Goal: Task Accomplishment & Management: Manage account settings

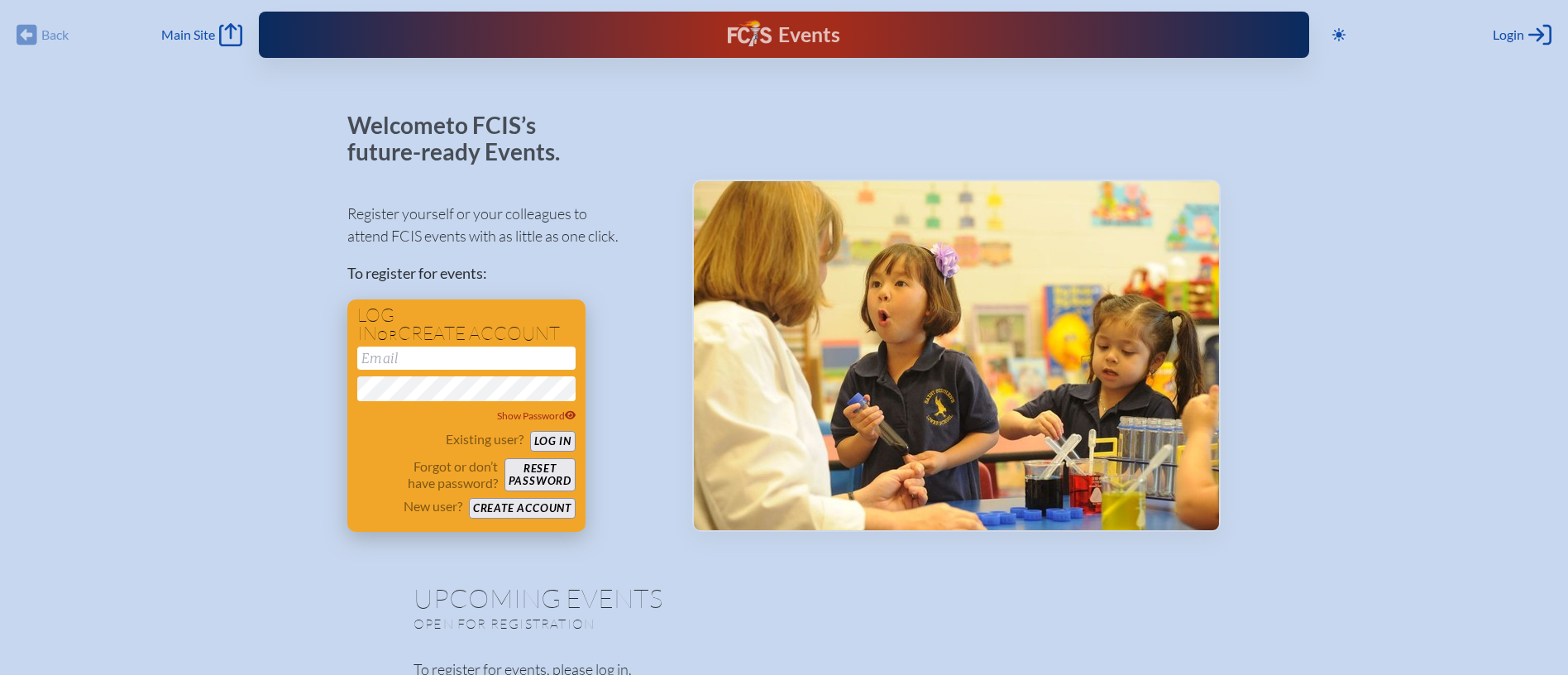
type input "[EMAIL_ADDRESS][DOMAIN_NAME]"
click at [543, 439] on button "Log in" at bounding box center [552, 441] width 45 height 20
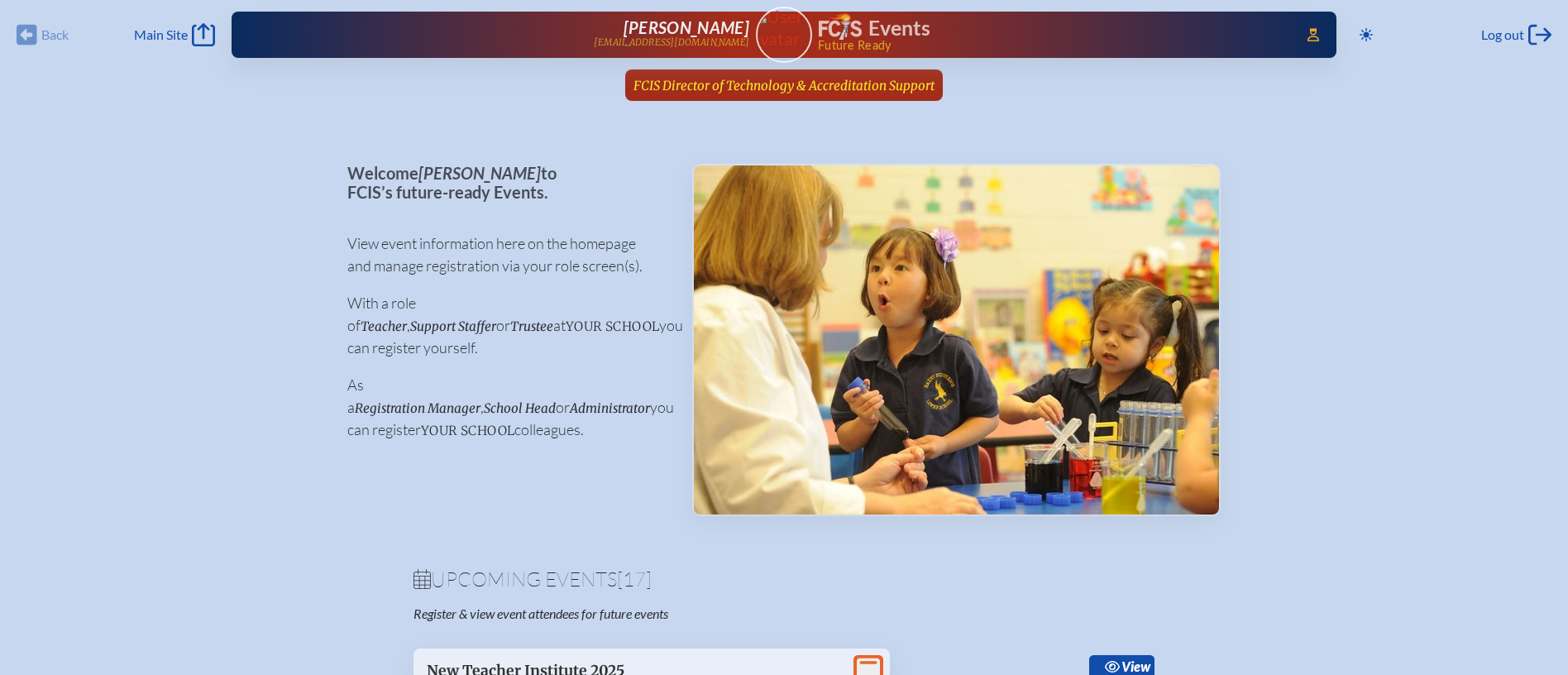
click at [859, 95] on link "FCIS Director of Technology & Accreditation Support since July 1st, 2025" at bounding box center [784, 85] width 314 height 32
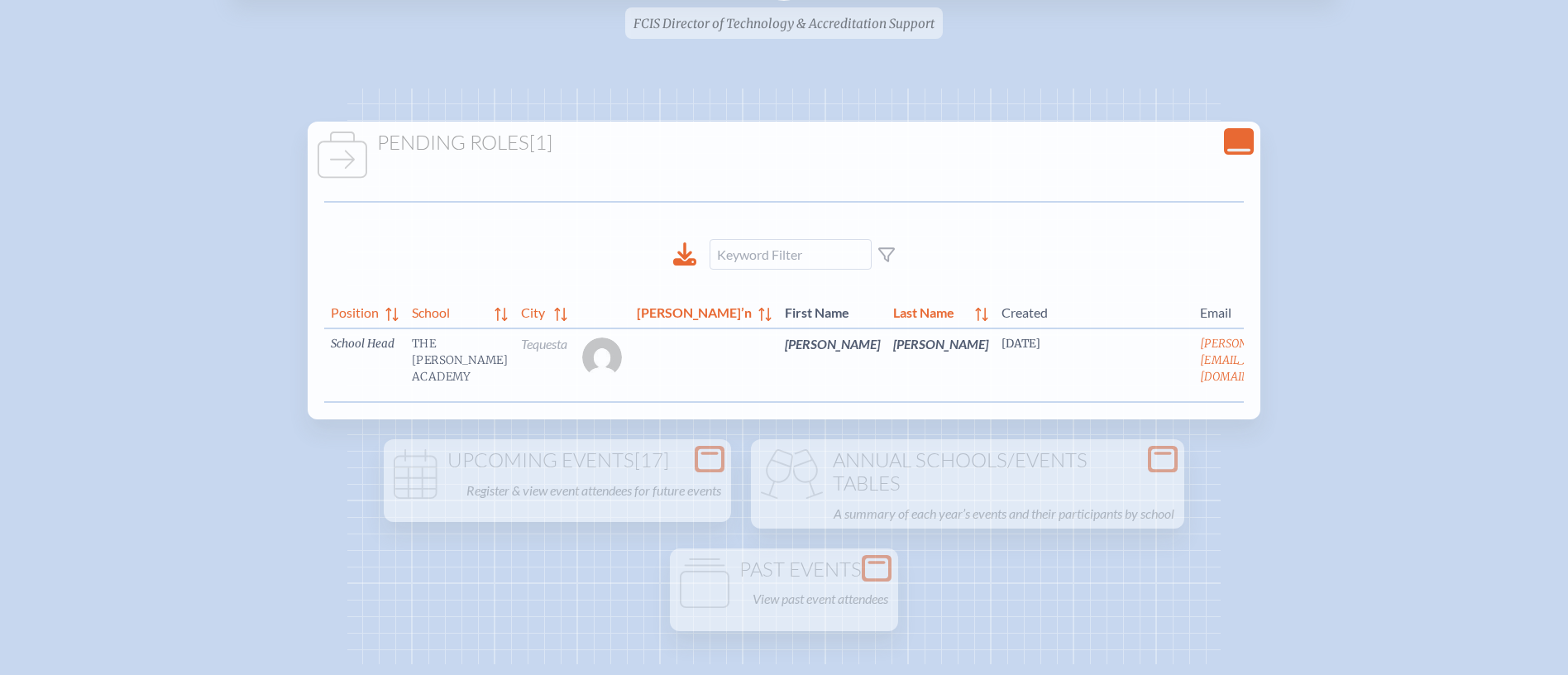
scroll to position [58, 0]
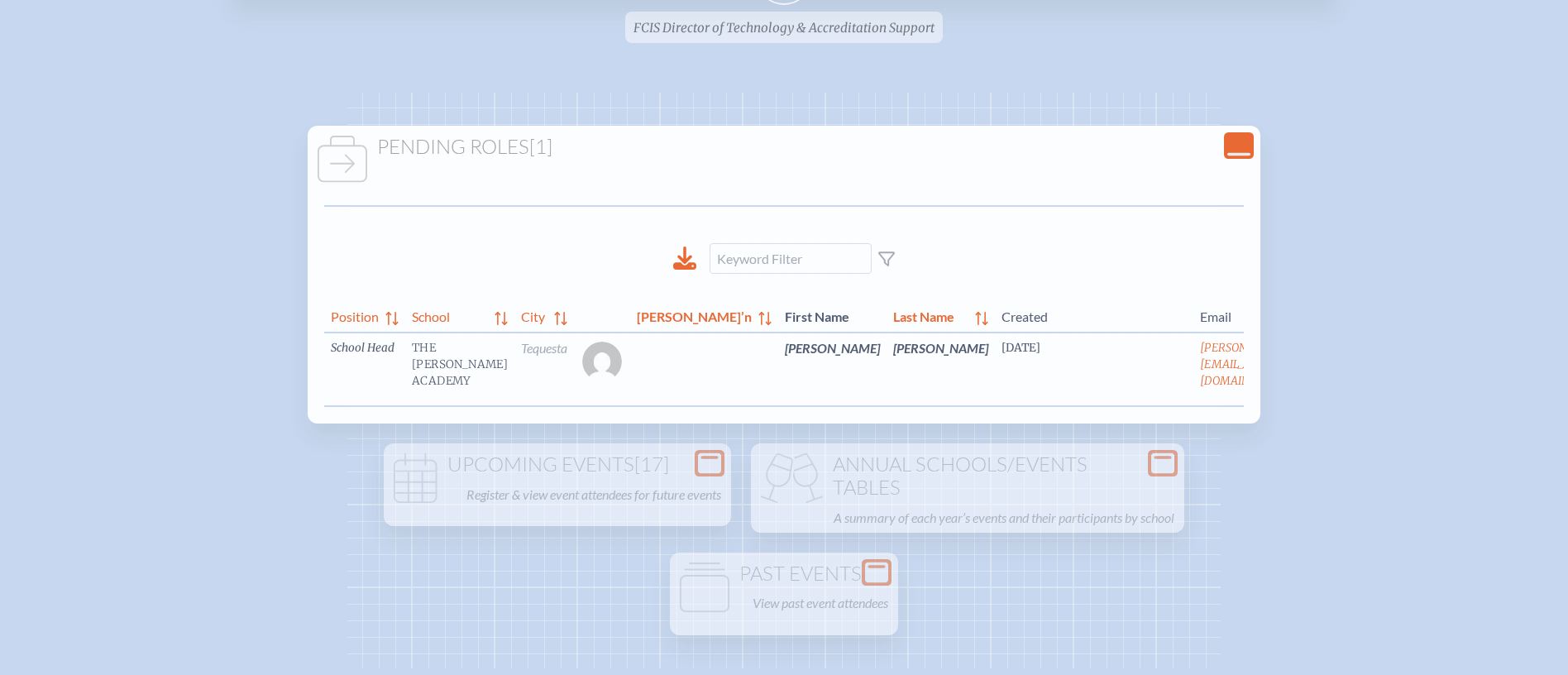
click at [1322, 361] on icon at bounding box center [1329, 359] width 14 height 14
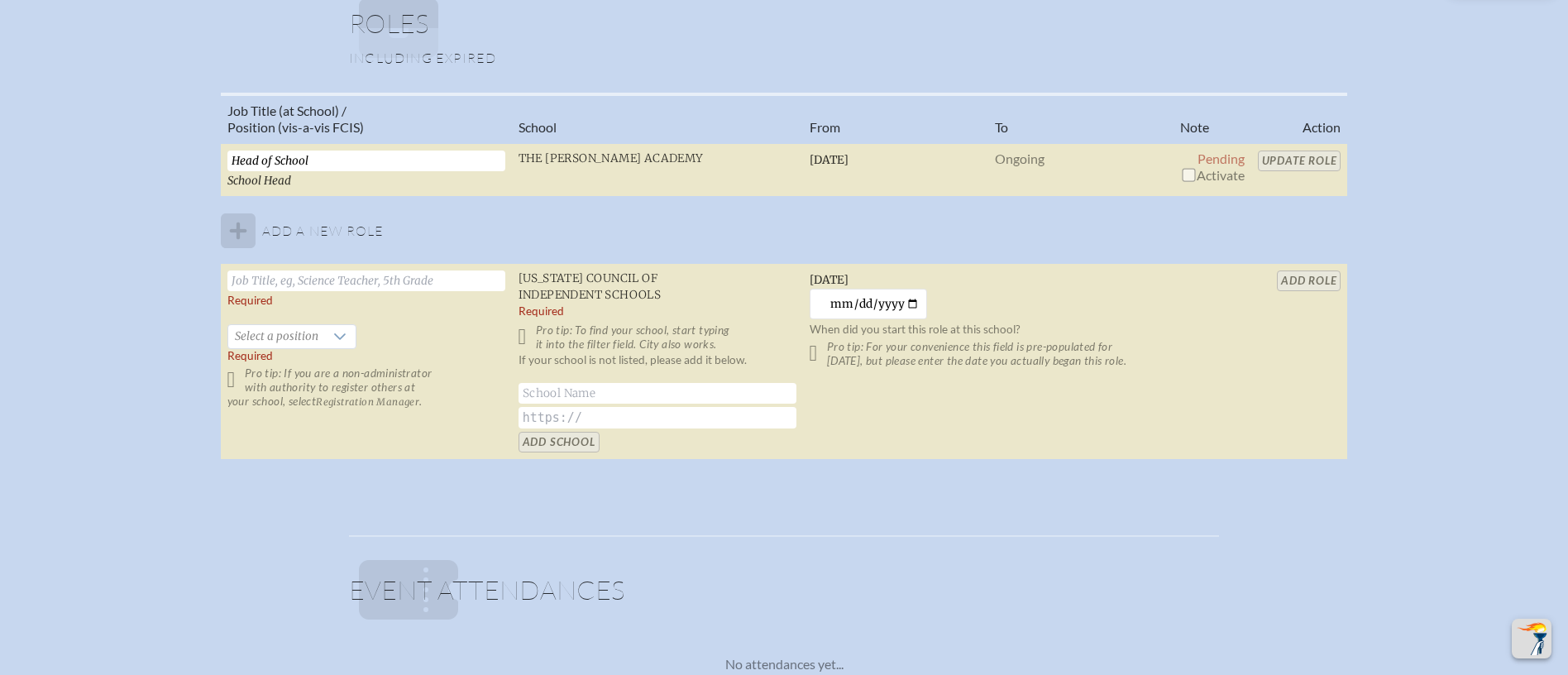
scroll to position [1145, 0]
click at [1182, 174] on input "checkbox" at bounding box center [1188, 176] width 14 height 14
checkbox input "true"
click at [1282, 159] on input "Update Role" at bounding box center [1300, 162] width 83 height 20
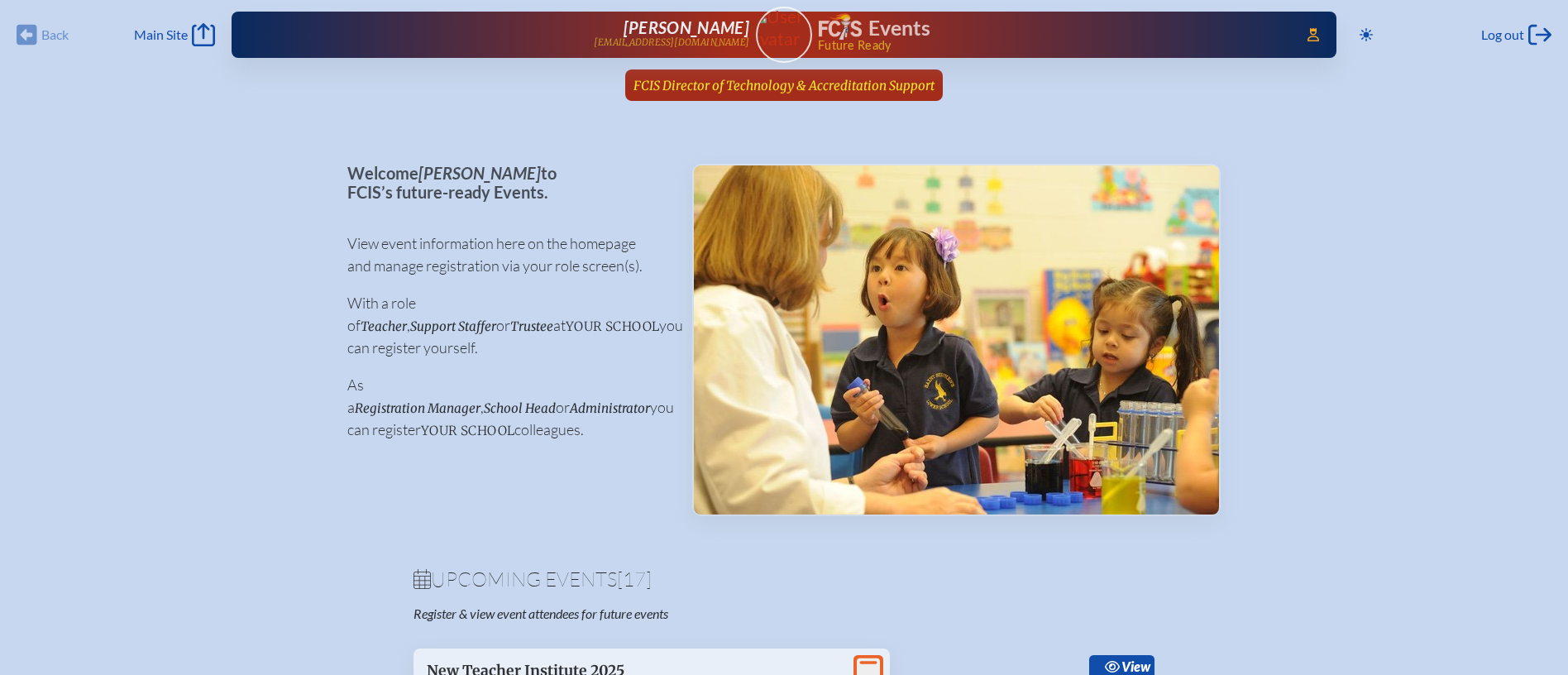
click at [931, 100] on link "FCIS Director of Technology & Accreditation Support since July 1st, 2025" at bounding box center [784, 85] width 314 height 32
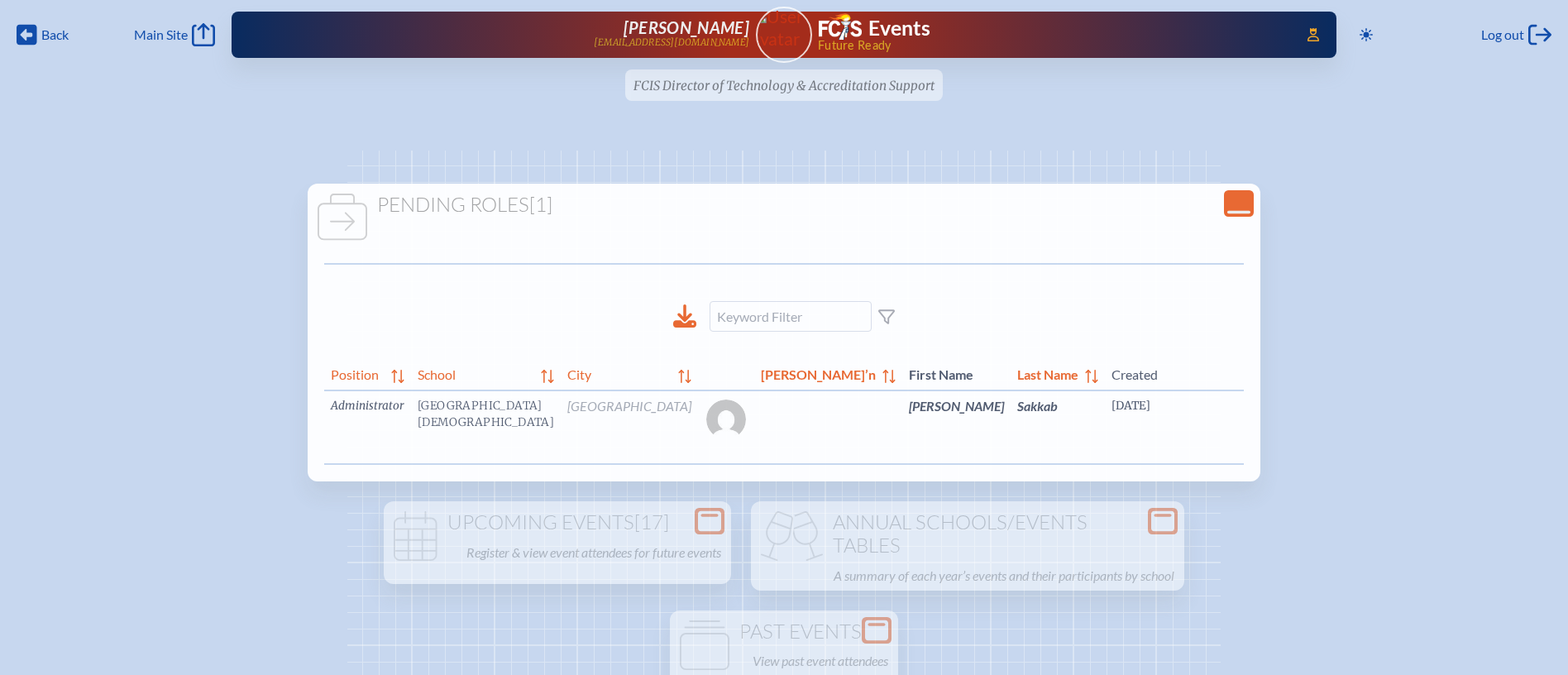
click at [1419, 421] on link "edit Person’s Details" at bounding box center [1446, 430] width 55 height 52
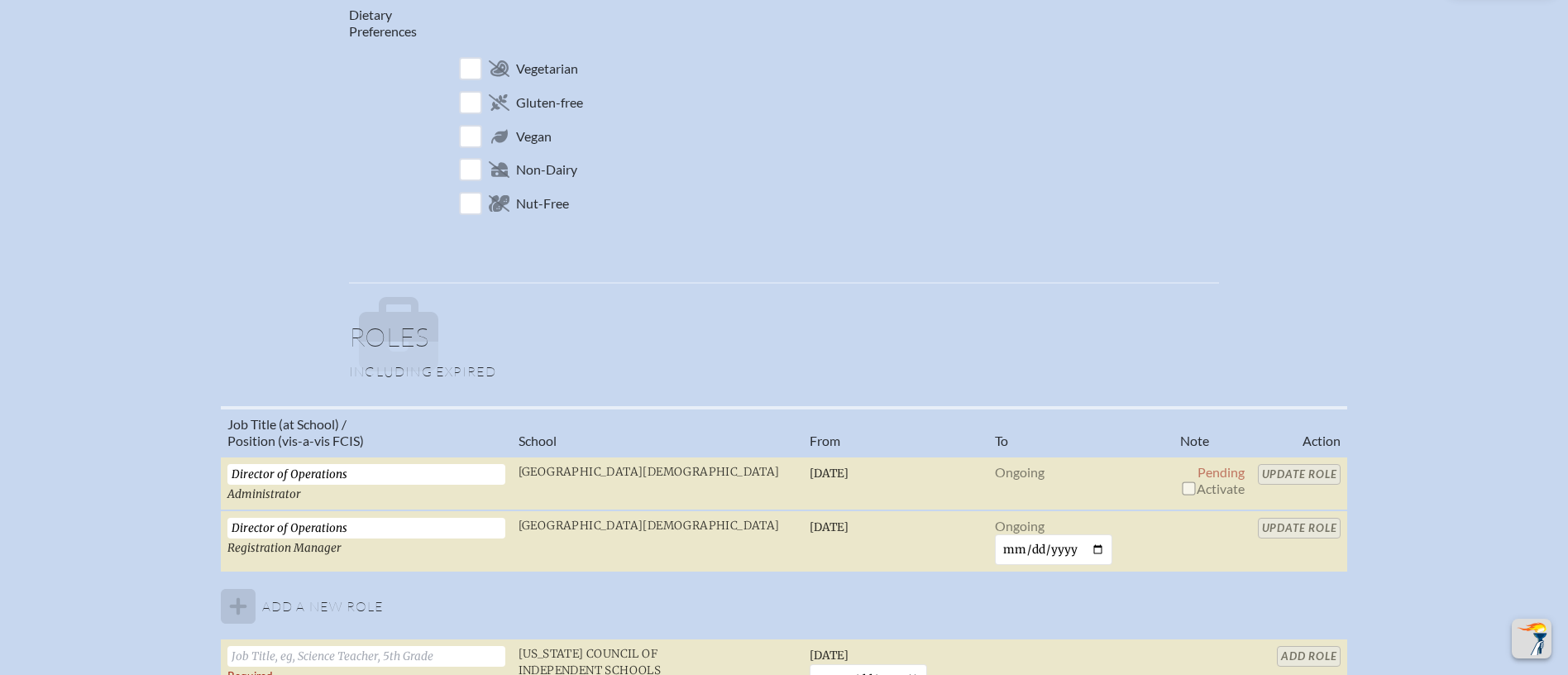
scroll to position [836, 0]
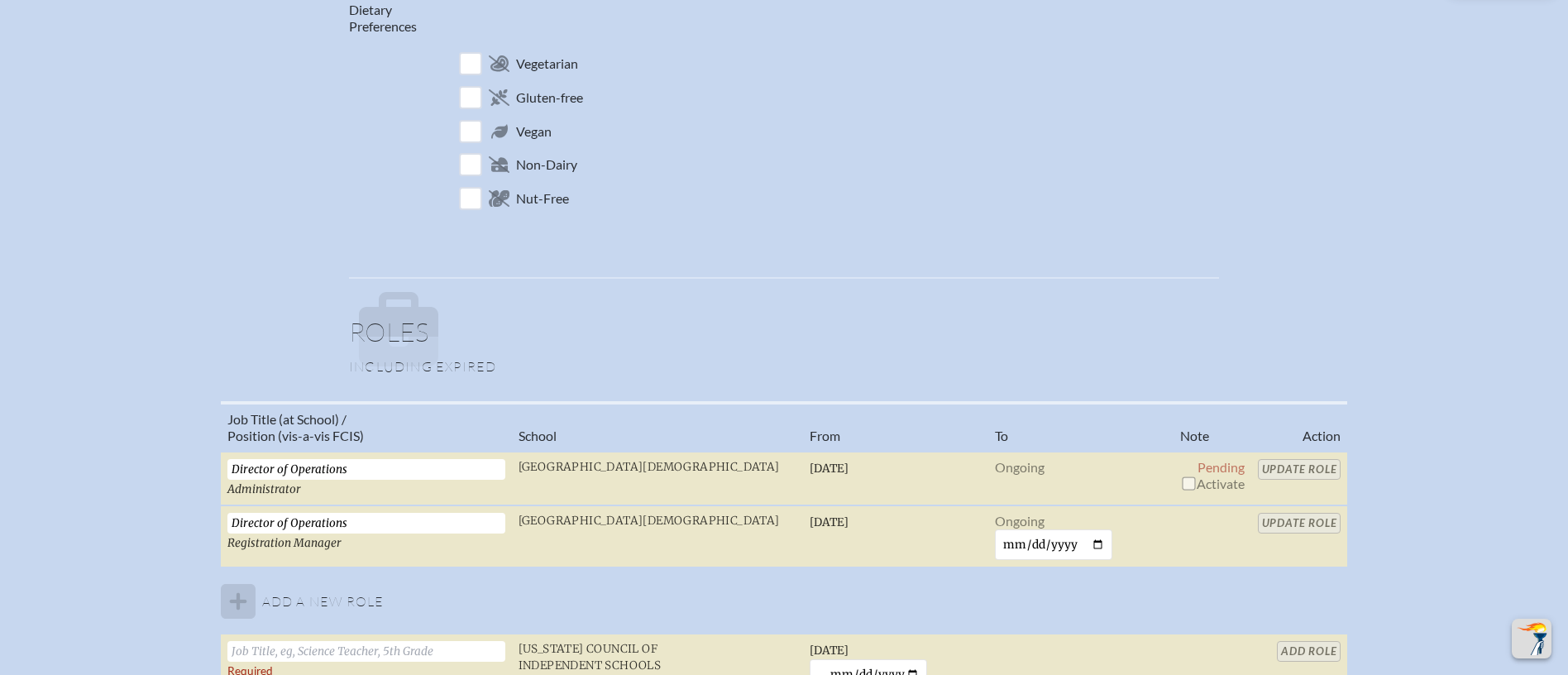
click at [1190, 486] on input "checkbox" at bounding box center [1188, 483] width 14 height 14
checkbox input "true"
click at [1276, 465] on input "Update Role" at bounding box center [1300, 470] width 83 height 20
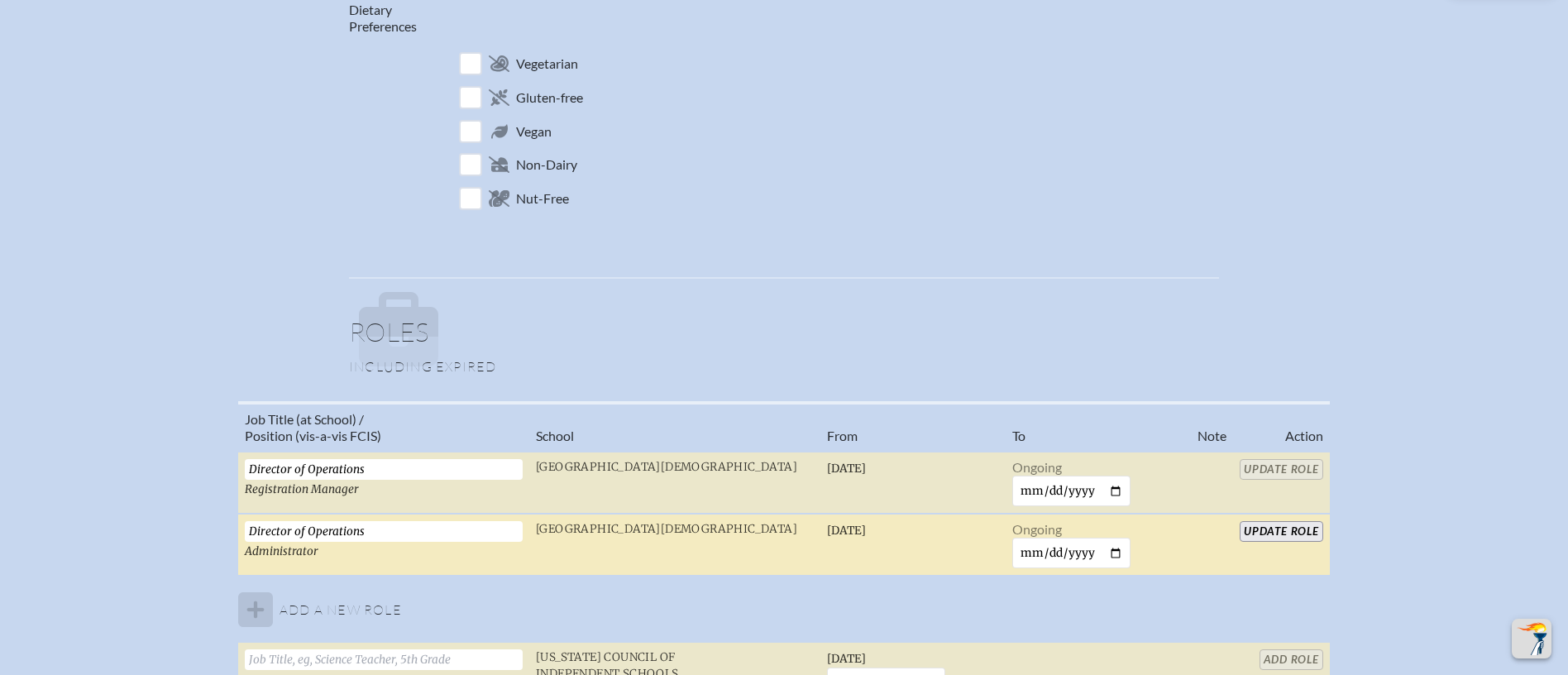
click at [1283, 528] on input "Update Role" at bounding box center [1281, 532] width 83 height 20
click at [1304, 468] on table "Job Title (at School) / Position (vis-a-vis FCIS) School From To Note Action Di…" at bounding box center [784, 620] width 1091 height 439
click at [1284, 468] on table "Job Title (at School) / Position (vis-a-vis FCIS) School From To Note Action Di…" at bounding box center [784, 620] width 1091 height 439
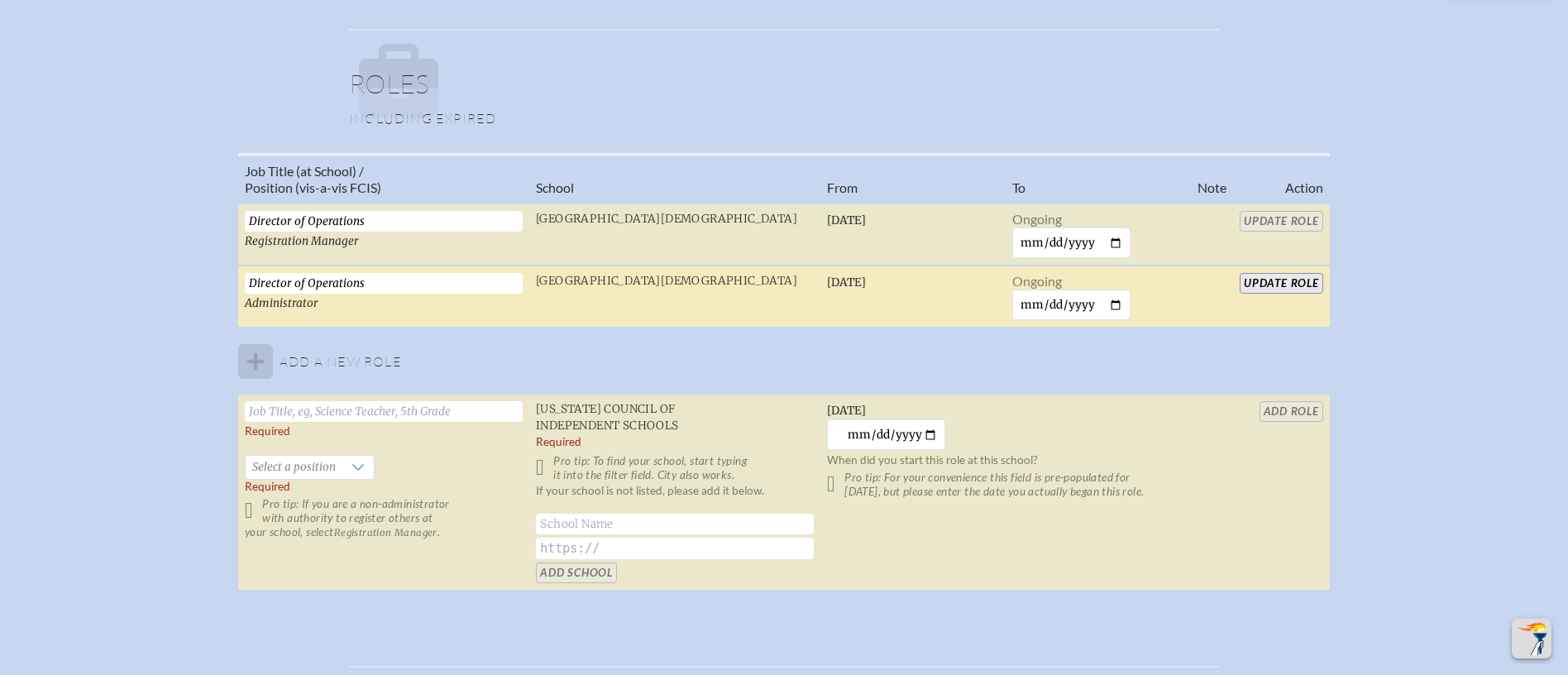
scroll to position [0, 0]
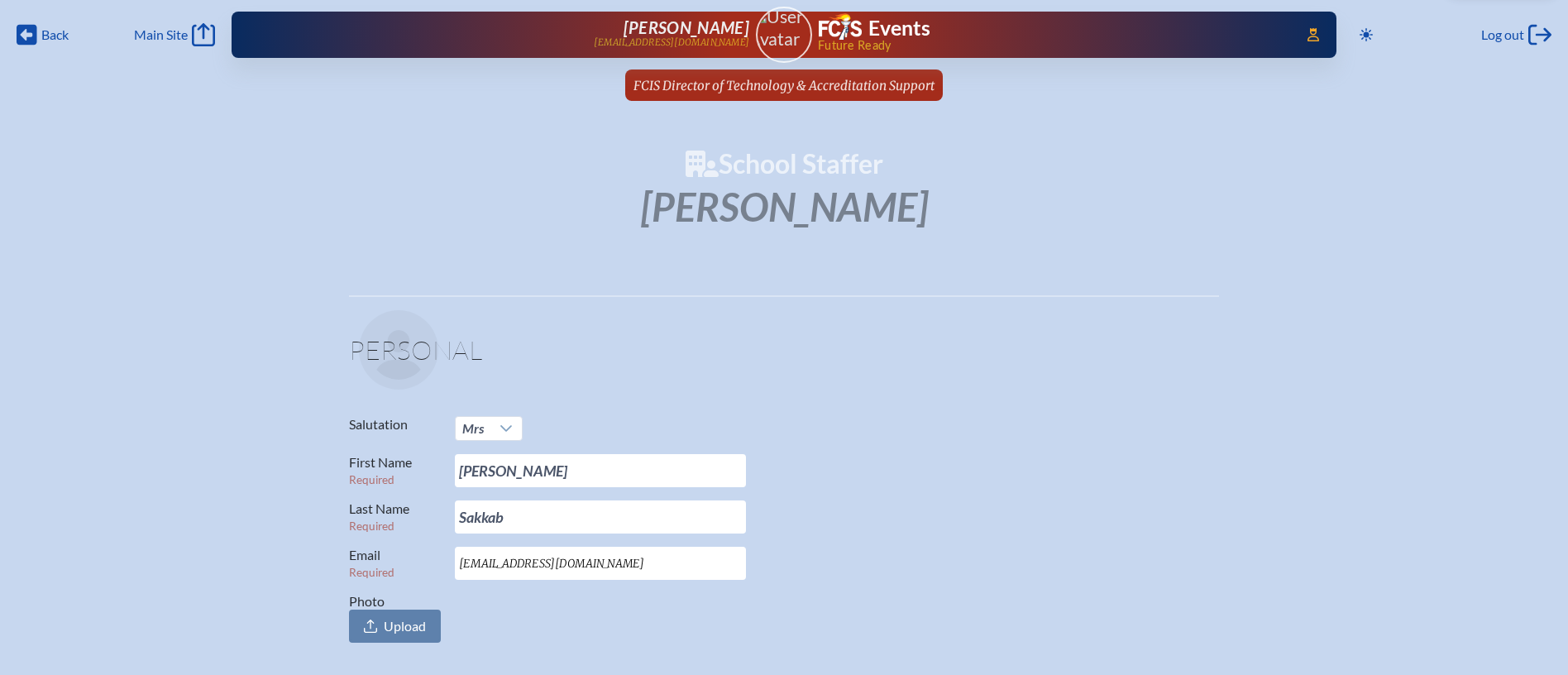
click at [773, 28] on img at bounding box center [784, 27] width 71 height 43
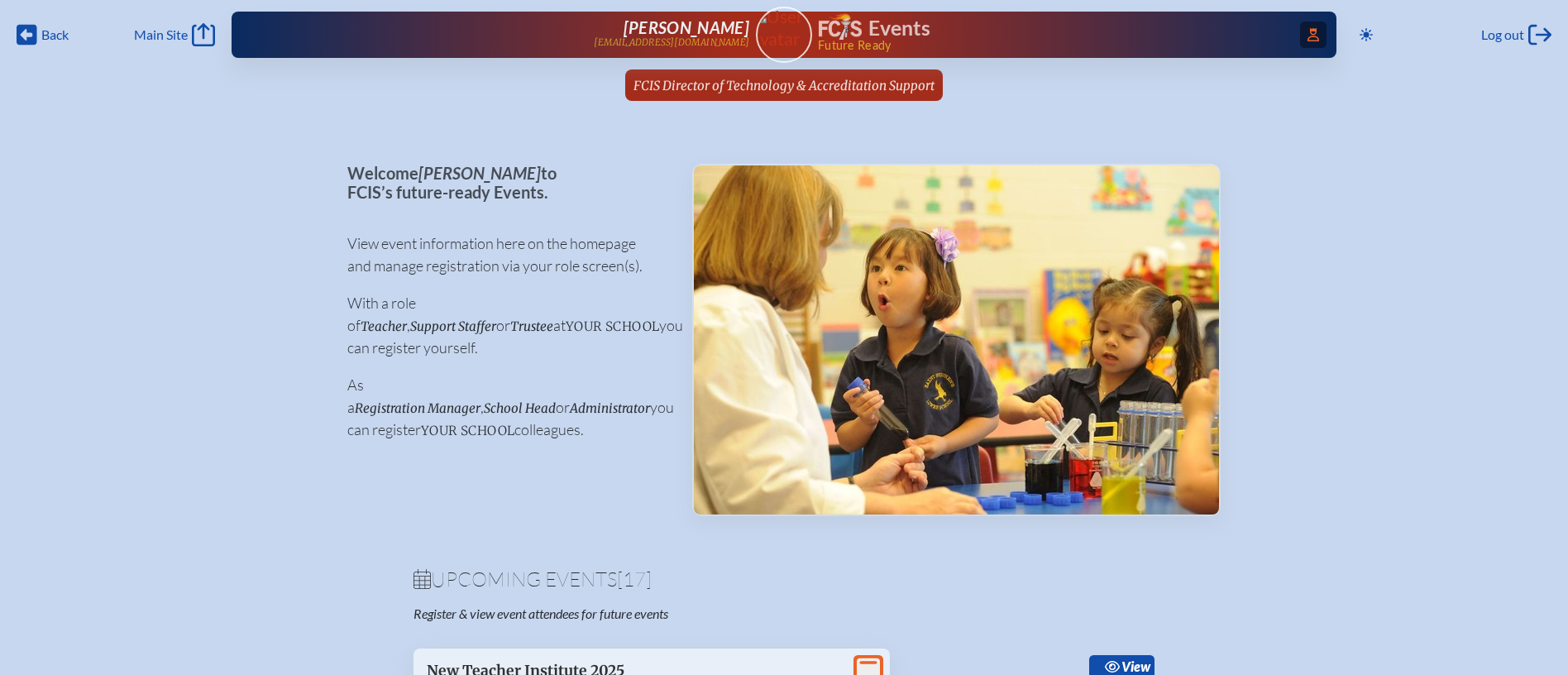
click at [1313, 42] on span "Access Users..." at bounding box center [1312, 34] width 26 height 26
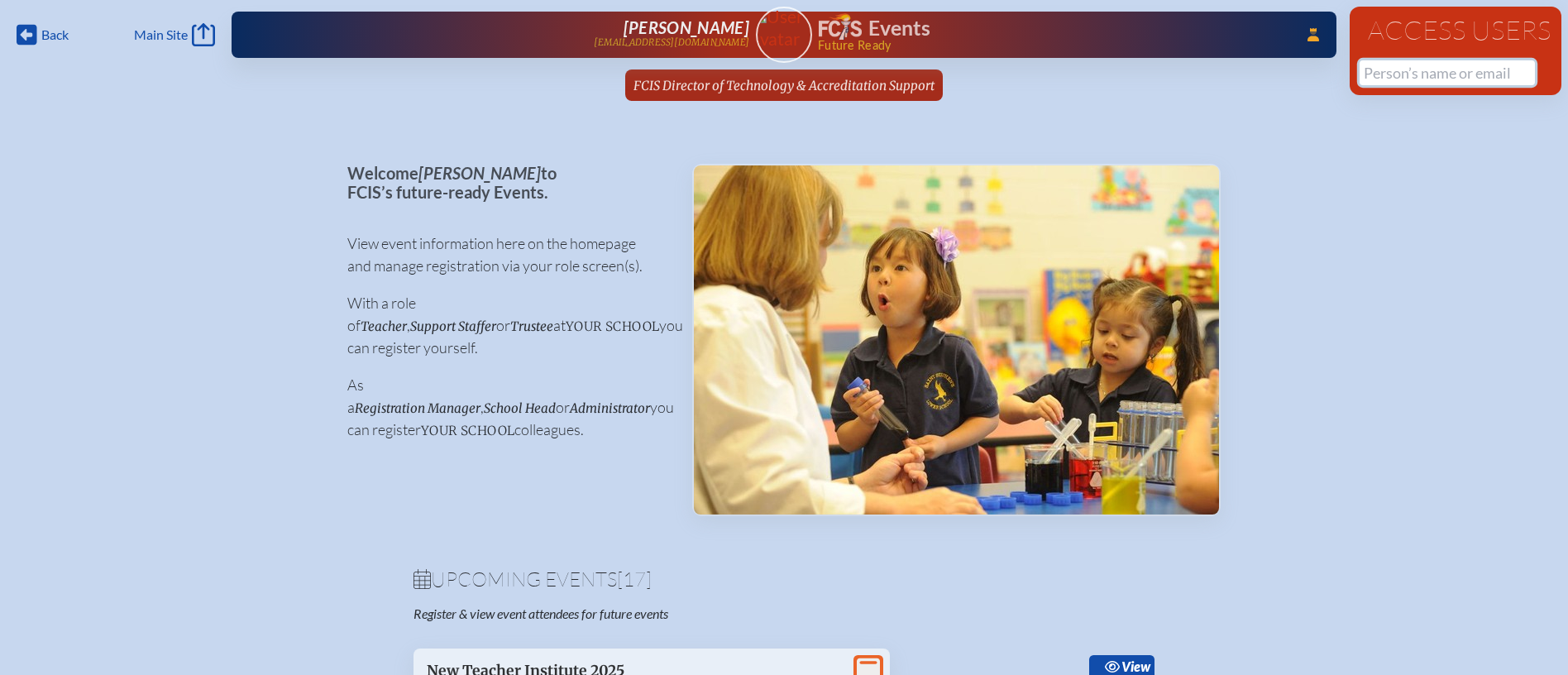
click at [1422, 76] on input "text" at bounding box center [1447, 72] width 175 height 25
click at [1416, 74] on input "DEREK" at bounding box center [1447, 72] width 175 height 25
type input "DEREK"
click at [1307, 32] on icon "...Close Access Users" at bounding box center [1313, 35] width 12 height 14
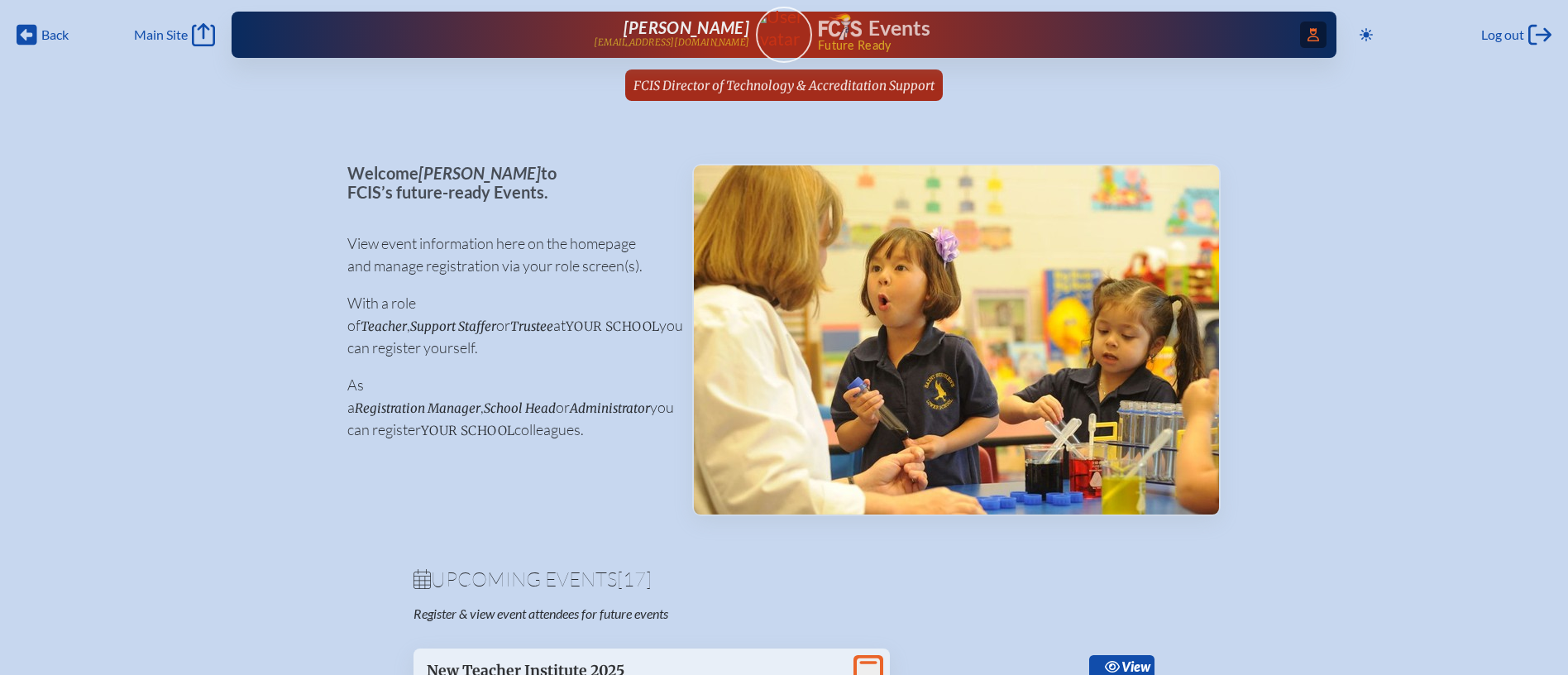
click at [1311, 32] on icon "Access Users..." at bounding box center [1313, 35] width 12 height 14
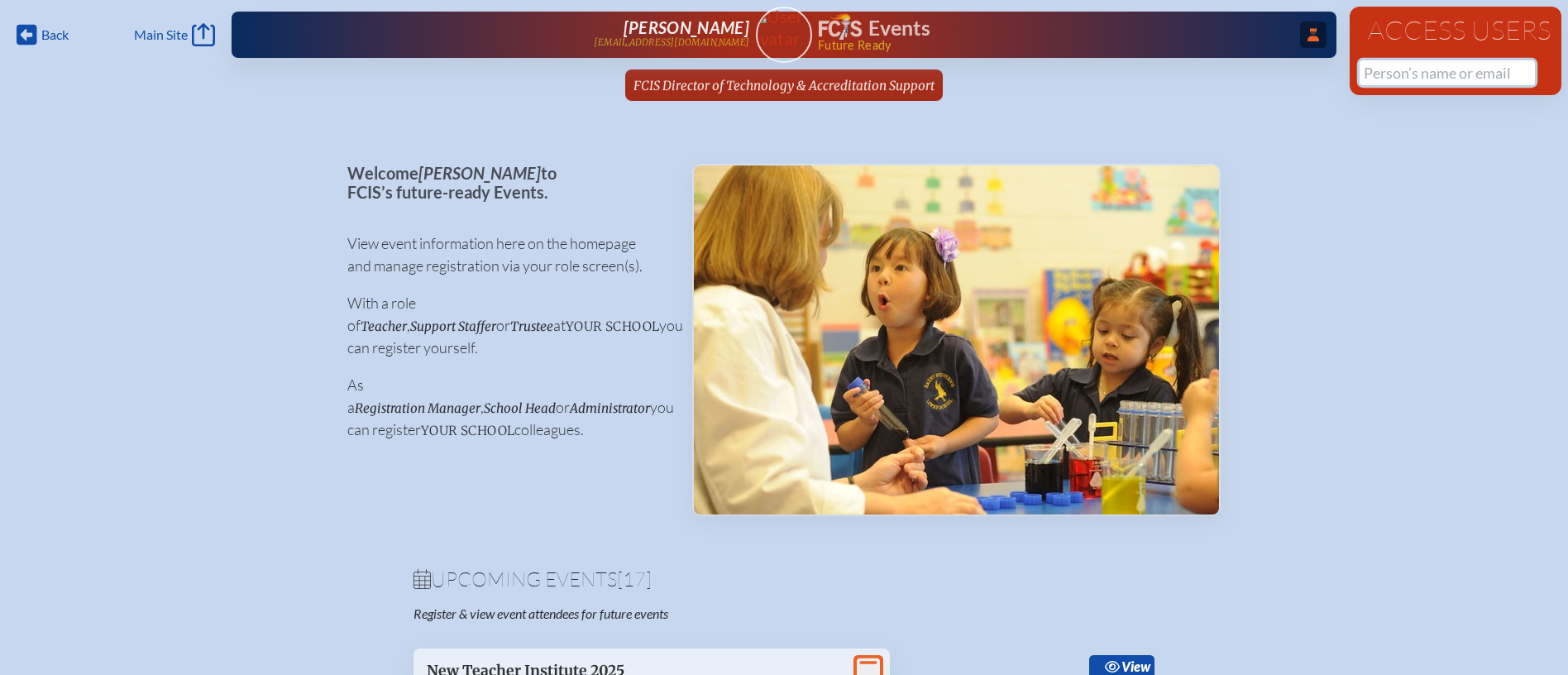
click at [1429, 72] on input "text" at bounding box center [1447, 72] width 175 height 25
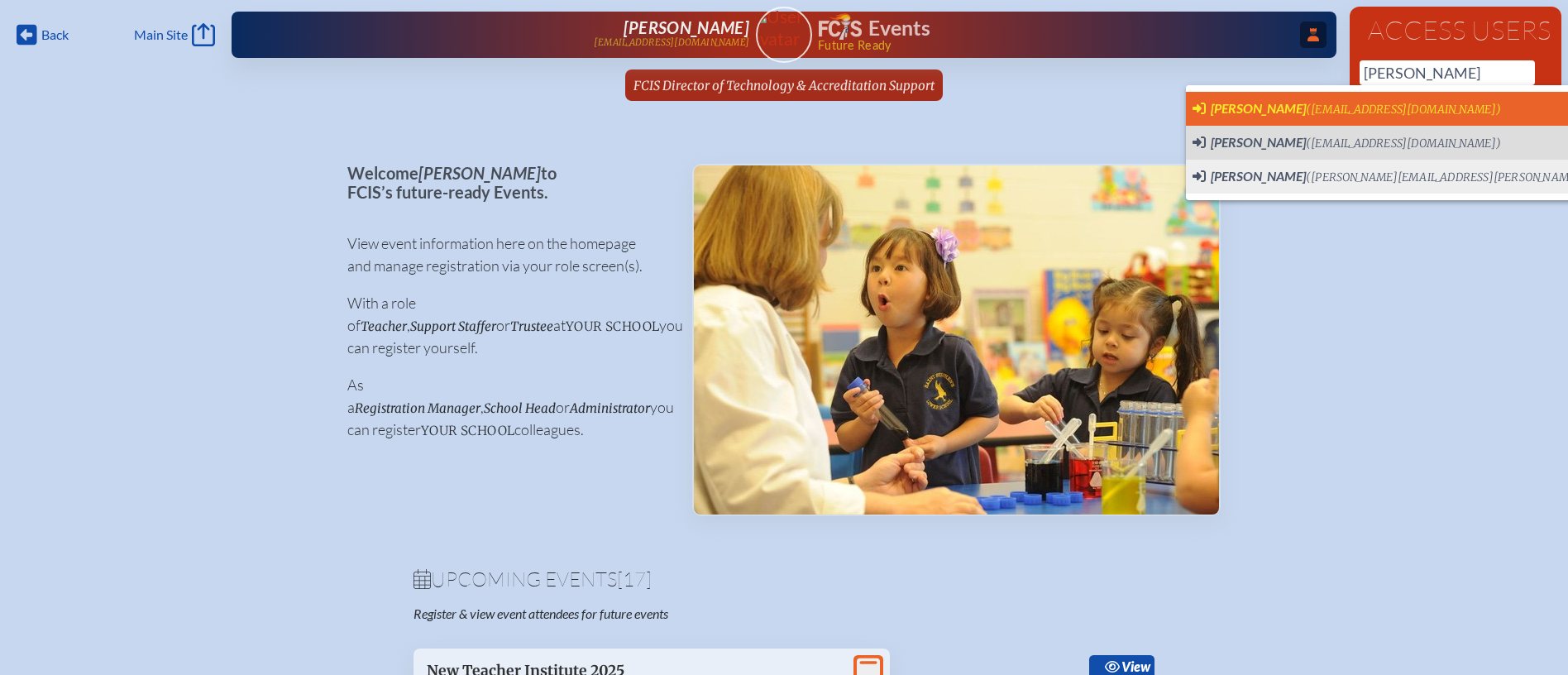
click at [1367, 107] on span "(dcummings@creationvillage.com)" at bounding box center [1403, 109] width 195 height 14
type input "dcummings@creationvillage.com"
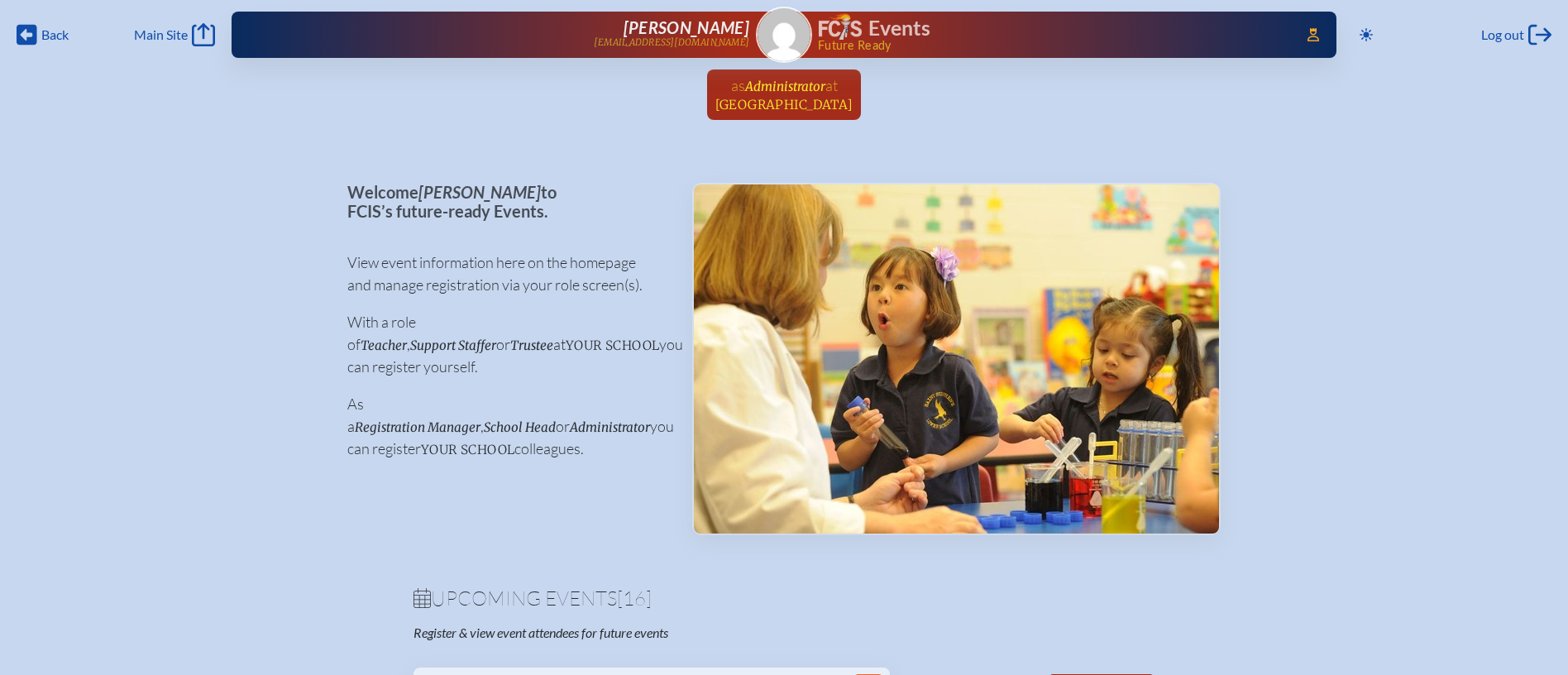
click at [824, 99] on span "[GEOGRAPHIC_DATA]" at bounding box center [784, 105] width 138 height 15
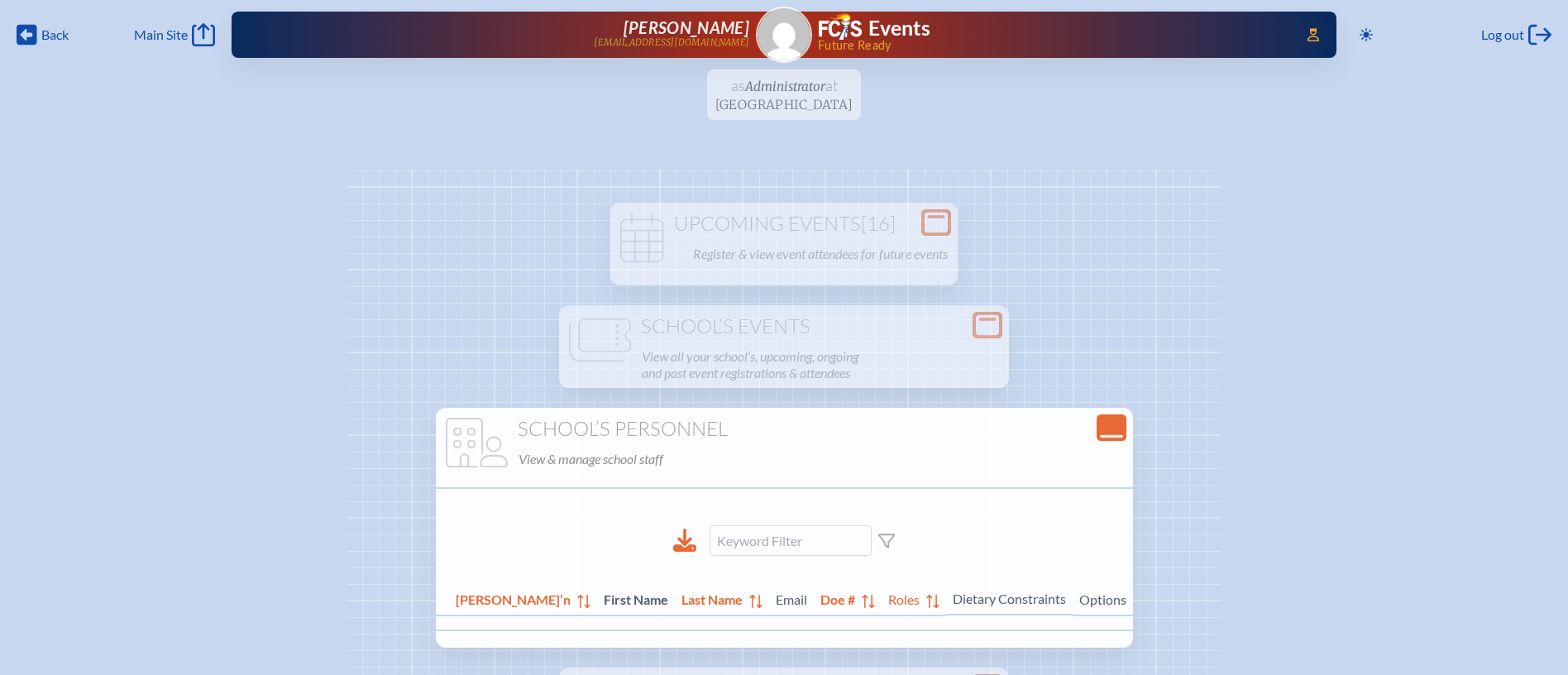
click at [817, 99] on ul "as Administrator at Creation Village World School since August 27th, 2025" at bounding box center [784, 100] width 1568 height 61
click at [789, 41] on img at bounding box center [784, 35] width 53 height 53
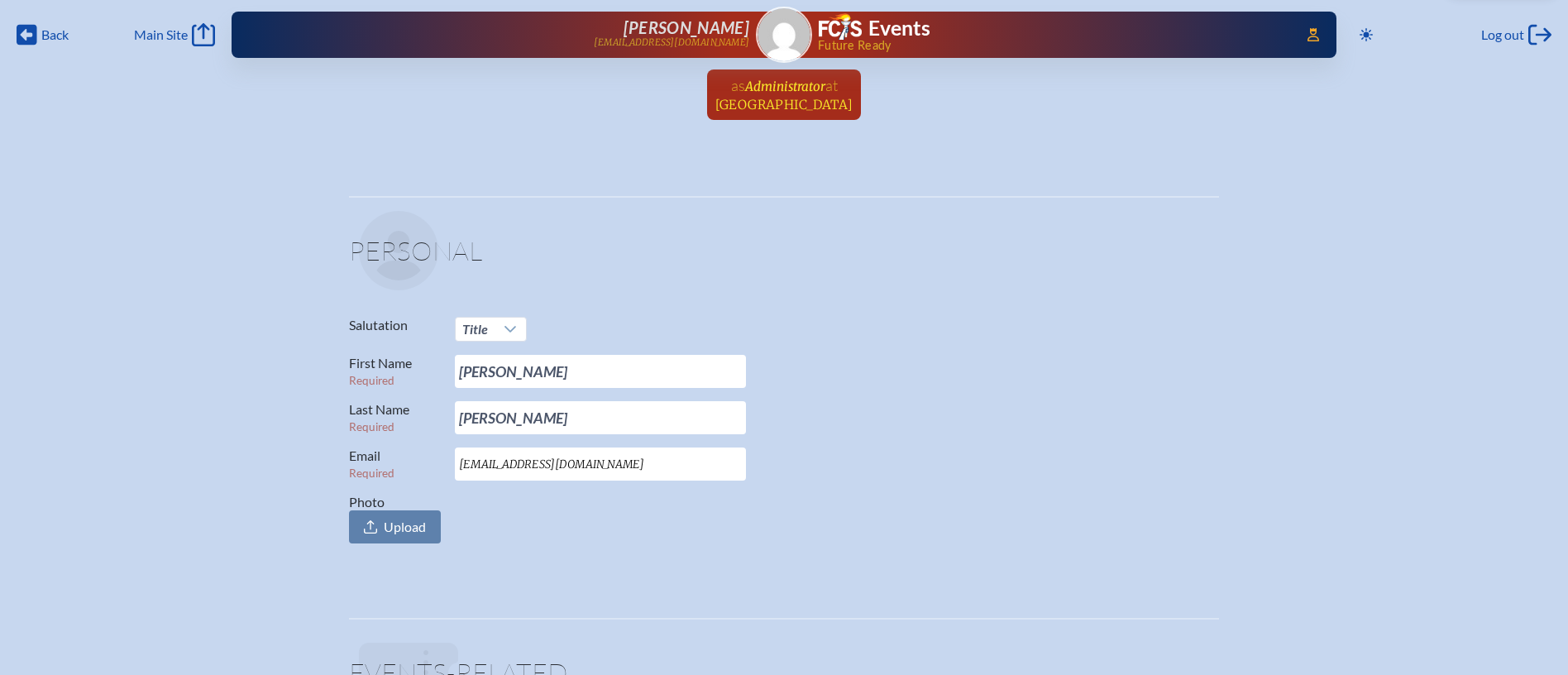
click at [783, 87] on span "Administrator" at bounding box center [785, 86] width 80 height 15
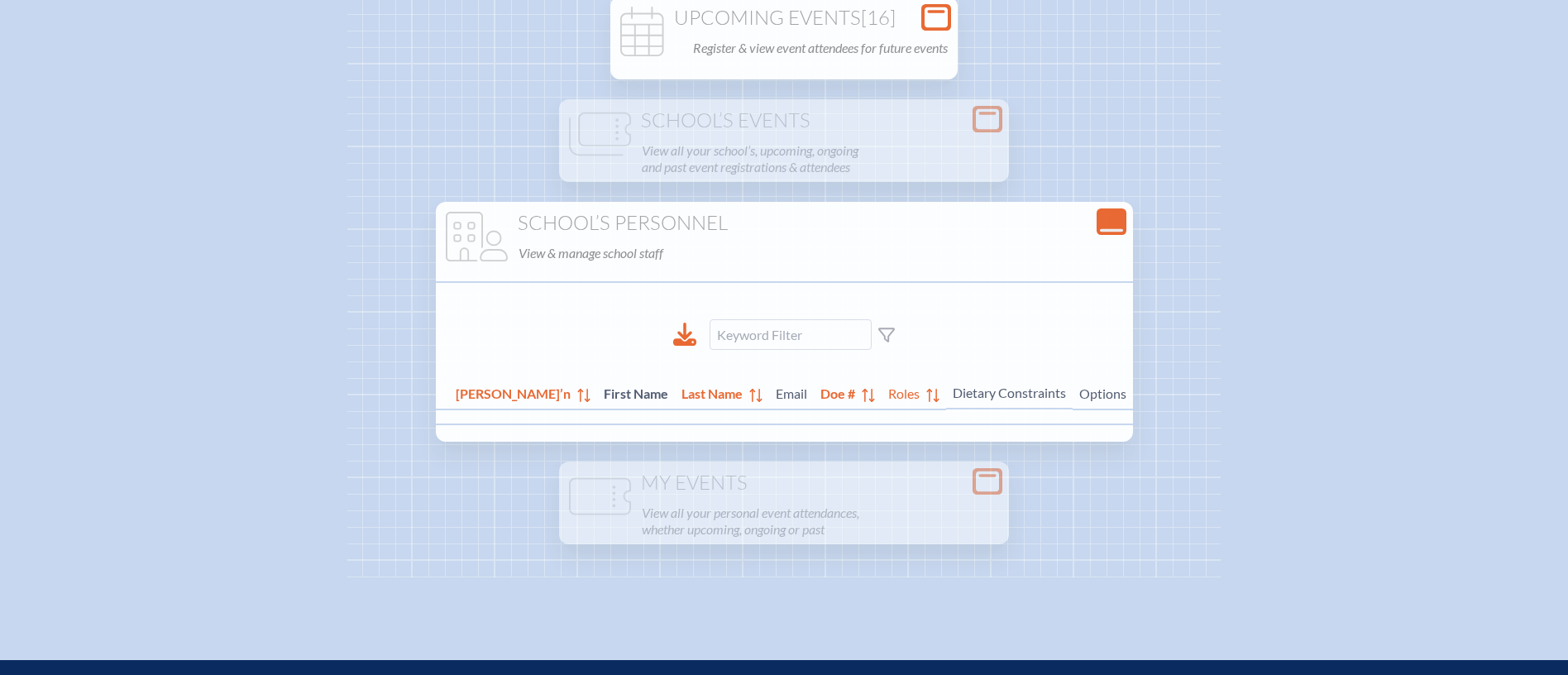
scroll to position [261, 0]
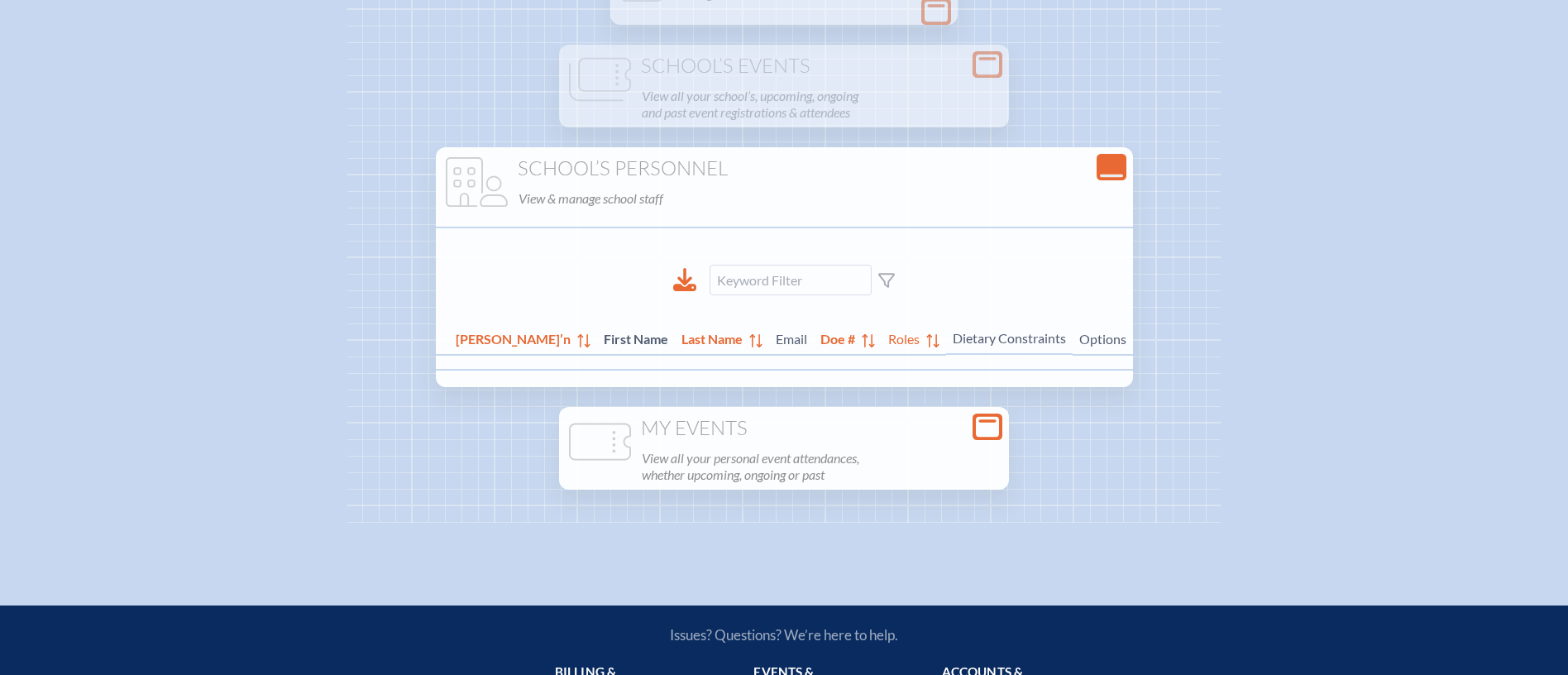
click at [821, 423] on h1 "My Events" at bounding box center [784, 428] width 437 height 23
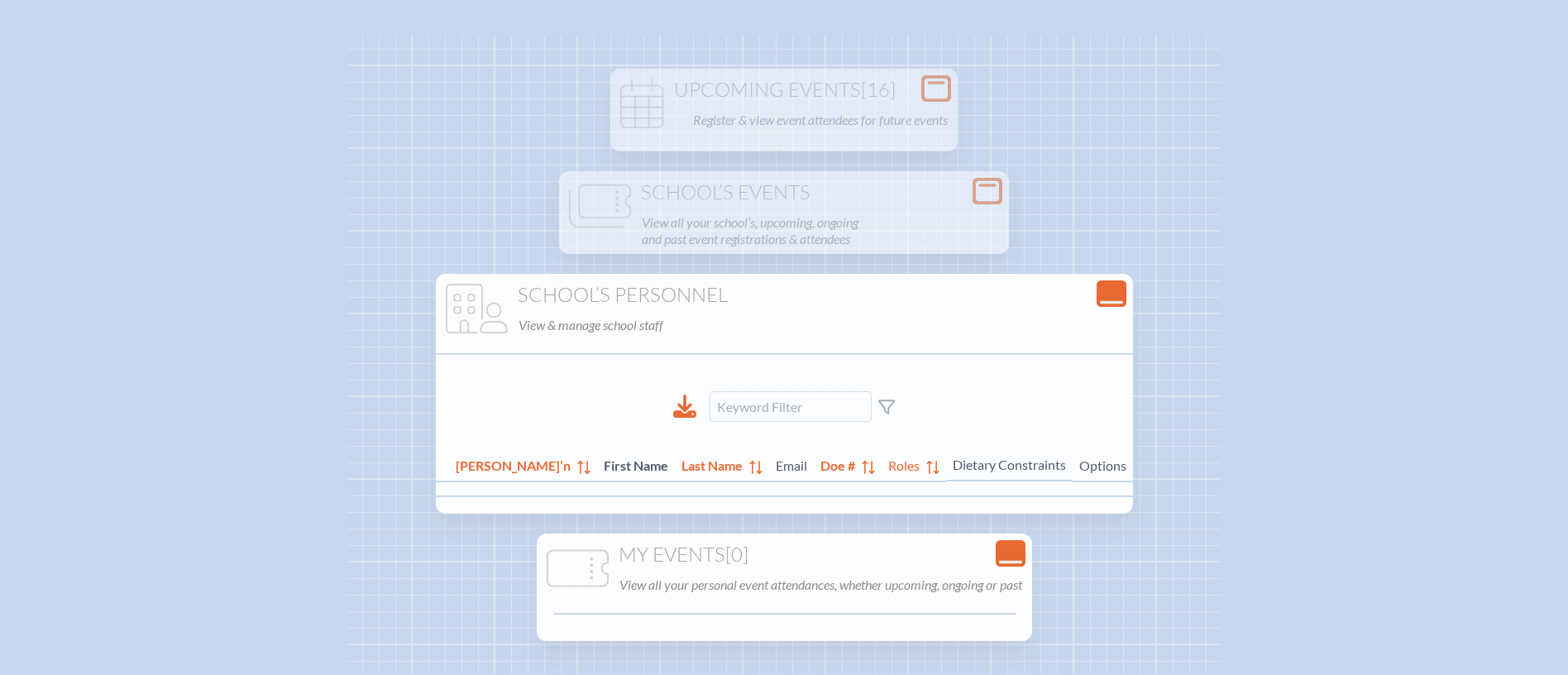
scroll to position [0, 0]
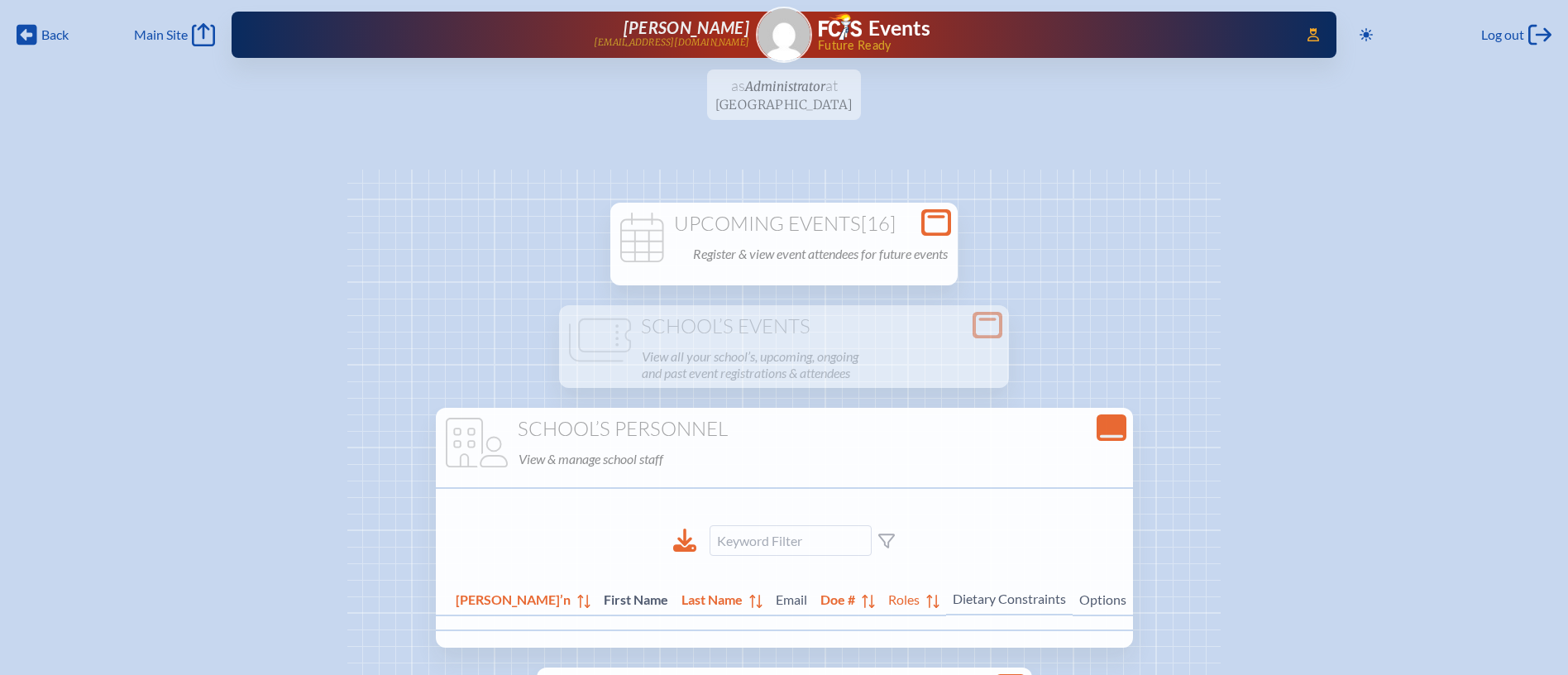
click at [829, 239] on div "Upcoming Events [16] Register & view event attendees for future events" at bounding box center [784, 239] width 341 height 53
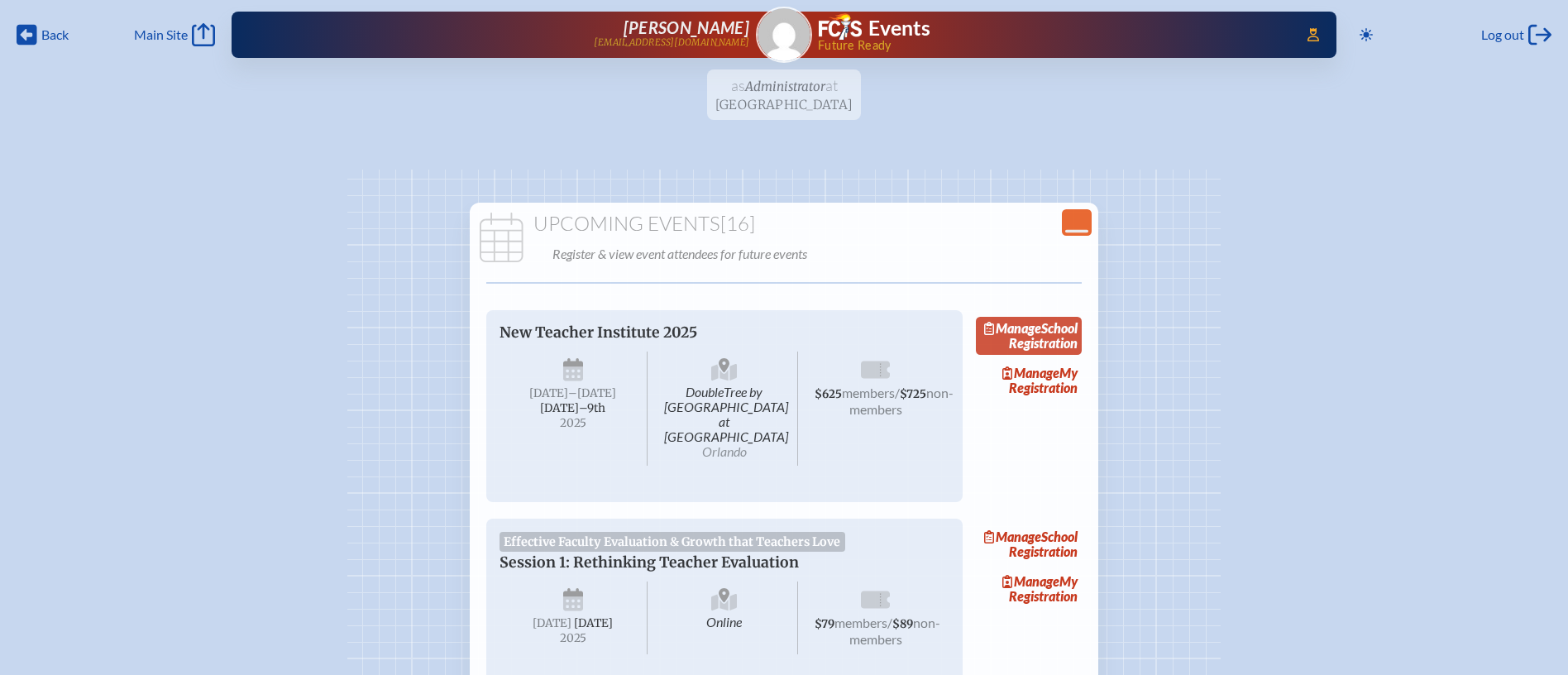
click at [1063, 343] on link "Manage School Registration" at bounding box center [1029, 336] width 106 height 38
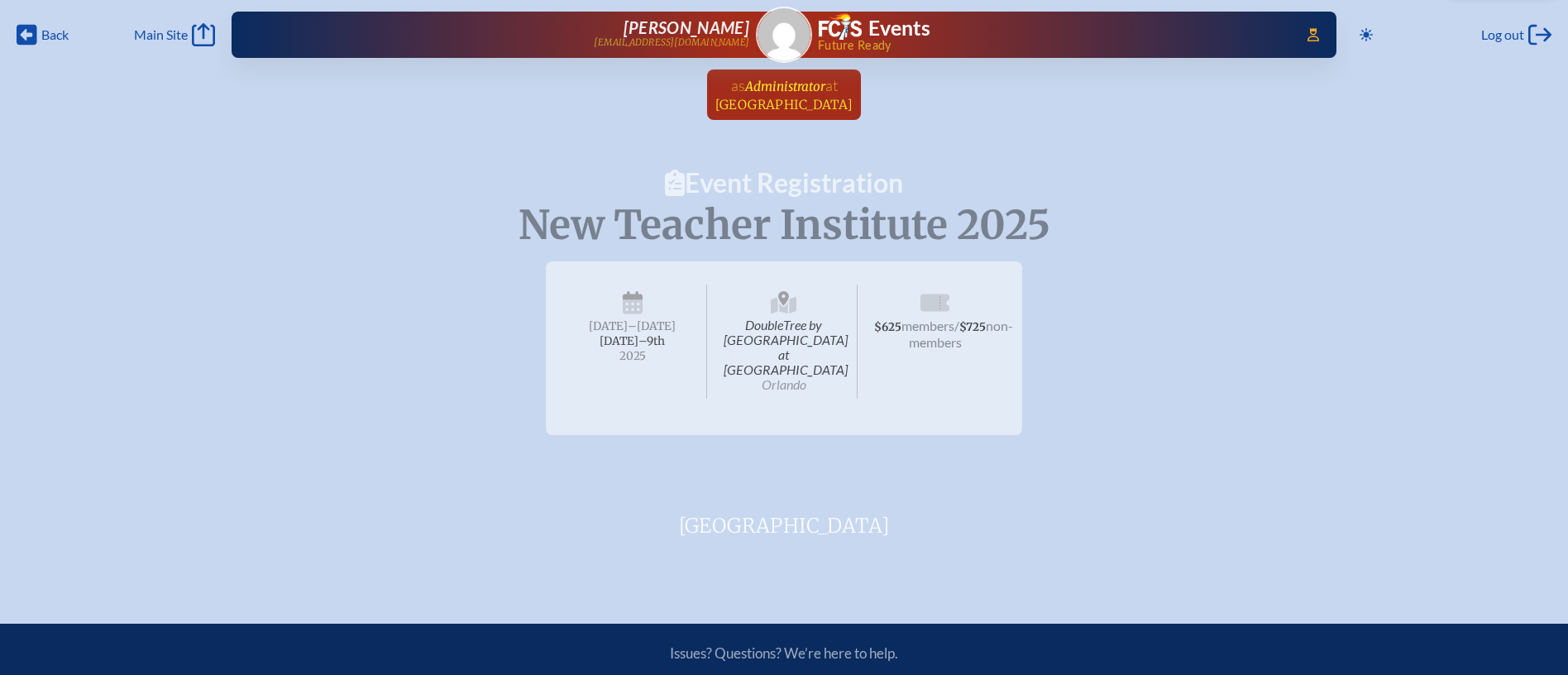
click at [853, 101] on span "Creation Village World School" at bounding box center [784, 105] width 138 height 15
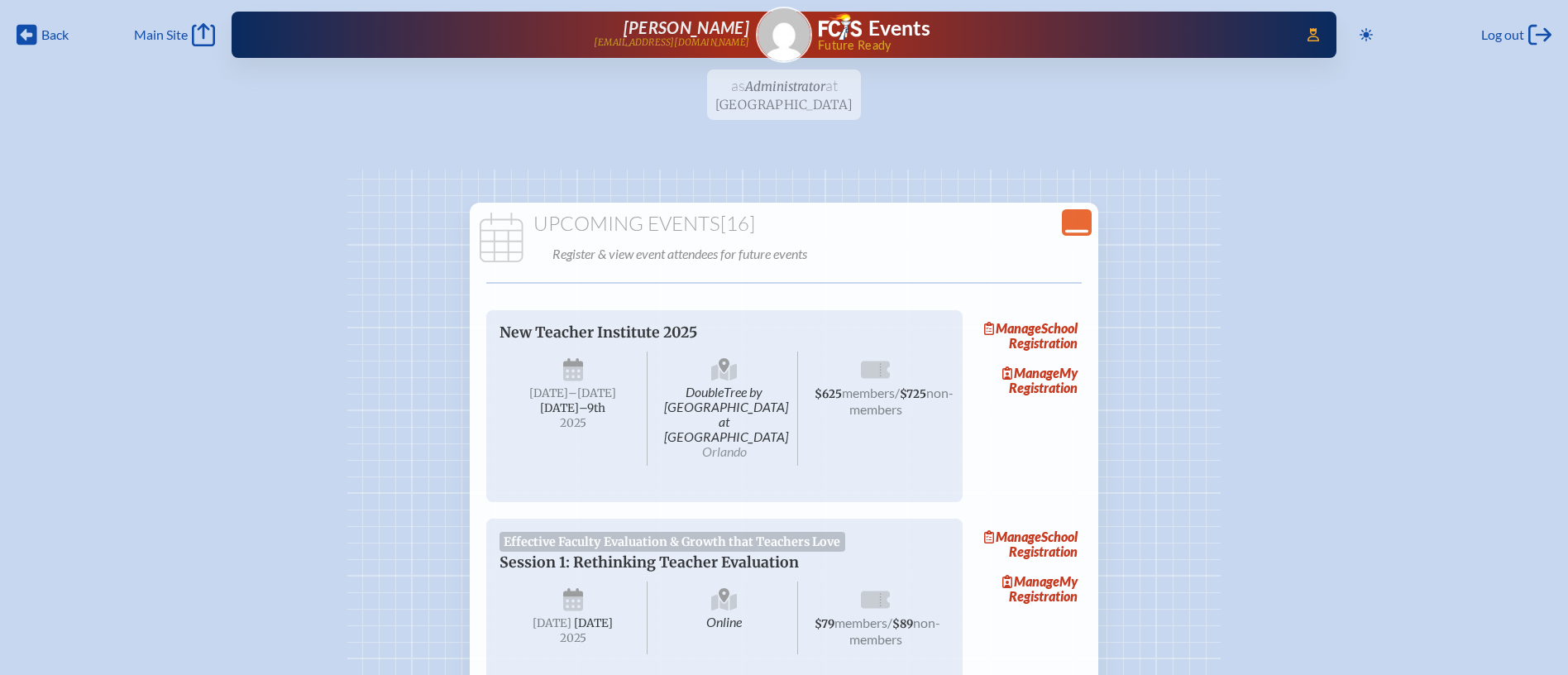
click at [1082, 228] on icon "Close Console" at bounding box center [1076, 222] width 23 height 23
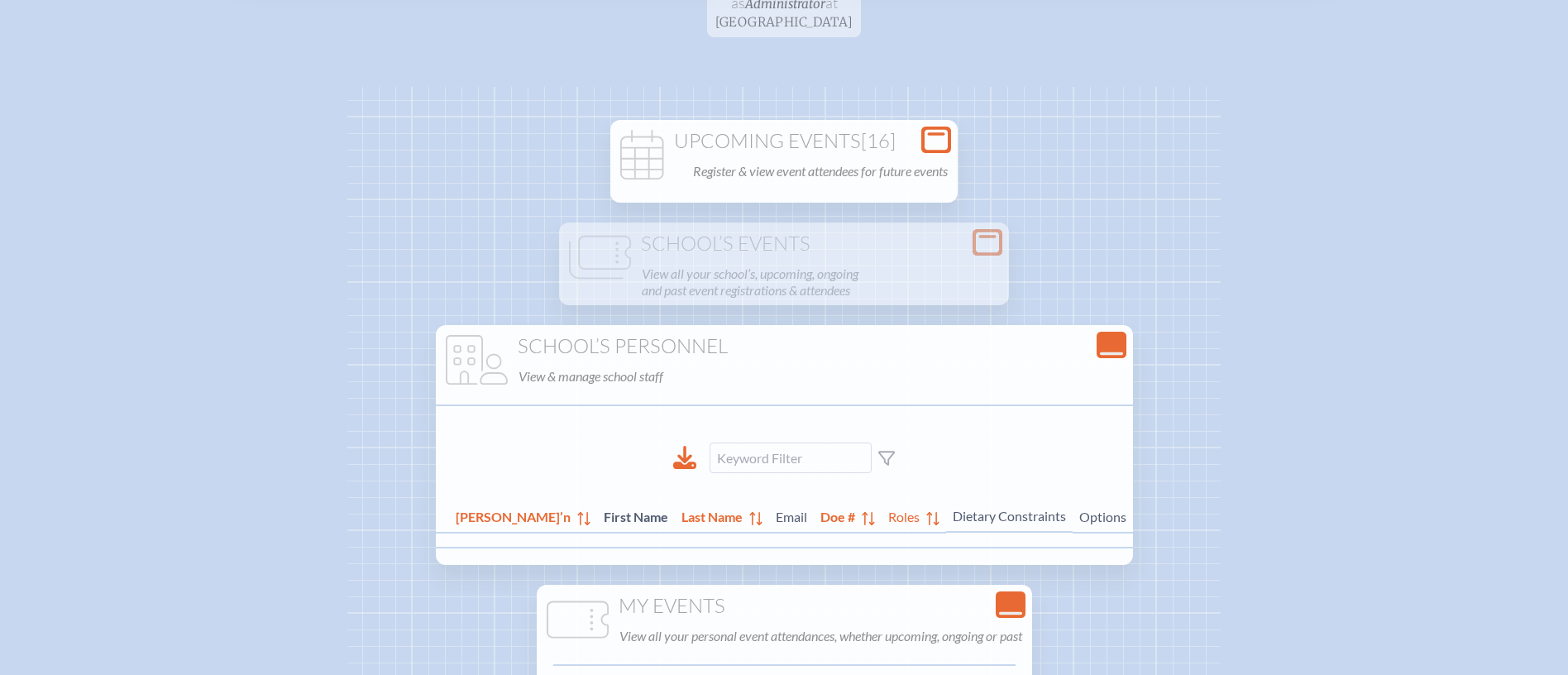
scroll to position [112, 0]
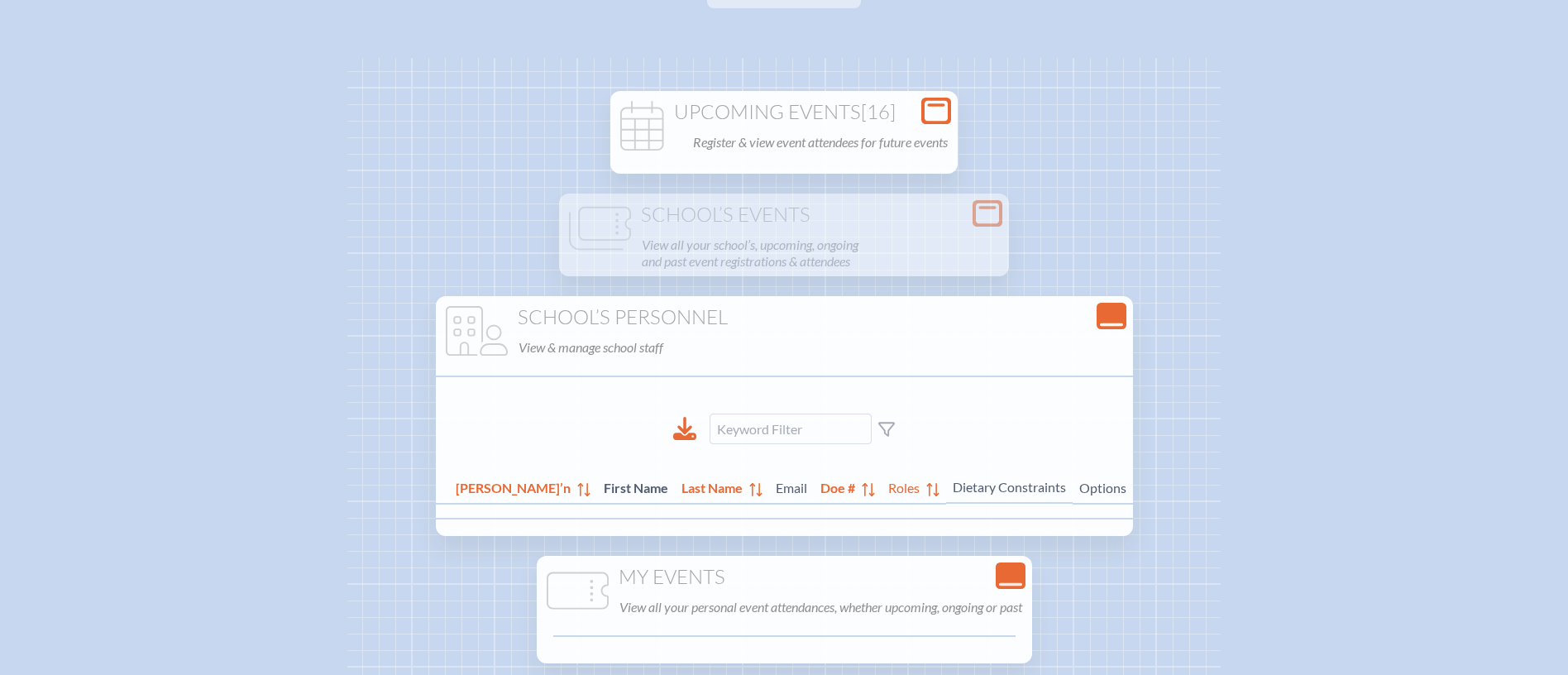
click at [1100, 315] on icon "Close Console" at bounding box center [1111, 315] width 23 height 23
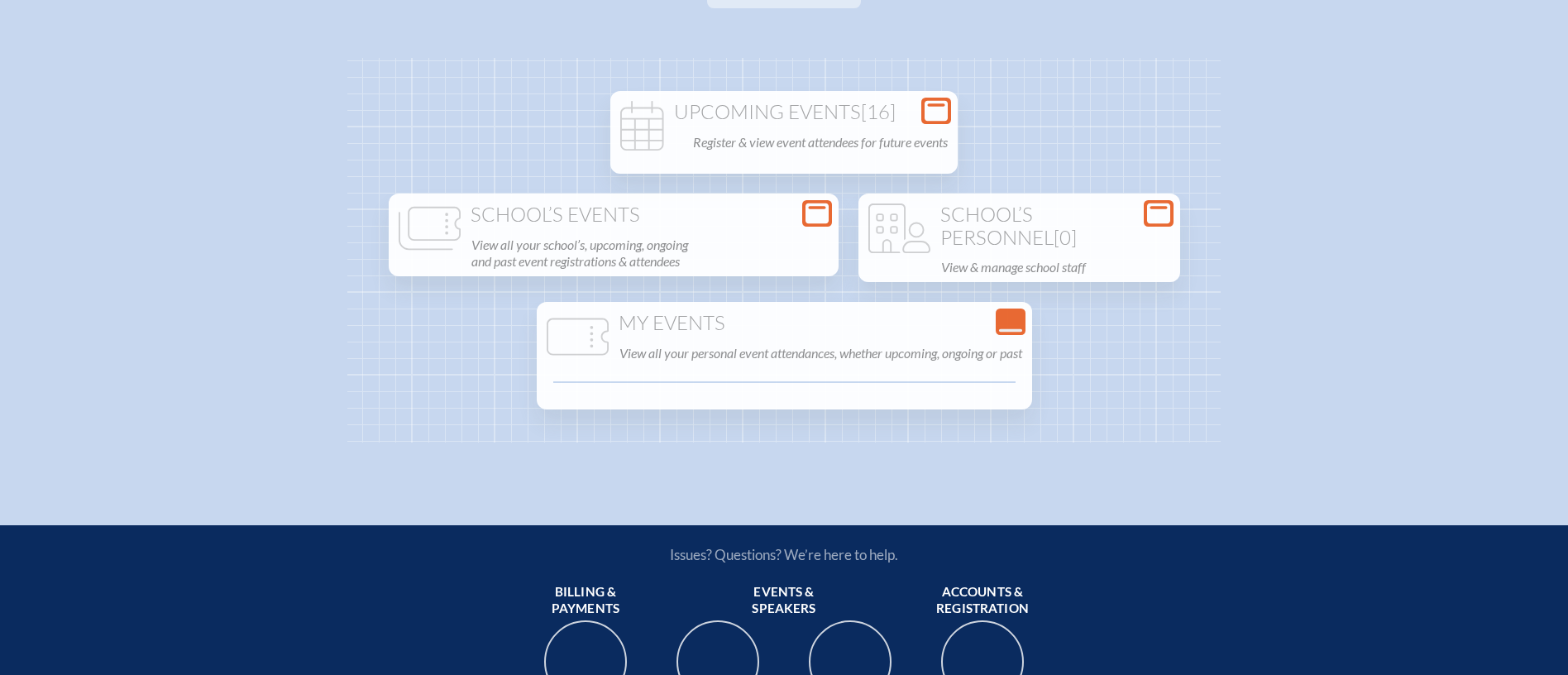
click at [673, 216] on h1 "School’s Events" at bounding box center [613, 215] width 437 height 23
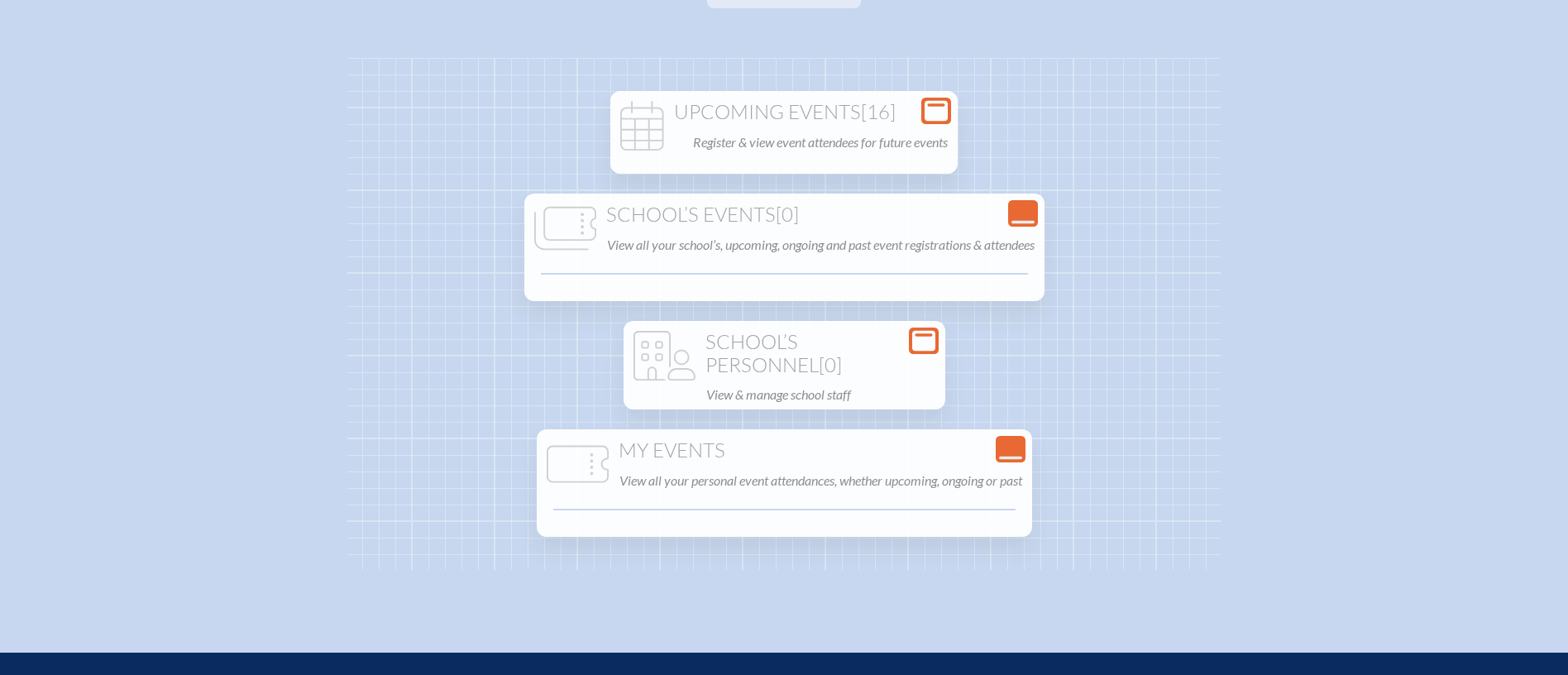
click at [756, 338] on h1 "School’s Personnel [0]" at bounding box center [784, 353] width 308 height 45
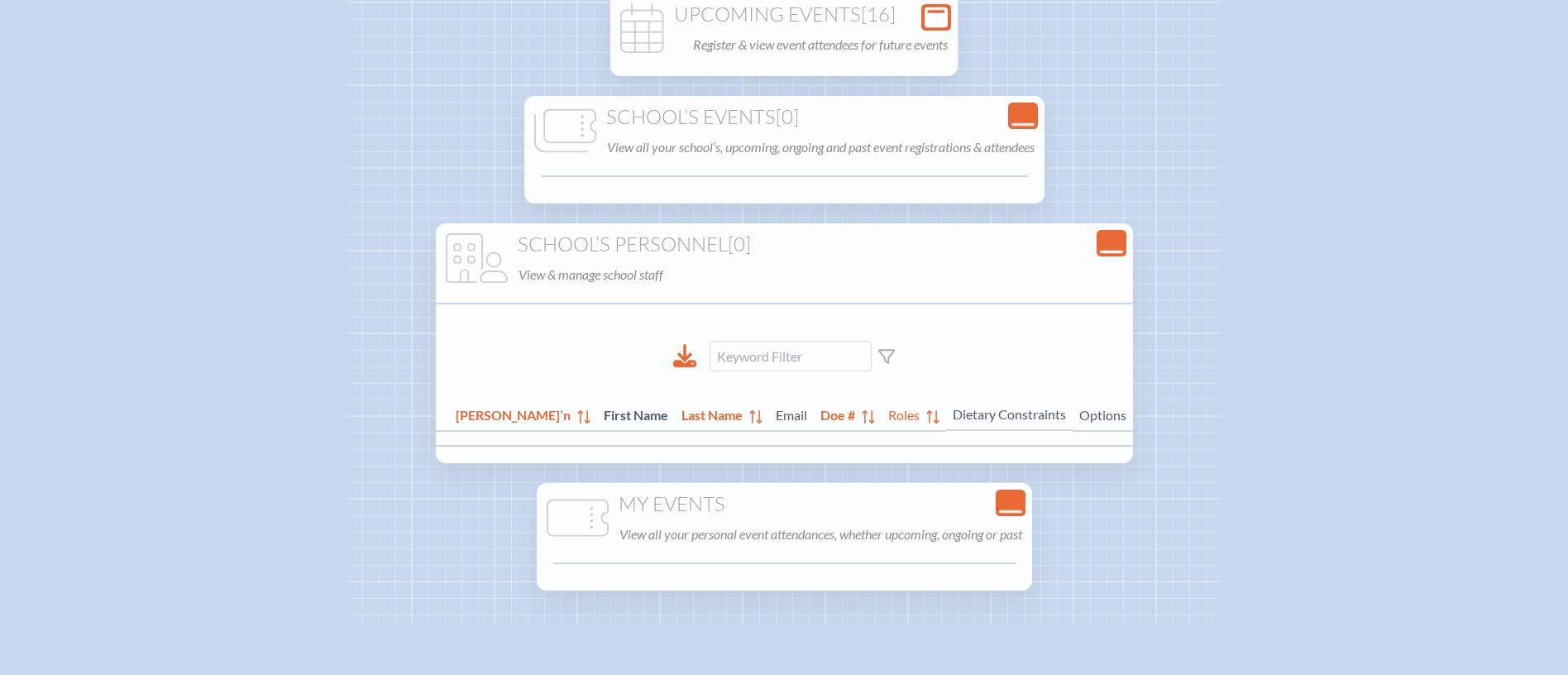
scroll to position [211, 0]
click at [1013, 493] on icon "Close Console" at bounding box center [1010, 501] width 23 height 23
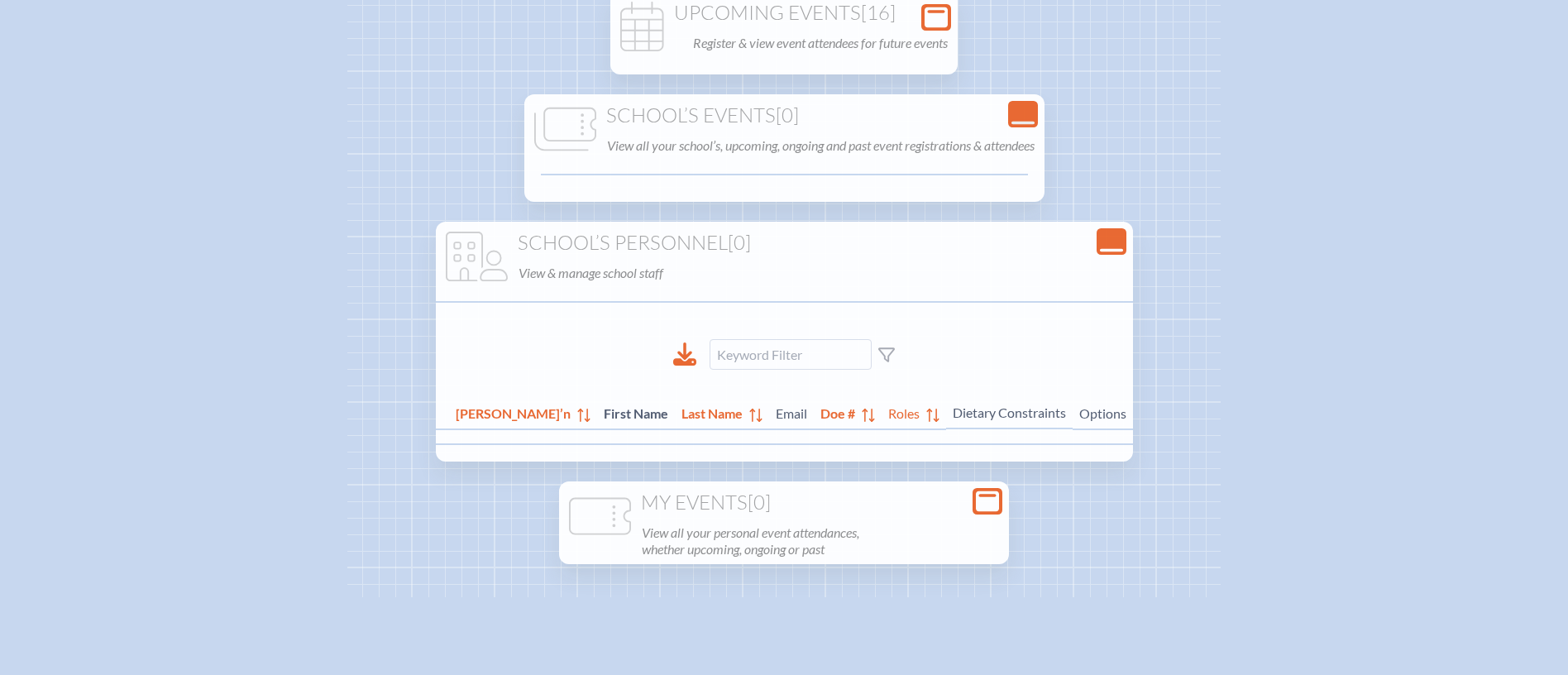
scroll to position [0, 0]
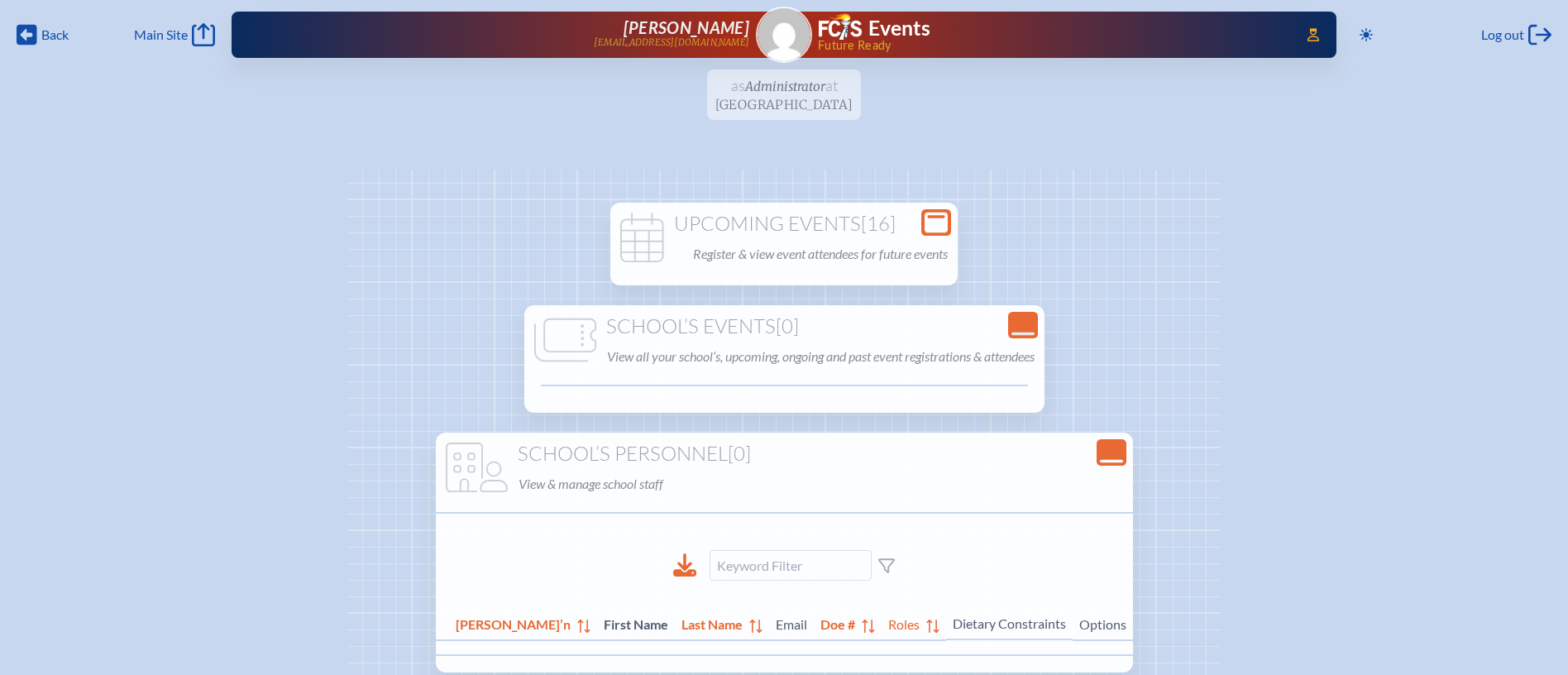
click at [861, 231] on span "[16]" at bounding box center [878, 223] width 35 height 25
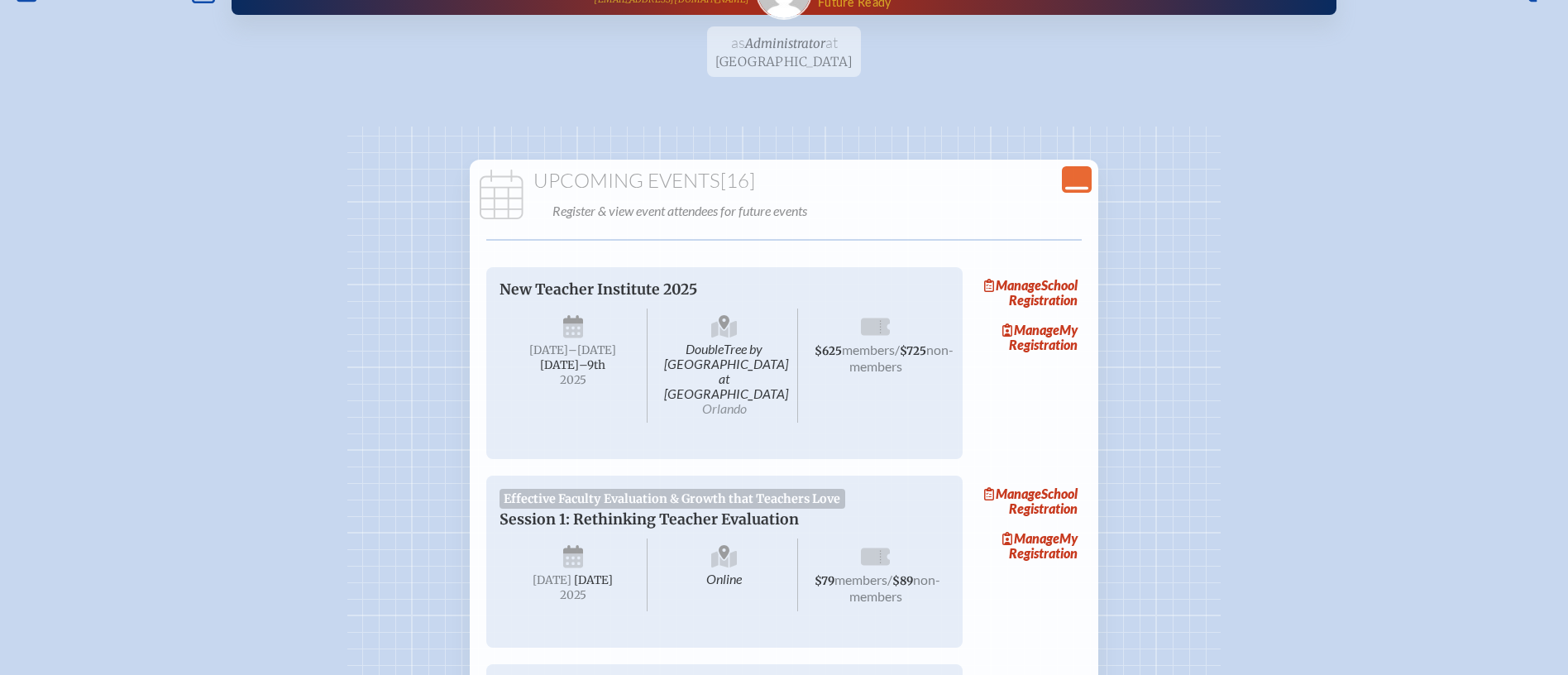
scroll to position [61, 0]
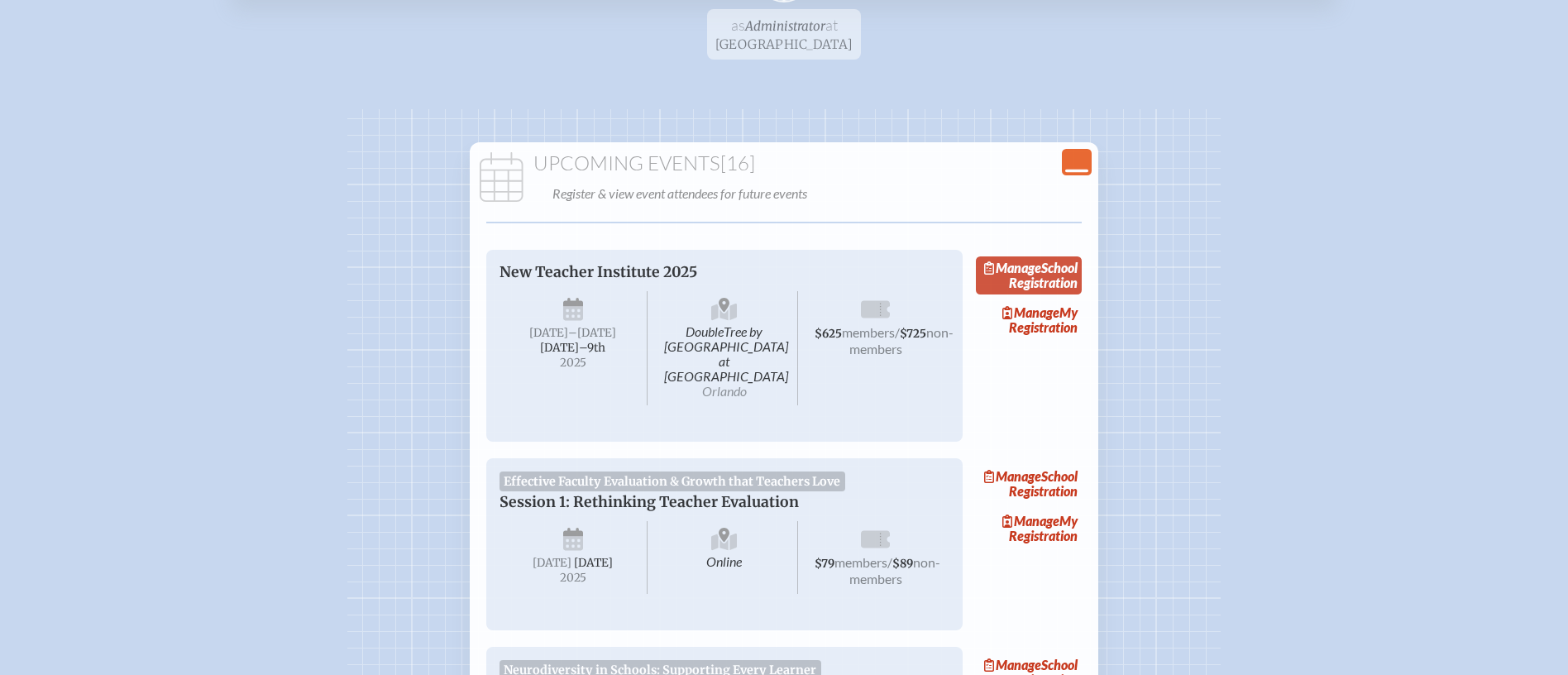
click at [1051, 283] on link "Manage School Registration" at bounding box center [1029, 275] width 106 height 38
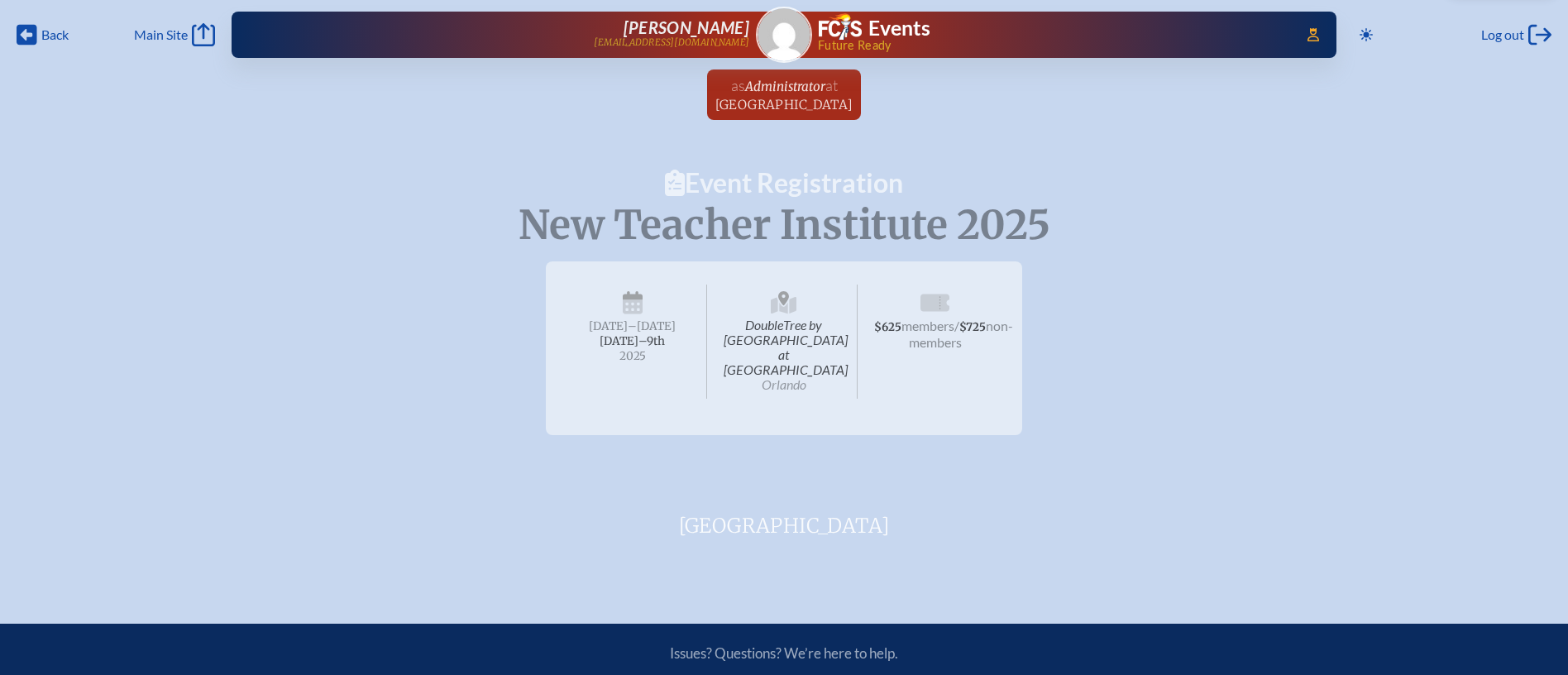
click at [880, 182] on h1 "Event Registration" at bounding box center [784, 182] width 1568 height 26
click at [860, 77] on link "as Administrator at Creation Village World School since August 27th, 2025" at bounding box center [784, 95] width 152 height 50
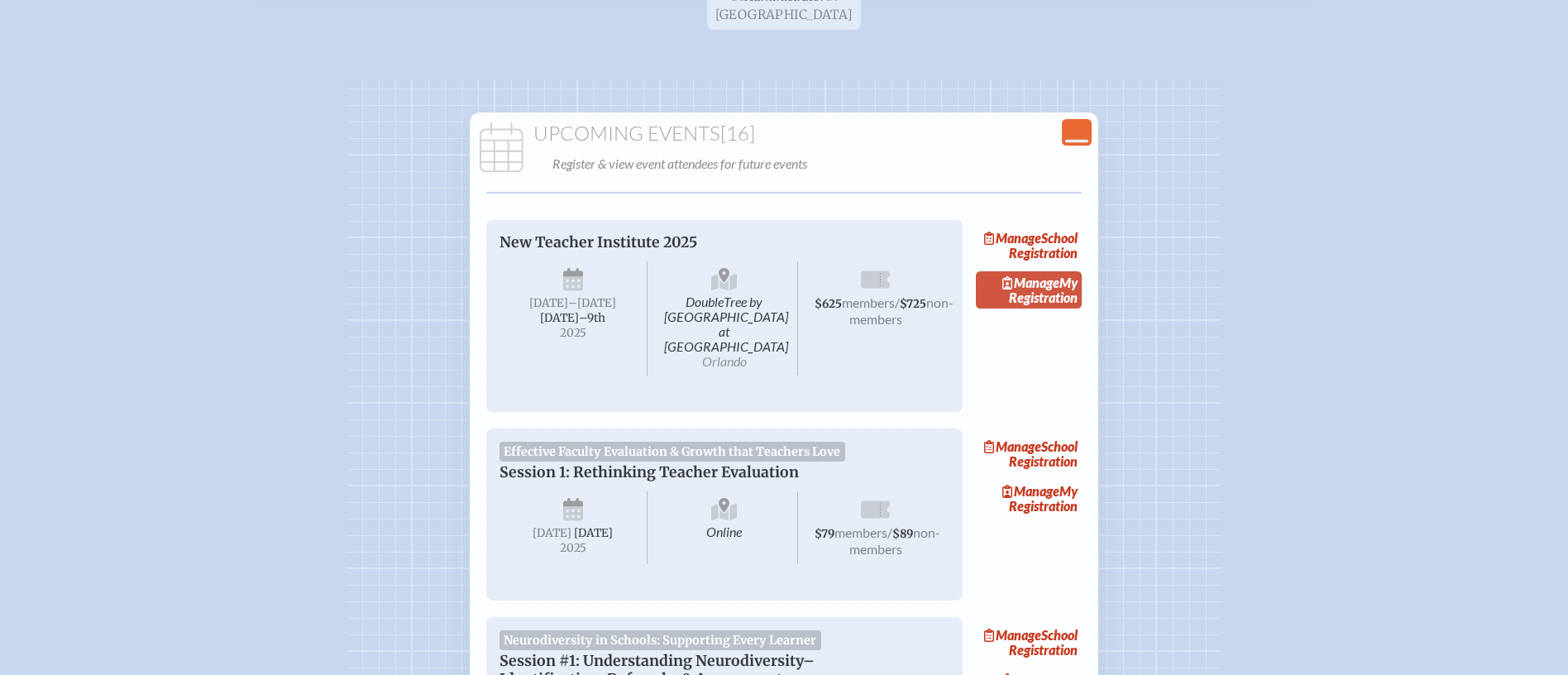
scroll to position [88, 0]
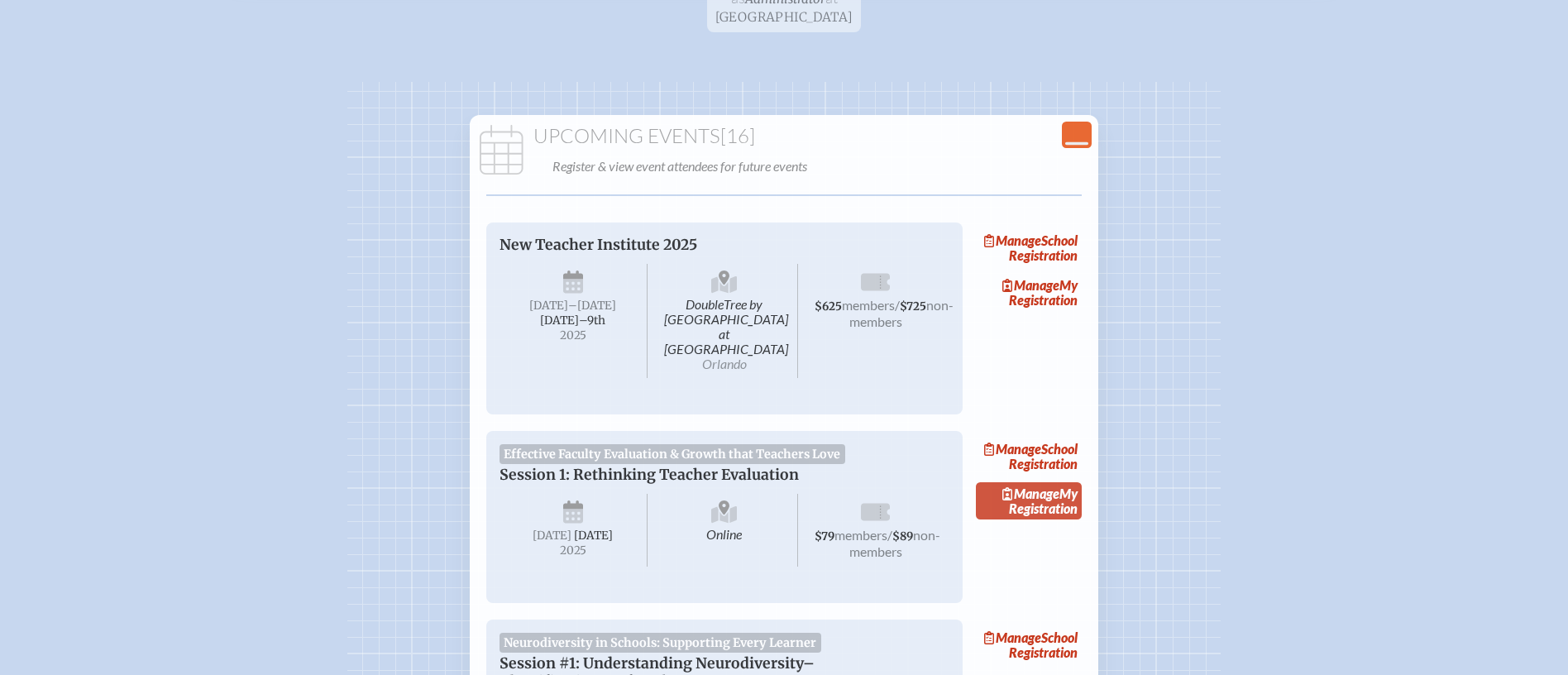
click at [1047, 496] on span "Manage" at bounding box center [1031, 493] width 57 height 15
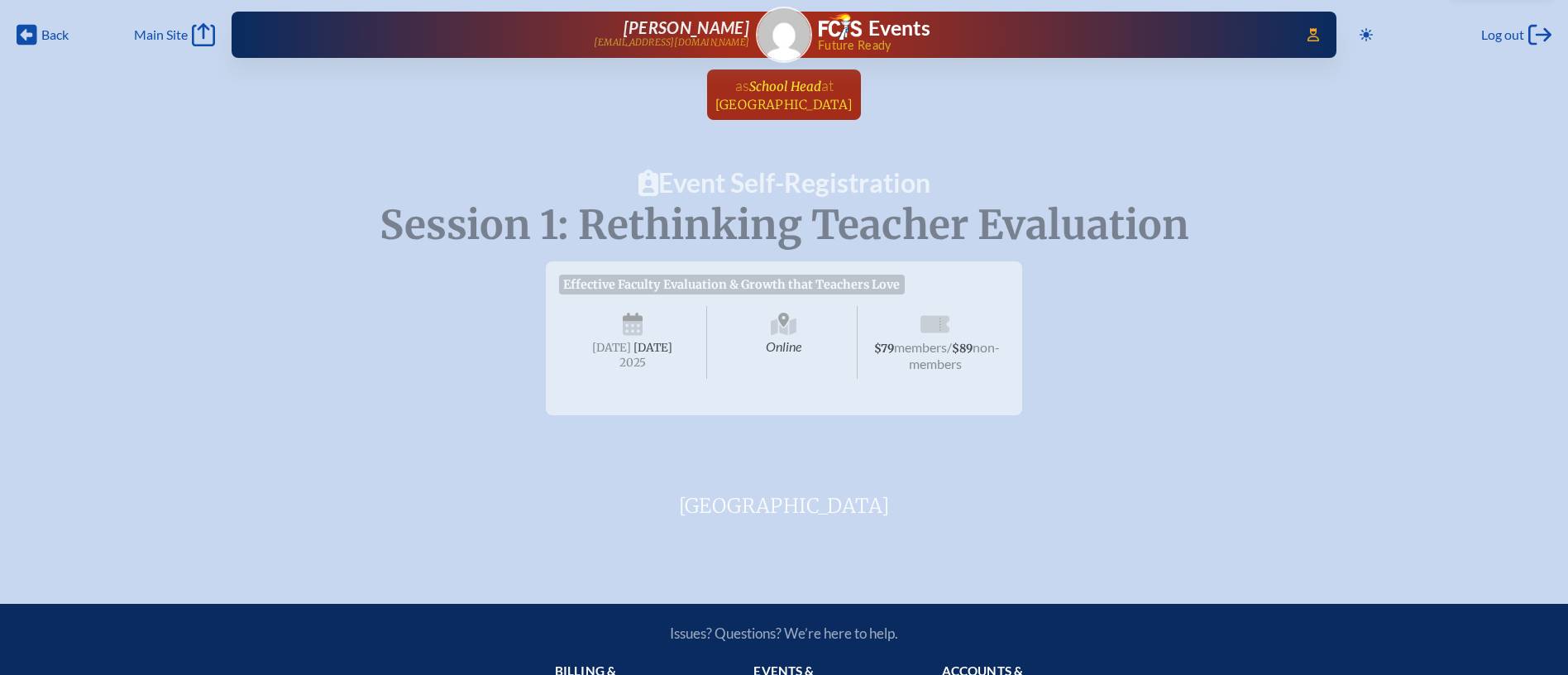
click at [790, 87] on span "School Head" at bounding box center [785, 86] width 72 height 15
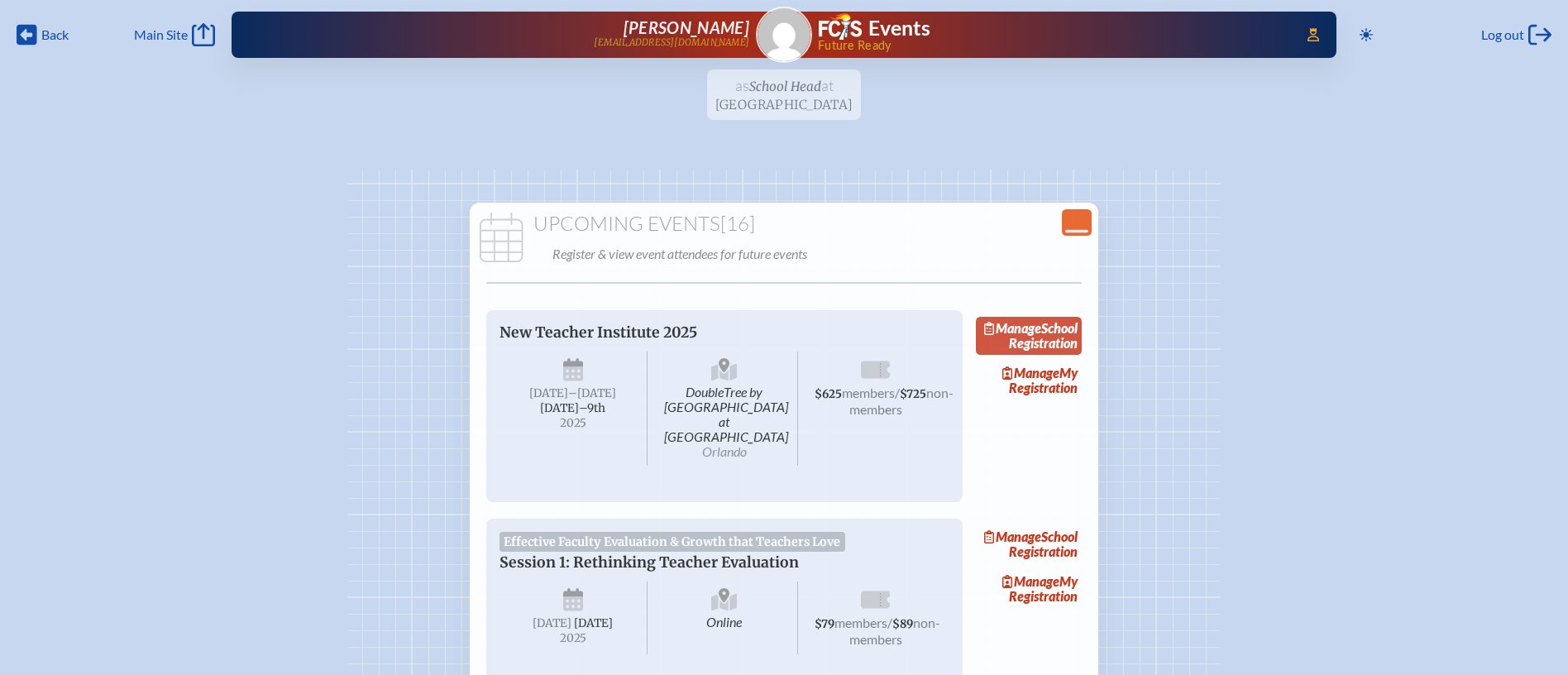
click at [1073, 354] on link "Manage School Registration" at bounding box center [1029, 336] width 106 height 38
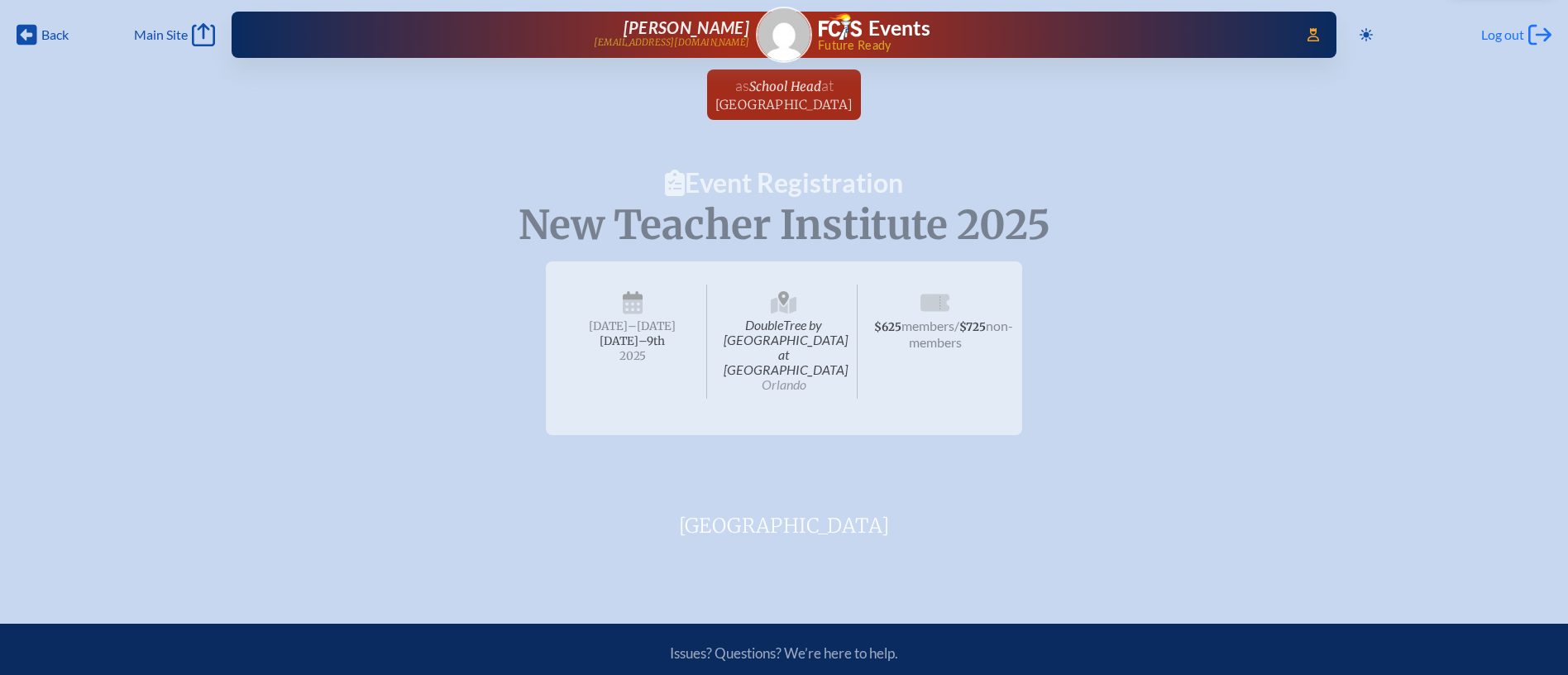
click at [1513, 33] on span "Log out" at bounding box center [1502, 34] width 43 height 16
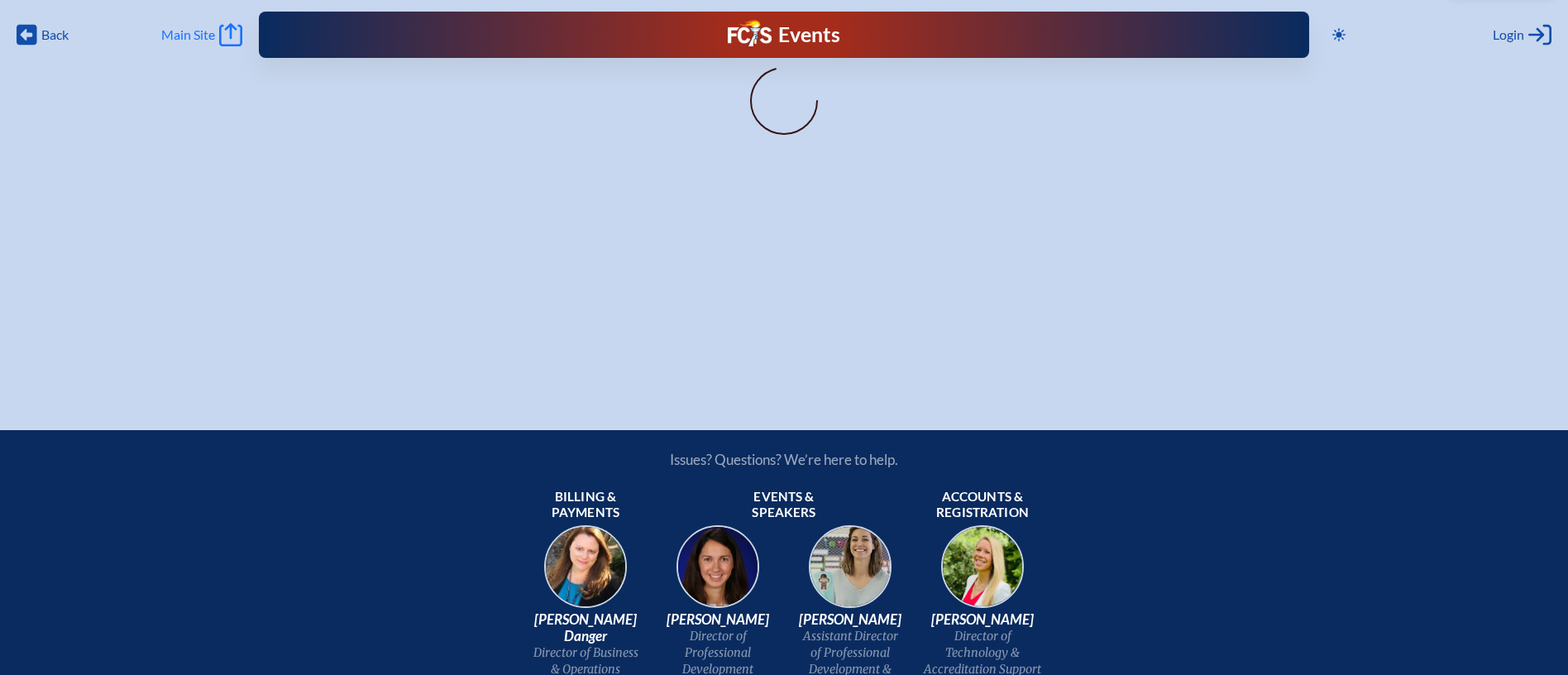
click at [184, 32] on span "Main Site" at bounding box center [187, 34] width 54 height 16
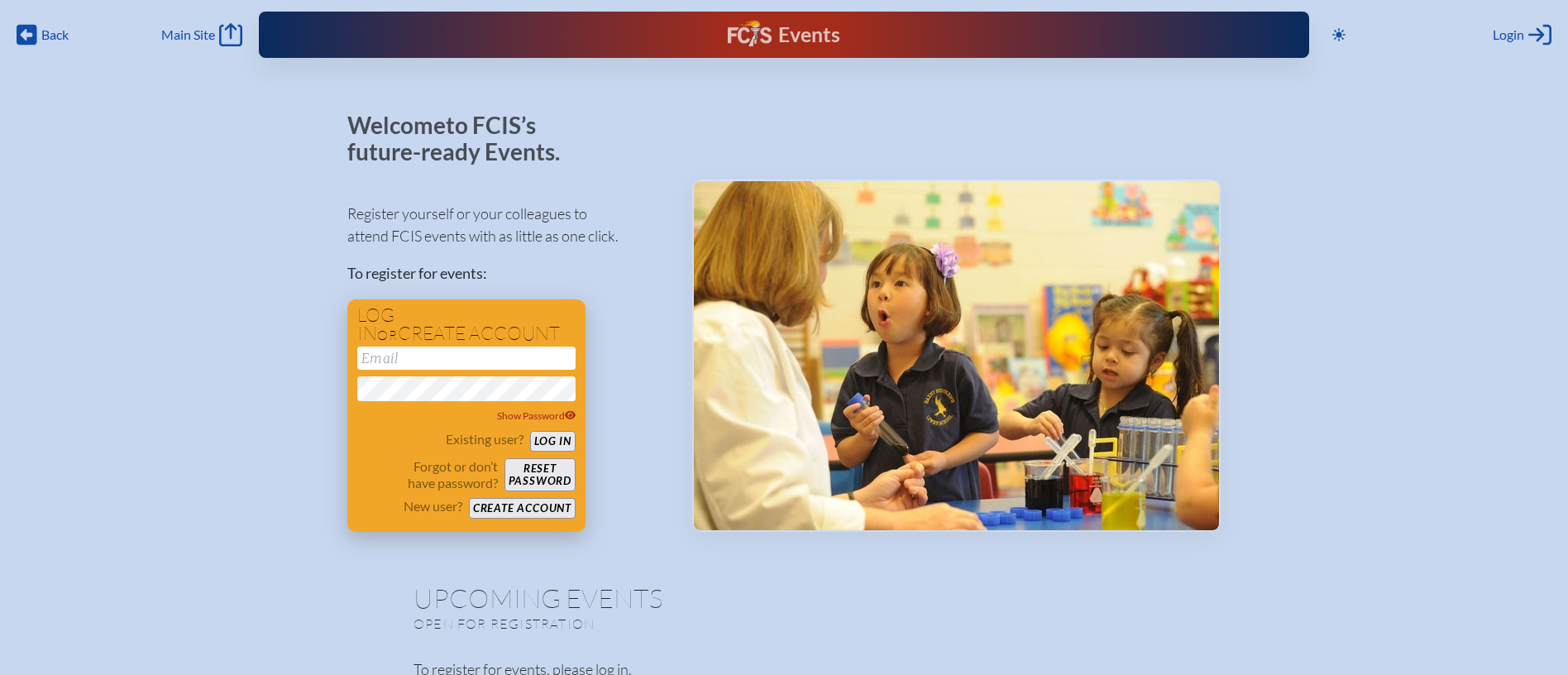
type input "[EMAIL_ADDRESS][DOMAIN_NAME]"
click at [554, 440] on button "Log in" at bounding box center [552, 441] width 45 height 20
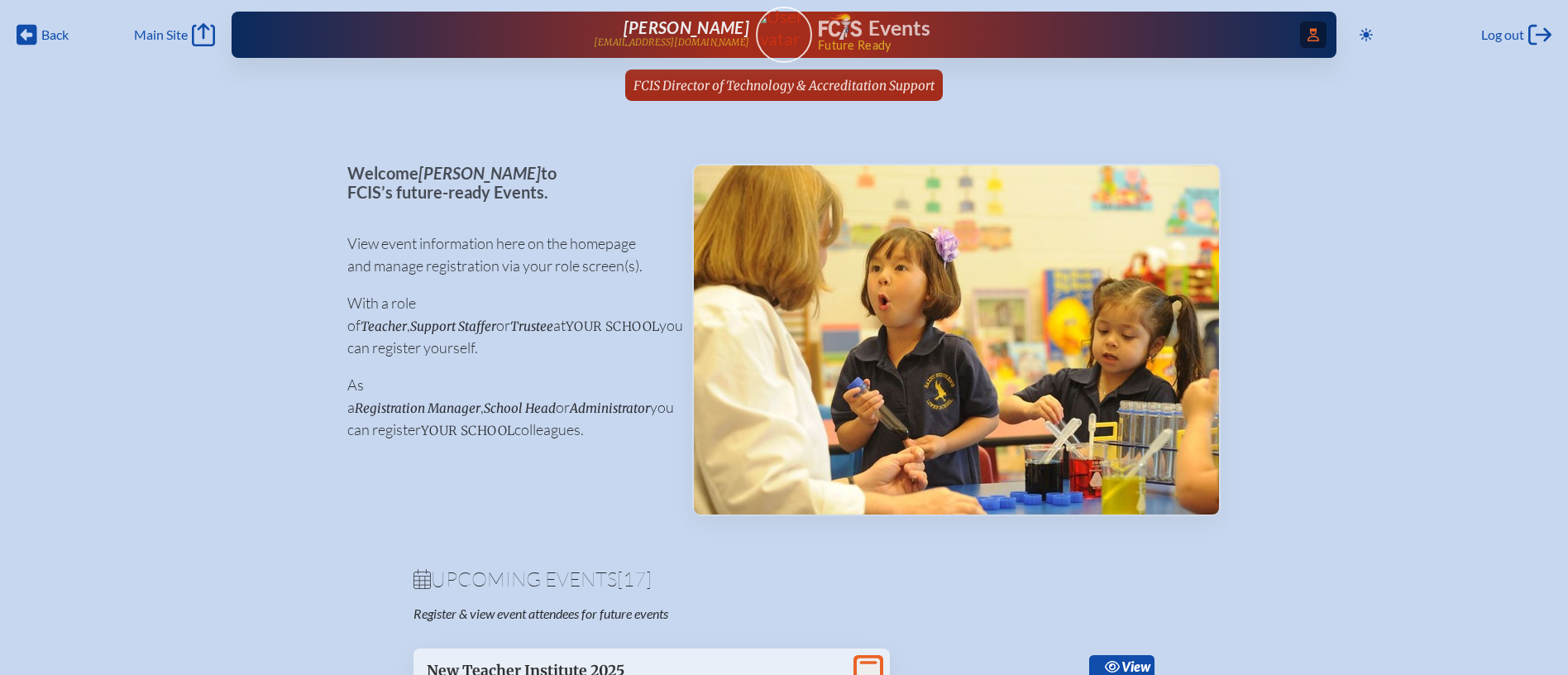
click at [1316, 32] on icon "Access Users..." at bounding box center [1313, 35] width 12 height 14
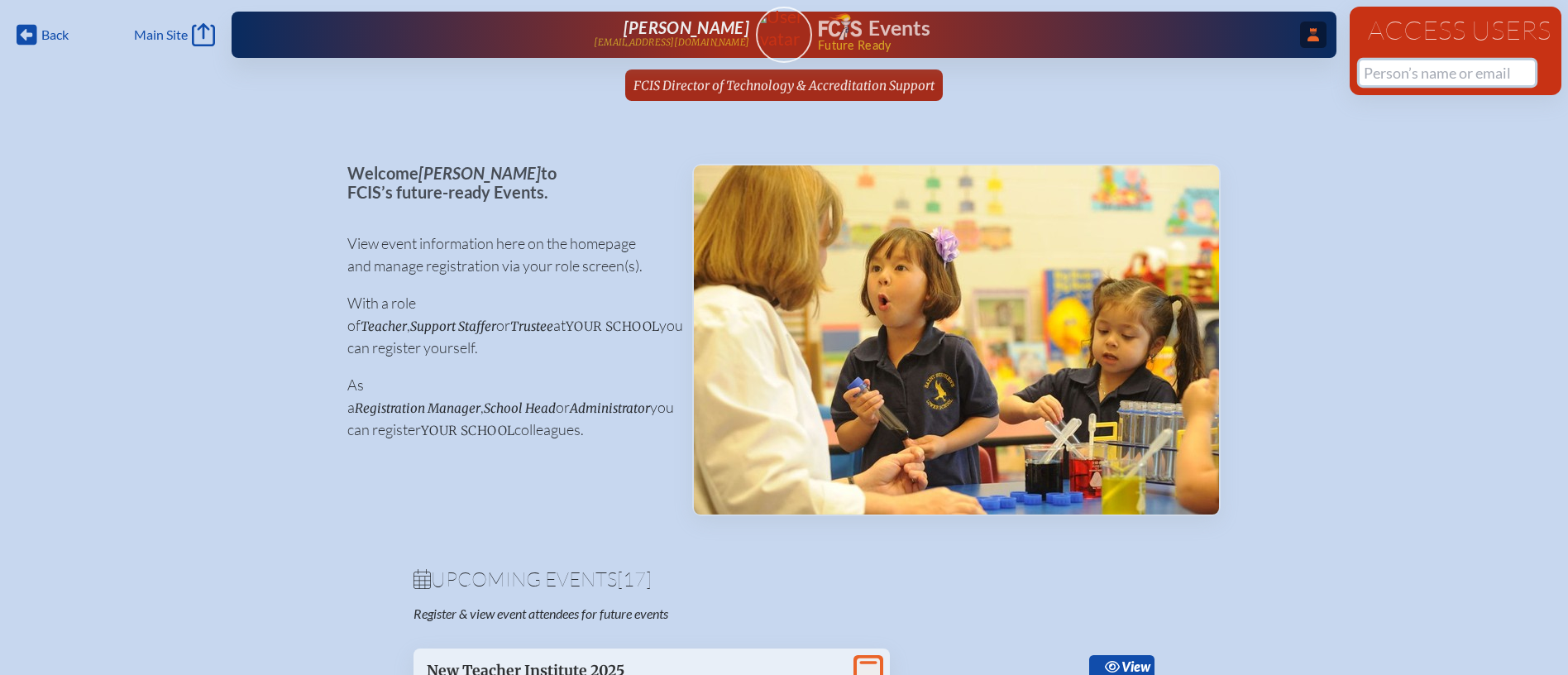
click at [1402, 72] on input "text" at bounding box center [1447, 72] width 175 height 25
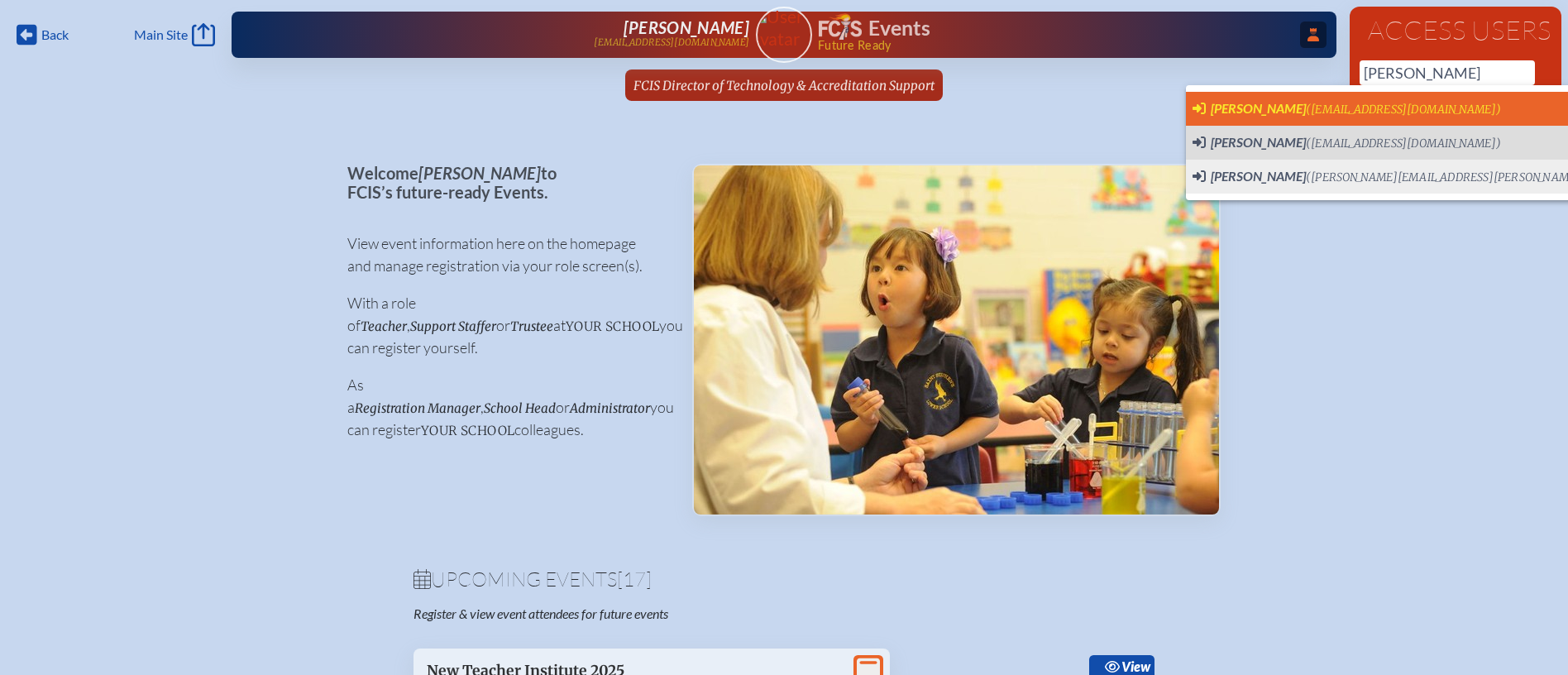
click at [1393, 104] on span "(dcummings@creationvillage.com)" at bounding box center [1403, 109] width 195 height 14
type input "dcummings@creationvillage.com"
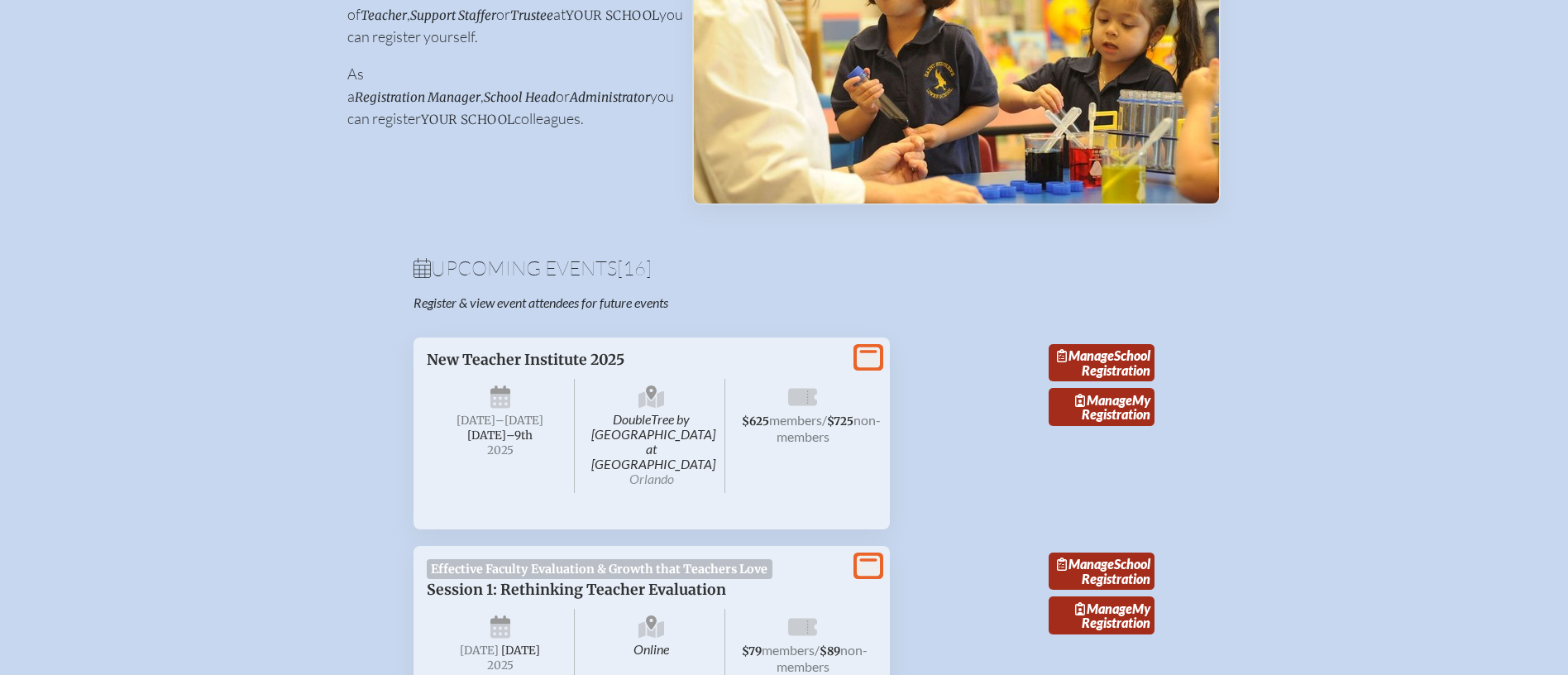
scroll to position [384, 0]
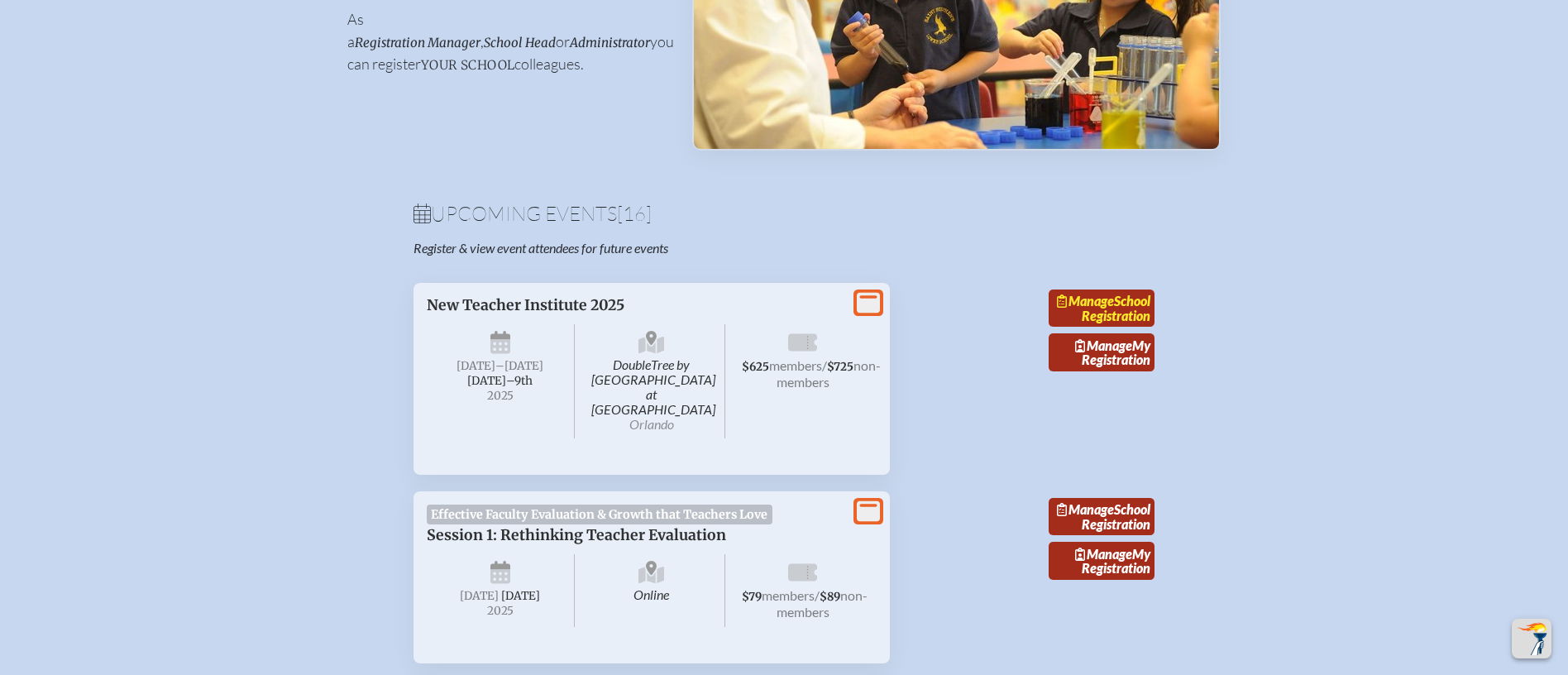
click at [1108, 315] on link "Manage School Registration" at bounding box center [1101, 309] width 106 height 38
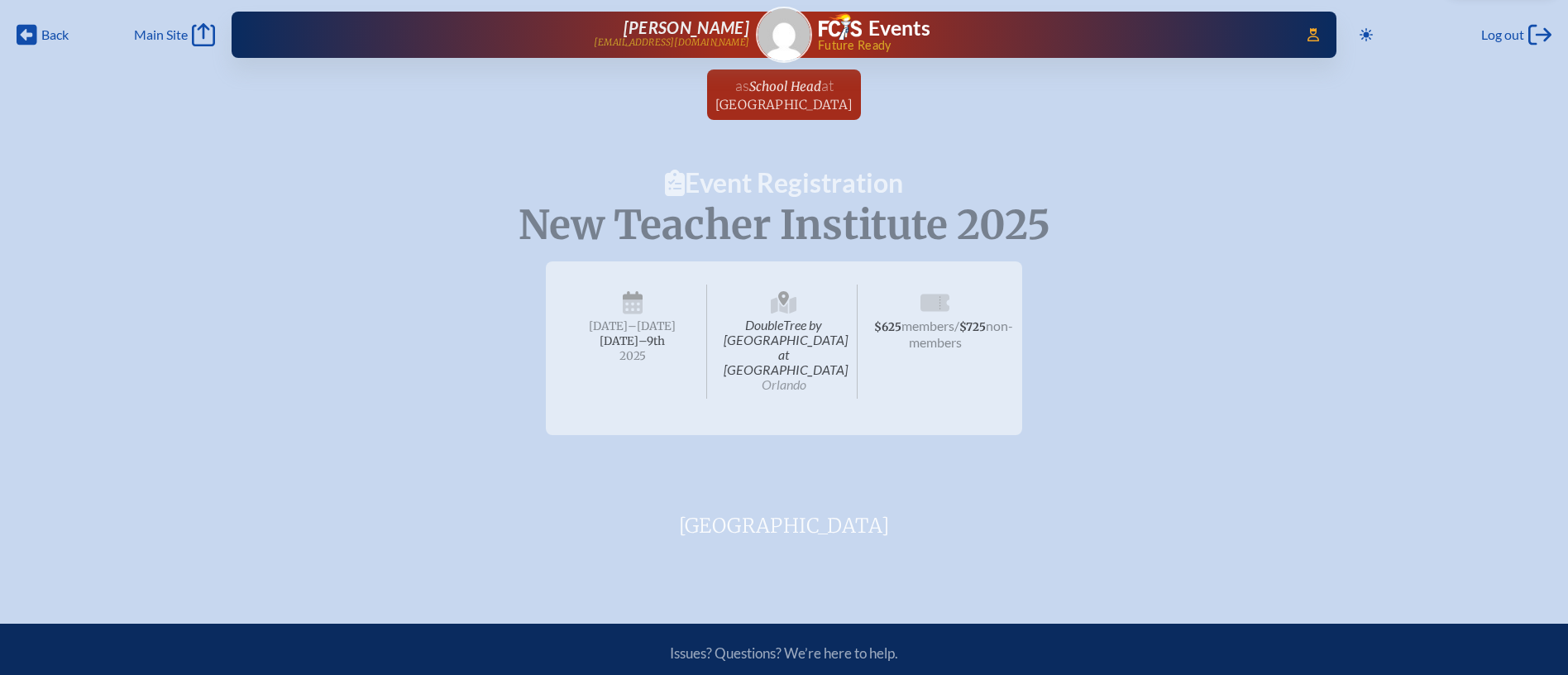
click at [832, 182] on h1 "Event Registration" at bounding box center [784, 182] width 1568 height 26
click at [822, 93] on span "at" at bounding box center [827, 84] width 13 height 18
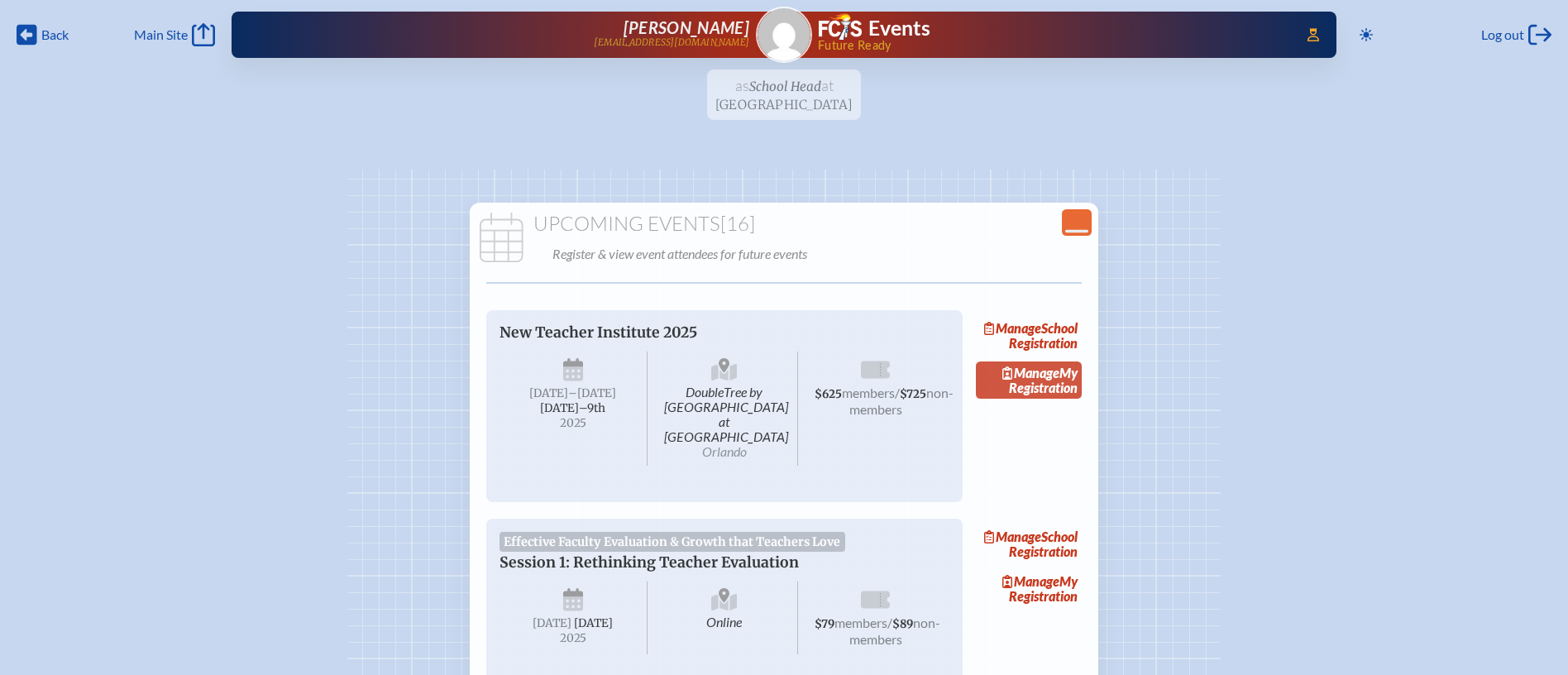
click at [1075, 400] on link "Manage My Registration" at bounding box center [1029, 380] width 106 height 38
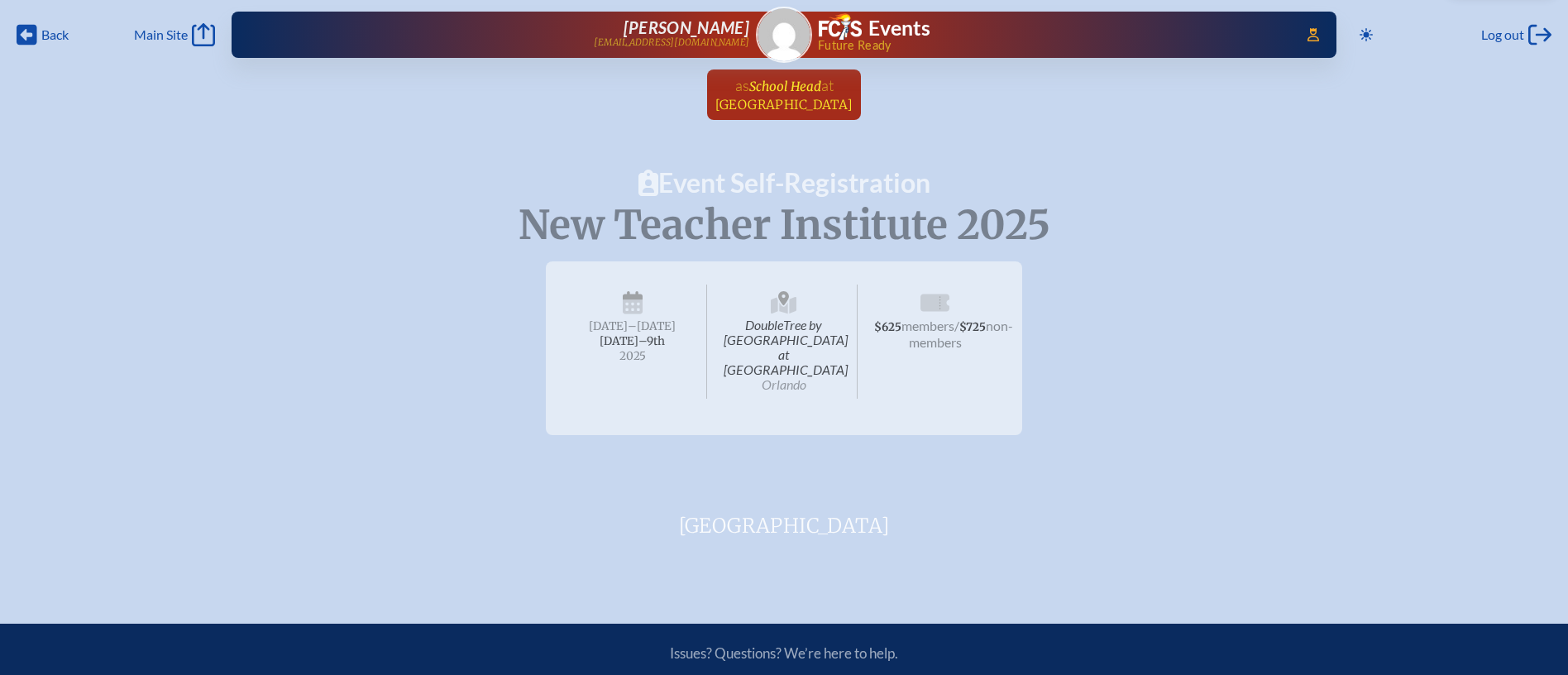
click at [842, 94] on span "at Creation Village World School" at bounding box center [784, 94] width 138 height 37
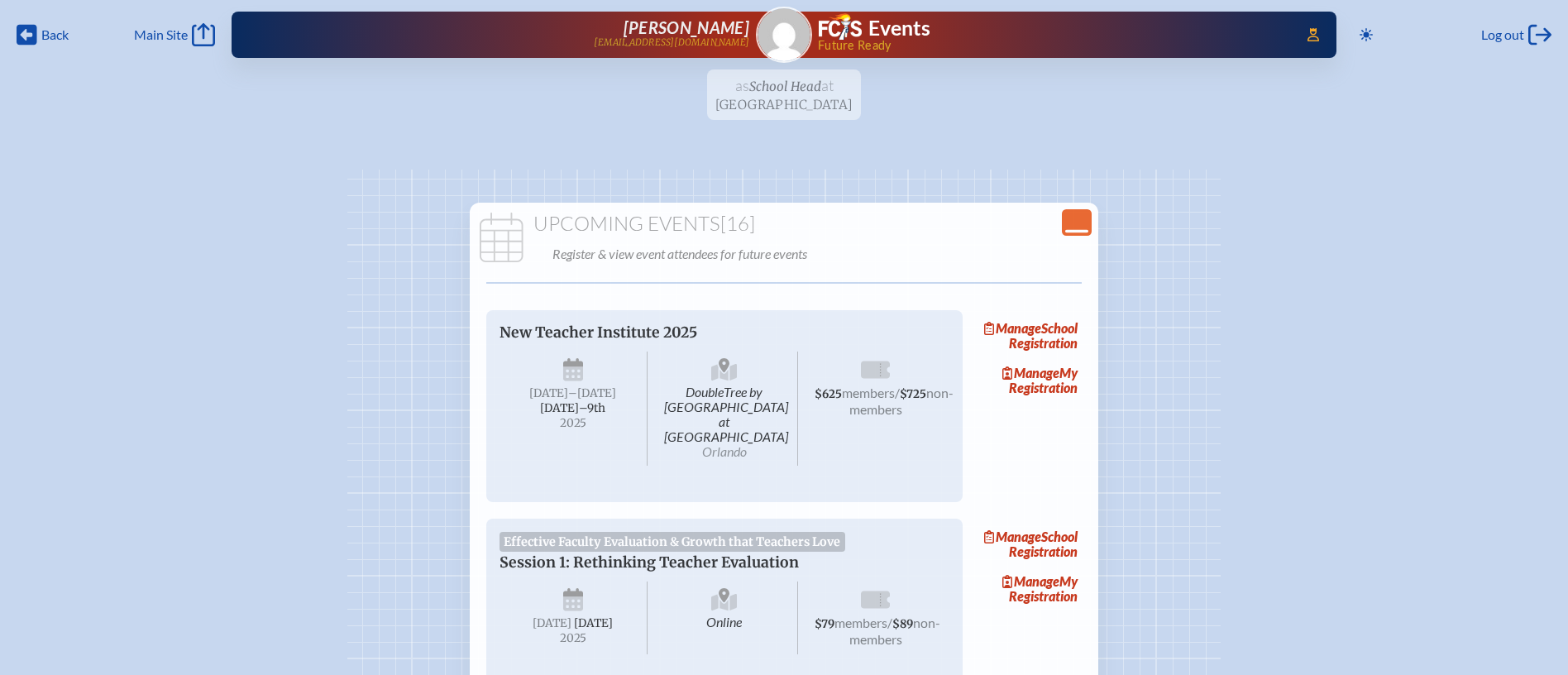
click at [1089, 228] on div "Close Console" at bounding box center [1077, 222] width 30 height 26
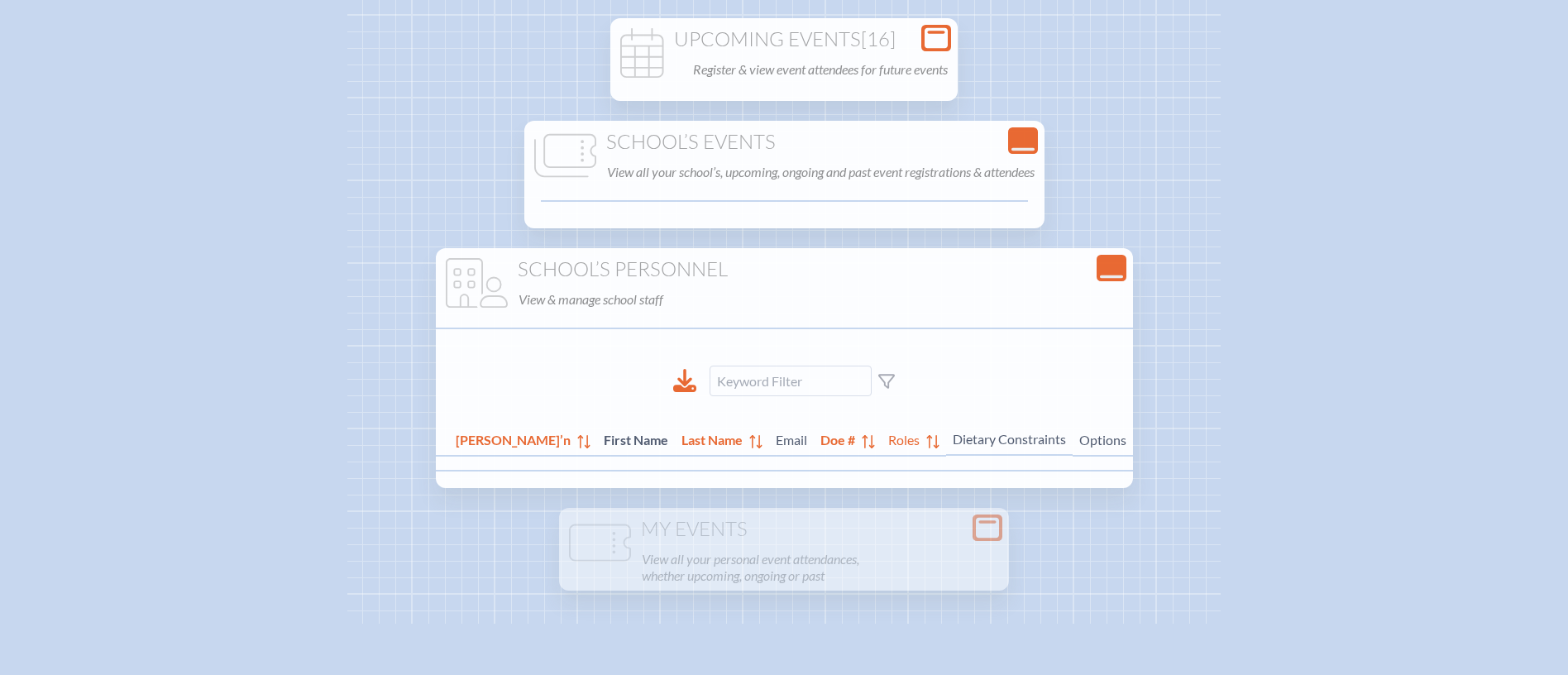
scroll to position [222, 0]
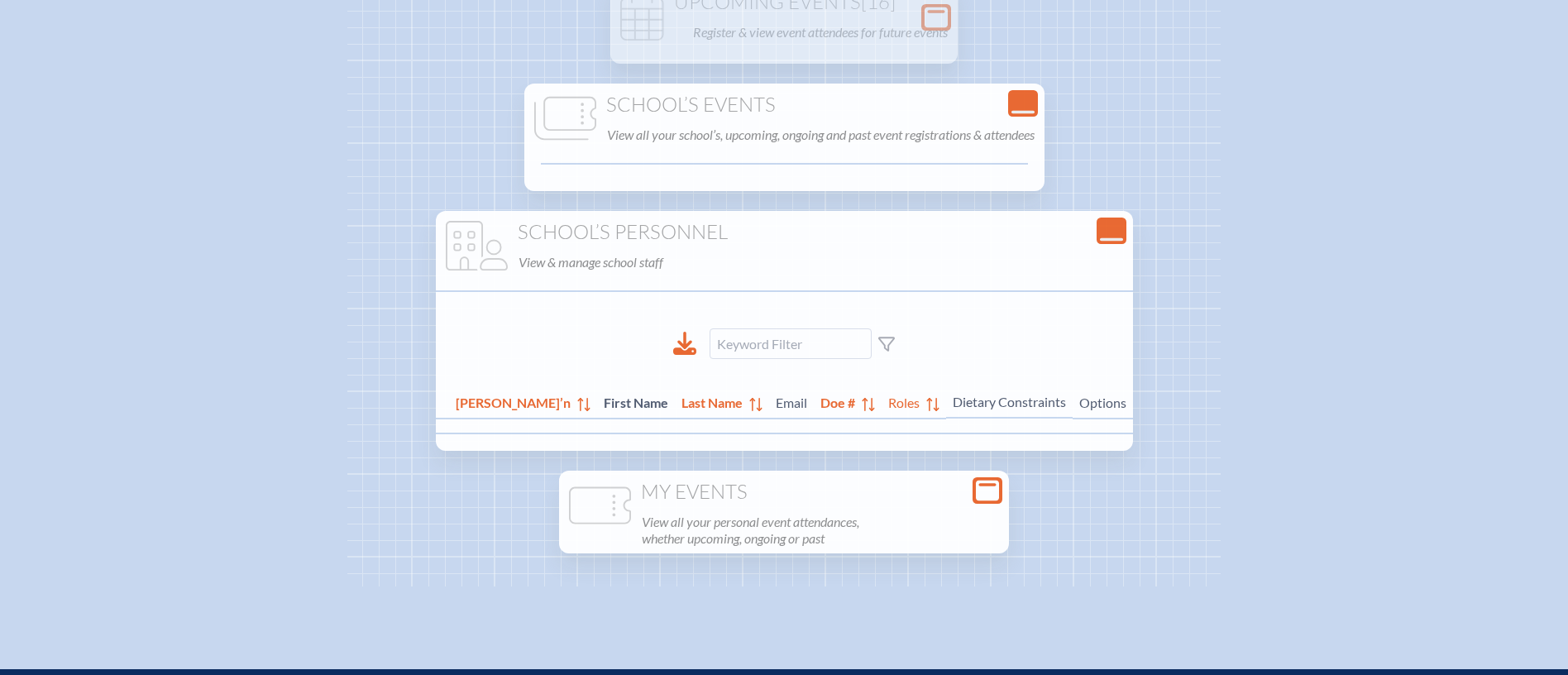
click at [855, 481] on h1 "My Events" at bounding box center [784, 492] width 437 height 23
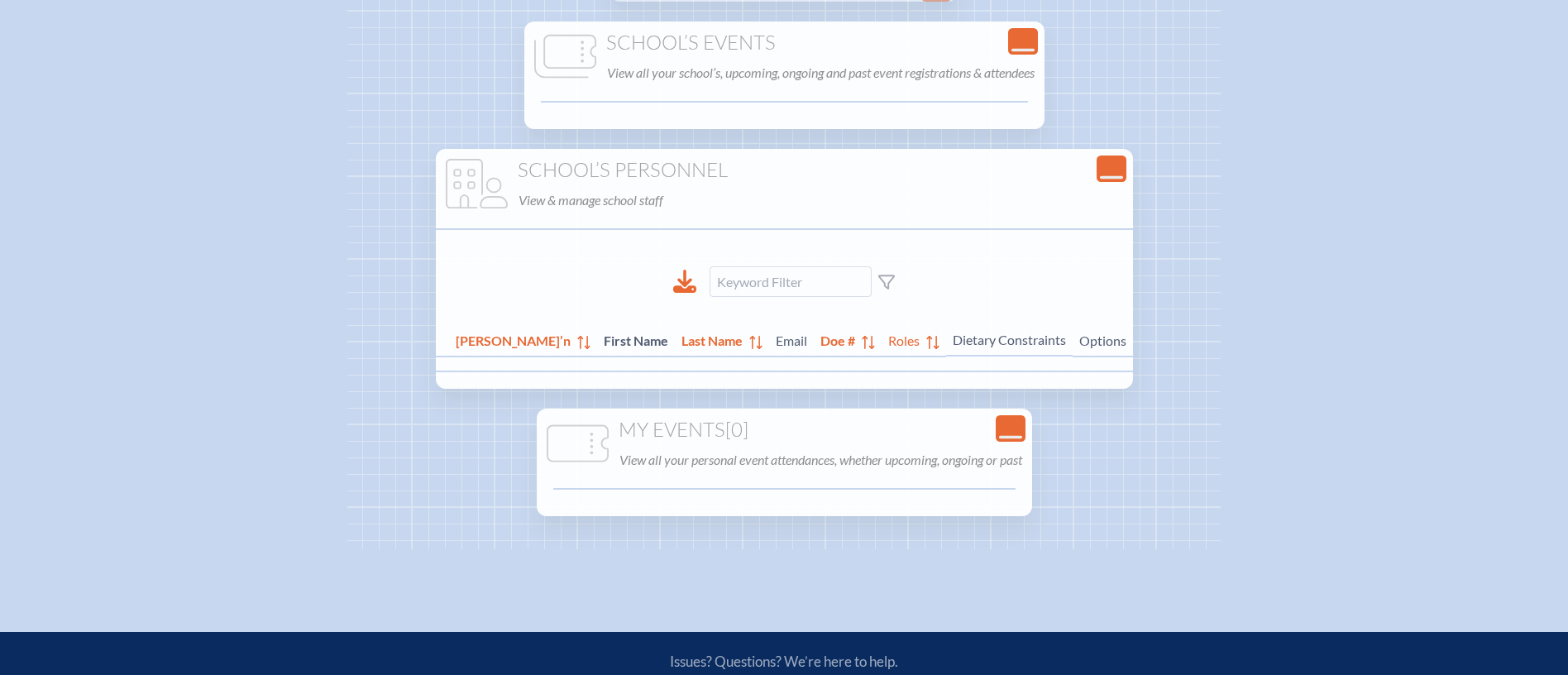
scroll to position [0, 0]
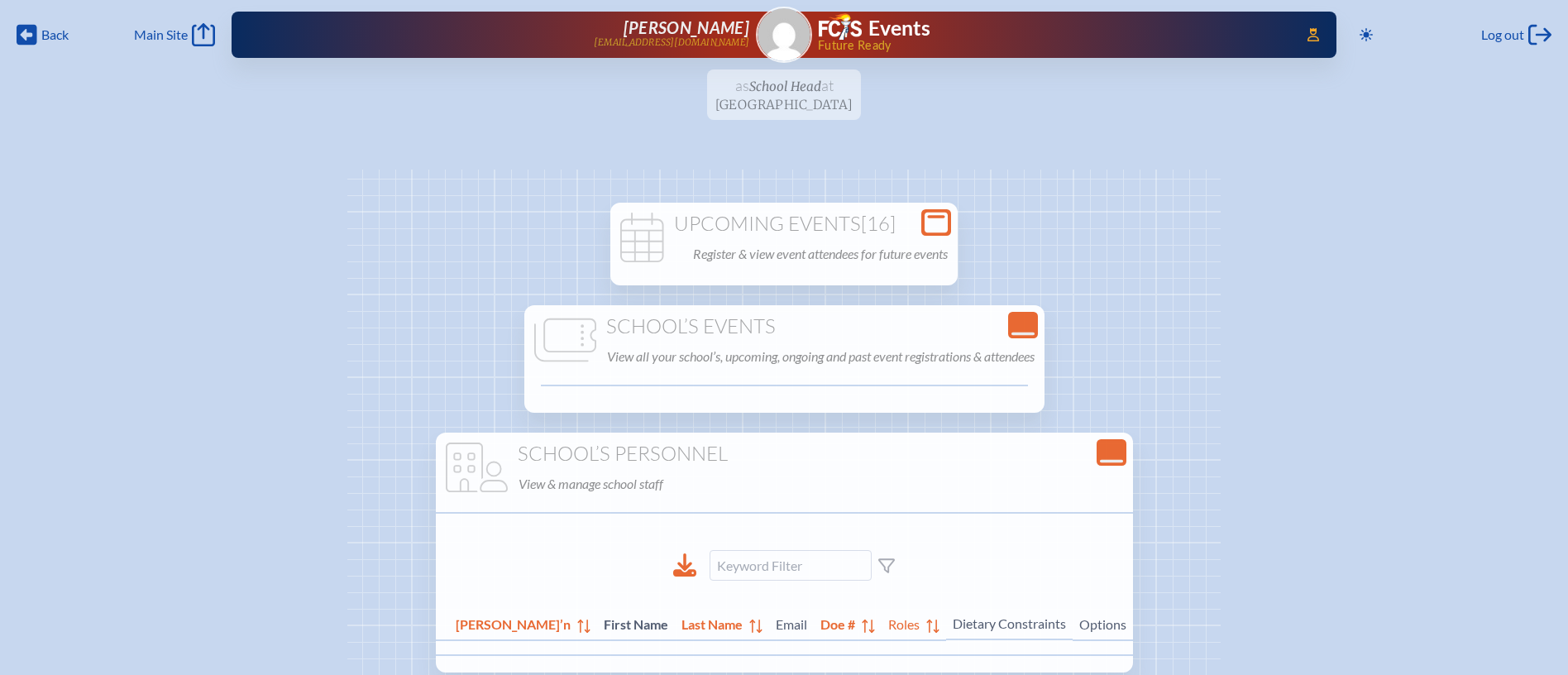
click at [865, 217] on span "[16]" at bounding box center [878, 223] width 35 height 25
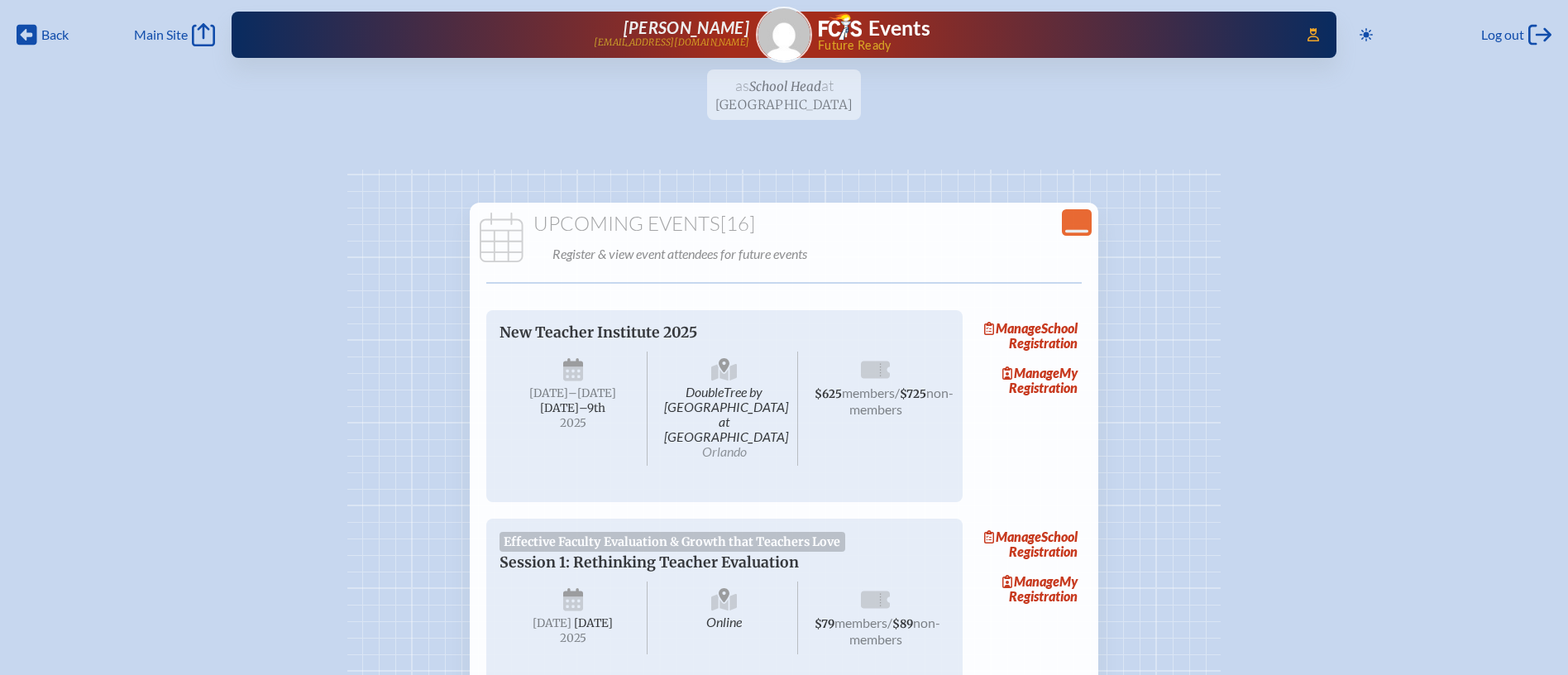
click at [760, 94] on ul "as School Head at Creation Village World School since August 27th, 2025" at bounding box center [784, 100] width 1568 height 61
click at [1305, 24] on span "Access Users..." at bounding box center [1312, 34] width 26 height 26
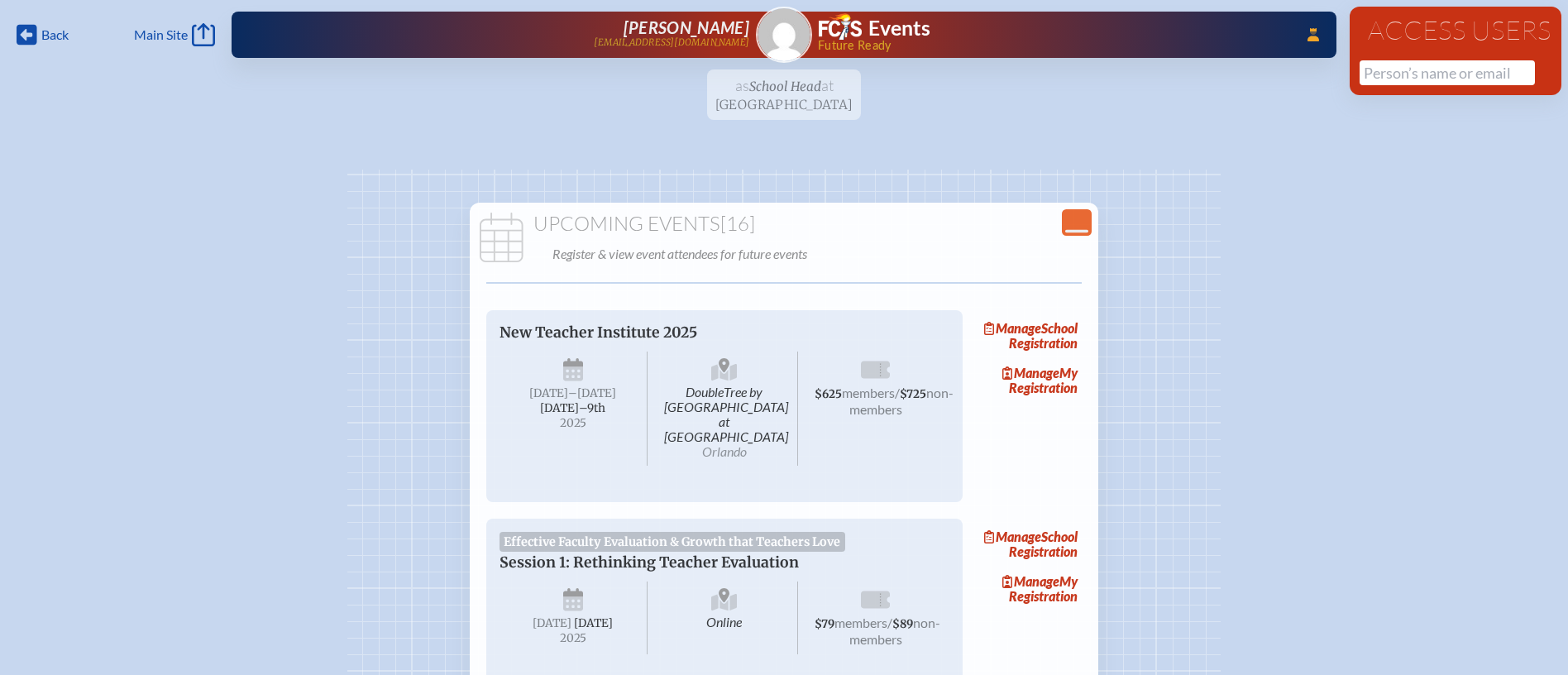
click at [1029, 89] on ul "as School Head at Creation Village World School since August 27th, 2025" at bounding box center [784, 100] width 1568 height 61
click at [773, 89] on ul "as School Head at Creation Village World School since August 27th, 2025" at bounding box center [784, 100] width 1568 height 61
click at [784, 33] on img at bounding box center [784, 35] width 53 height 53
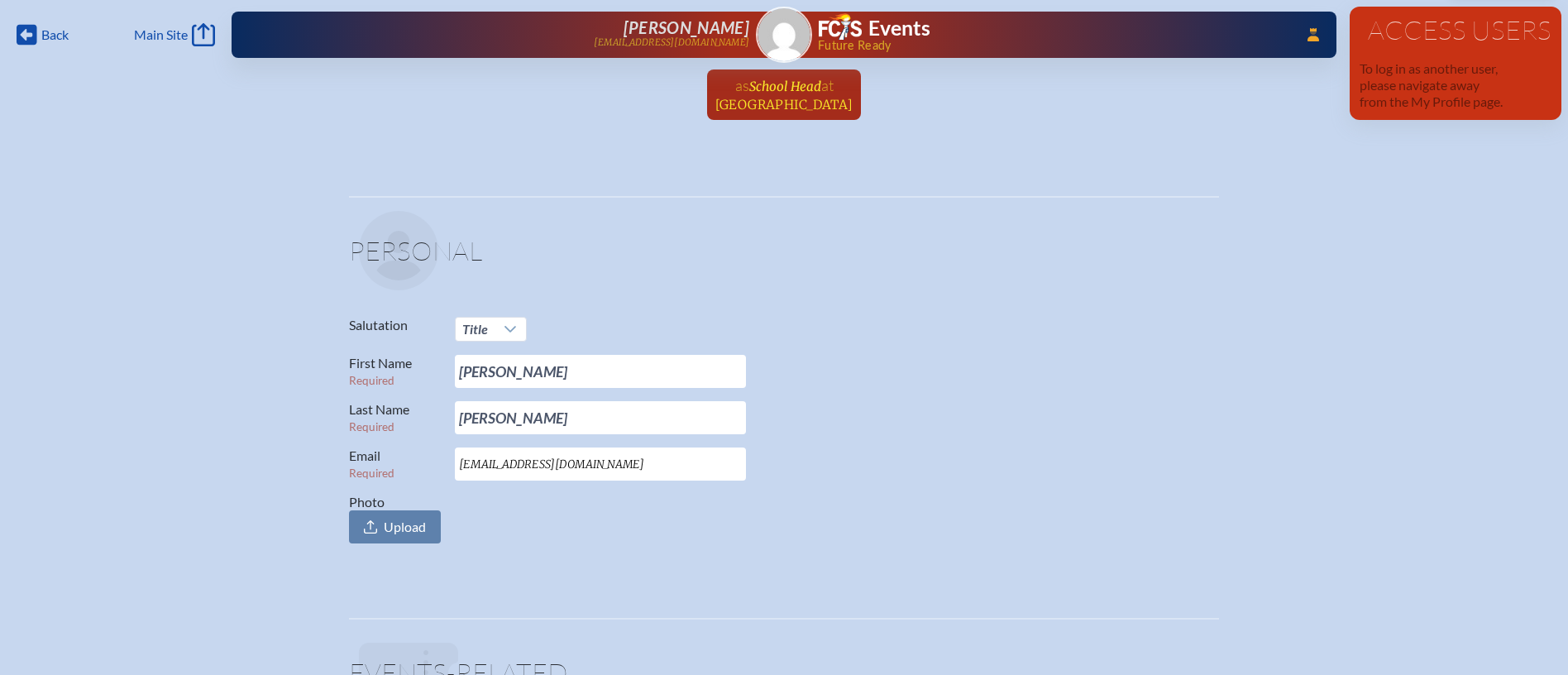
click at [784, 97] on span "Creation Village World School" at bounding box center [784, 105] width 138 height 15
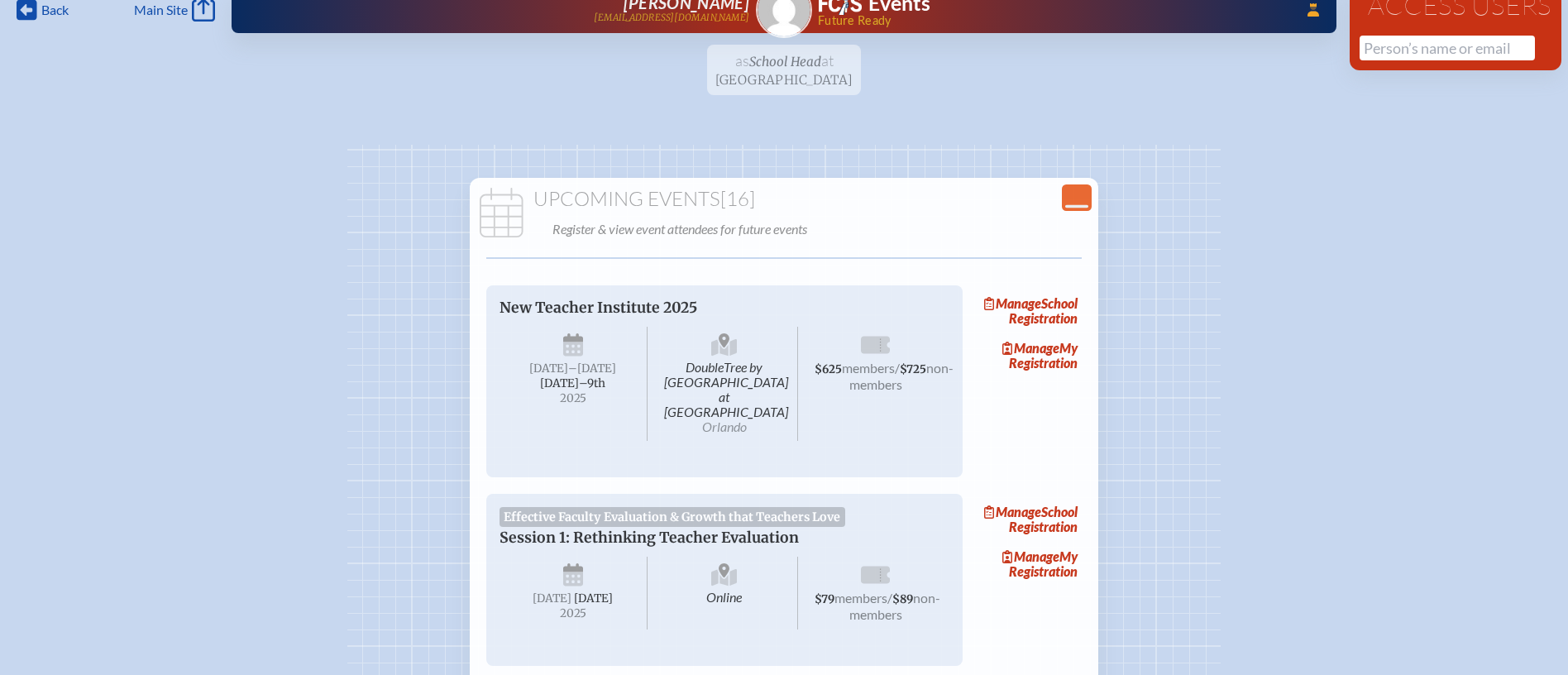
scroll to position [28, 0]
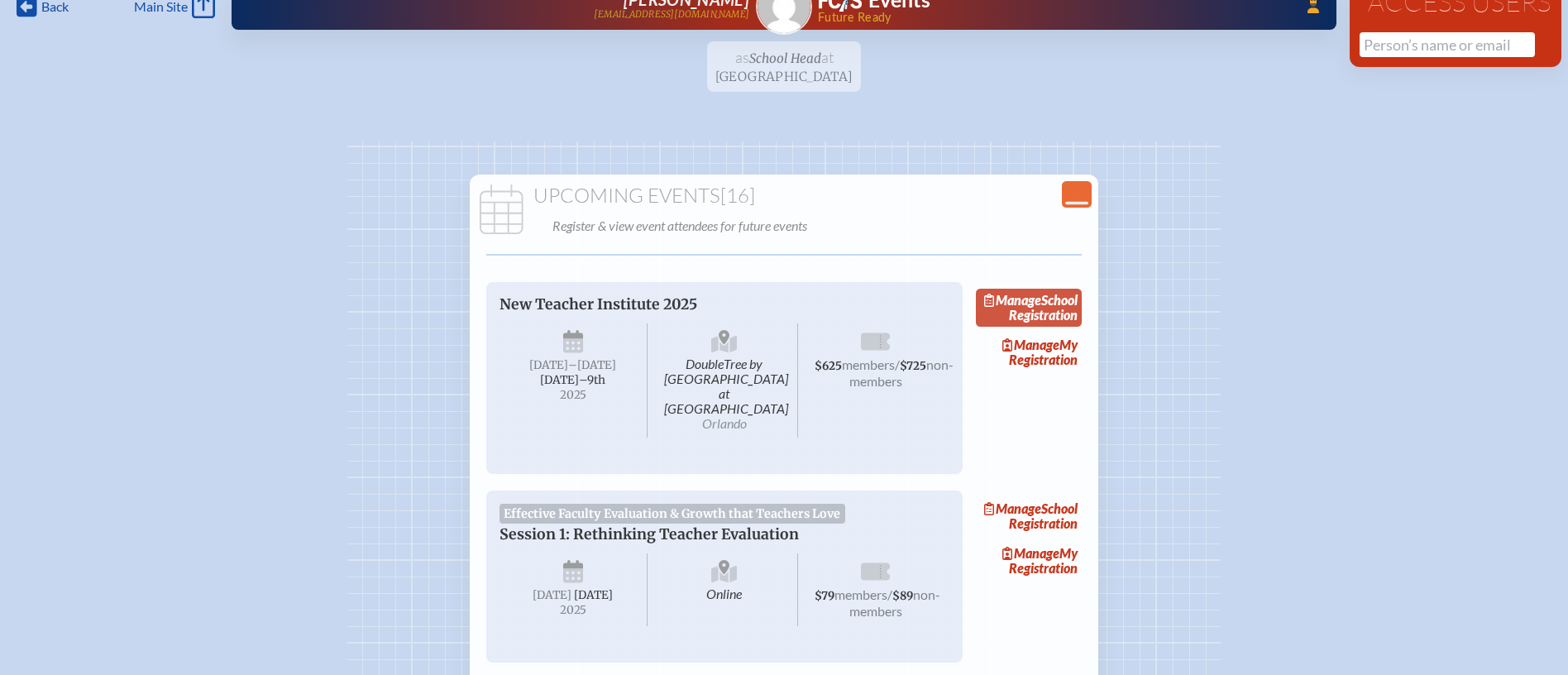
click at [1063, 305] on link "Manage School Registration" at bounding box center [1029, 308] width 106 height 38
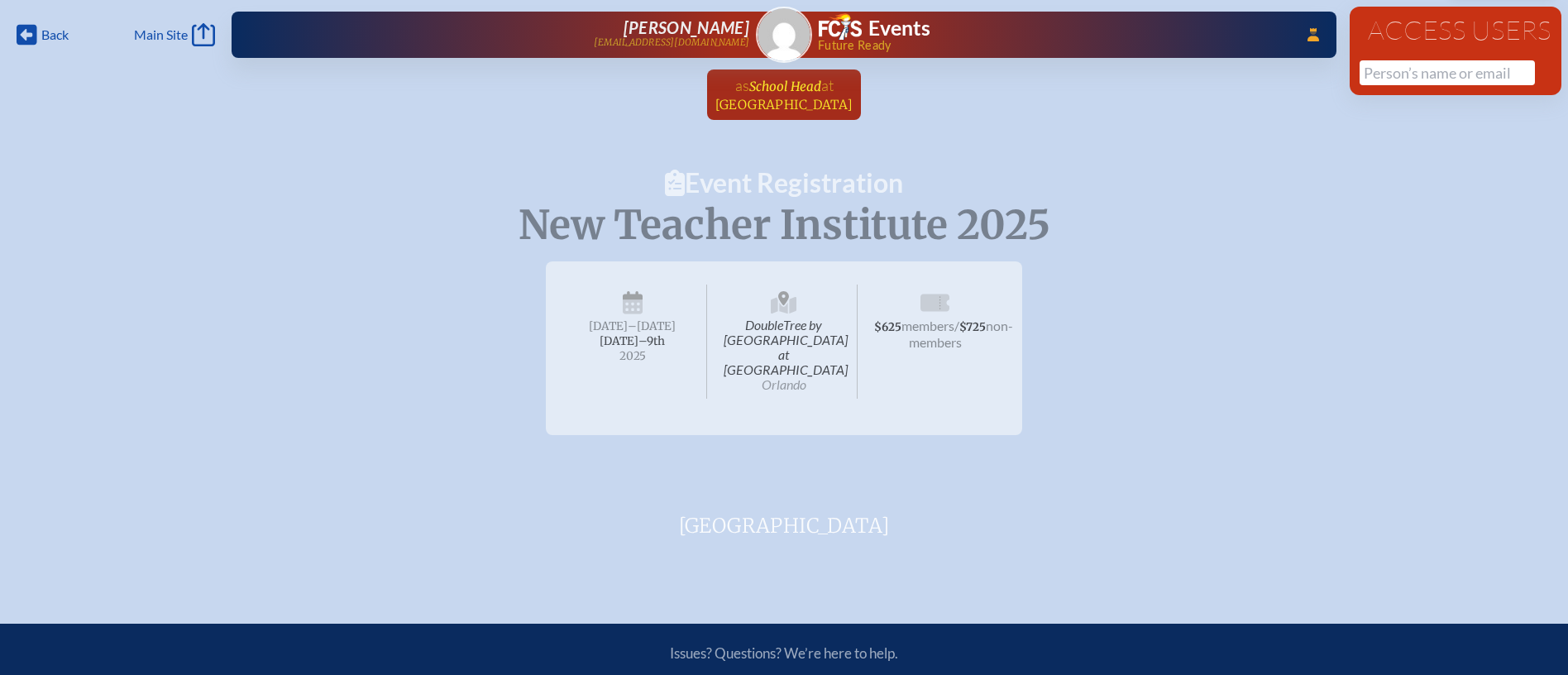
click at [771, 89] on span "School Head" at bounding box center [785, 86] width 72 height 15
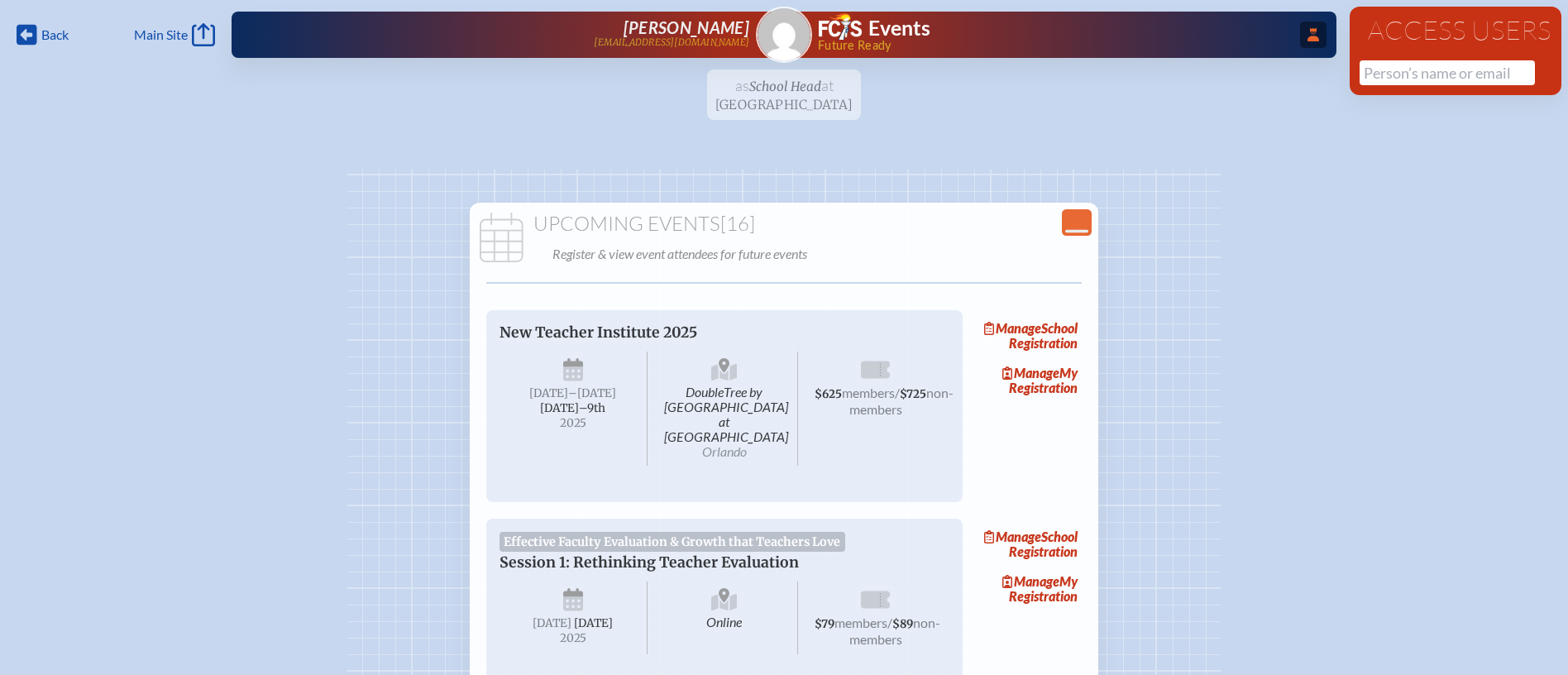
click at [1319, 43] on span "...Close Access Users" at bounding box center [1312, 34] width 26 height 26
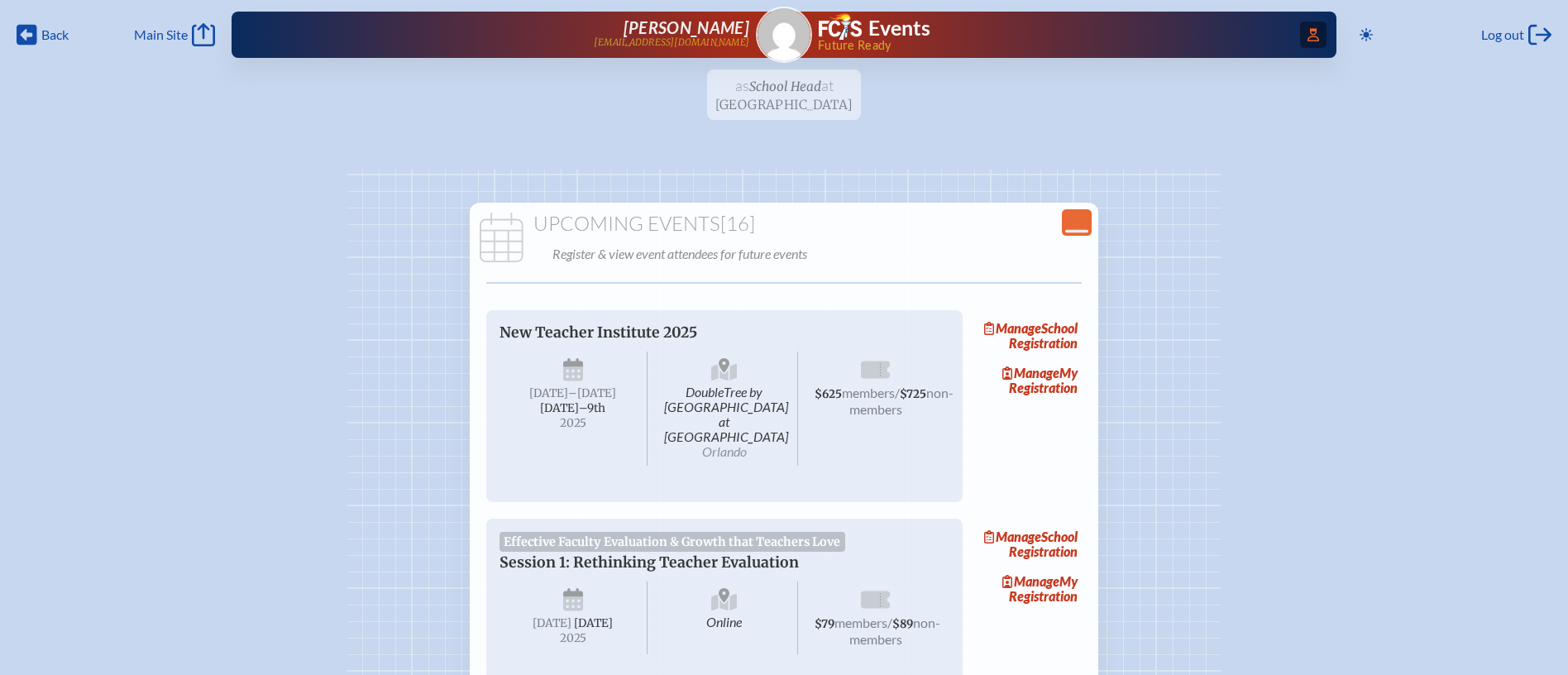
click at [1308, 42] on span "Access Users..." at bounding box center [1312, 34] width 26 height 26
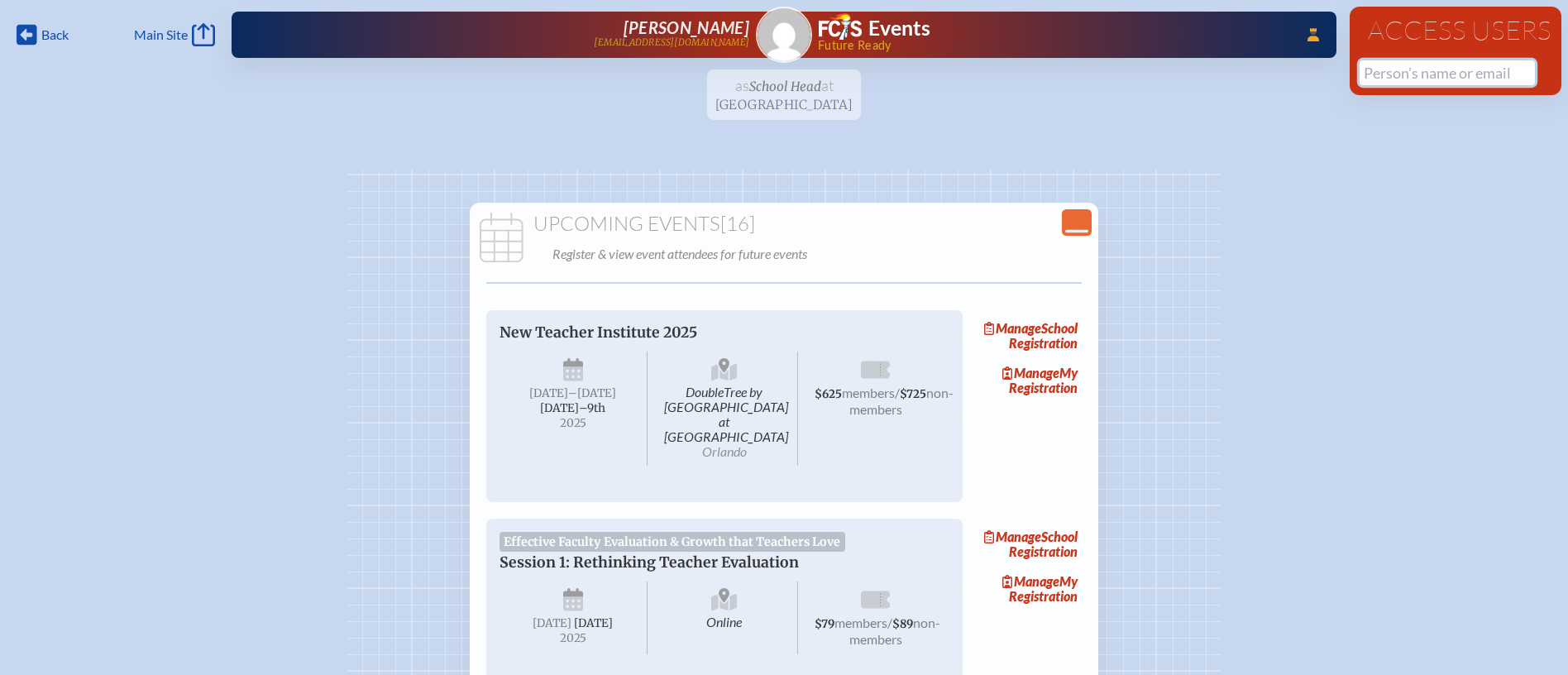
click at [1384, 75] on input "text" at bounding box center [1447, 72] width 175 height 25
type input "e"
click at [800, 32] on img at bounding box center [784, 35] width 53 height 53
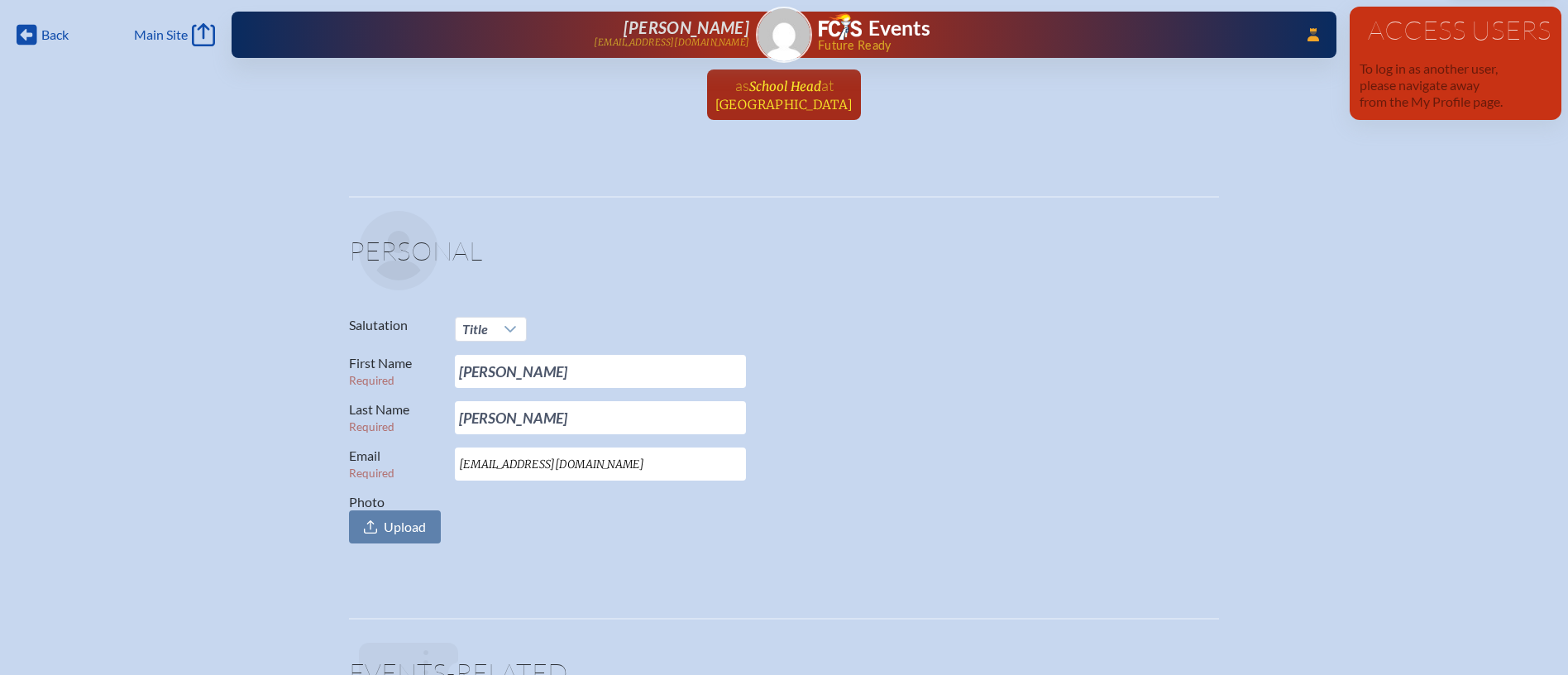
click at [857, 91] on link "as School Head at Creation Village World School since August 27th, 2025" at bounding box center [784, 95] width 152 height 50
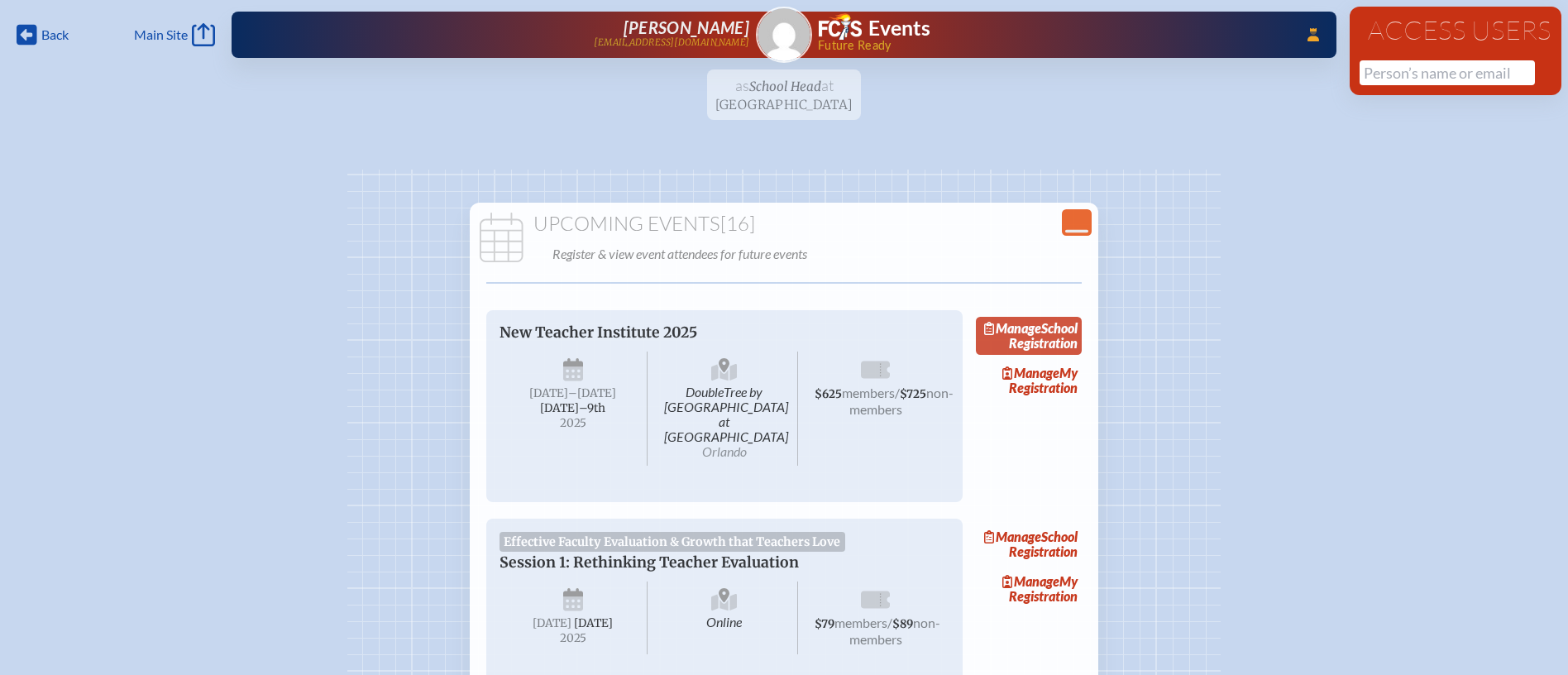
click at [1075, 349] on link "Manage School Registration" at bounding box center [1029, 336] width 106 height 38
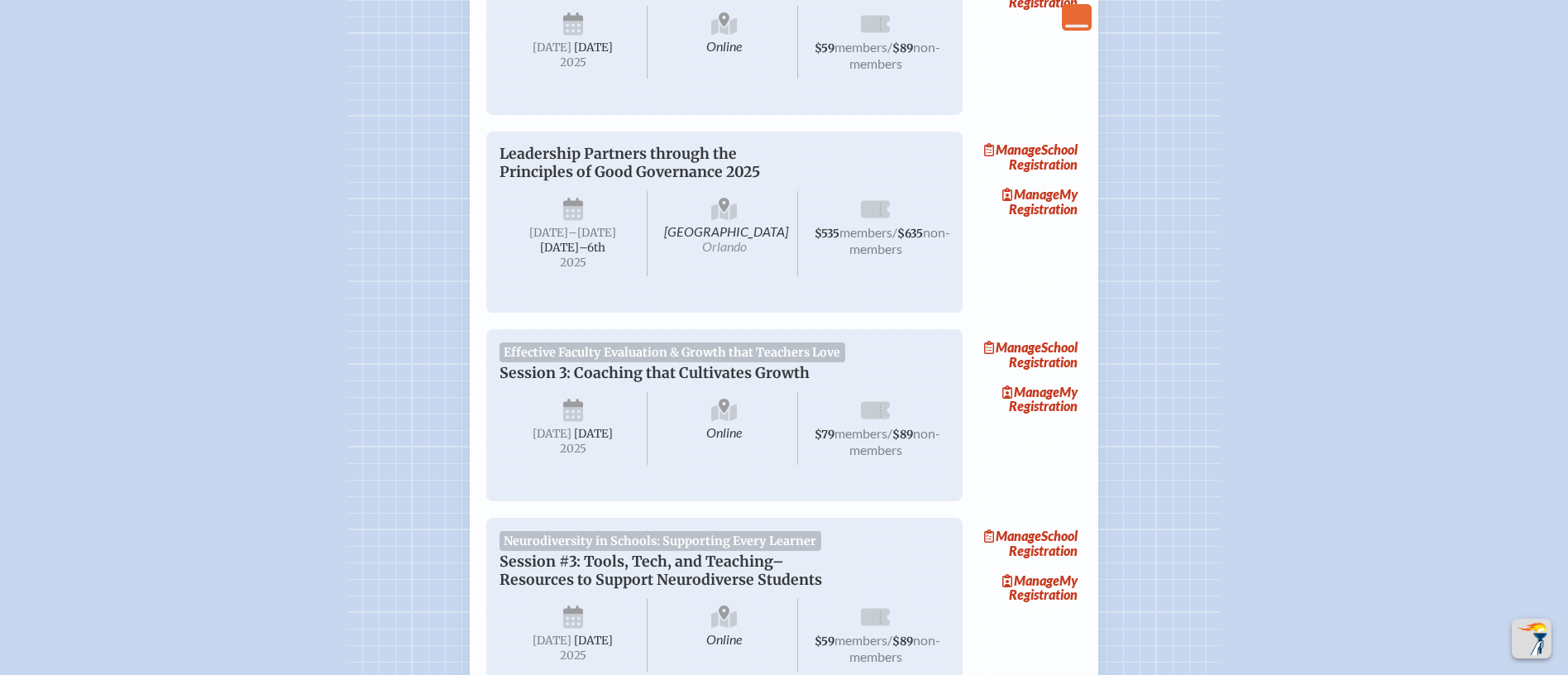
scroll to position [1411, 0]
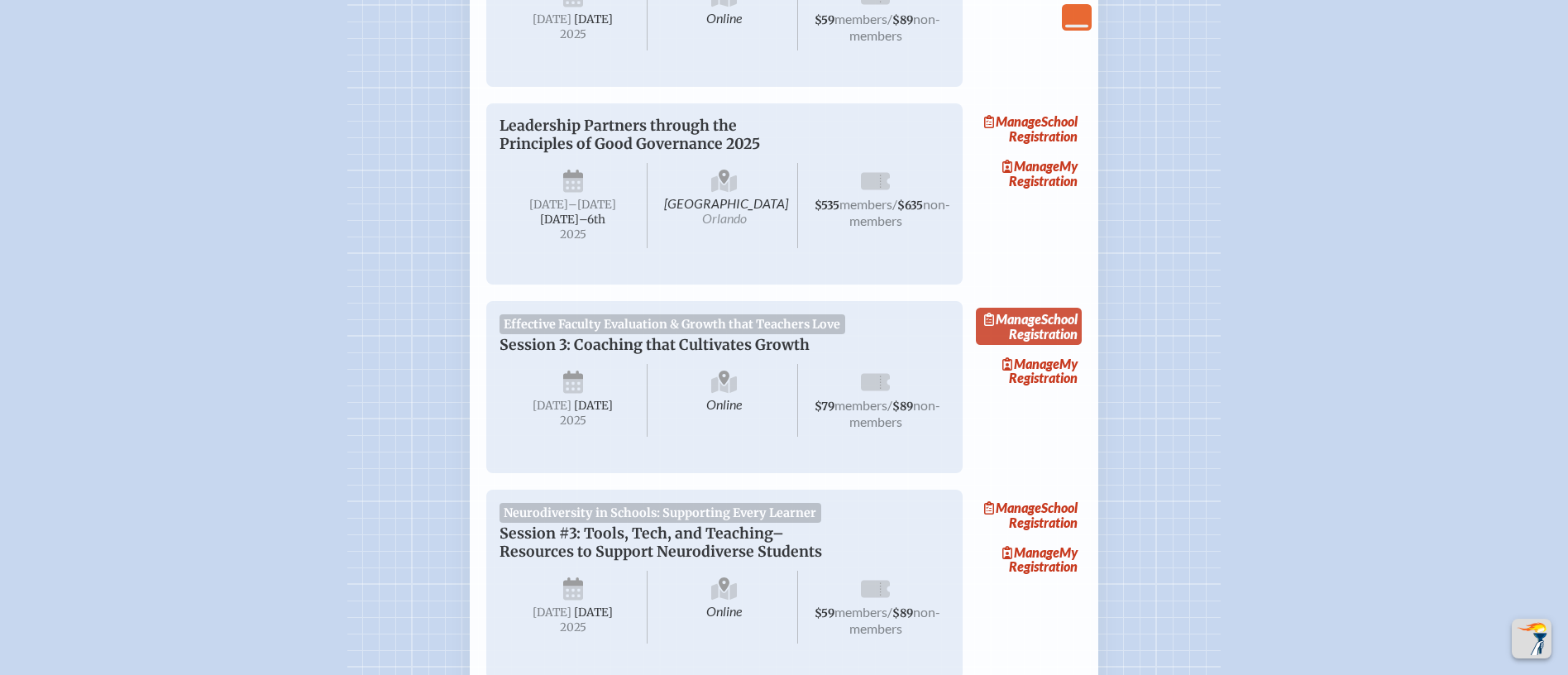
click at [1058, 346] on link "Manage School Registration" at bounding box center [1029, 326] width 106 height 38
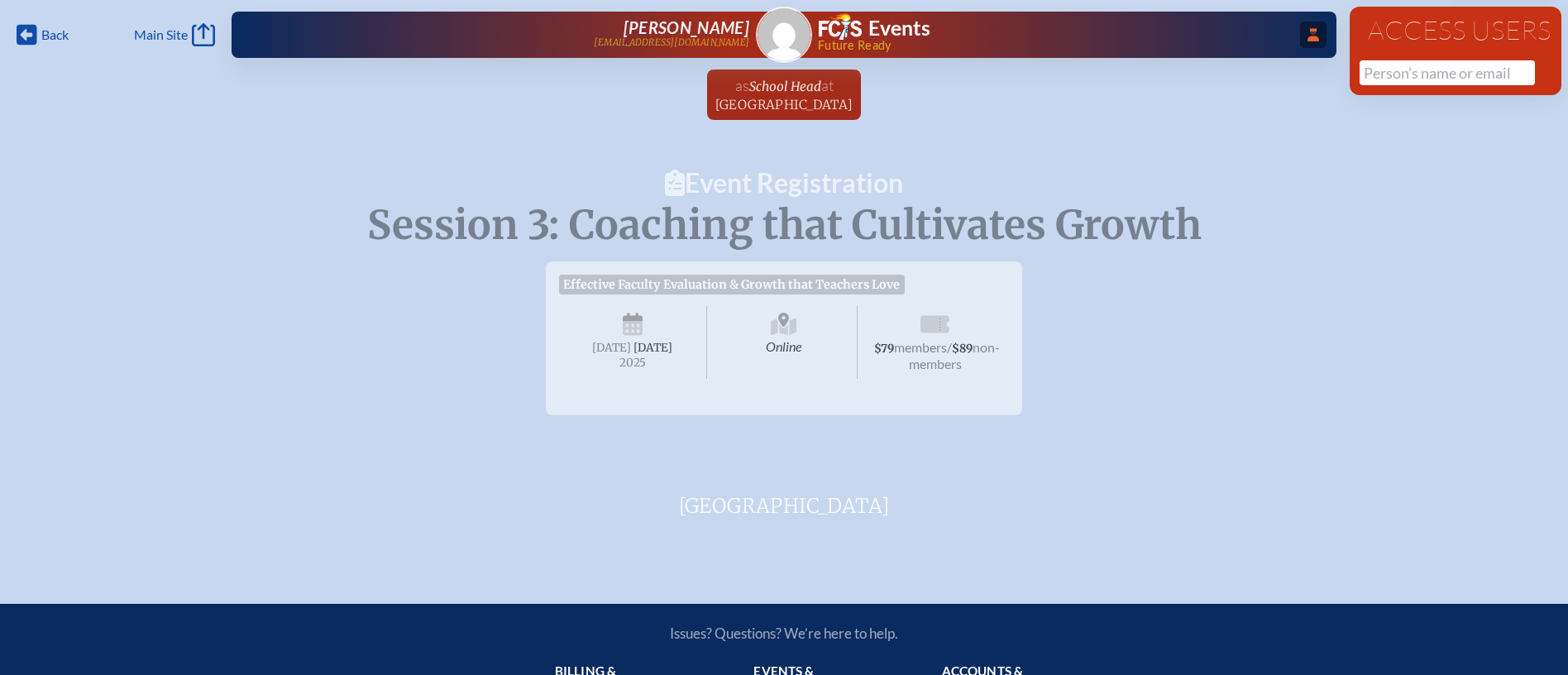
click at [1321, 39] on span "...Close Access Users" at bounding box center [1312, 34] width 26 height 26
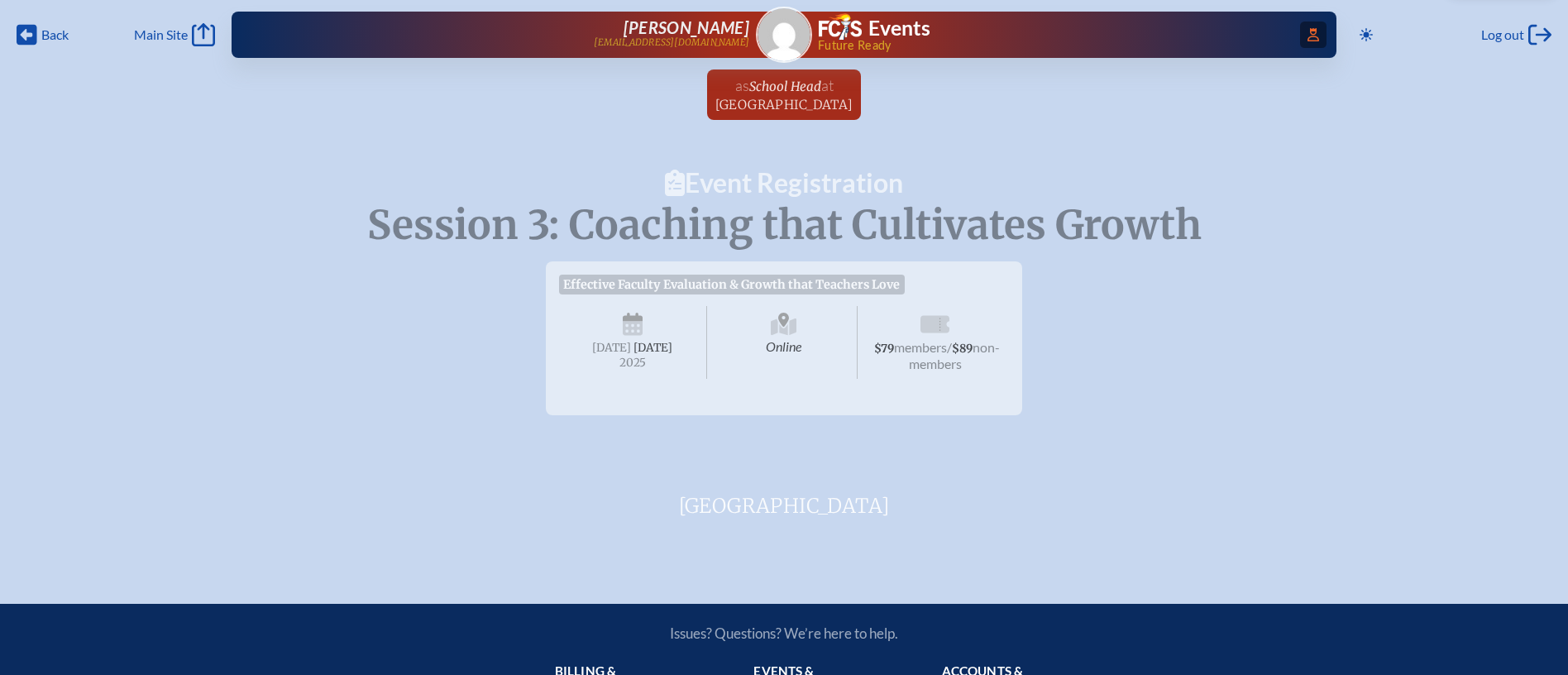
click at [1312, 39] on icon "Access Users..." at bounding box center [1313, 35] width 12 height 14
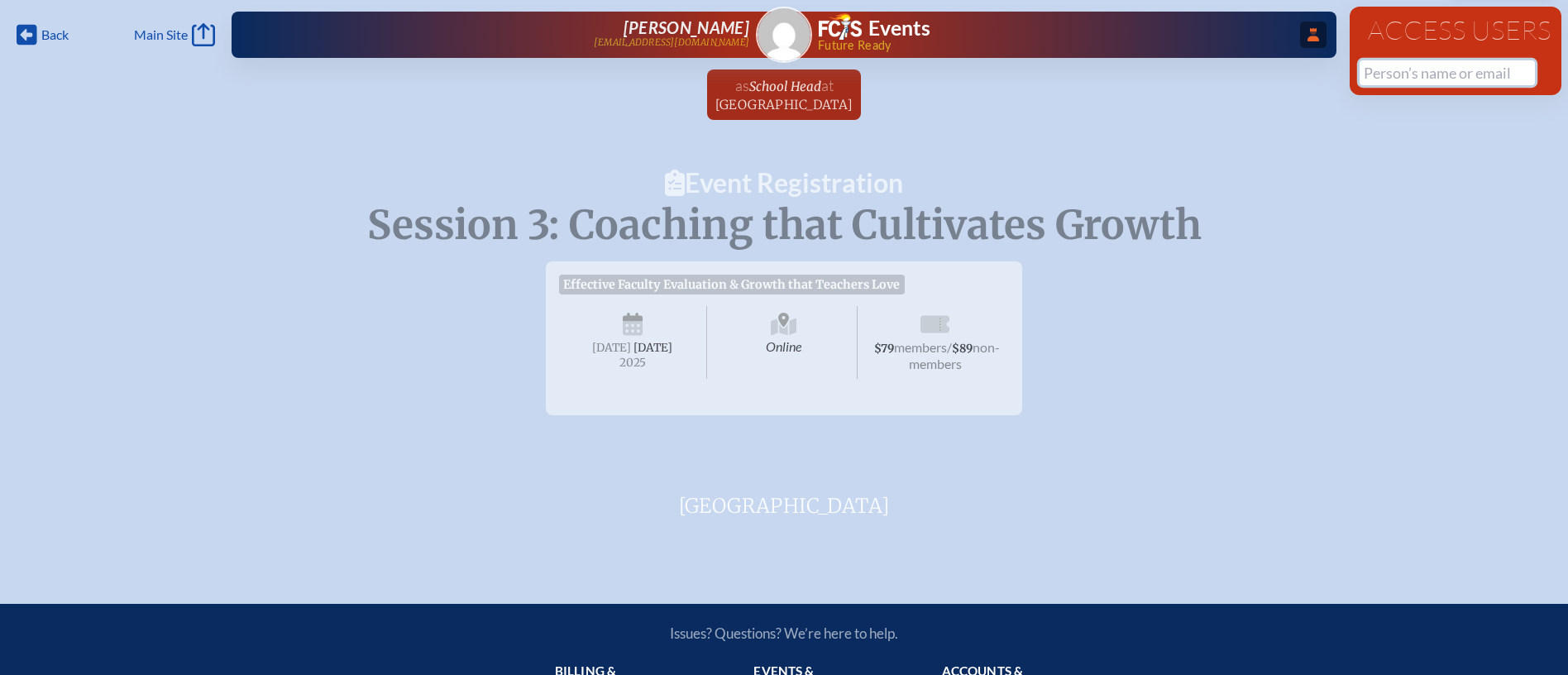
click at [1402, 82] on input "text" at bounding box center [1447, 72] width 175 height 25
click at [1190, 117] on ul "as School Head at Creation Village World School since August 27th, 2025" at bounding box center [784, 100] width 1568 height 61
click at [1331, 37] on div "...Close Access Users [PERSON_NAME] [EMAIL_ADDRESS][DOMAIN_NAME] Events Future …" at bounding box center [784, 35] width 1105 height 46
click at [1312, 38] on icon at bounding box center [1313, 35] width 12 height 14
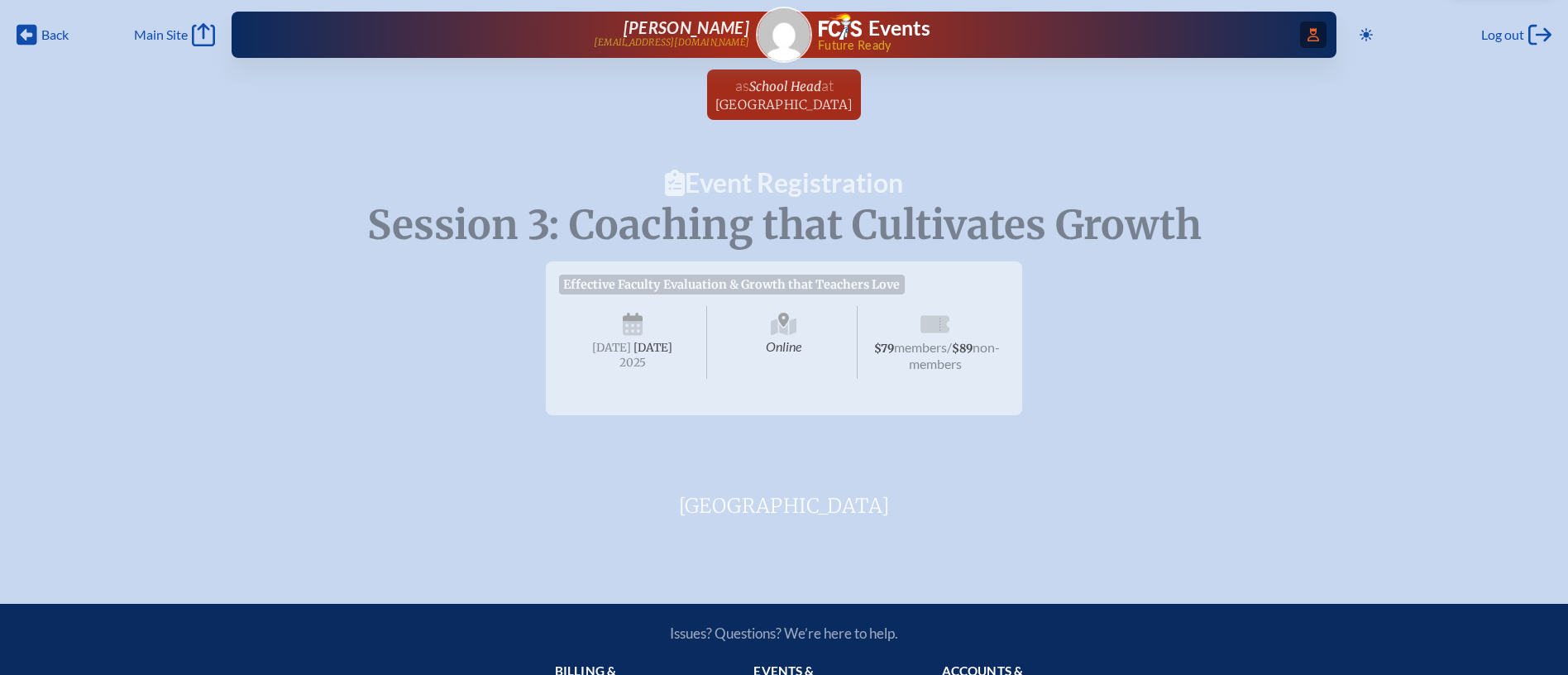
click at [1312, 35] on icon at bounding box center [1313, 35] width 12 height 14
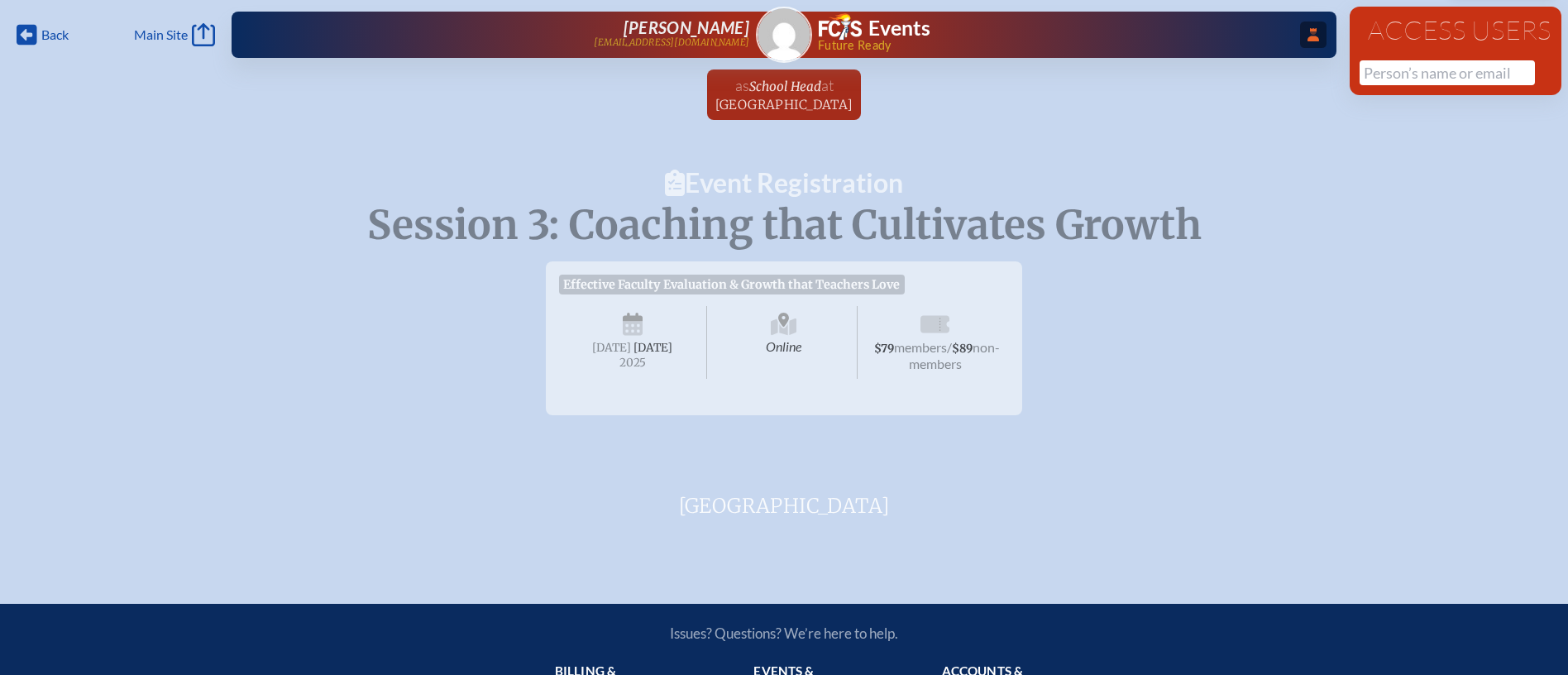
click at [1312, 35] on icon "...Close Access Users" at bounding box center [1313, 35] width 12 height 14
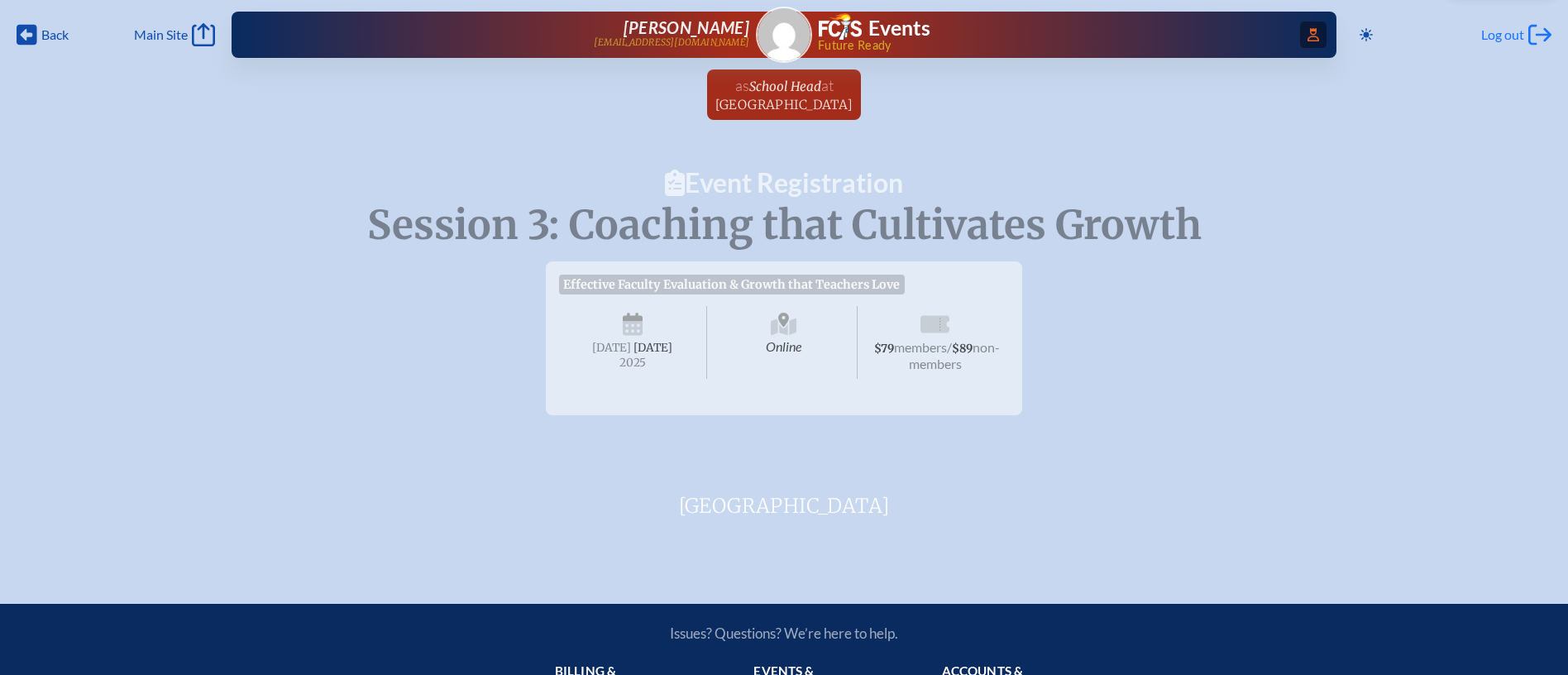
click at [1521, 35] on span "Log out" at bounding box center [1502, 34] width 43 height 16
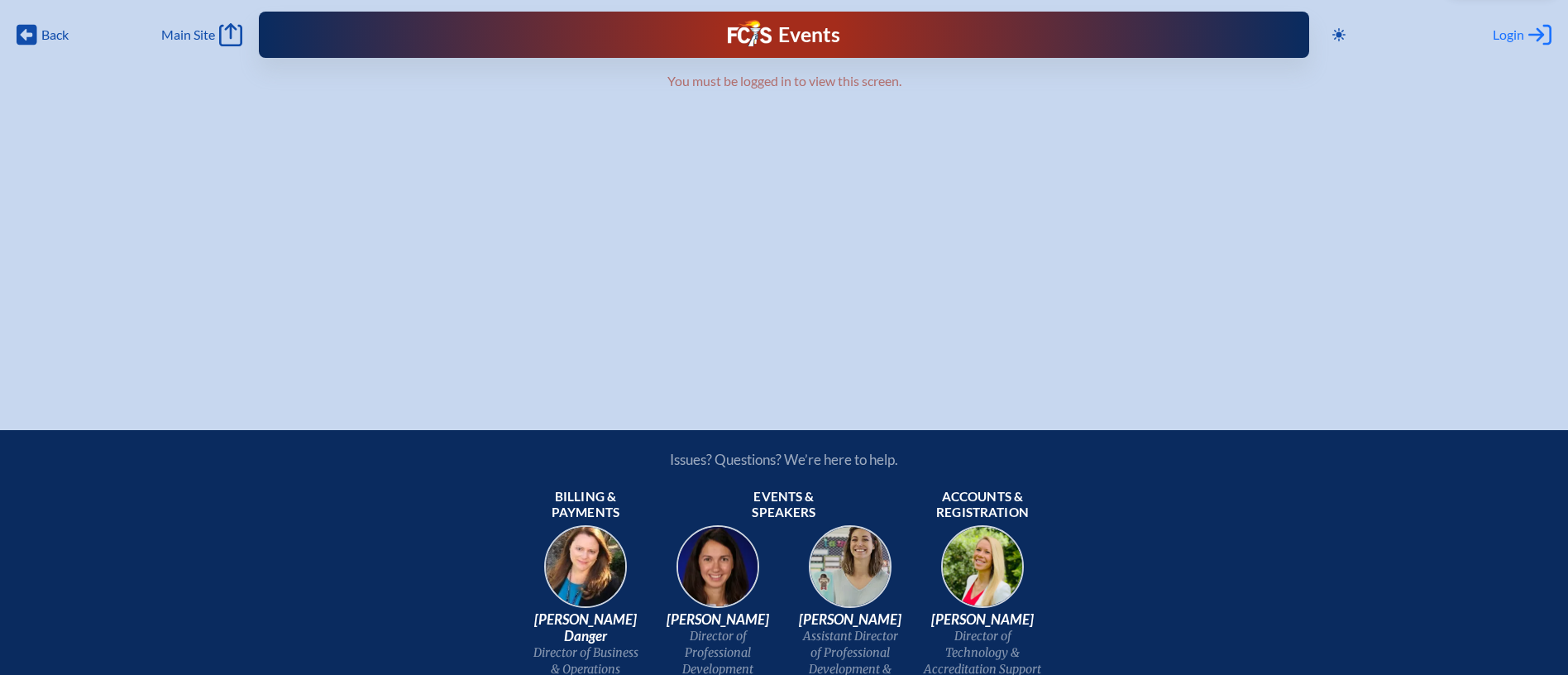
type input "[EMAIL_ADDRESS][DOMAIN_NAME]"
click at [1500, 30] on span "Login" at bounding box center [1508, 34] width 32 height 16
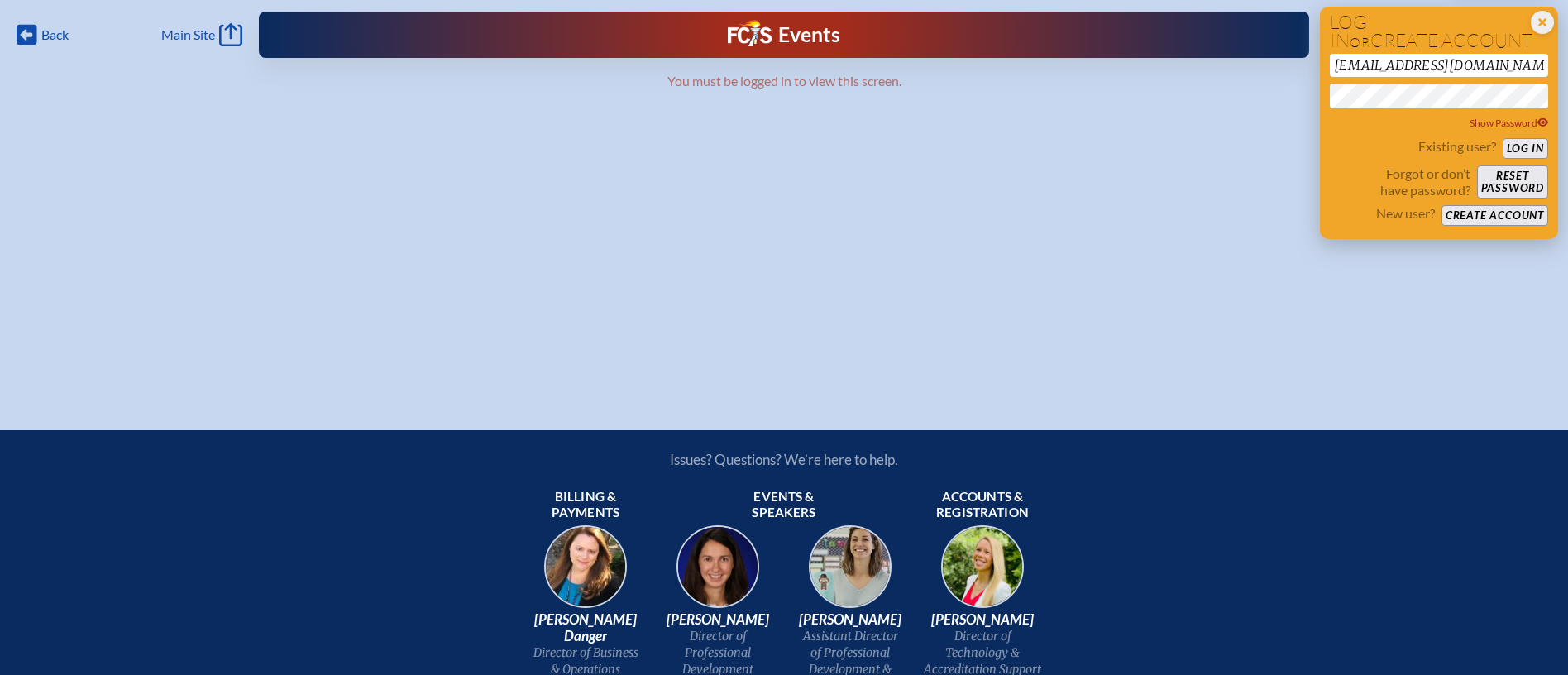
click at [1517, 143] on button "Log in" at bounding box center [1525, 148] width 45 height 20
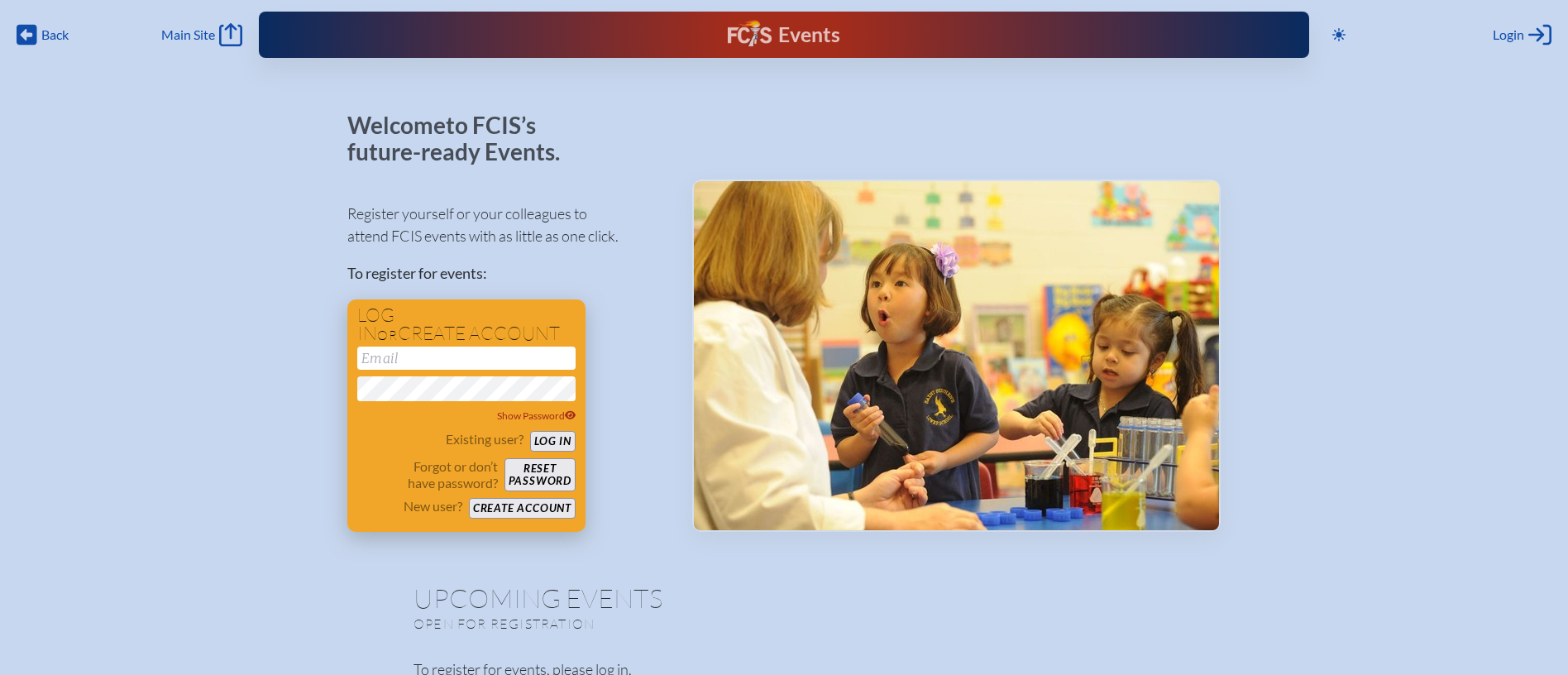
type input "[EMAIL_ADDRESS][DOMAIN_NAME]"
click at [548, 438] on button "Log in" at bounding box center [552, 441] width 45 height 20
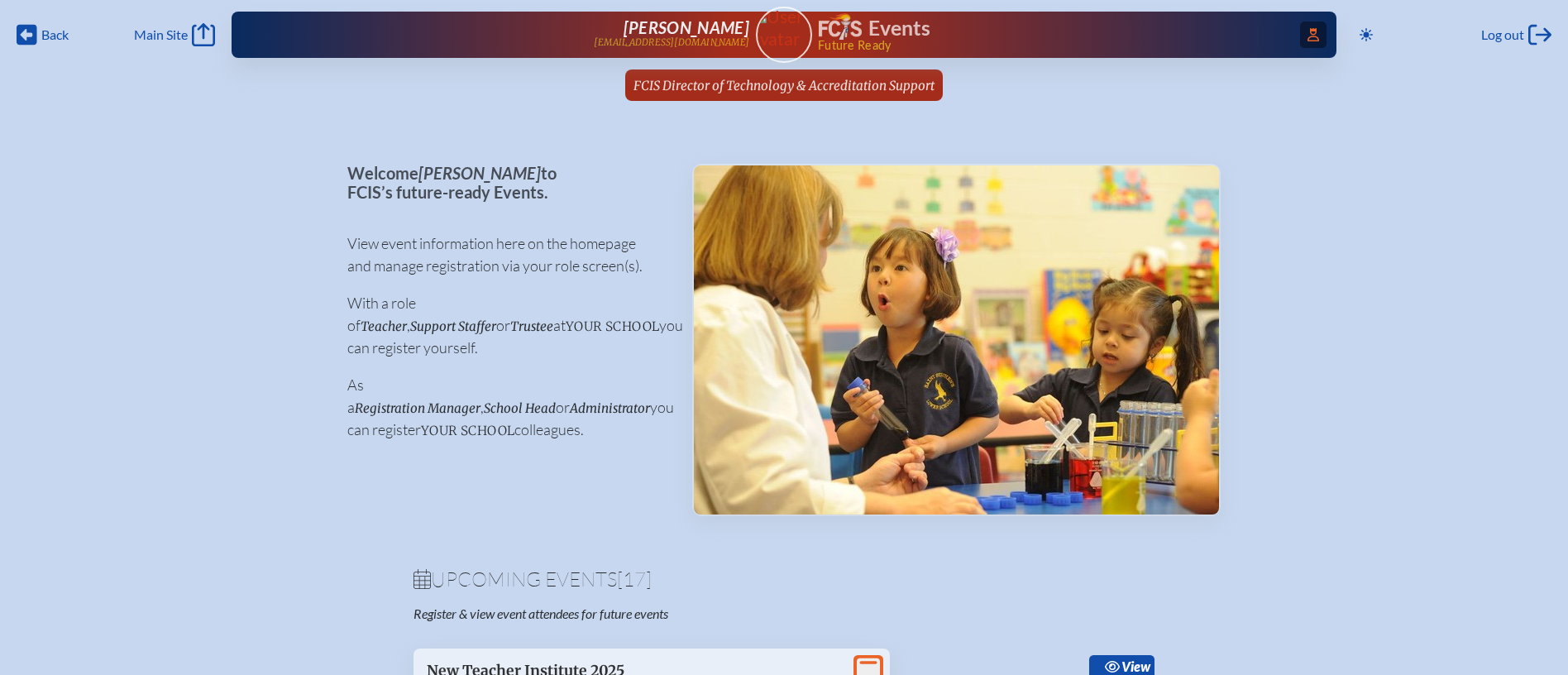
click at [1314, 40] on icon "Access Users..." at bounding box center [1313, 35] width 12 height 14
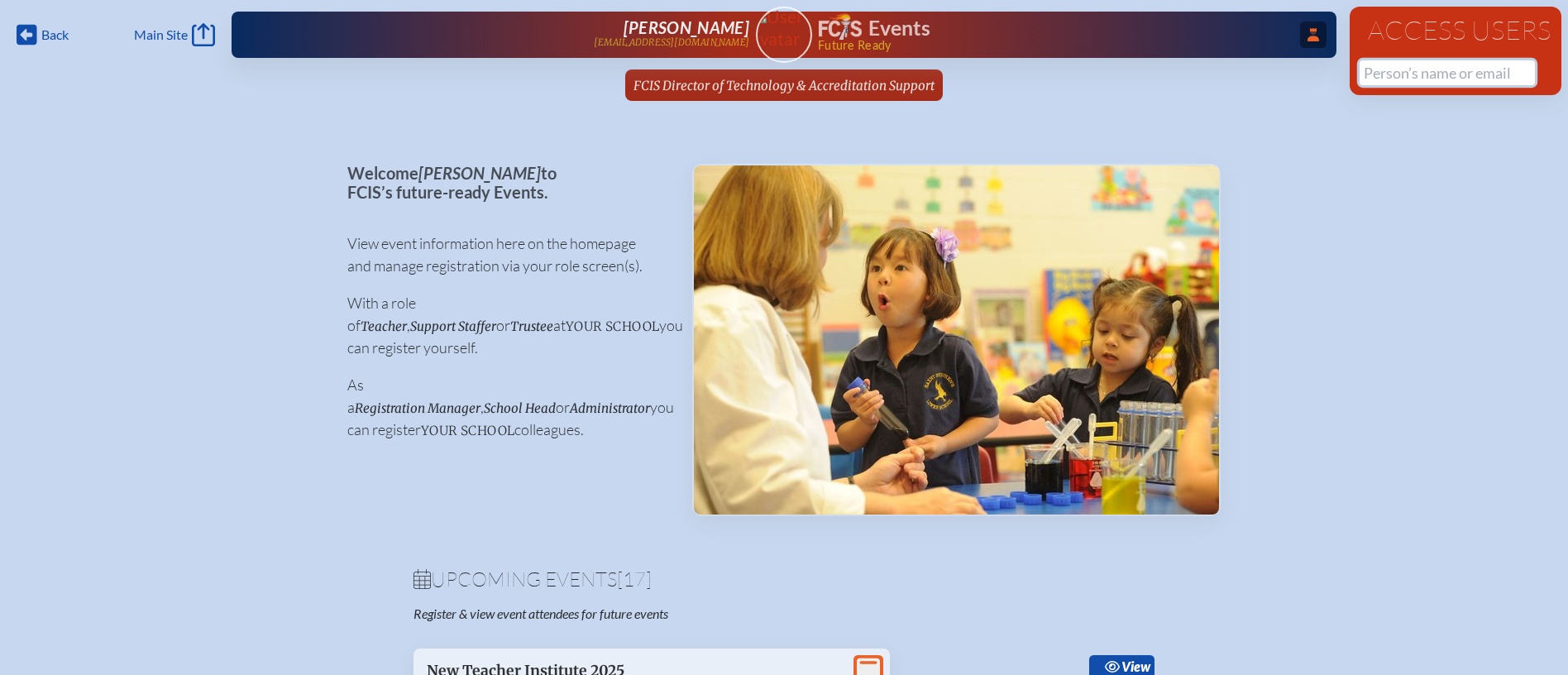
click at [1399, 64] on input "text" at bounding box center [1447, 72] width 175 height 25
type input "e"
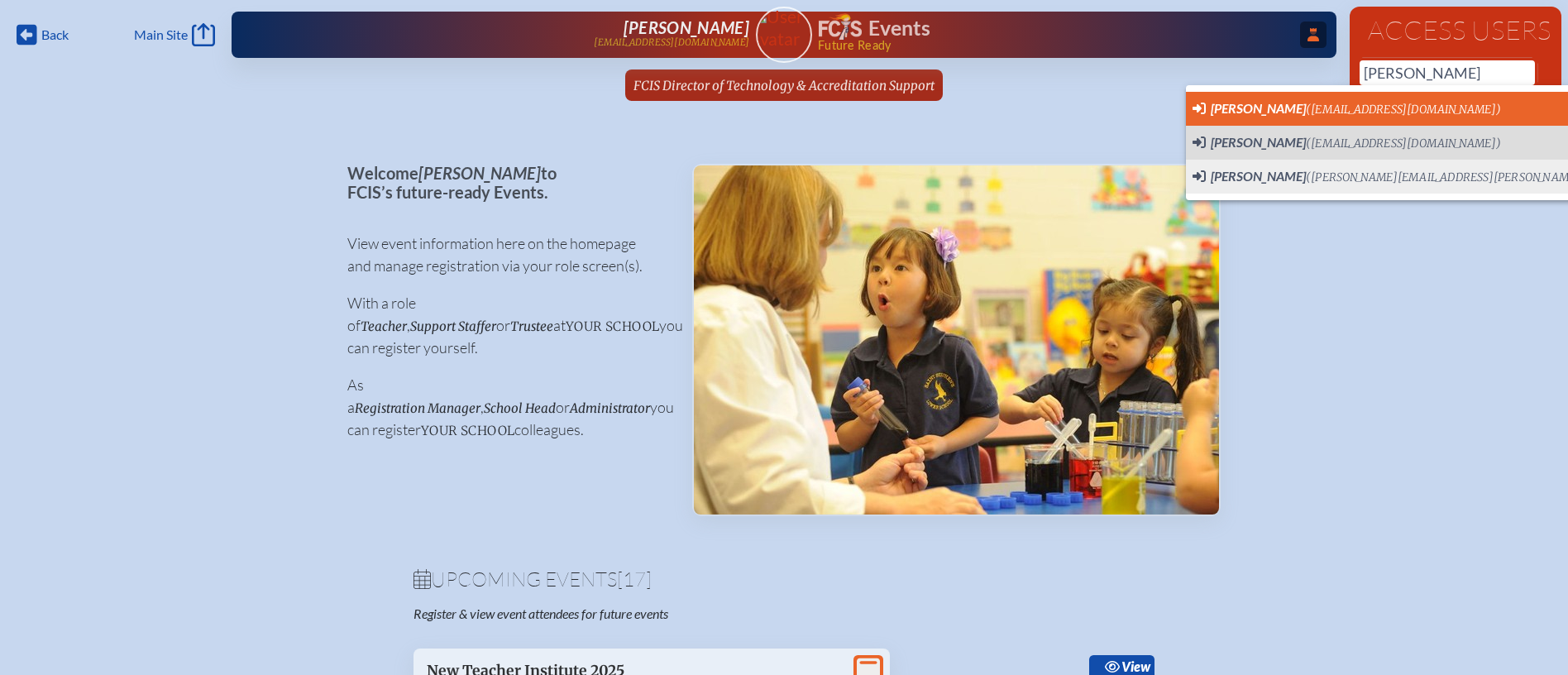
click at [1379, 97] on li "Derek Cummings (dcummings@creationvillage.com) User Profile" at bounding box center [1449, 109] width 527 height 34
type input "dcummings@creationvillage.com"
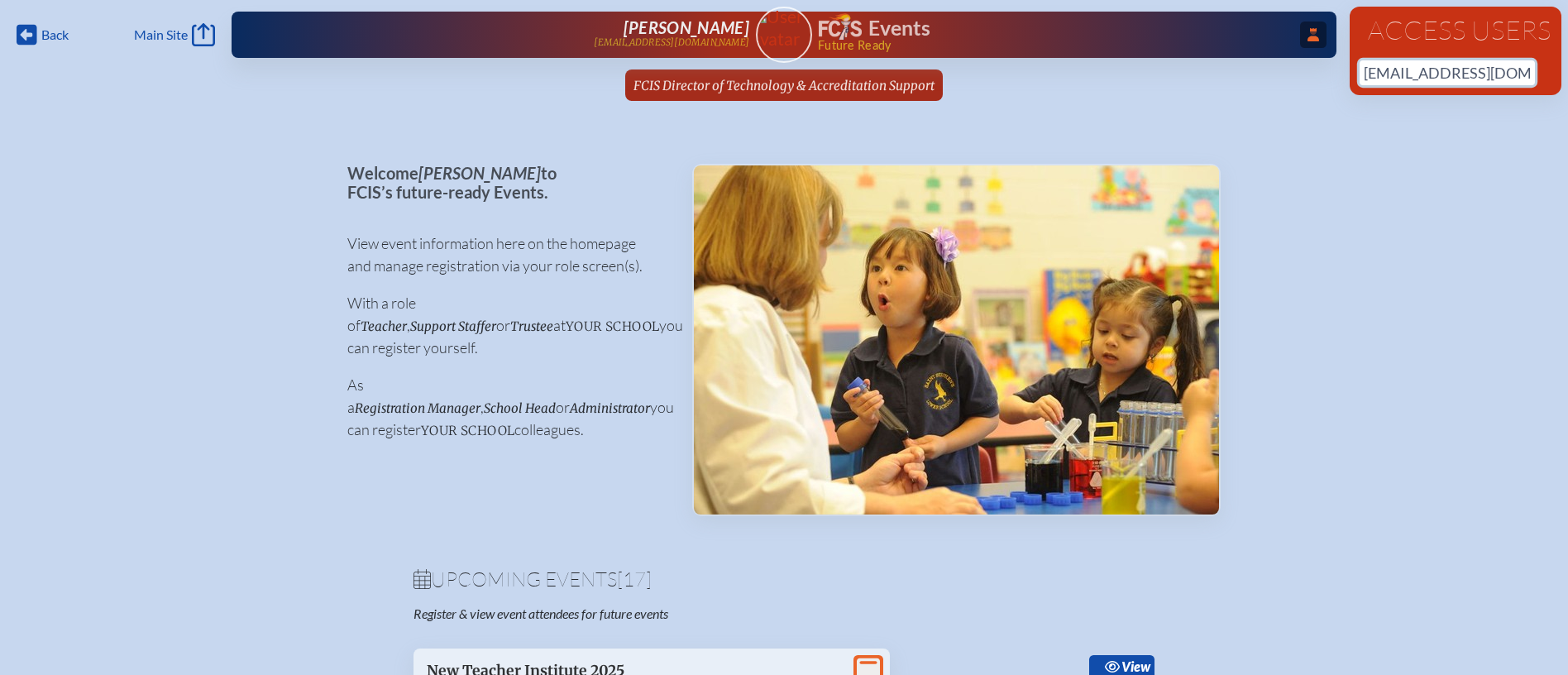
drag, startPoint x: 1518, startPoint y: 74, endPoint x: 1290, endPoint y: 66, distance: 228.1
click at [1290, 66] on div "Back Back Main Site Main Site Toggle to Dark Mode Log out Log out ...Close Acce…" at bounding box center [784, 55] width 1568 height 111
click at [1313, 21] on span "...Close Access Users" at bounding box center [1312, 34] width 26 height 26
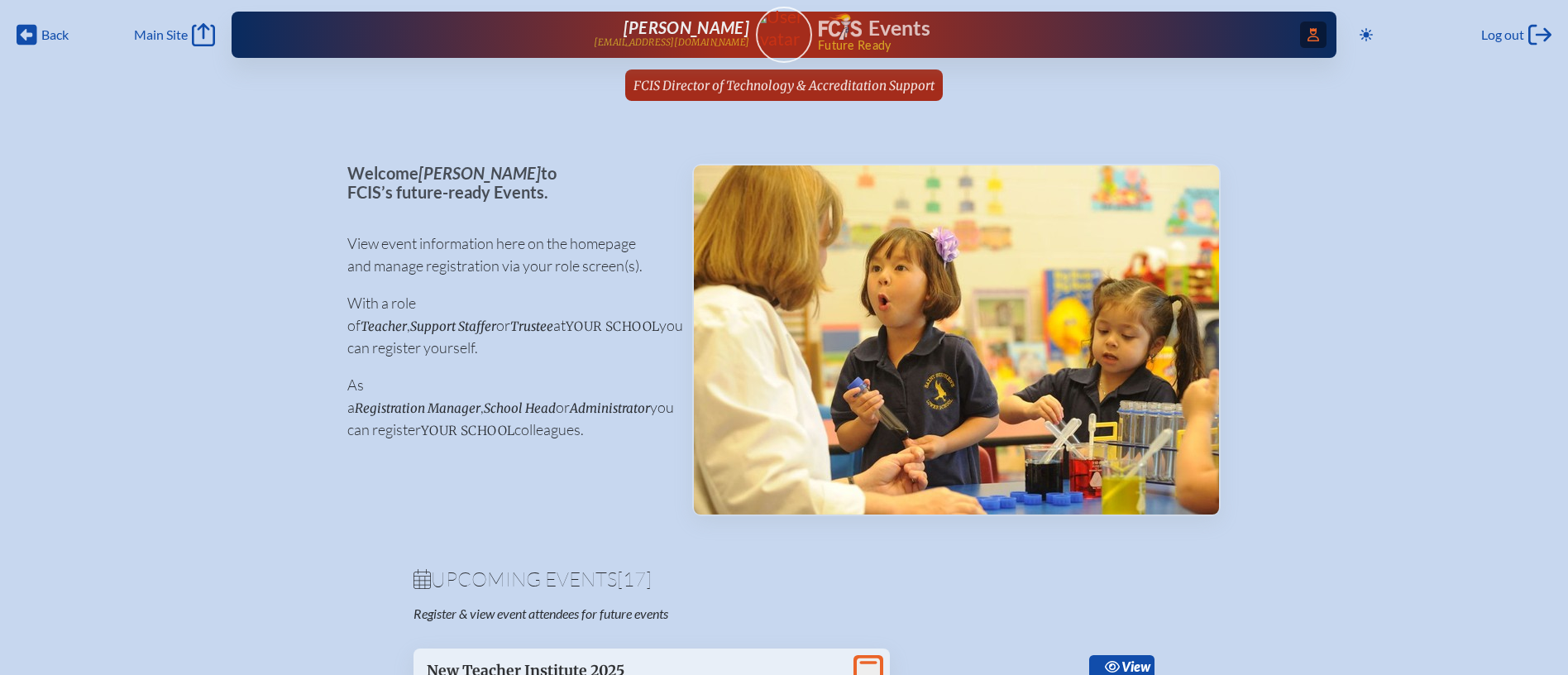
click at [1312, 30] on icon at bounding box center [1313, 35] width 12 height 14
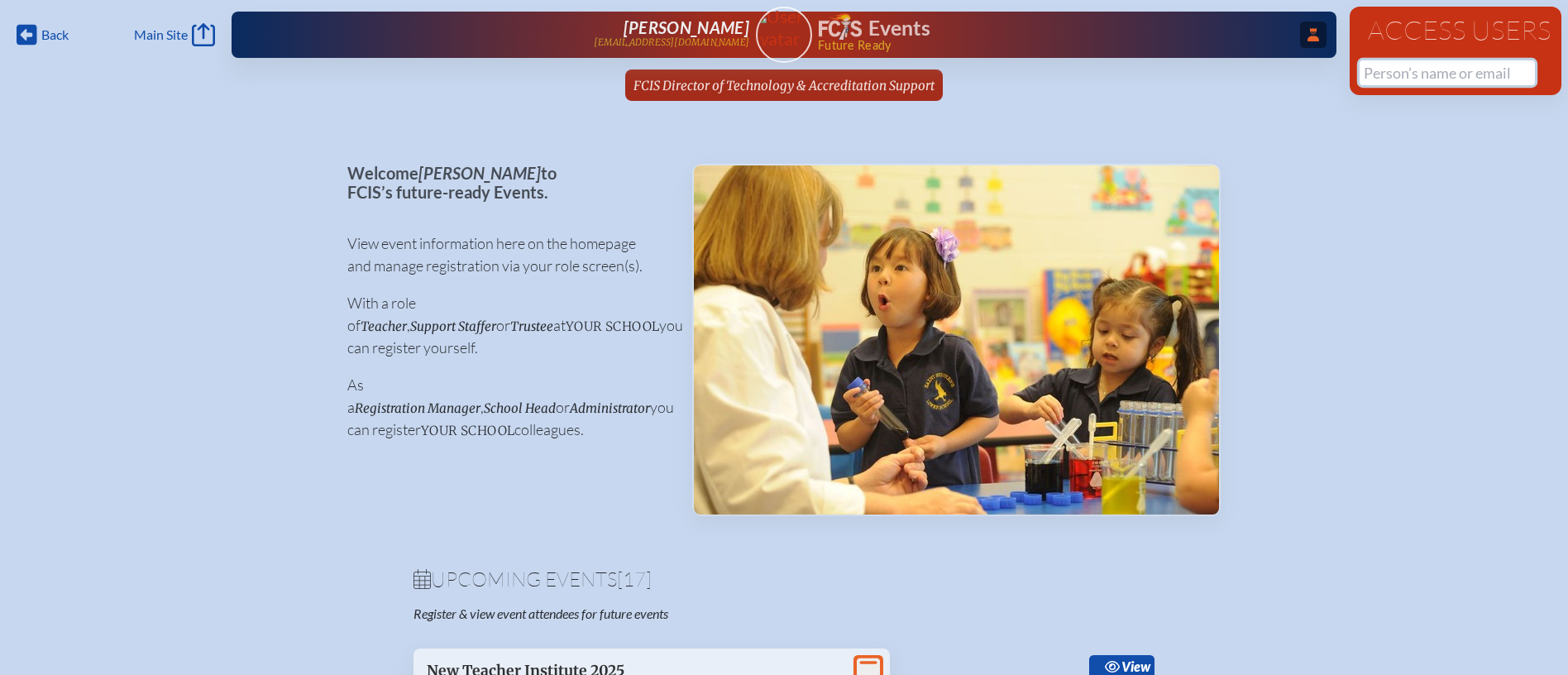
click at [1384, 71] on input "text" at bounding box center [1447, 72] width 175 height 25
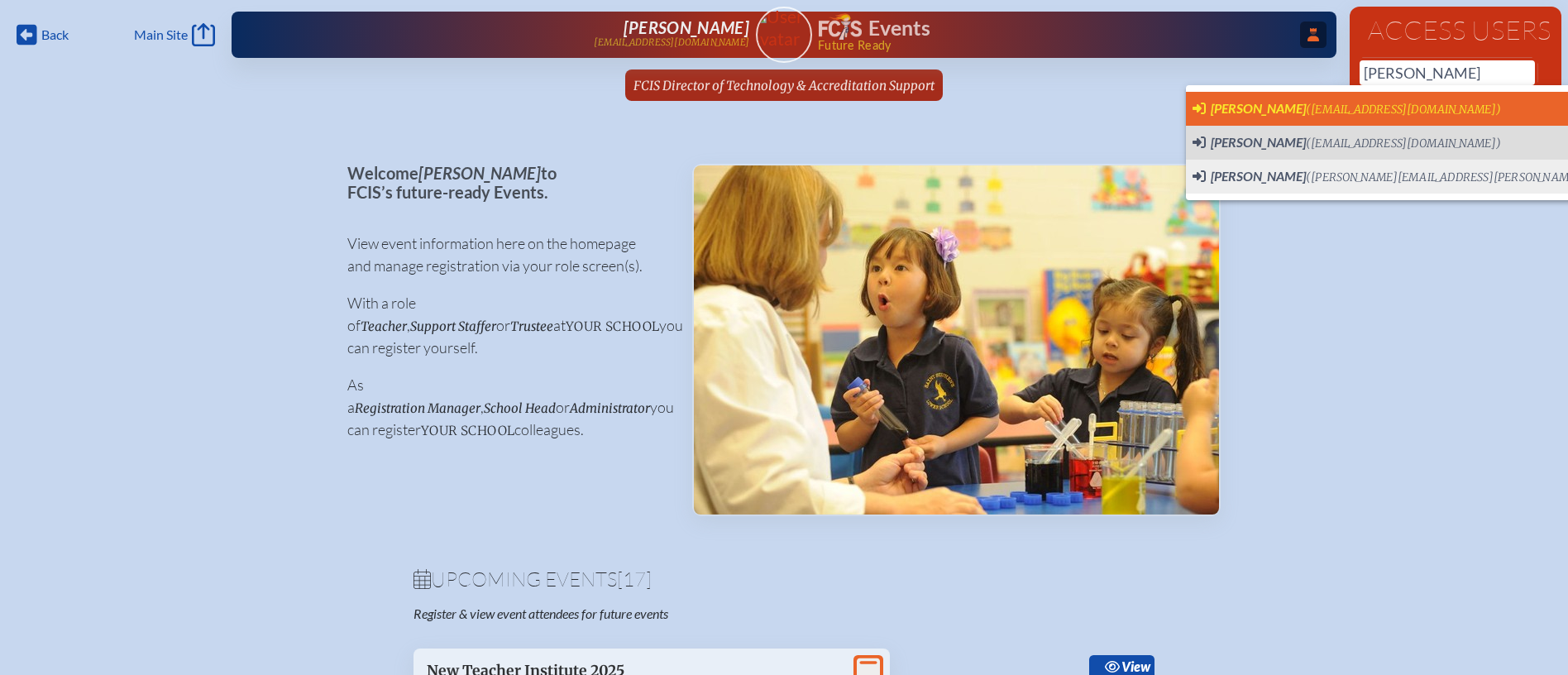
click at [1383, 104] on span "(dcummings@creationvillage.com)" at bounding box center [1403, 109] width 195 height 14
type input "dcummings@creationvillage.com"
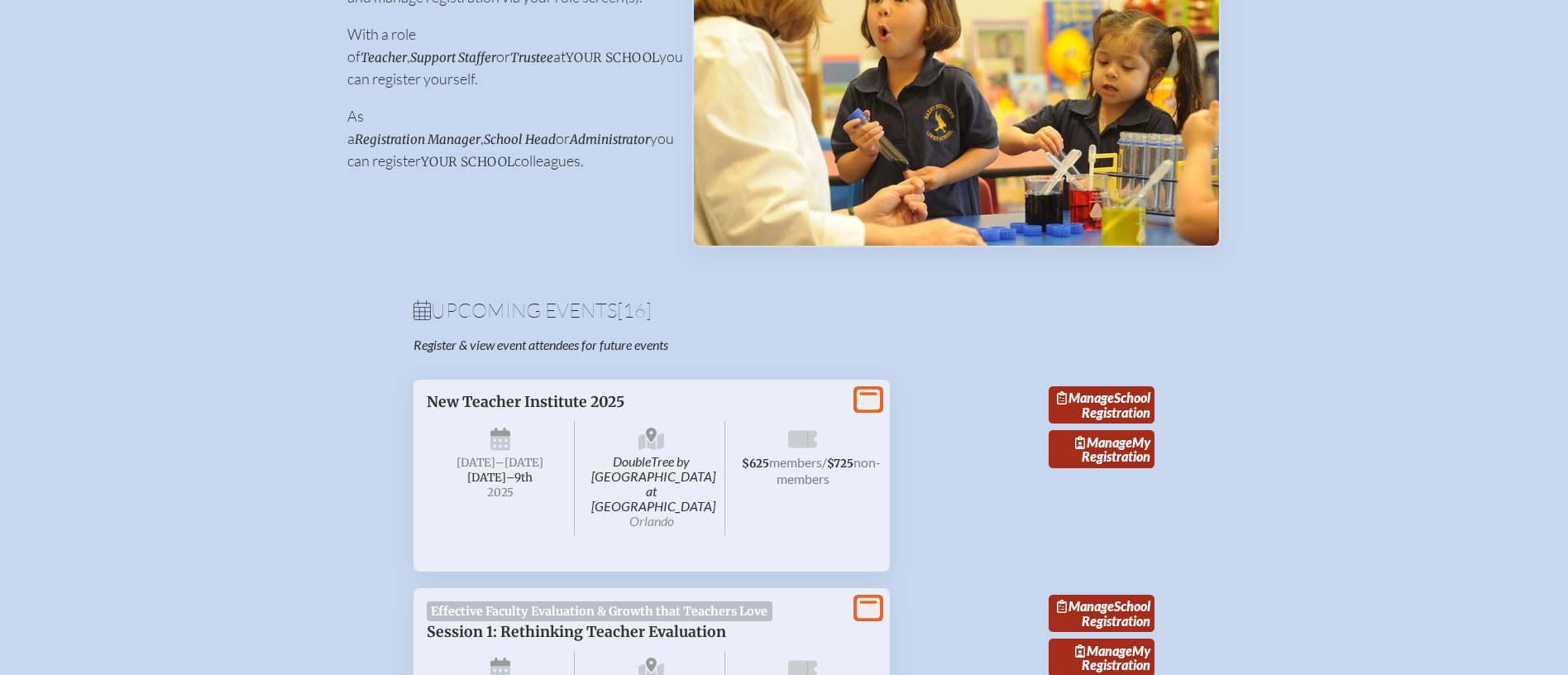
scroll to position [323, 0]
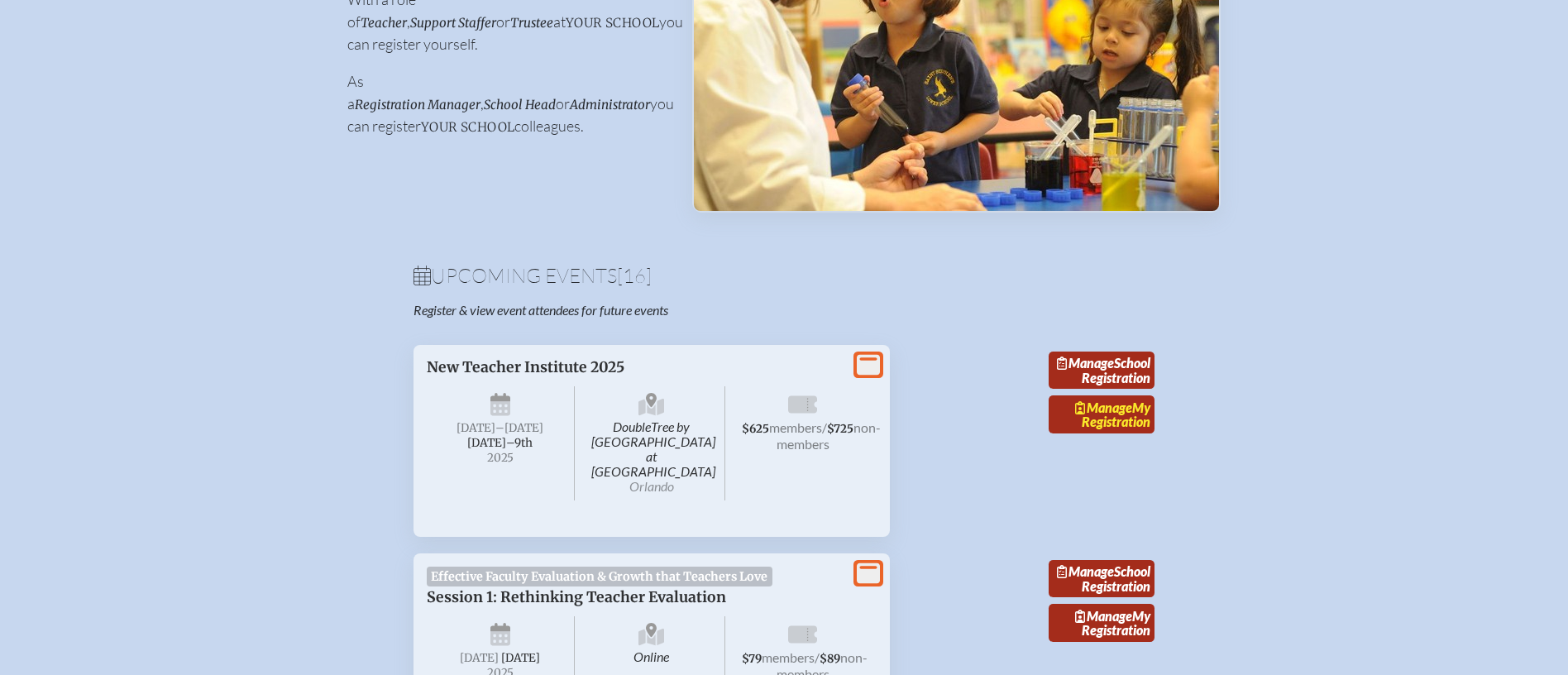
click at [1129, 415] on span "Manage" at bounding box center [1103, 407] width 57 height 15
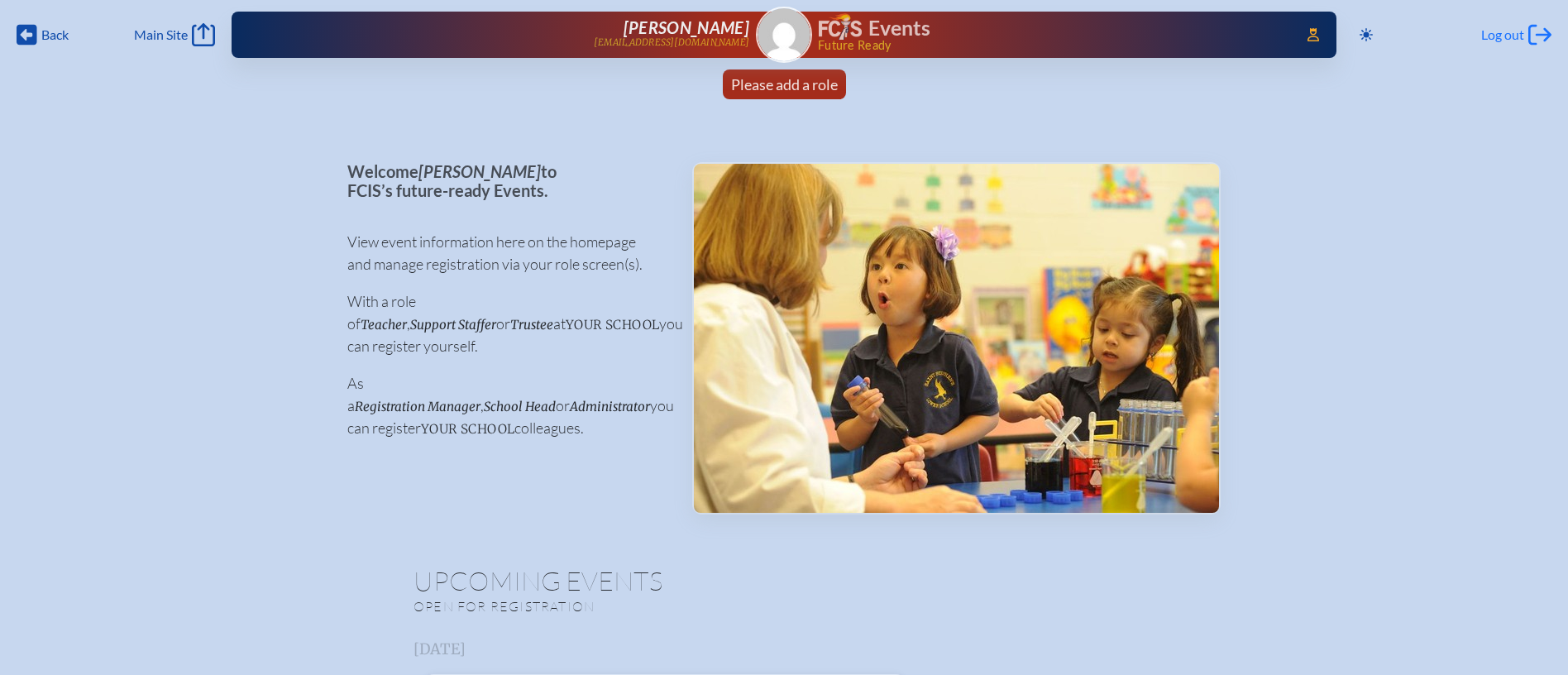
click at [1496, 36] on span "Log out" at bounding box center [1502, 34] width 43 height 16
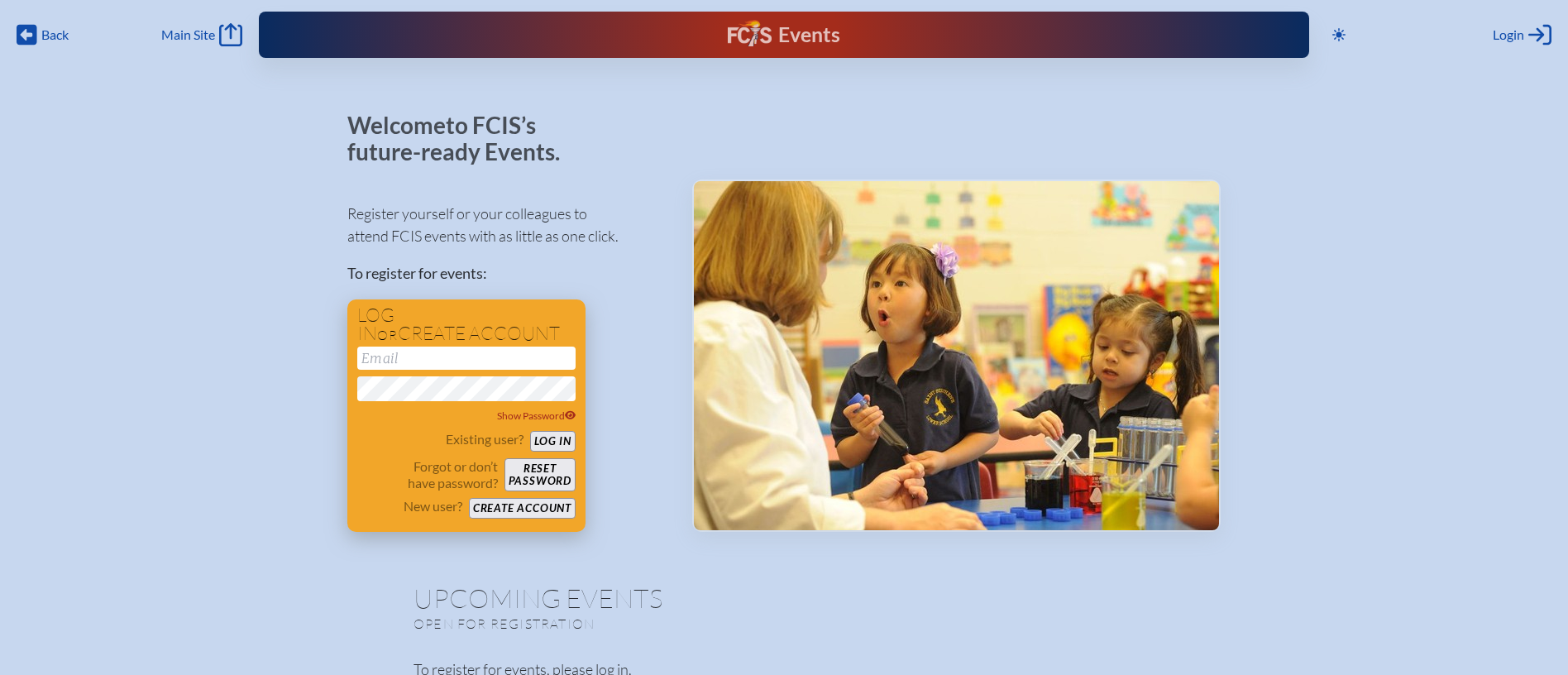
type input "[EMAIL_ADDRESS][DOMAIN_NAME]"
click at [546, 503] on button "Create account" at bounding box center [521, 508] width 106 height 20
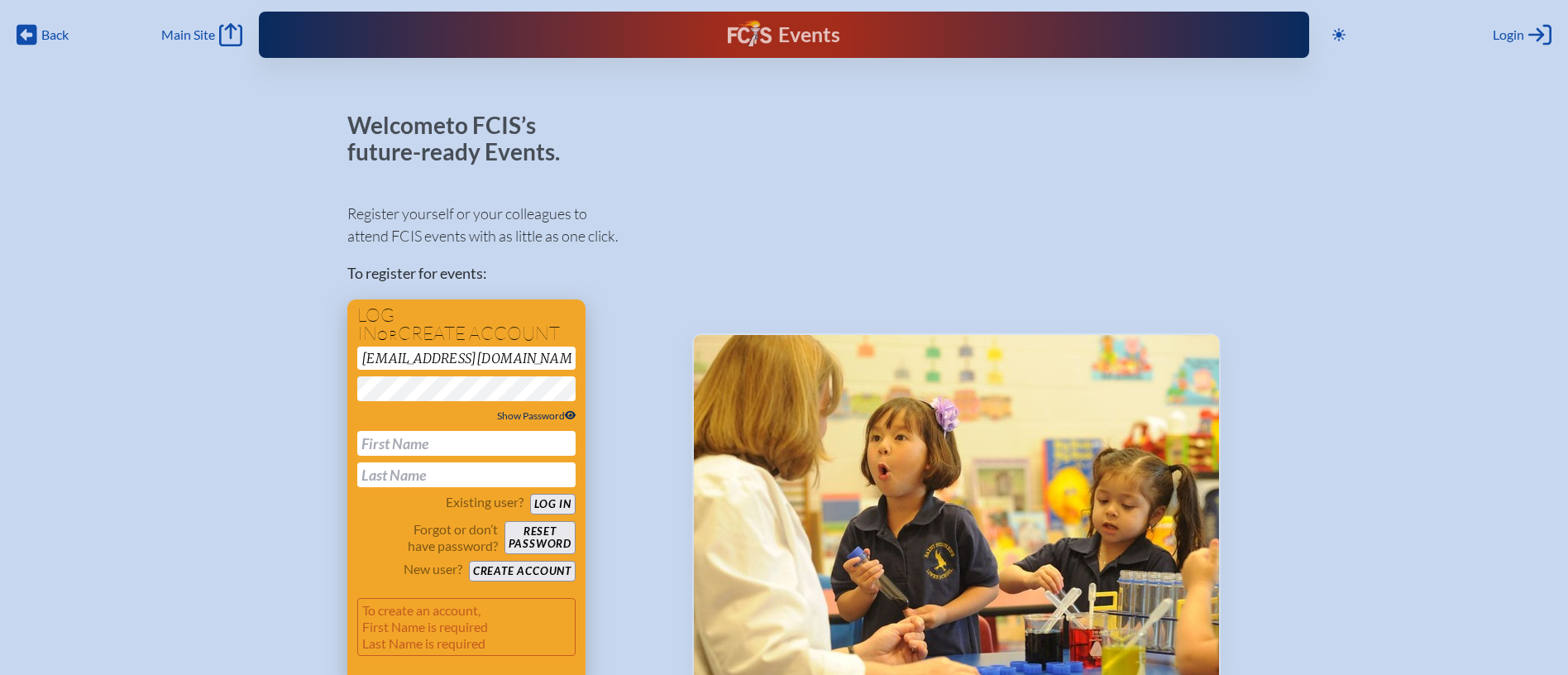
scroll to position [10, 0]
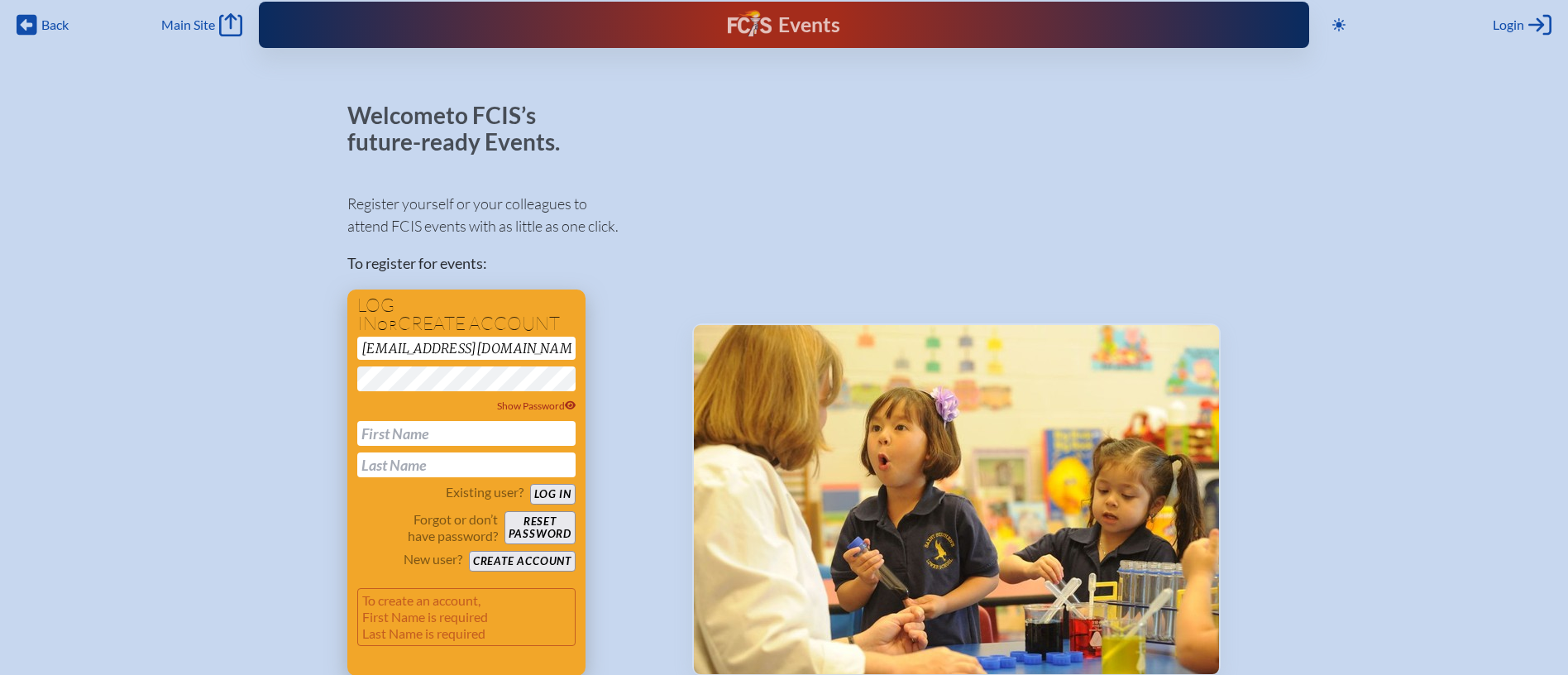
click at [491, 434] on input "text" at bounding box center [466, 433] width 218 height 25
type input "Derek"
click at [486, 459] on input "text" at bounding box center [466, 464] width 218 height 25
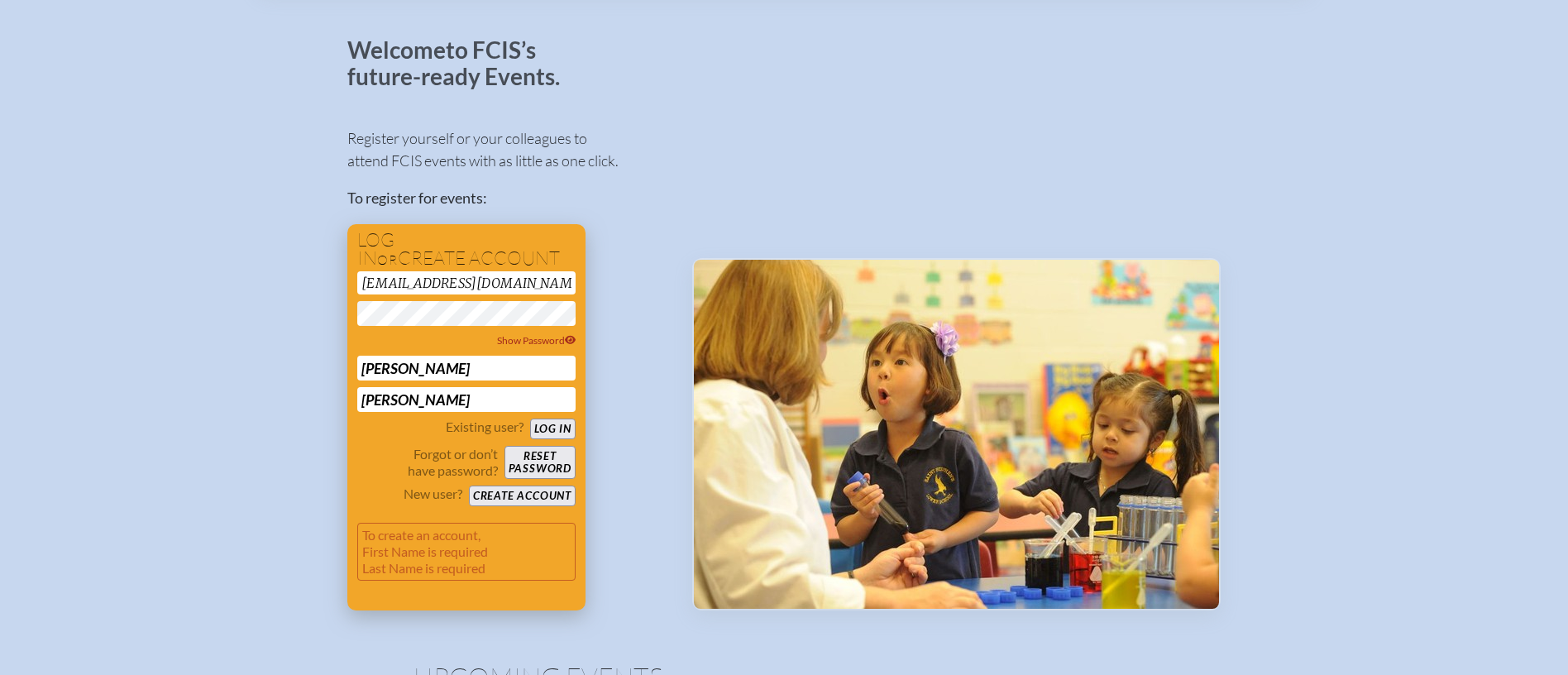
scroll to position [80, 0]
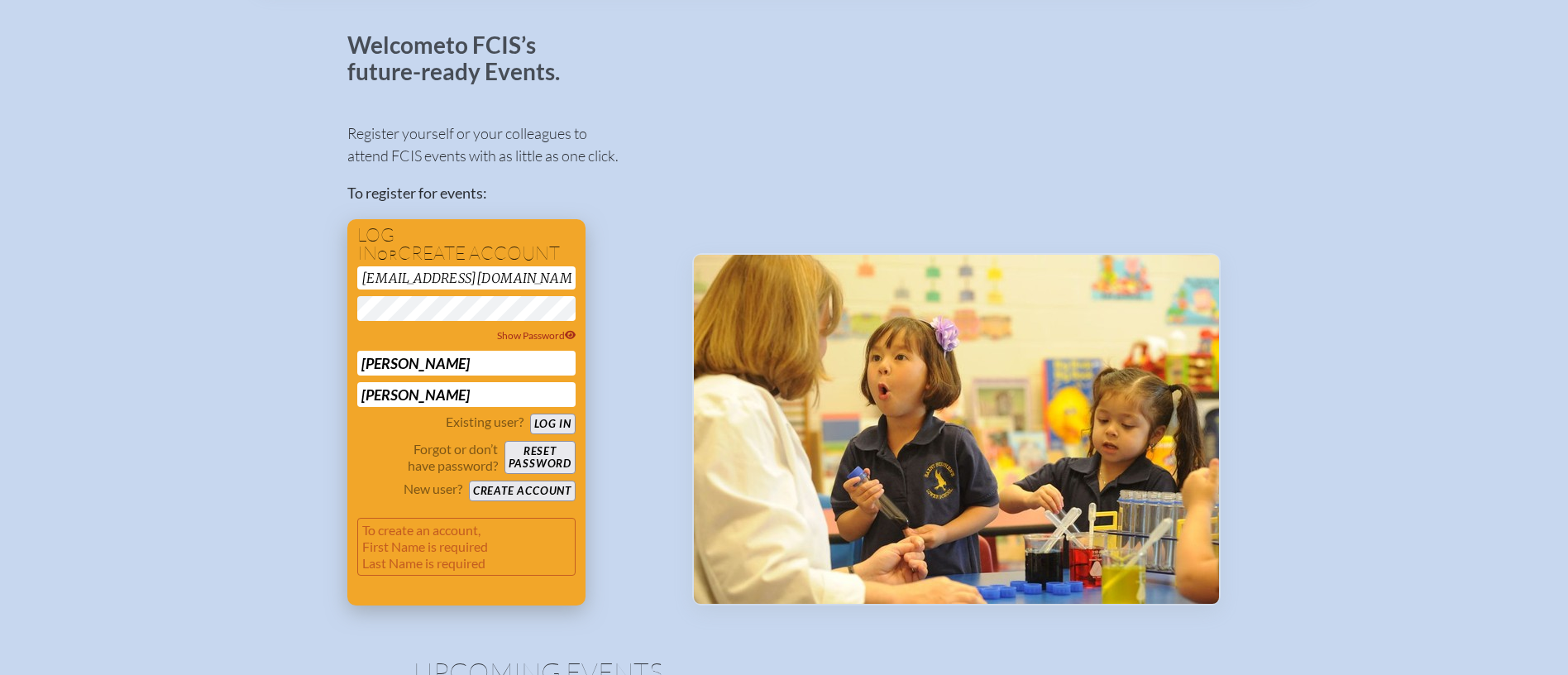
type input "Cummings"
click at [545, 488] on button "Create account" at bounding box center [521, 491] width 106 height 20
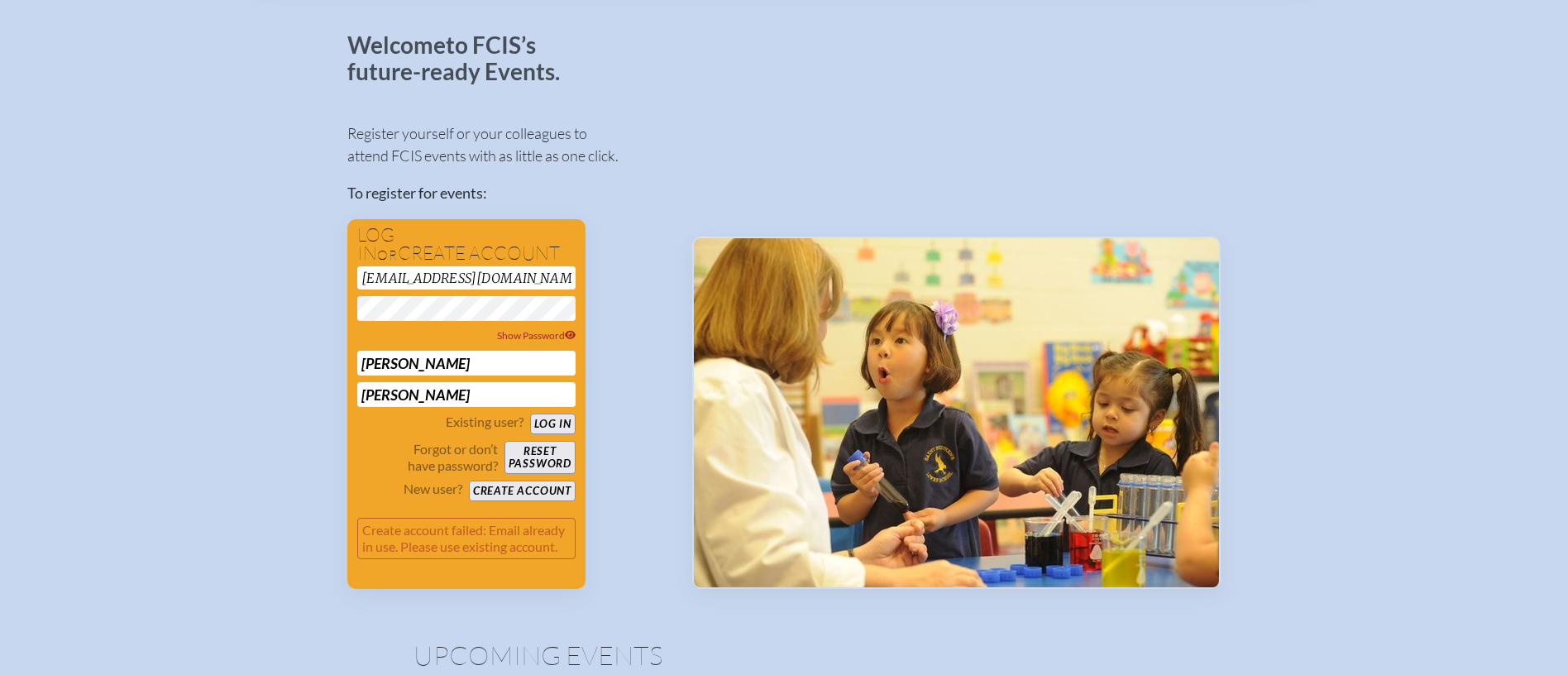
click at [597, 268] on div "Register yourself or your colleagues to attend FCIS events with as little as on…" at bounding box center [507, 348] width 319 height 482
click at [549, 489] on button "Create account" at bounding box center [521, 491] width 106 height 20
click at [542, 384] on input "Cummings" at bounding box center [466, 395] width 218 height 25
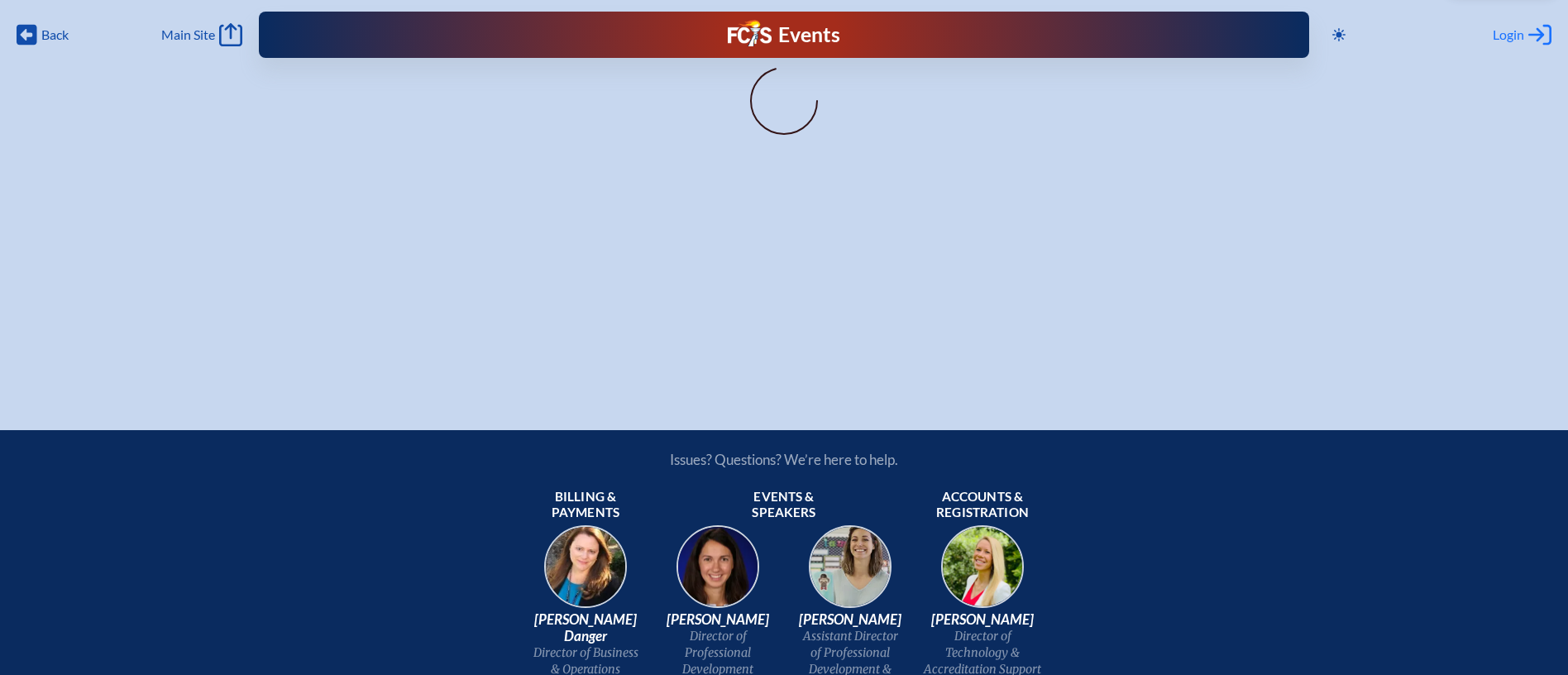
type input "[EMAIL_ADDRESS][DOMAIN_NAME]"
click at [1506, 30] on span "Login" at bounding box center [1508, 34] width 32 height 16
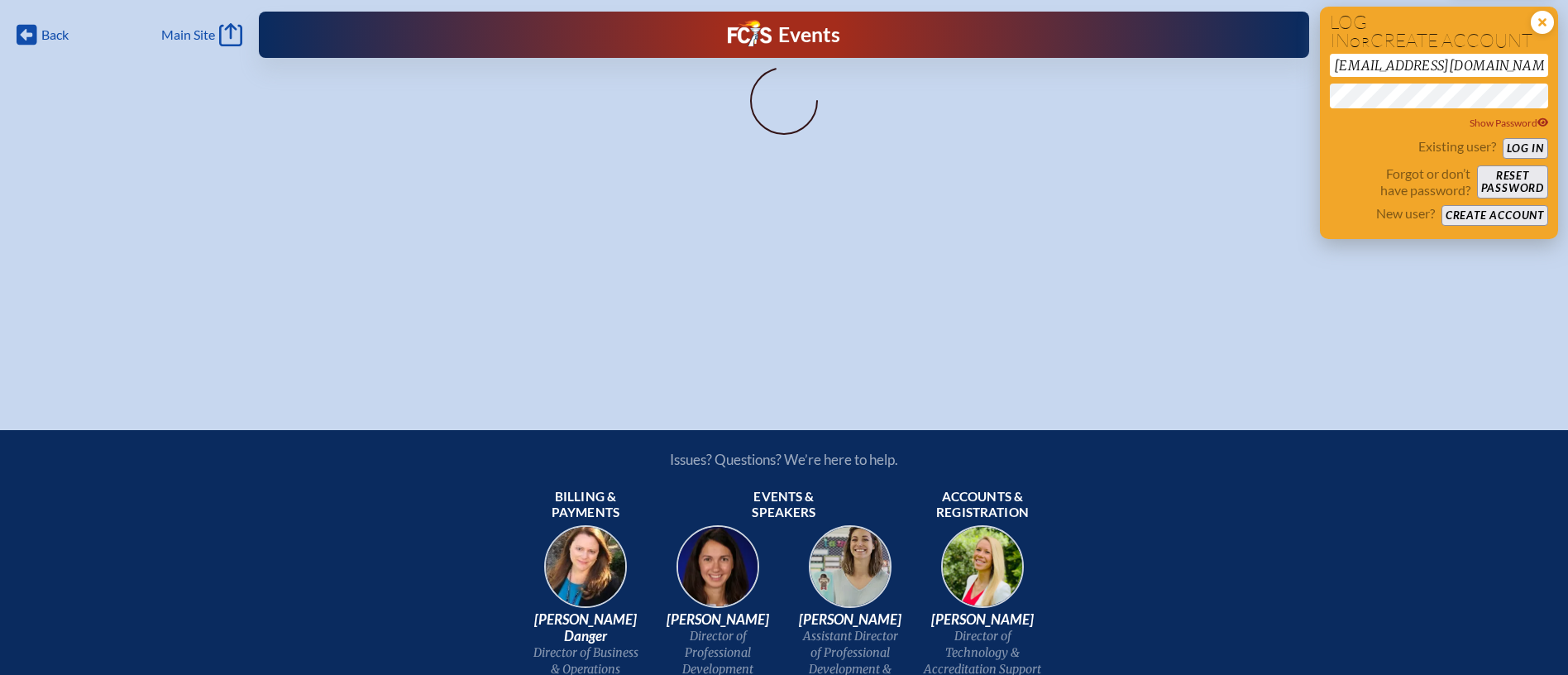
click at [1544, 25] on icon "Close Login Area" at bounding box center [1542, 22] width 23 height 23
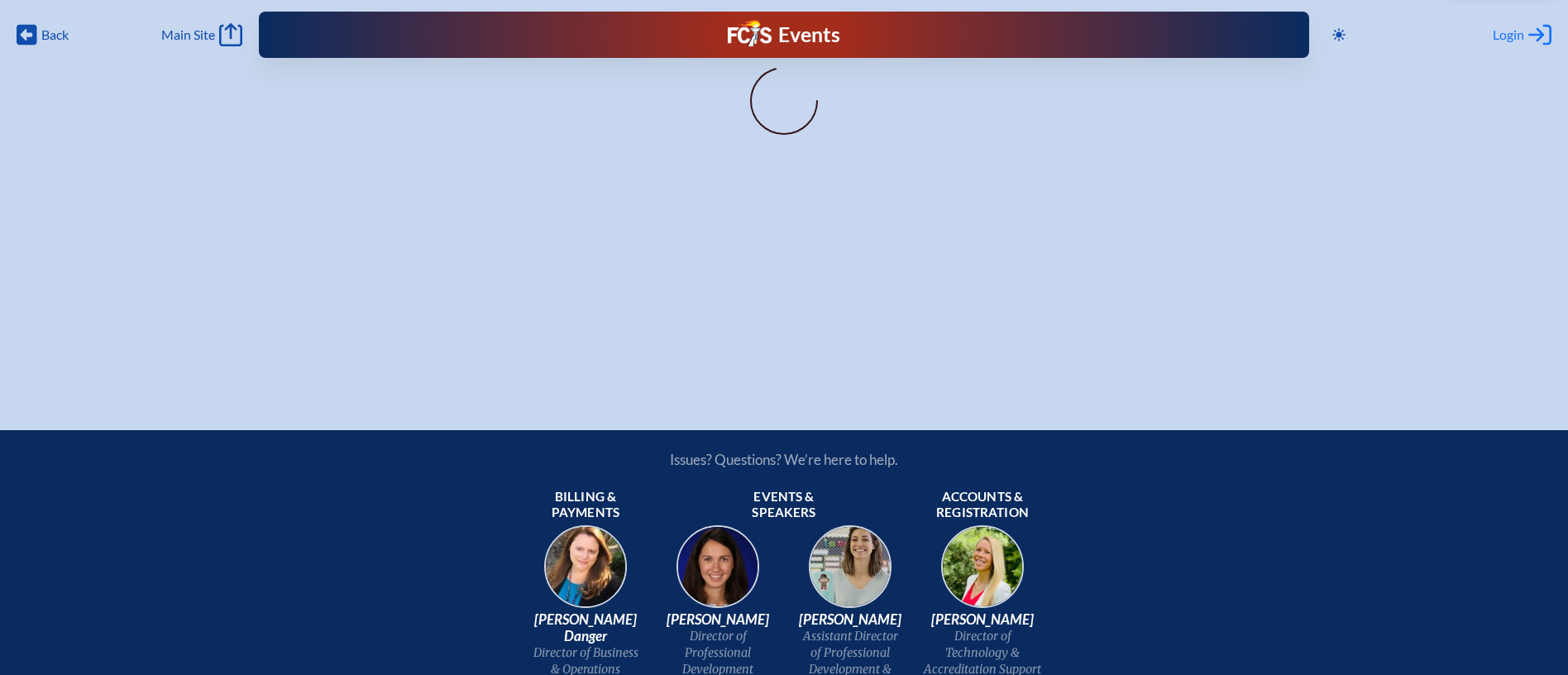
click at [1523, 33] on span "Login" at bounding box center [1508, 34] width 32 height 16
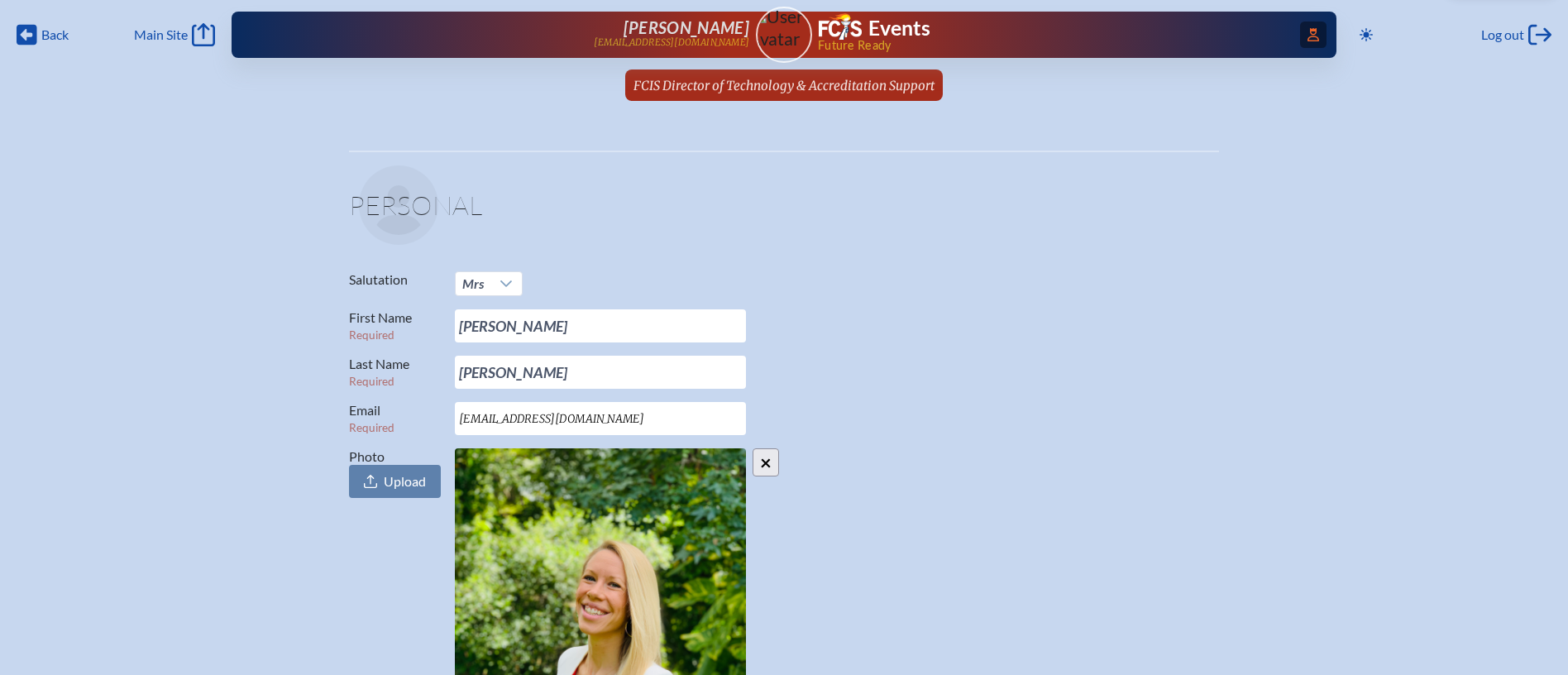
click at [1316, 41] on icon at bounding box center [1313, 35] width 12 height 14
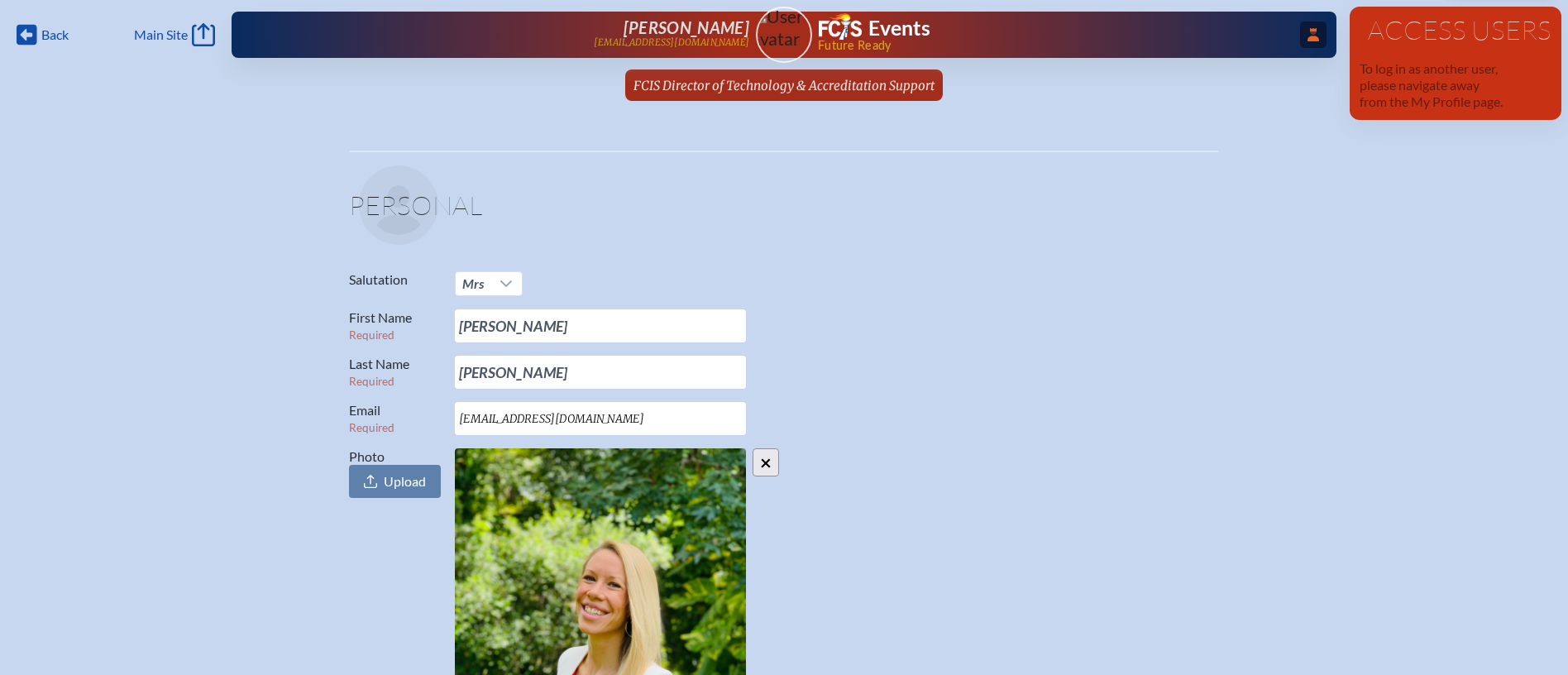
click at [1316, 41] on icon at bounding box center [1313, 35] width 12 height 14
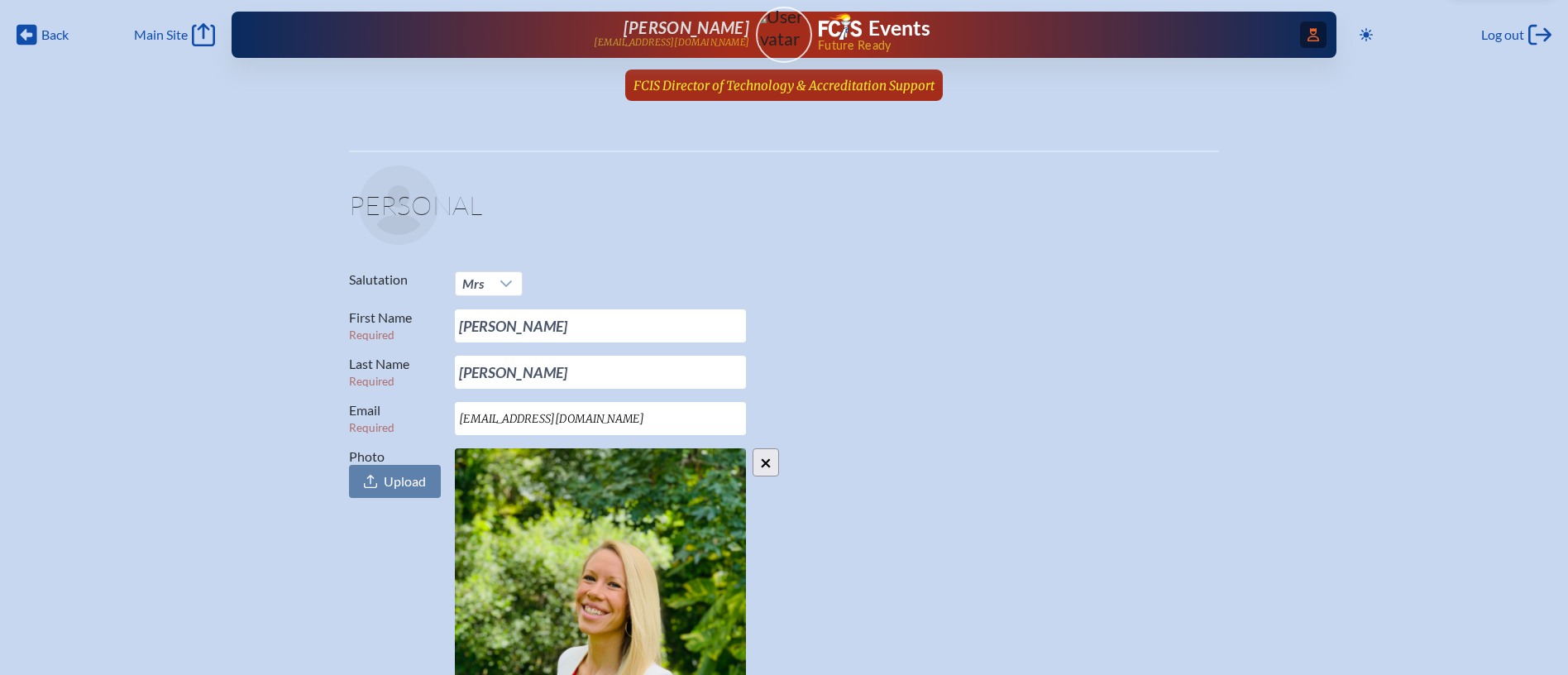
click at [835, 88] on span "FCIS Director of Technology & Accreditation Support" at bounding box center [784, 85] width 301 height 15
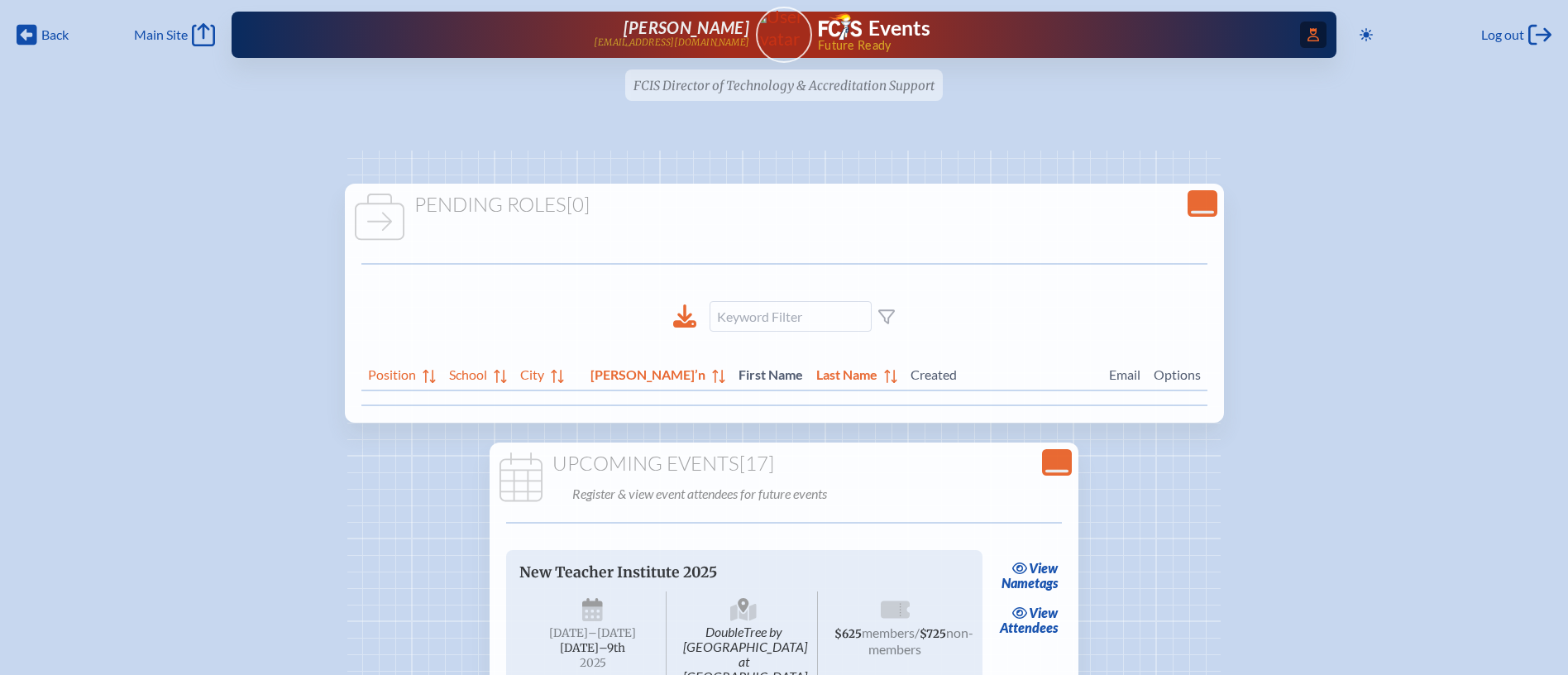
click at [1308, 39] on icon "Access Users..." at bounding box center [1313, 35] width 12 height 14
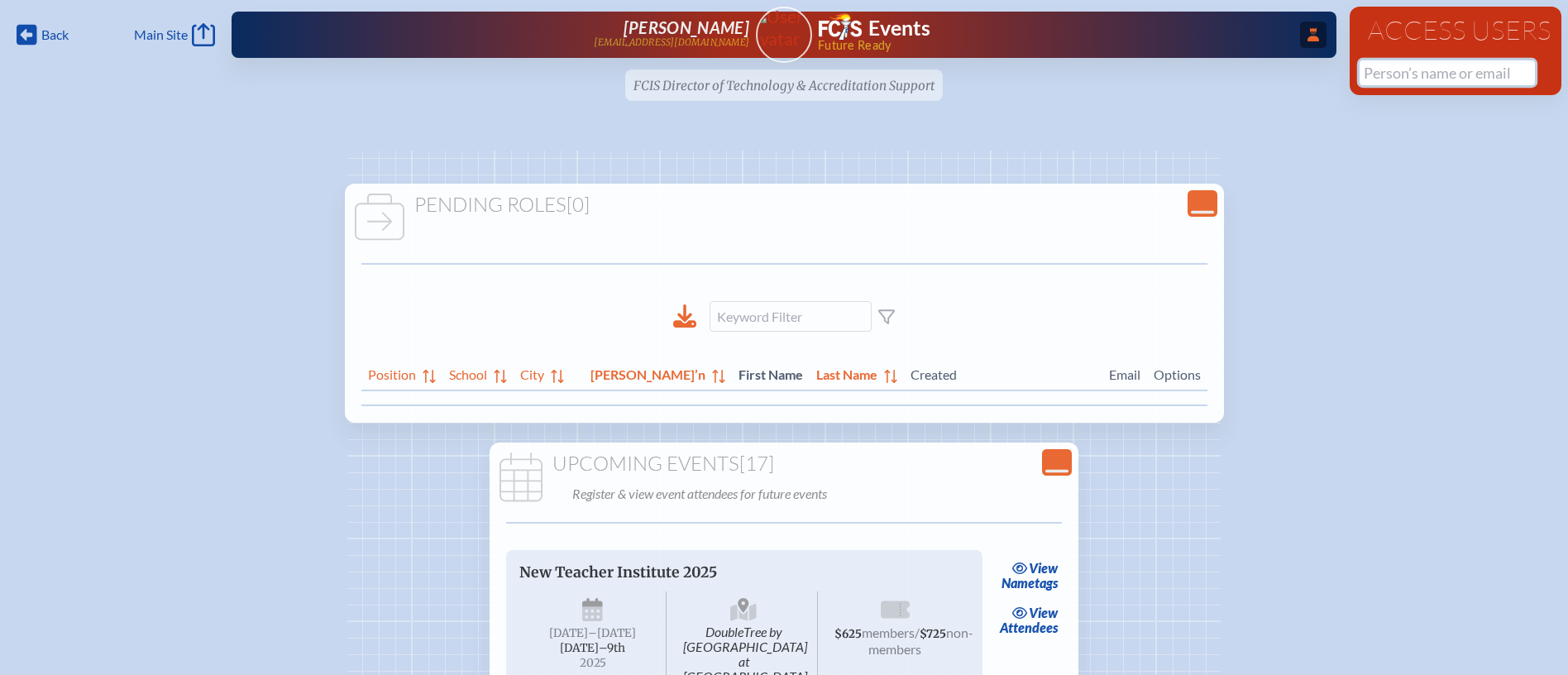
click at [1390, 71] on input "text" at bounding box center [1447, 72] width 175 height 25
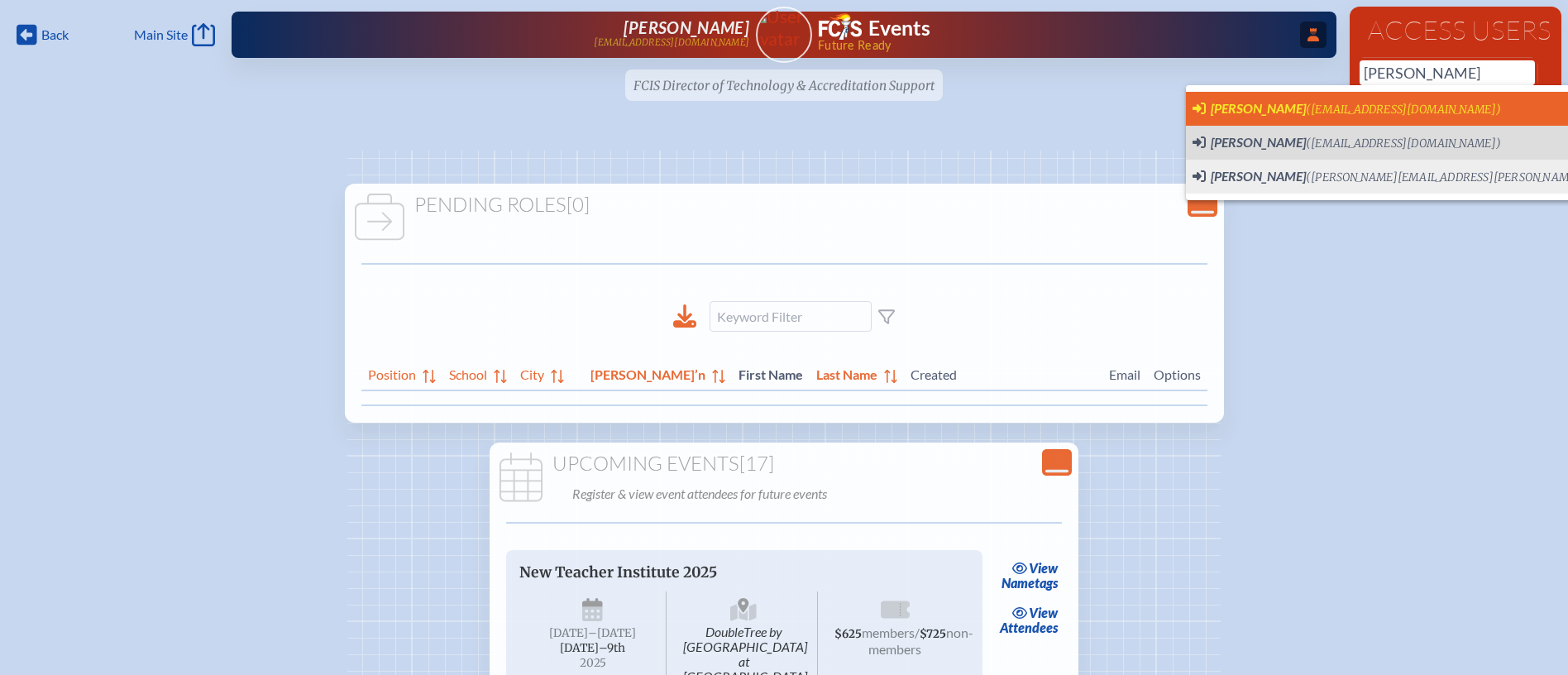
click at [1387, 107] on span "(dcummings@creationvillage.com)" at bounding box center [1403, 109] width 195 height 14
type input "[EMAIL_ADDRESS][DOMAIN_NAME]"
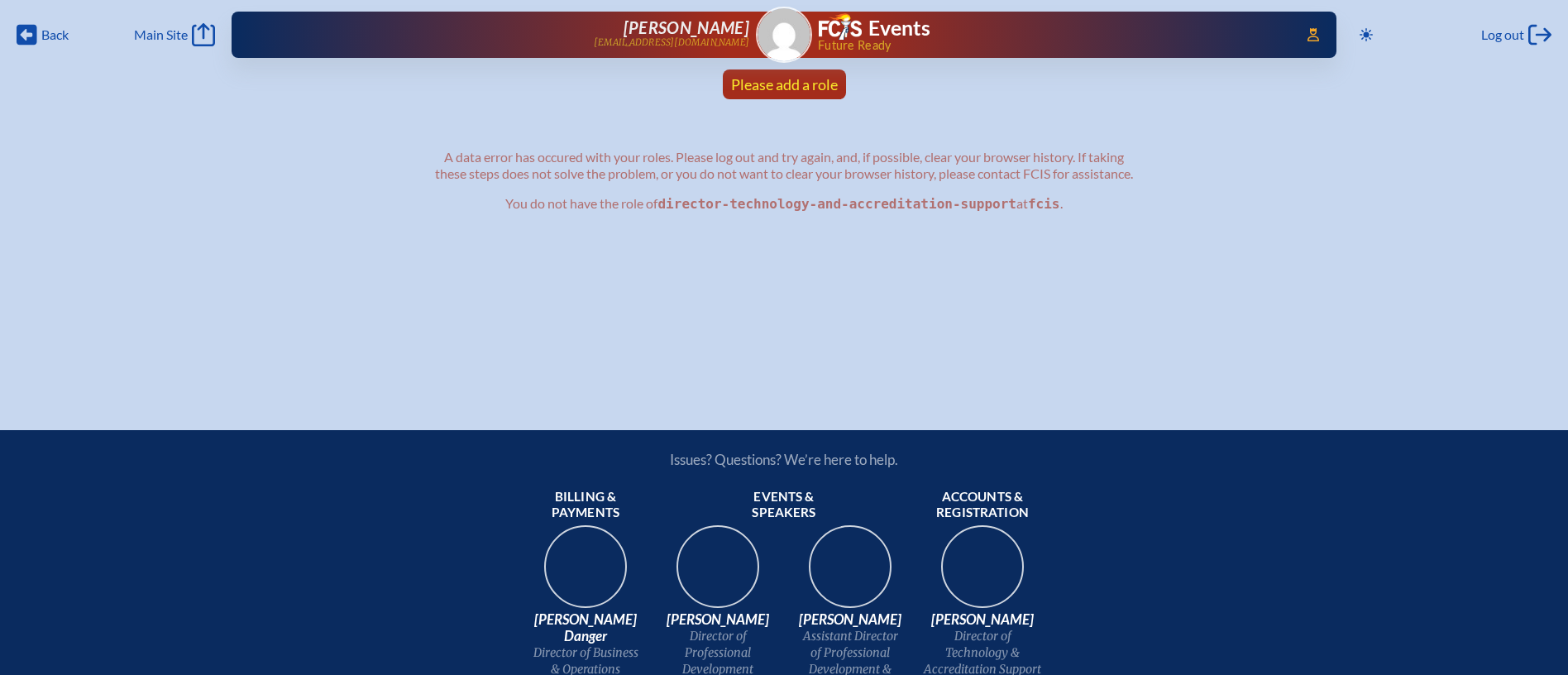
click at [827, 85] on span "Please add a role" at bounding box center [784, 84] width 106 height 18
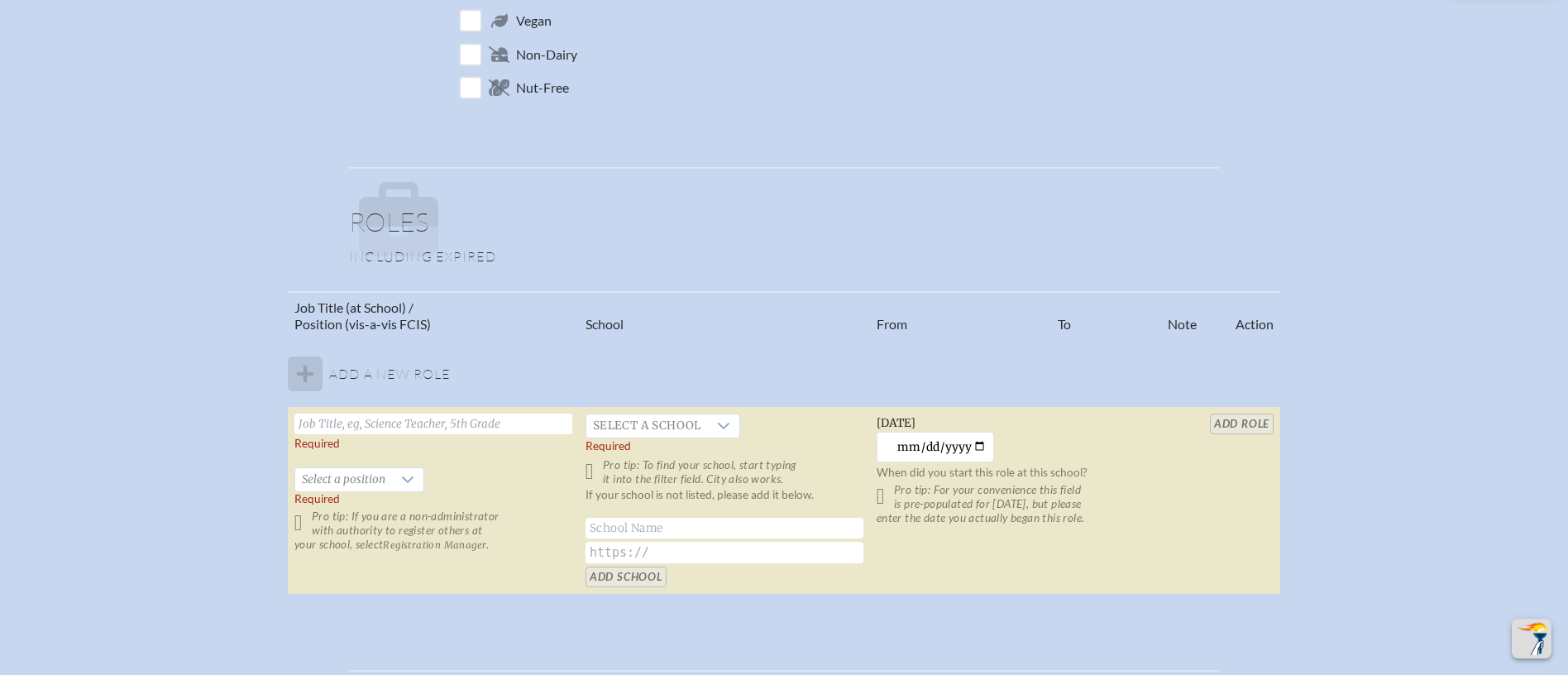
scroll to position [934, 0]
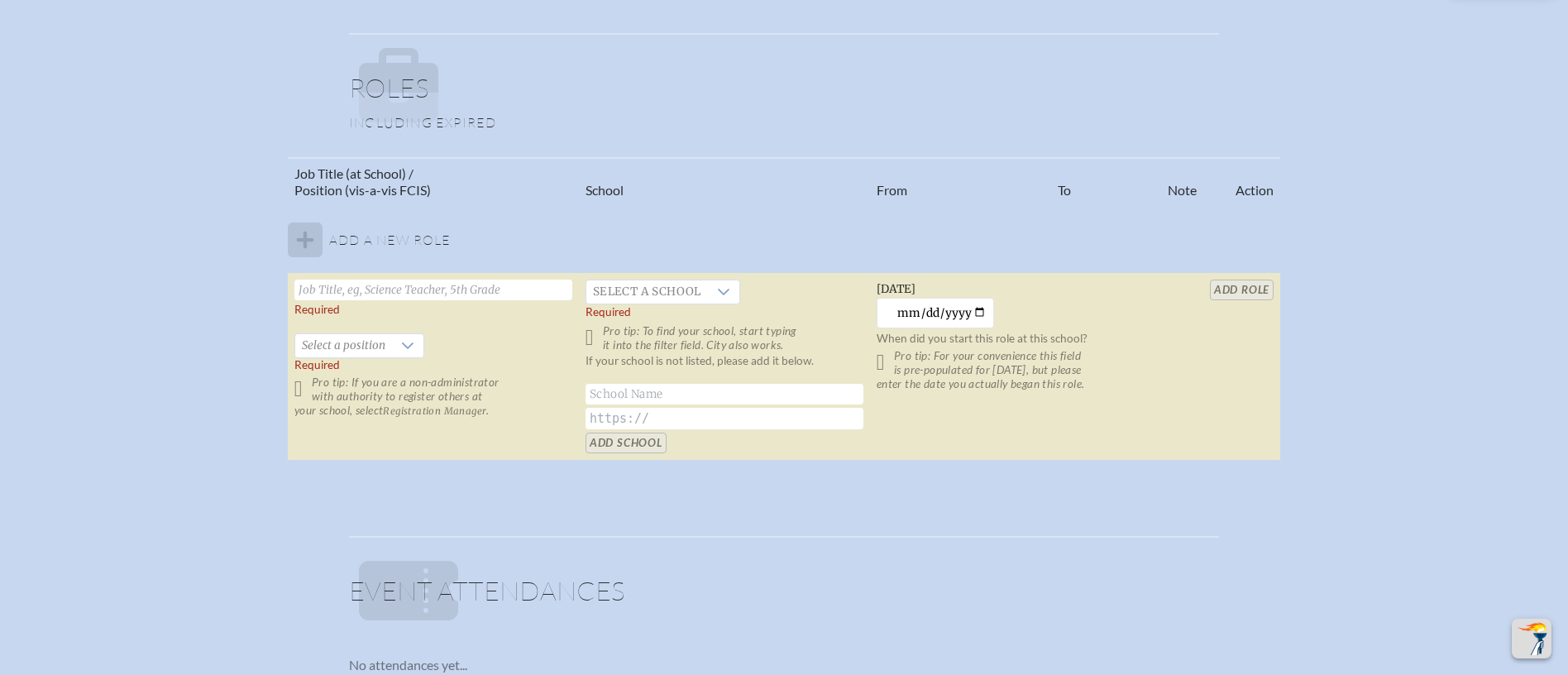
click at [382, 282] on input "text" at bounding box center [434, 290] width 278 height 20
type input "Head of School"
click at [592, 280] on span "Select a school" at bounding box center [646, 291] width 122 height 23
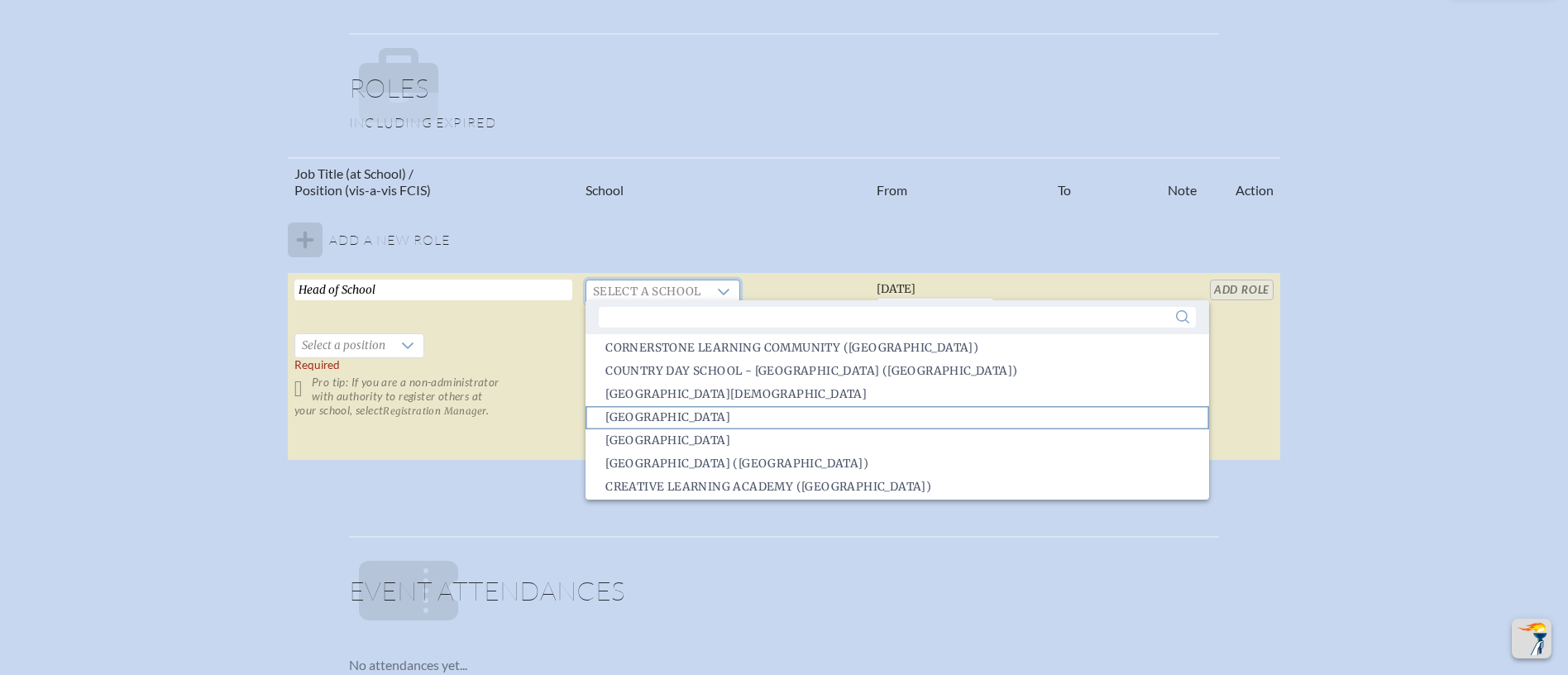
scroll to position [828, 0]
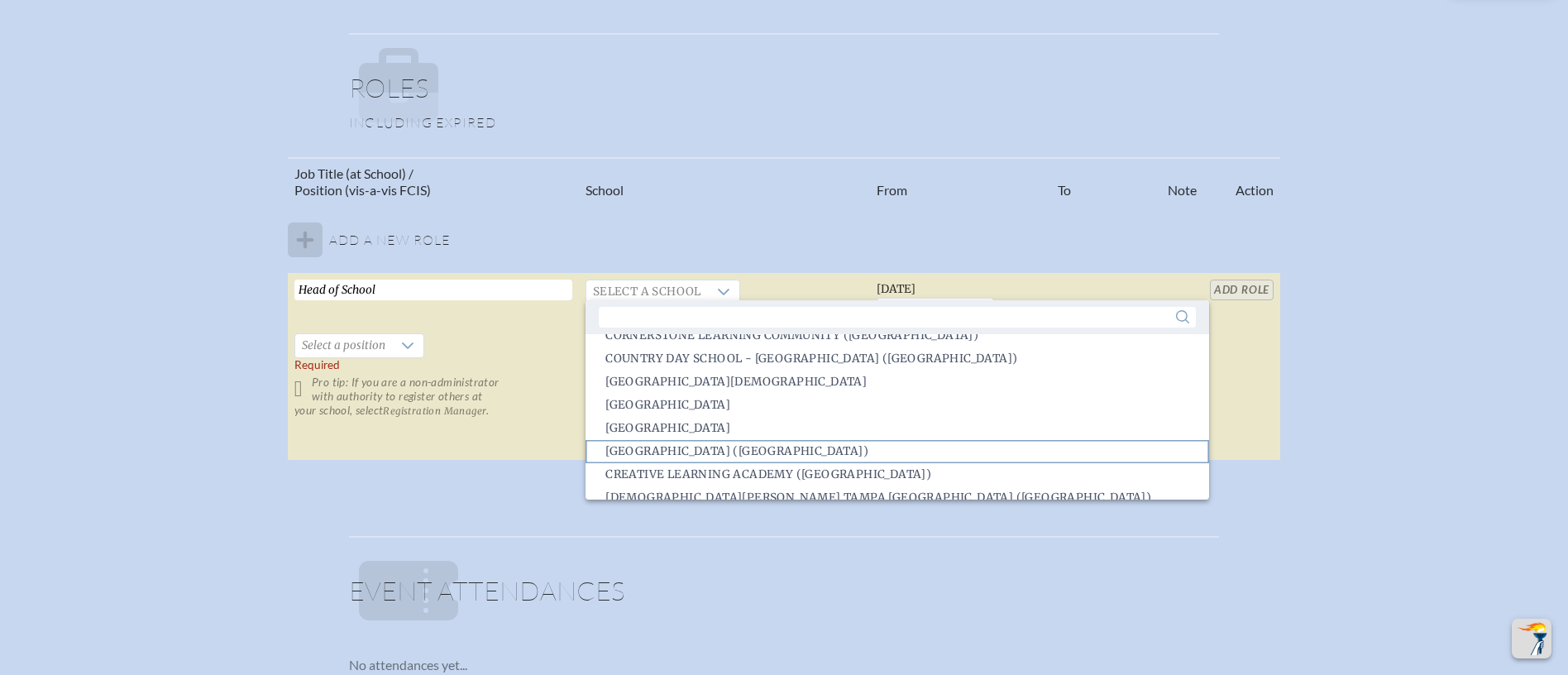
click at [732, 453] on span "Creation Village World School (Kissimmee)" at bounding box center [737, 451] width 263 height 16
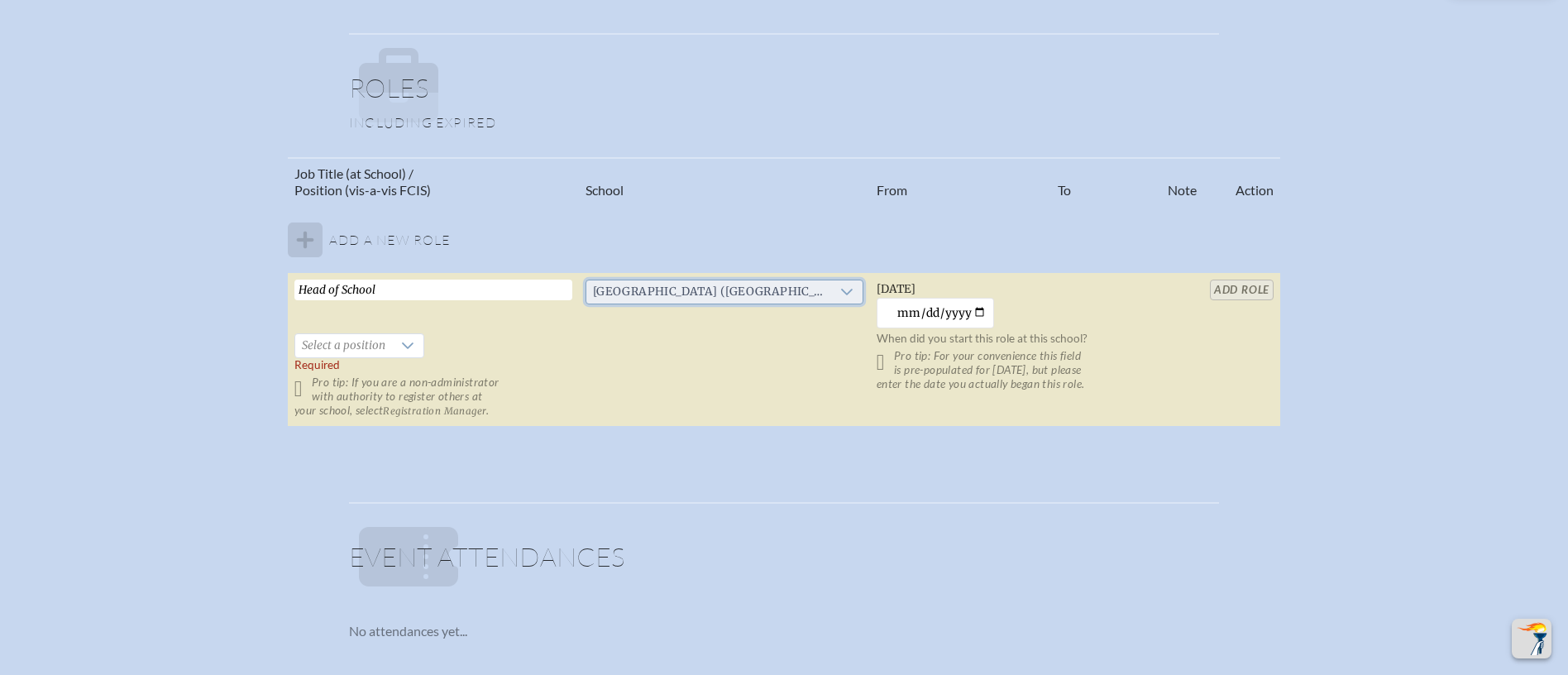
click at [827, 284] on span "Creation Village World School (Kissimmee)" at bounding box center [708, 291] width 244 height 23
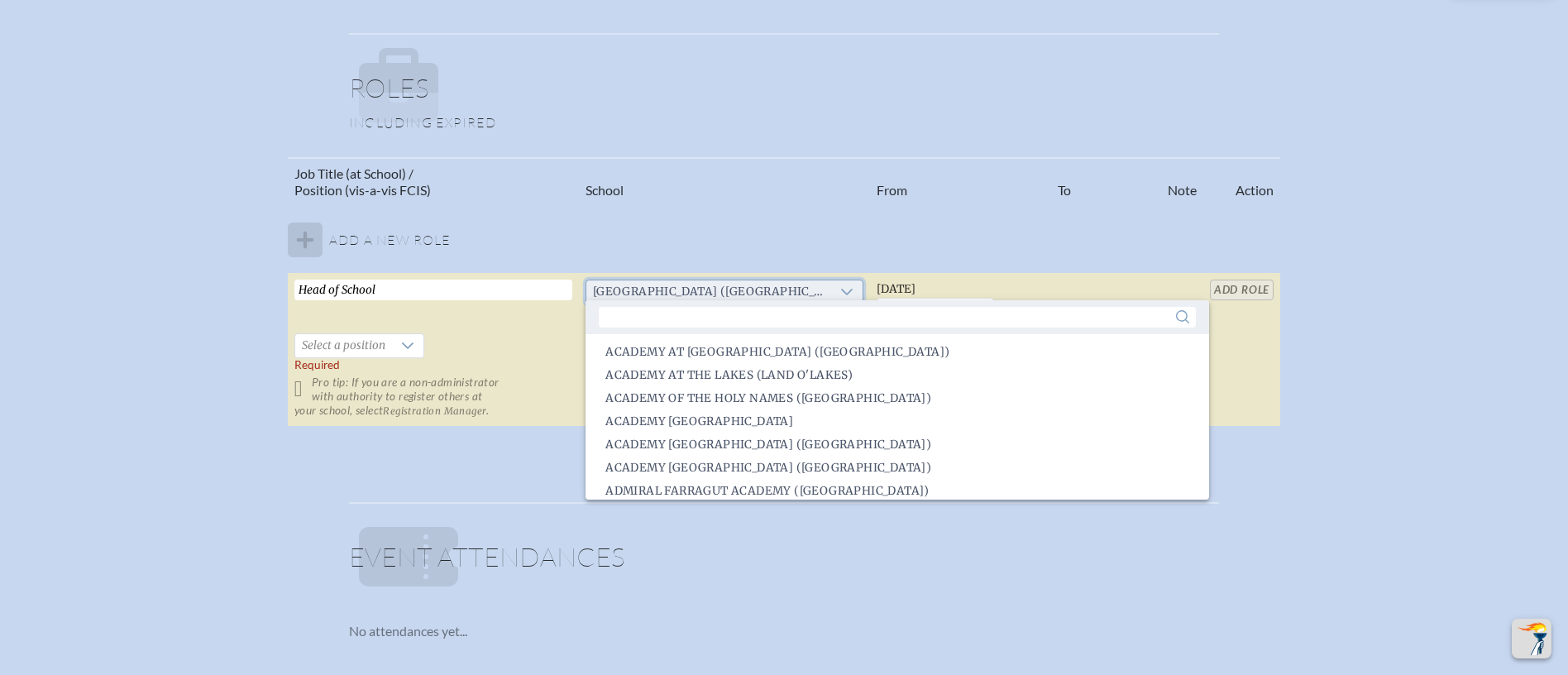
scroll to position [790, 0]
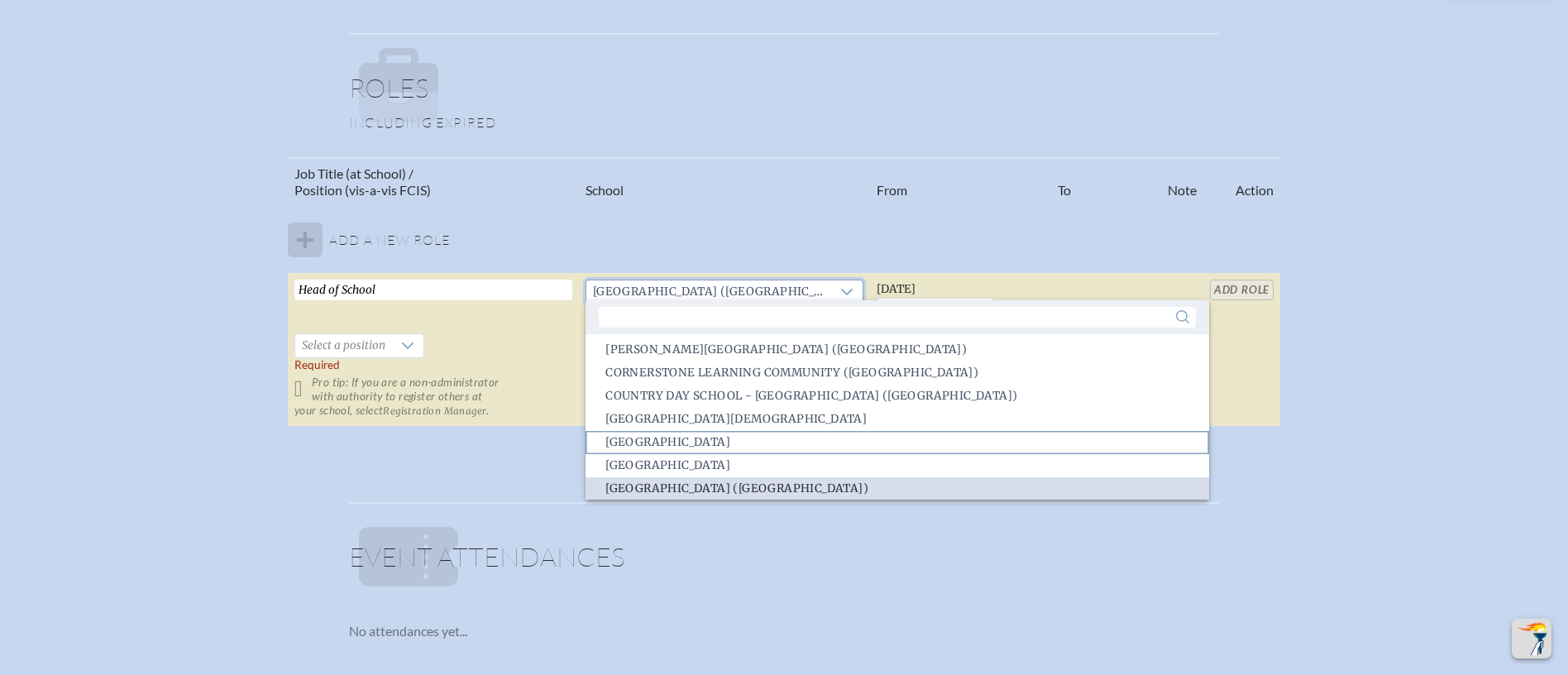
click at [837, 433] on li "[GEOGRAPHIC_DATA]" at bounding box center [896, 442] width 623 height 23
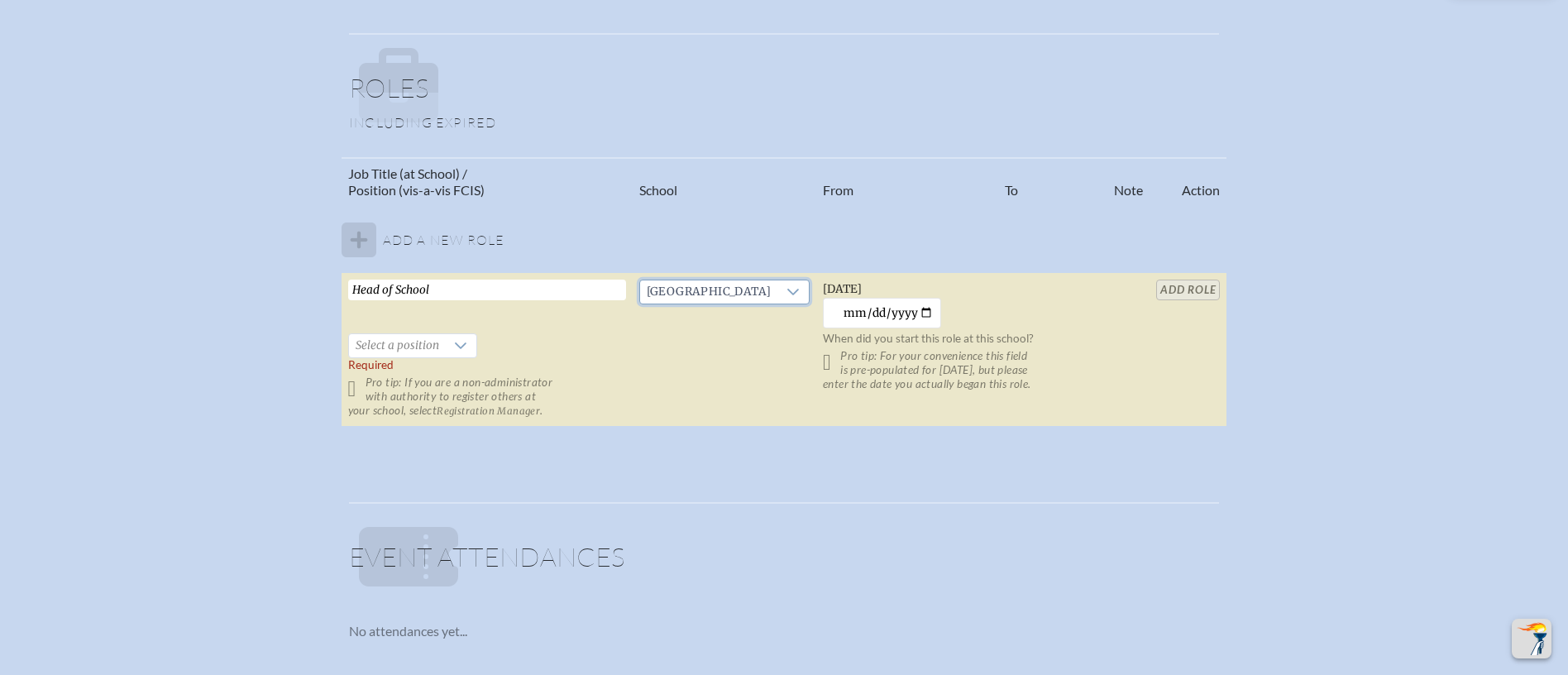
click at [837, 433] on div "Job Title (at School) / Position (vis-a-vis FCIS) School From To Note Action Ad…" at bounding box center [784, 298] width 1538 height 284
click at [1227, 291] on table "Job Title (at School) / Position (vis-a-vis FCIS) School From To Note Action Ad…" at bounding box center [784, 291] width 886 height 270
click at [1227, 283] on table "Job Title (at School) / Position (vis-a-vis FCIS) School From To Note Action Ad…" at bounding box center [784, 291] width 886 height 270
click at [349, 345] on span "Select a position" at bounding box center [398, 345] width 97 height 23
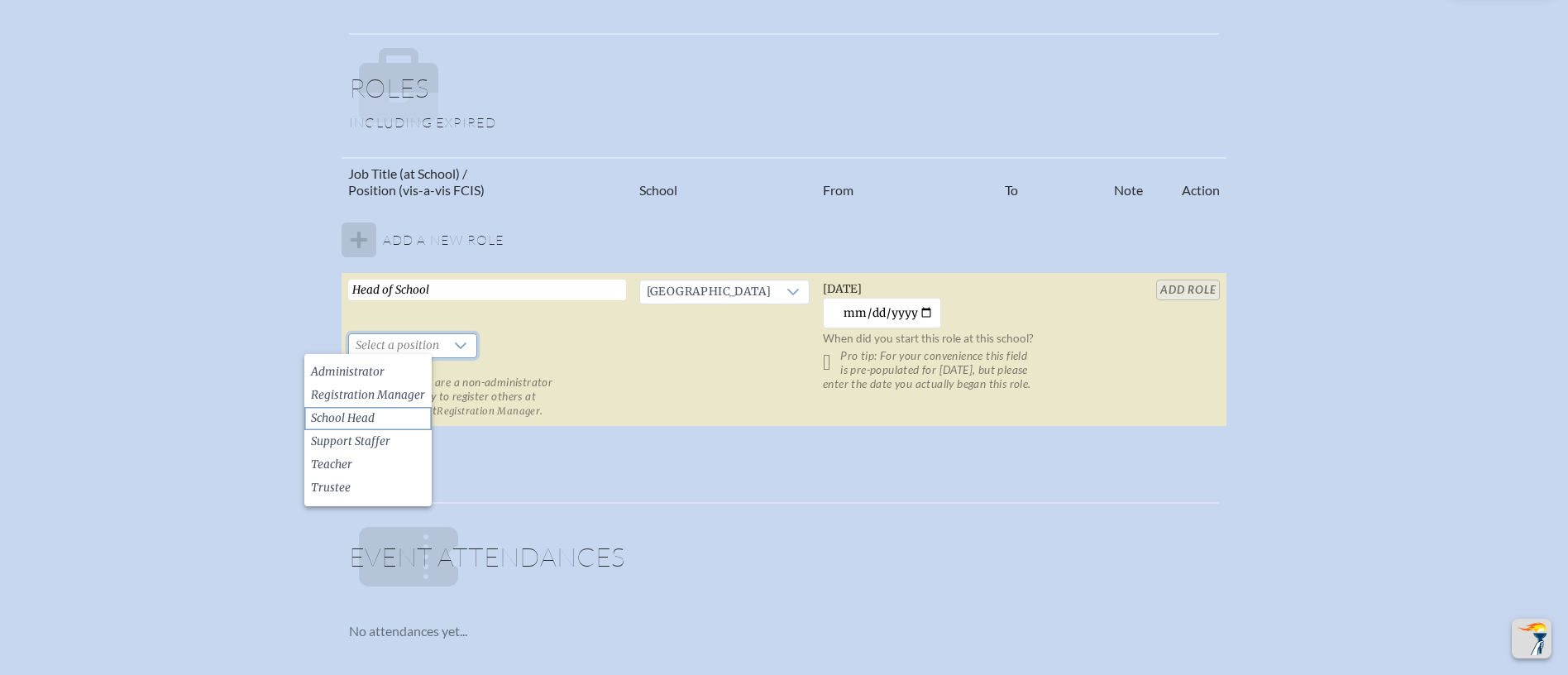
click at [362, 418] on span "School Head" at bounding box center [342, 418] width 64 height 16
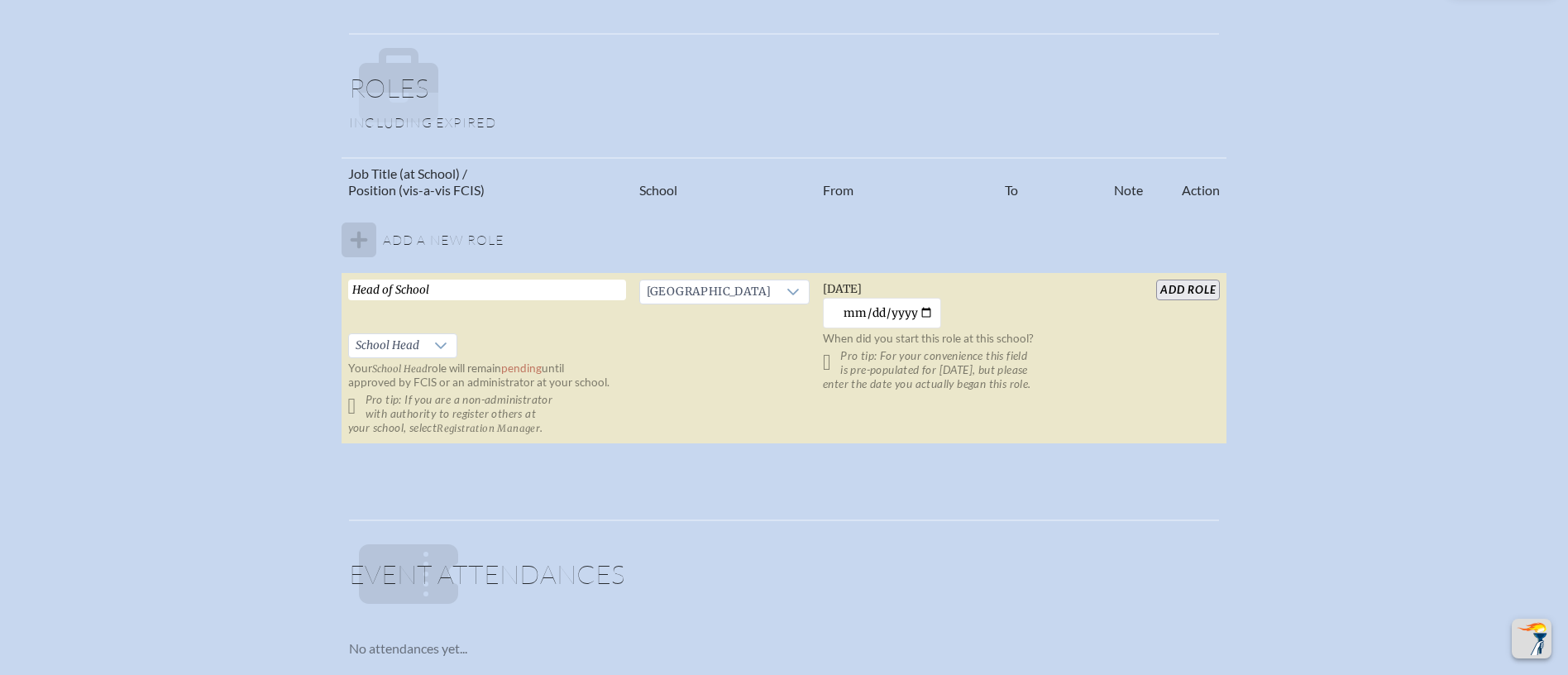
click at [1220, 288] on input "add Role" at bounding box center [1187, 290] width 64 height 20
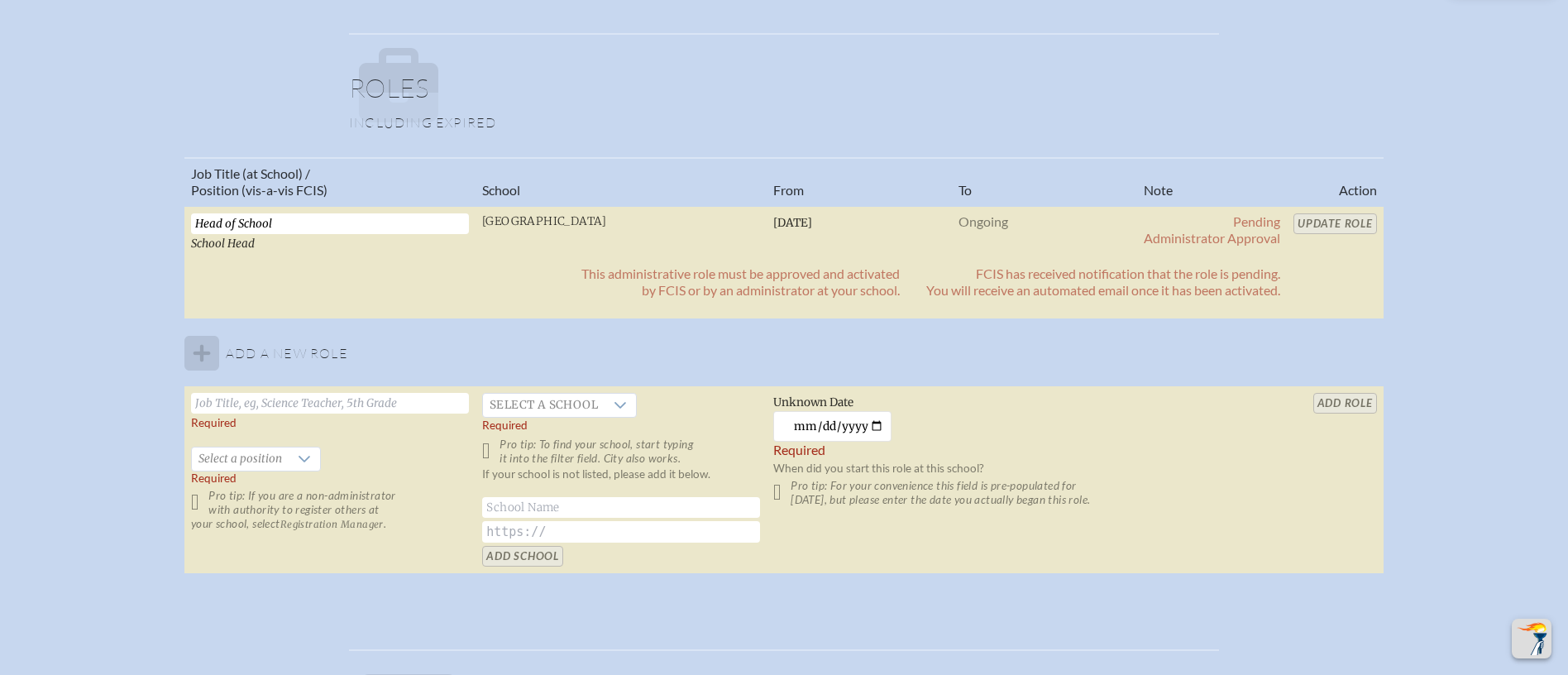
scroll to position [0, 0]
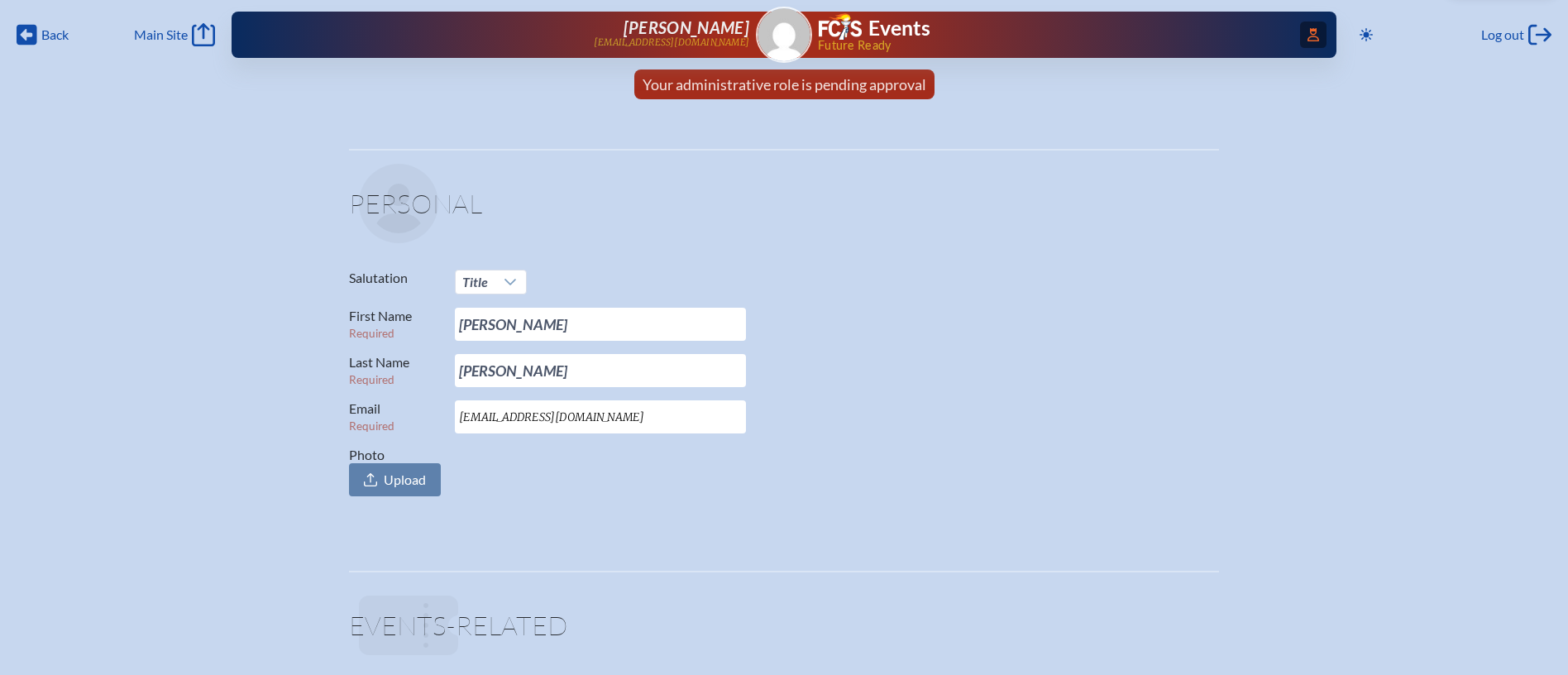
click at [1319, 32] on span "Access Users..." at bounding box center [1312, 34] width 26 height 26
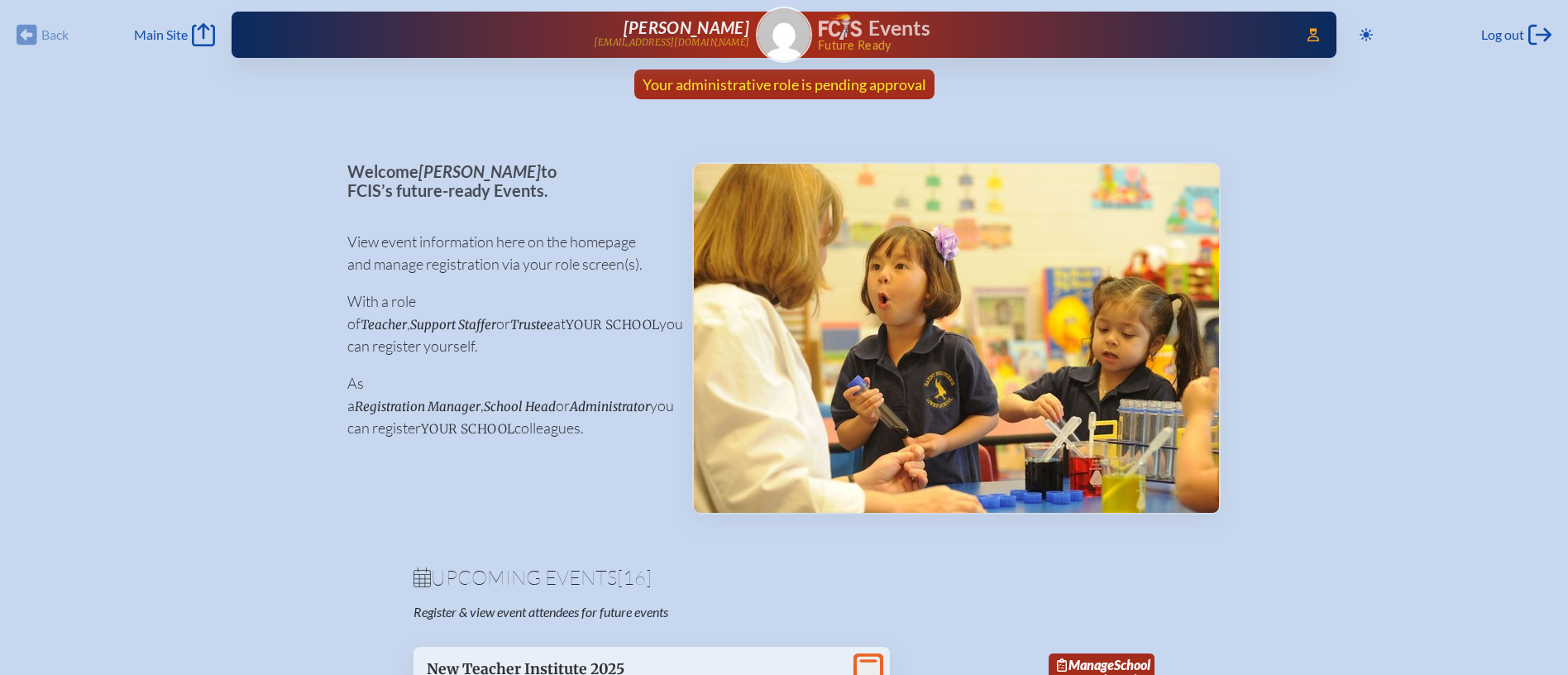
click at [886, 83] on span "Your administrative role is pending approval" at bounding box center [784, 84] width 284 height 18
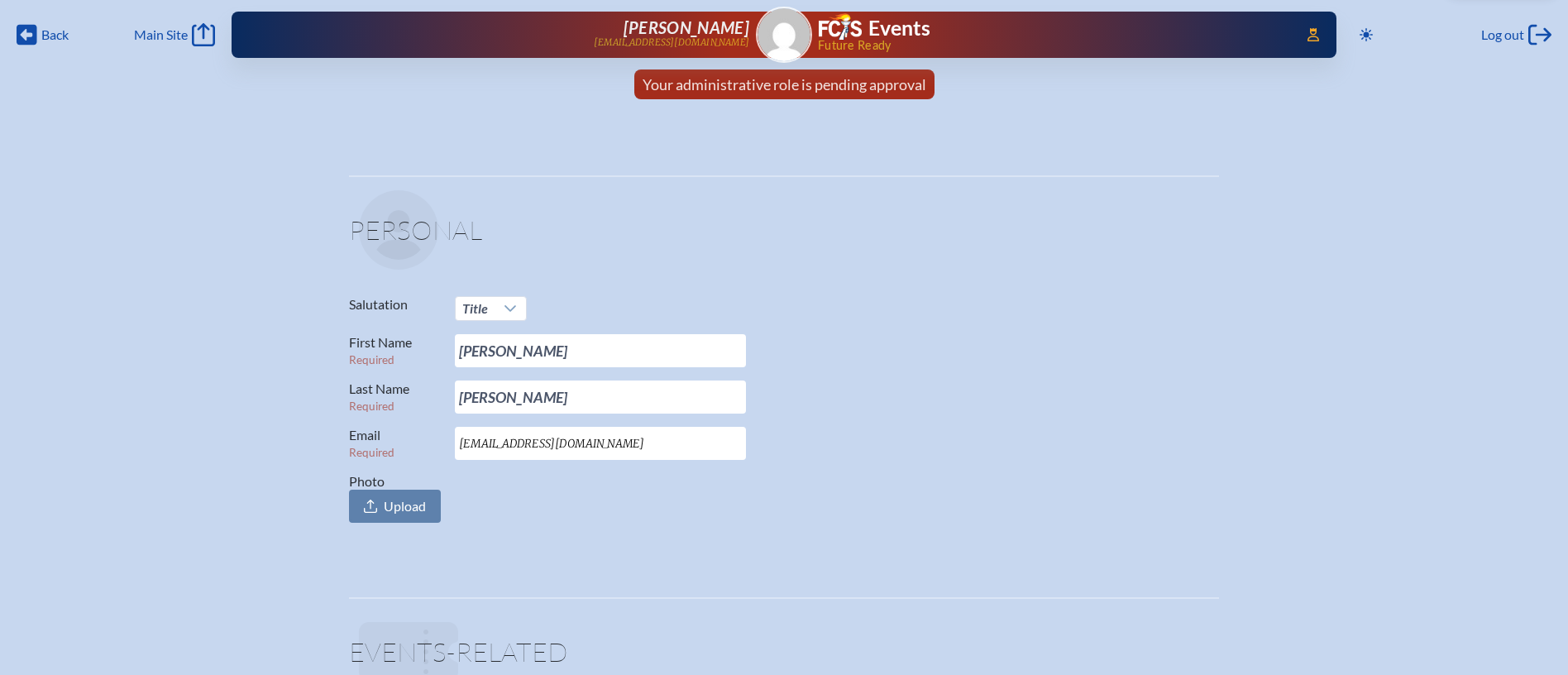
click at [1324, 46] on div "Access Users... [PERSON_NAME] [EMAIL_ADDRESS][DOMAIN_NAME] Events Future Ready" at bounding box center [784, 35] width 1105 height 46
click at [1315, 46] on span "Access Users..." at bounding box center [1312, 34] width 26 height 26
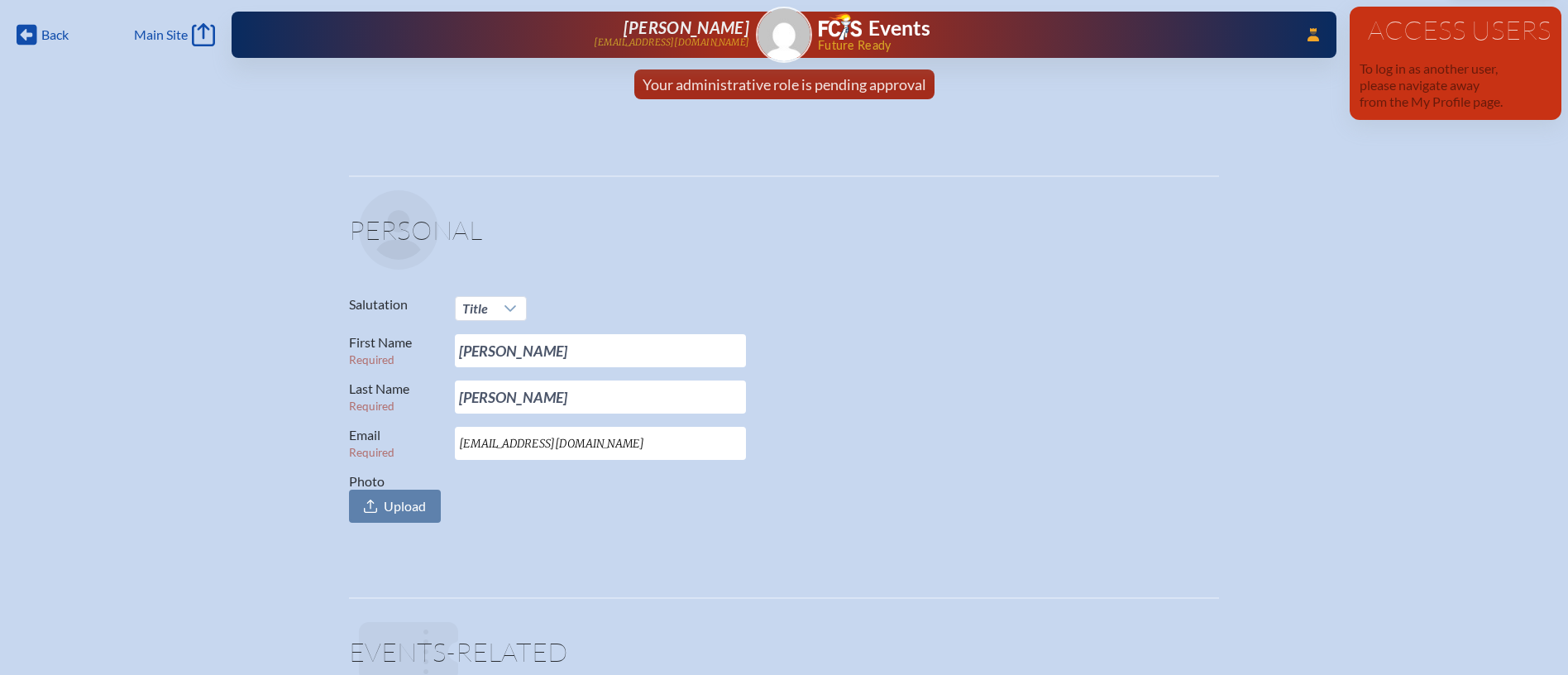
click at [1317, 49] on div "...Close Access Users [PERSON_NAME] [EMAIL_ADDRESS][DOMAIN_NAME] Events Future …" at bounding box center [784, 35] width 1105 height 46
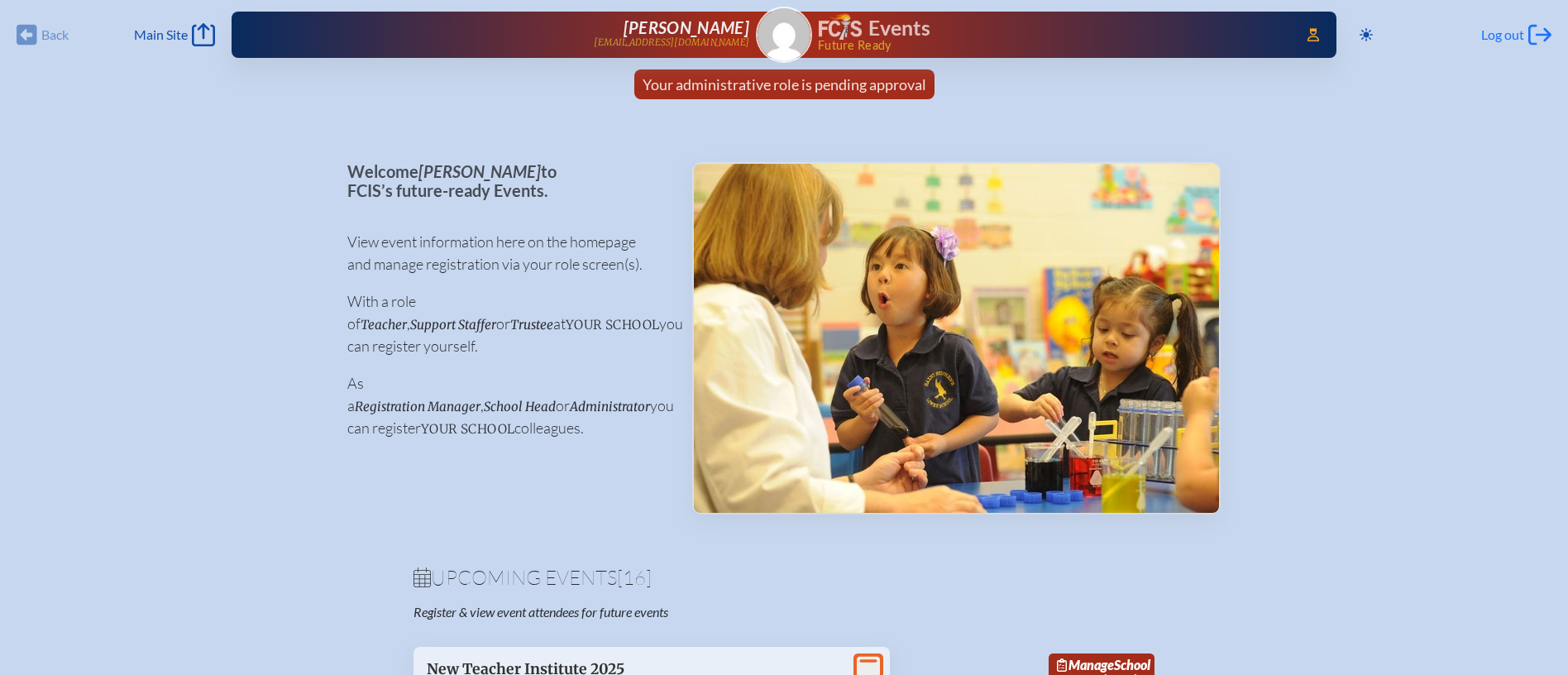
click at [1500, 30] on span "Log out" at bounding box center [1502, 34] width 43 height 16
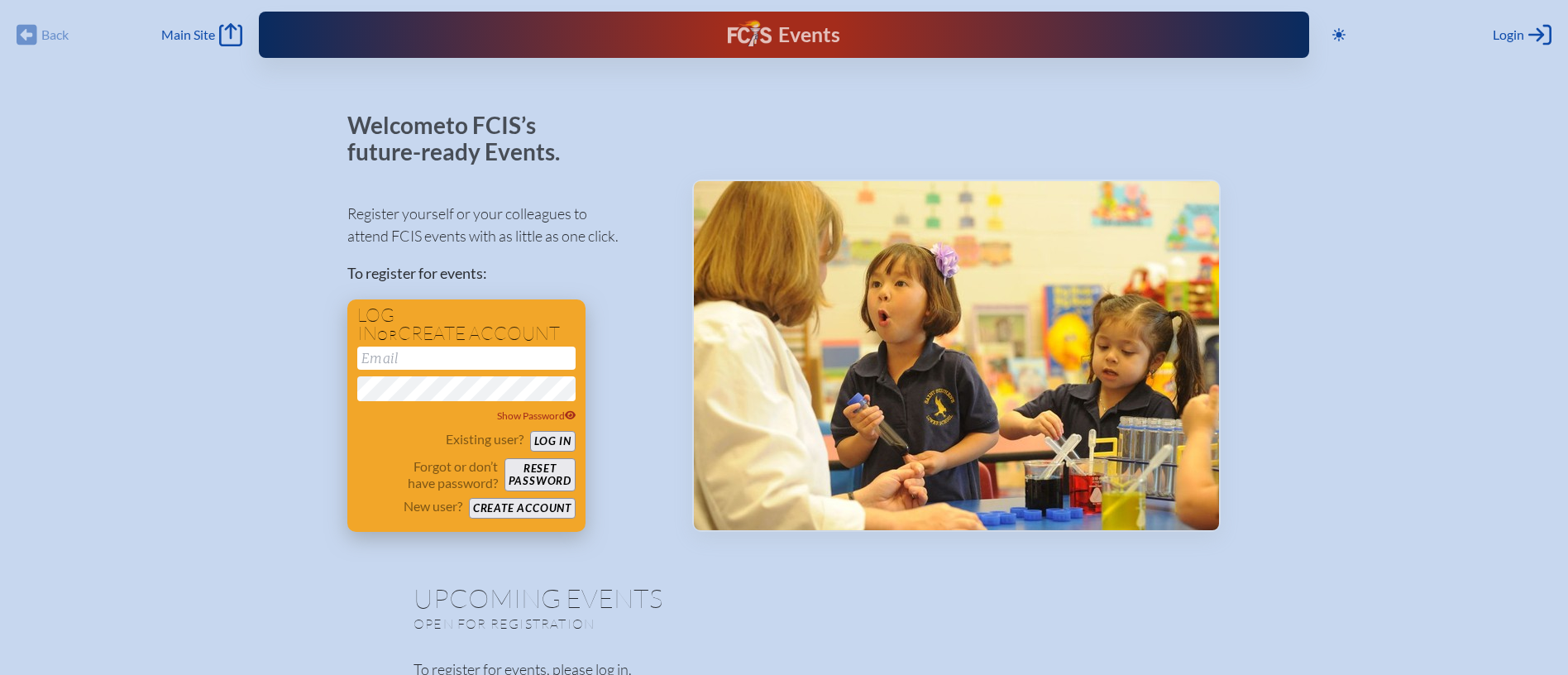
type input "[EMAIL_ADDRESS][DOMAIN_NAME]"
click at [560, 437] on button "Log in" at bounding box center [552, 441] width 45 height 20
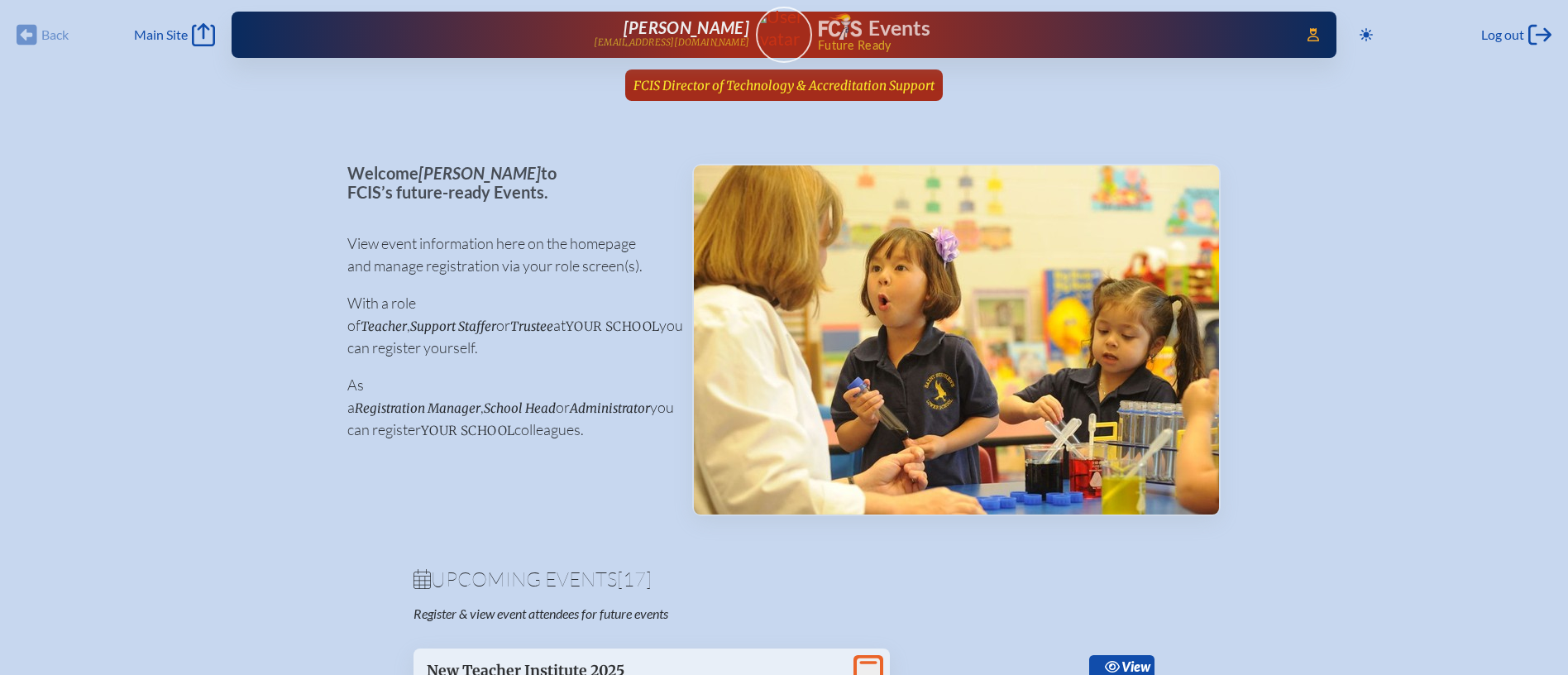
click at [806, 78] on span "FCIS Director of Technology & Accreditation Support" at bounding box center [784, 85] width 301 height 15
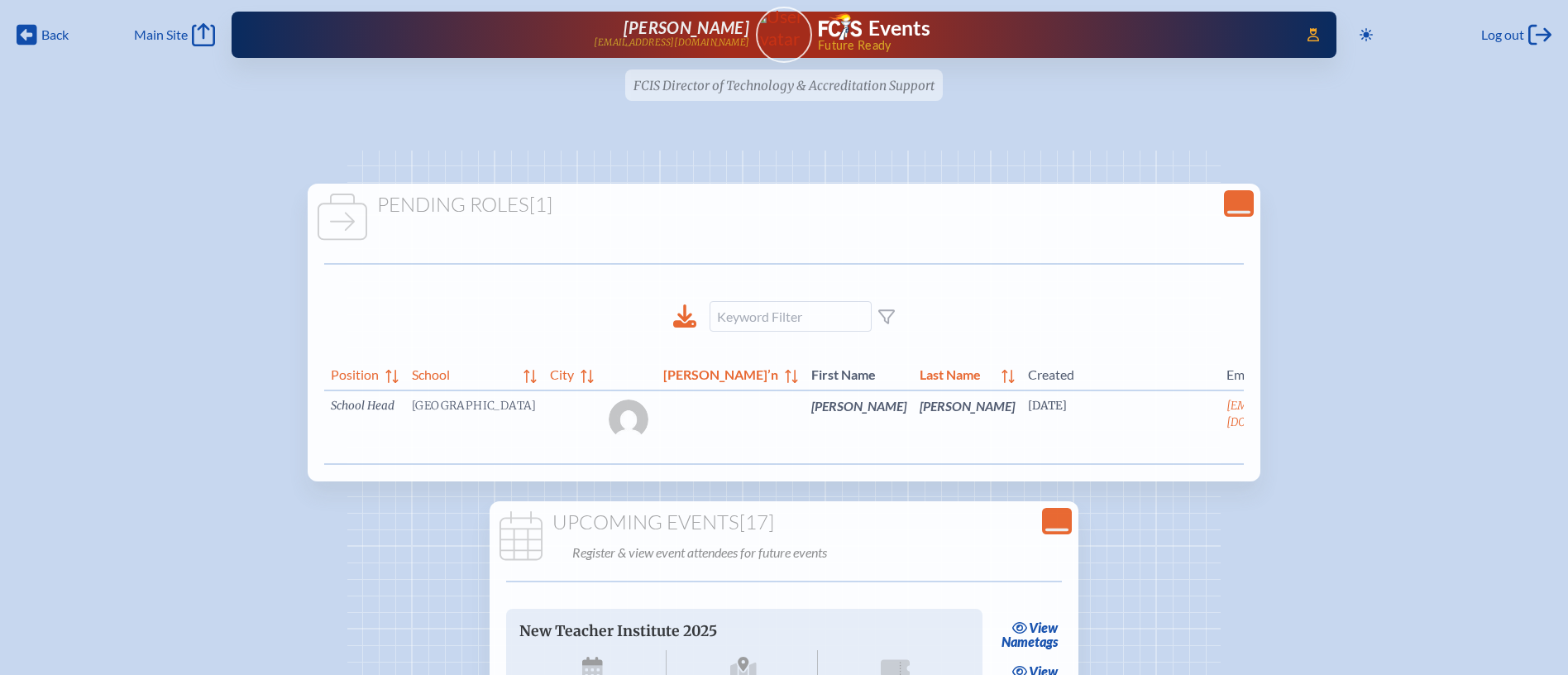
click at [1335, 434] on link "edit Person’s Details" at bounding box center [1363, 430] width 55 height 52
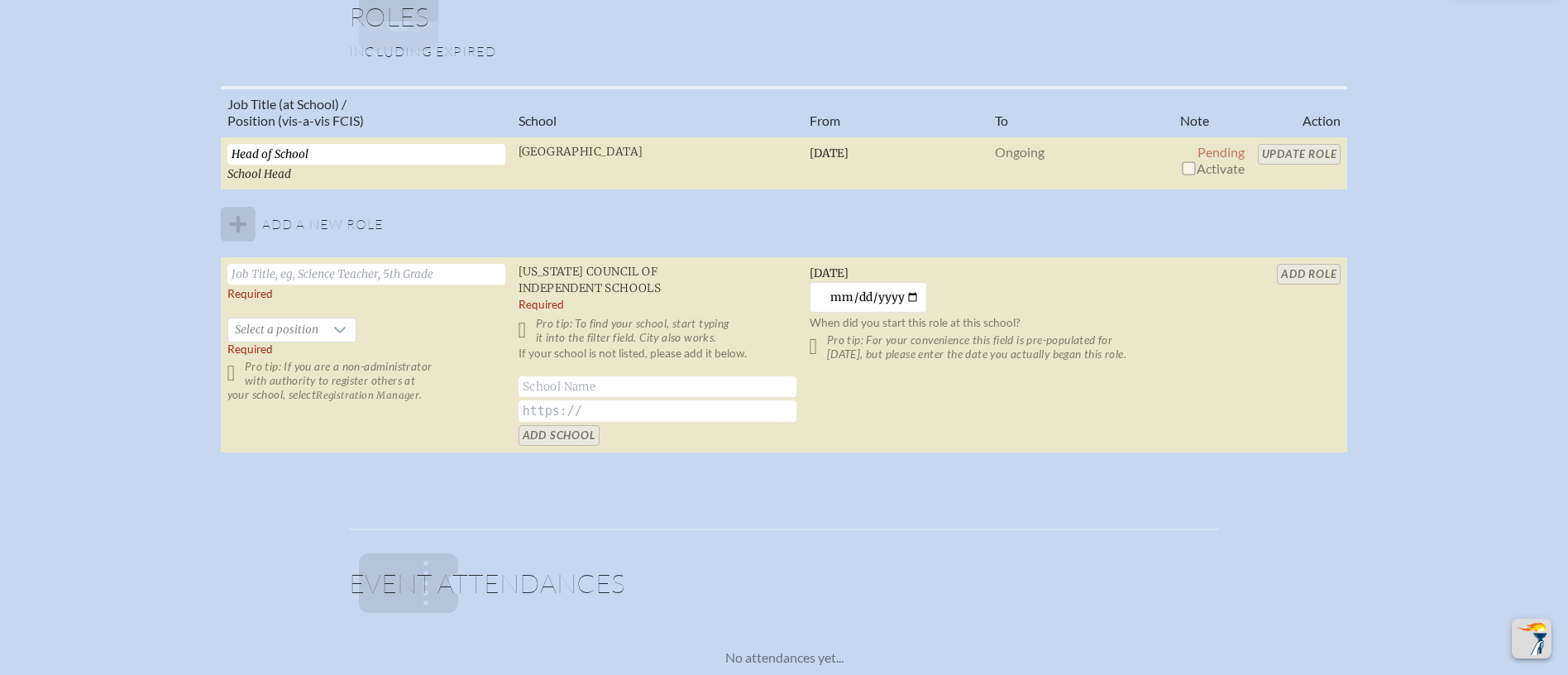
scroll to position [1145, 0]
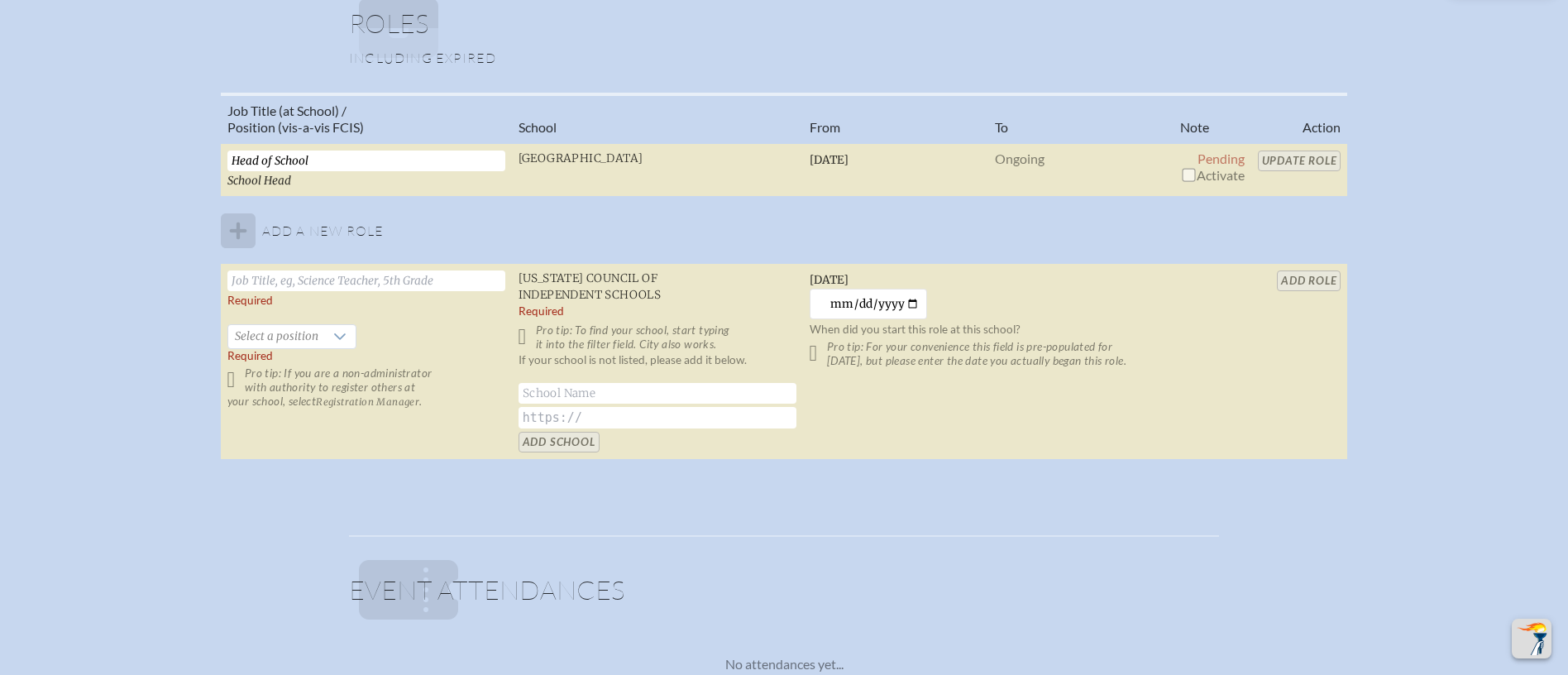
click at [1291, 153] on table "Job Title (at School) / Position (vis-a-vis FCIS) School From To Note Action He…" at bounding box center [784, 277] width 1127 height 368
click at [1186, 175] on input "checkbox" at bounding box center [1188, 175] width 14 height 14
checkbox input "true"
click at [1289, 157] on input "Update Role" at bounding box center [1300, 161] width 83 height 20
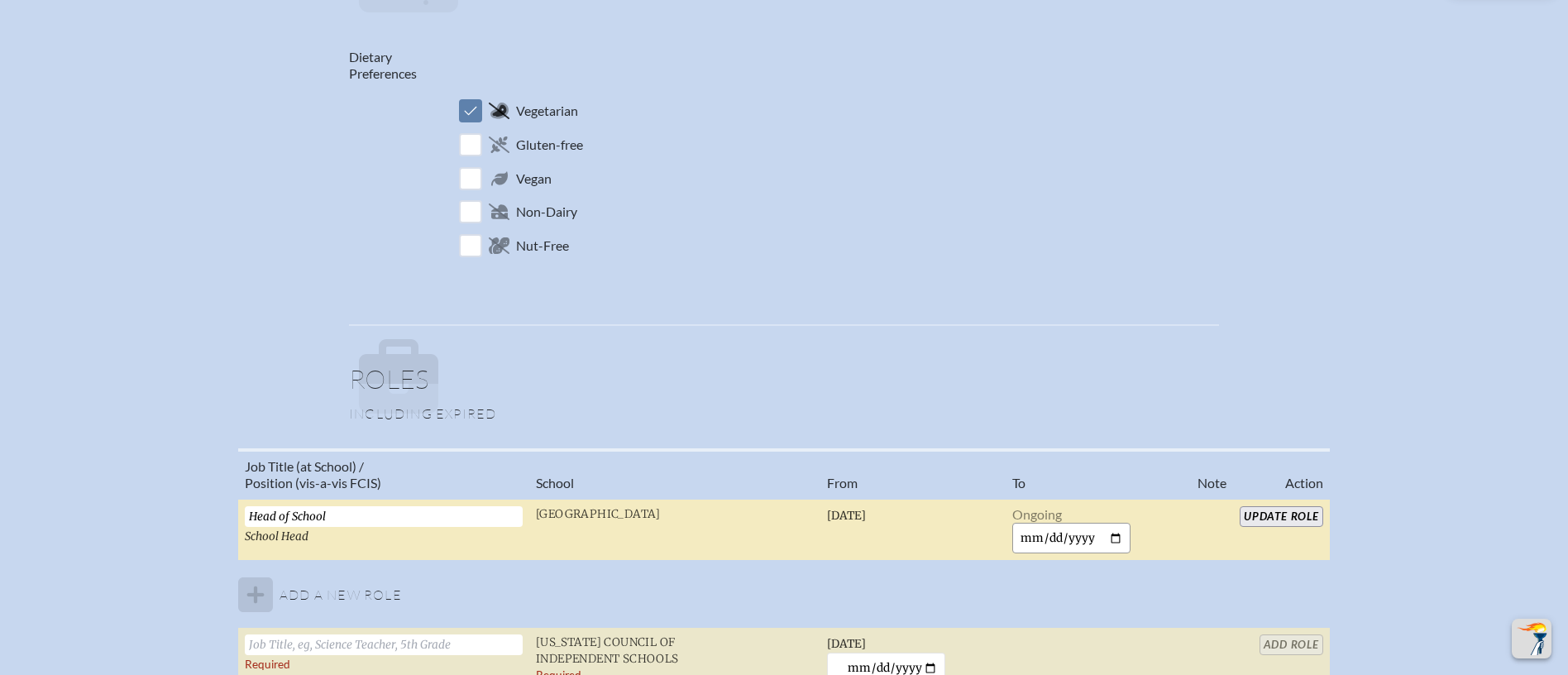
scroll to position [0, 0]
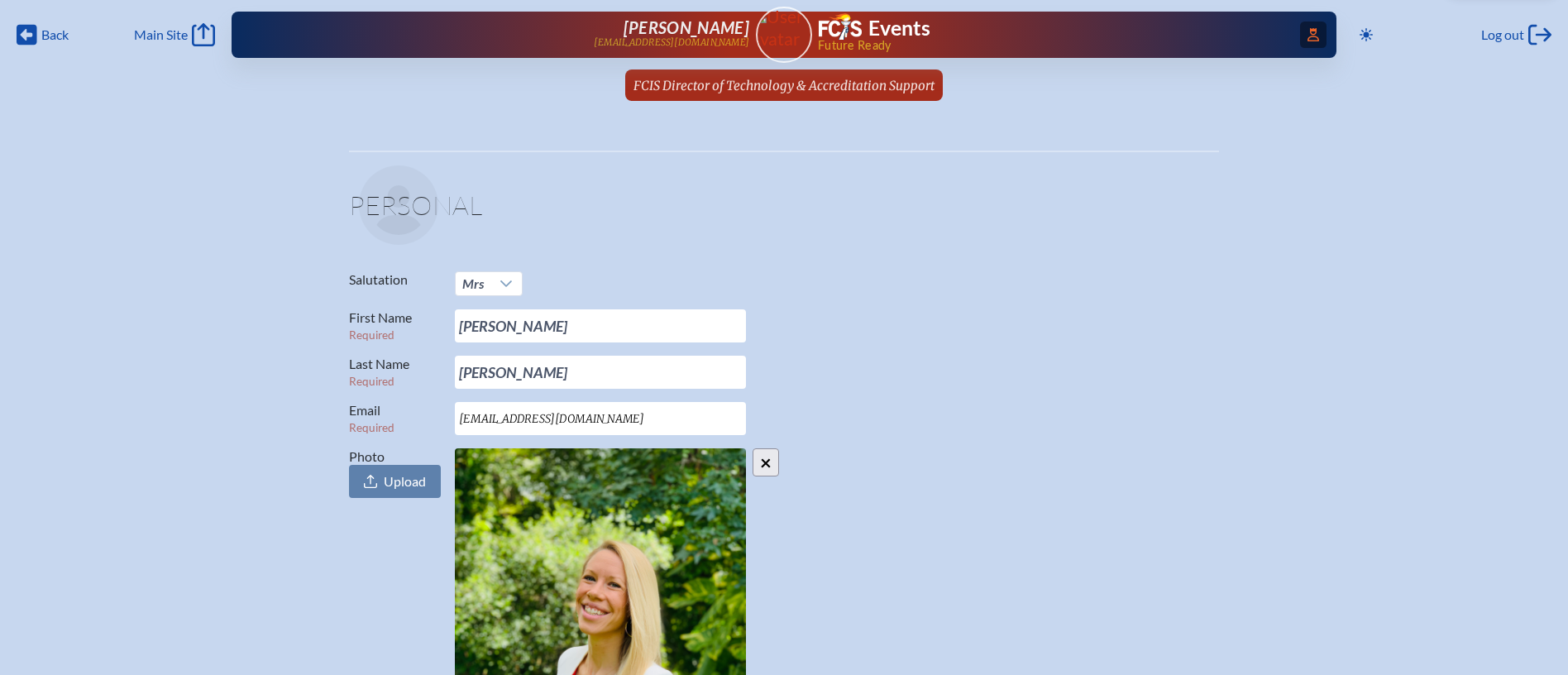
click at [1321, 38] on span "Access Users..." at bounding box center [1312, 34] width 26 height 26
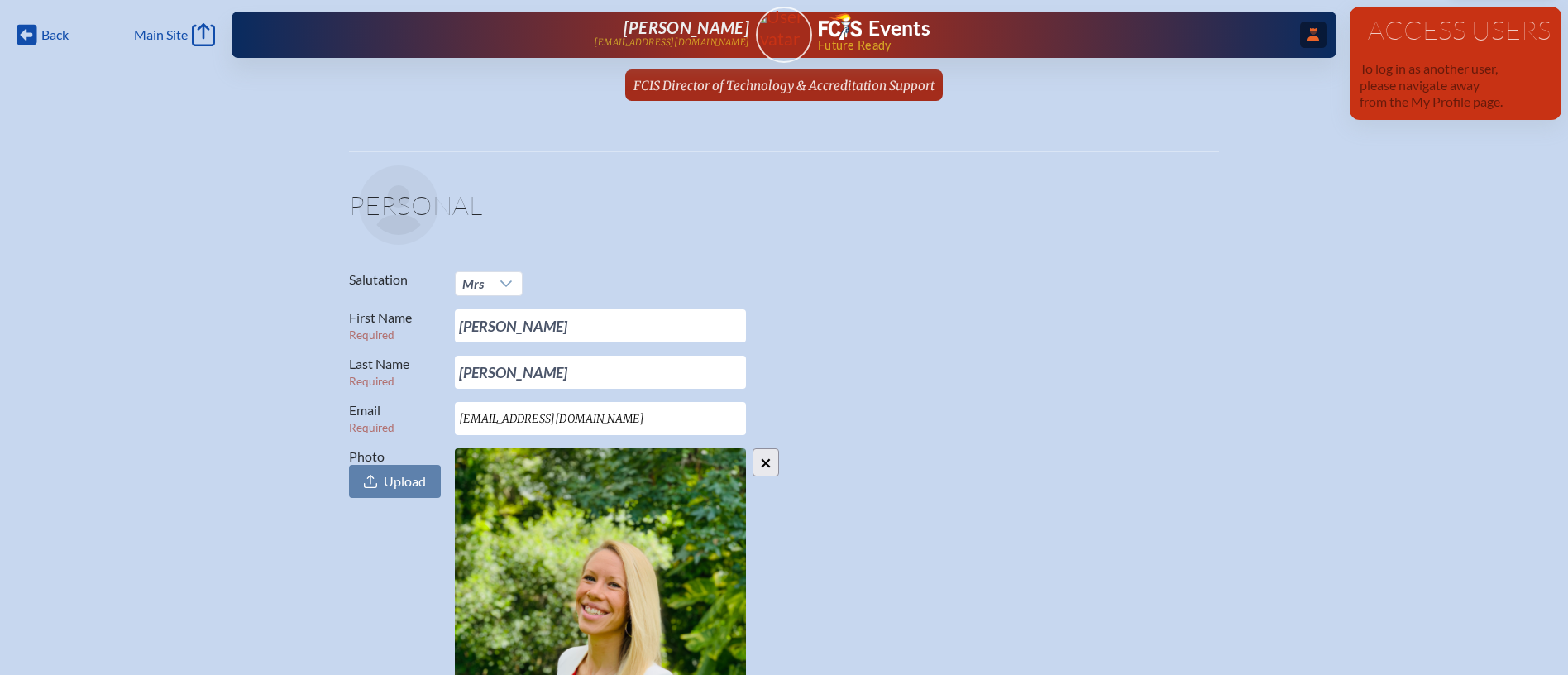
click at [1310, 39] on icon at bounding box center [1313, 35] width 12 height 14
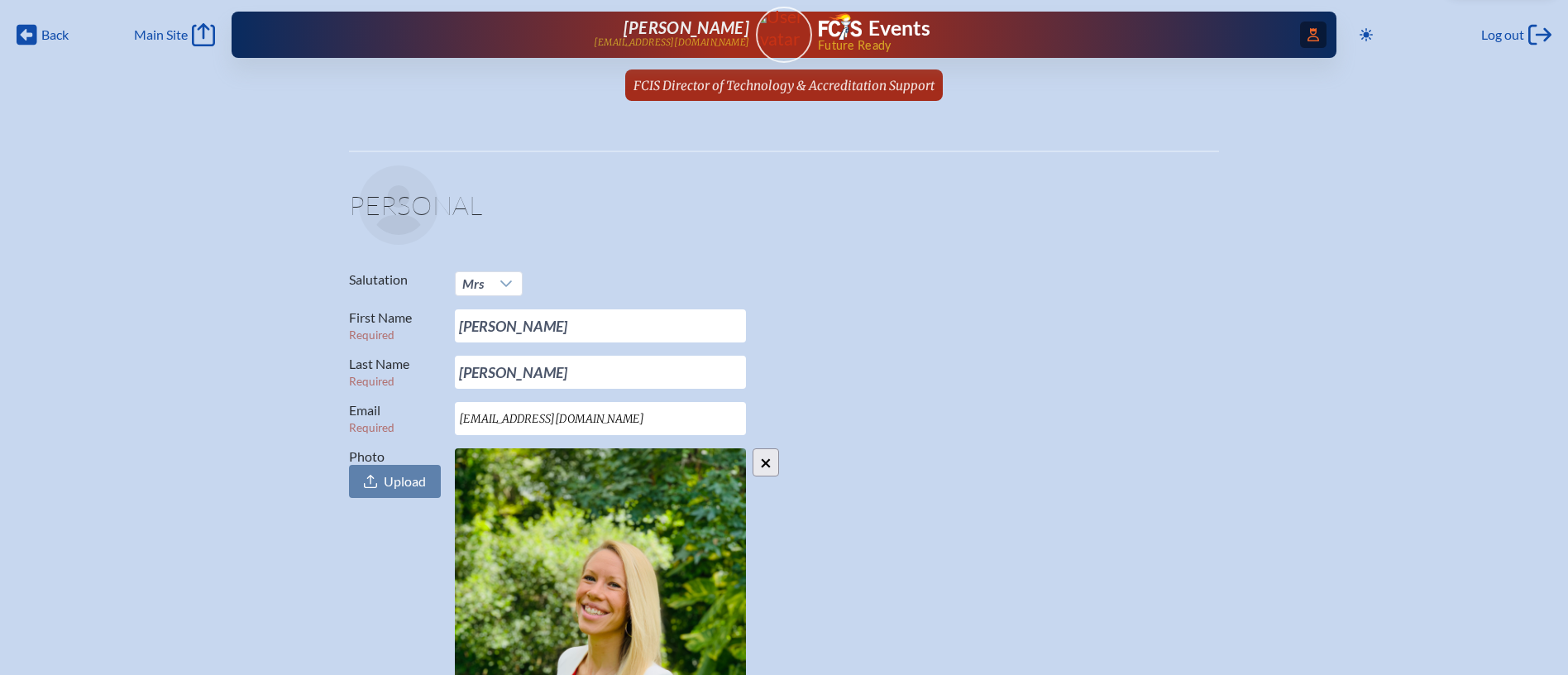
click at [1310, 39] on icon "Access Users..." at bounding box center [1313, 35] width 12 height 14
click at [1308, 34] on icon "Access Users..." at bounding box center [1313, 35] width 12 height 14
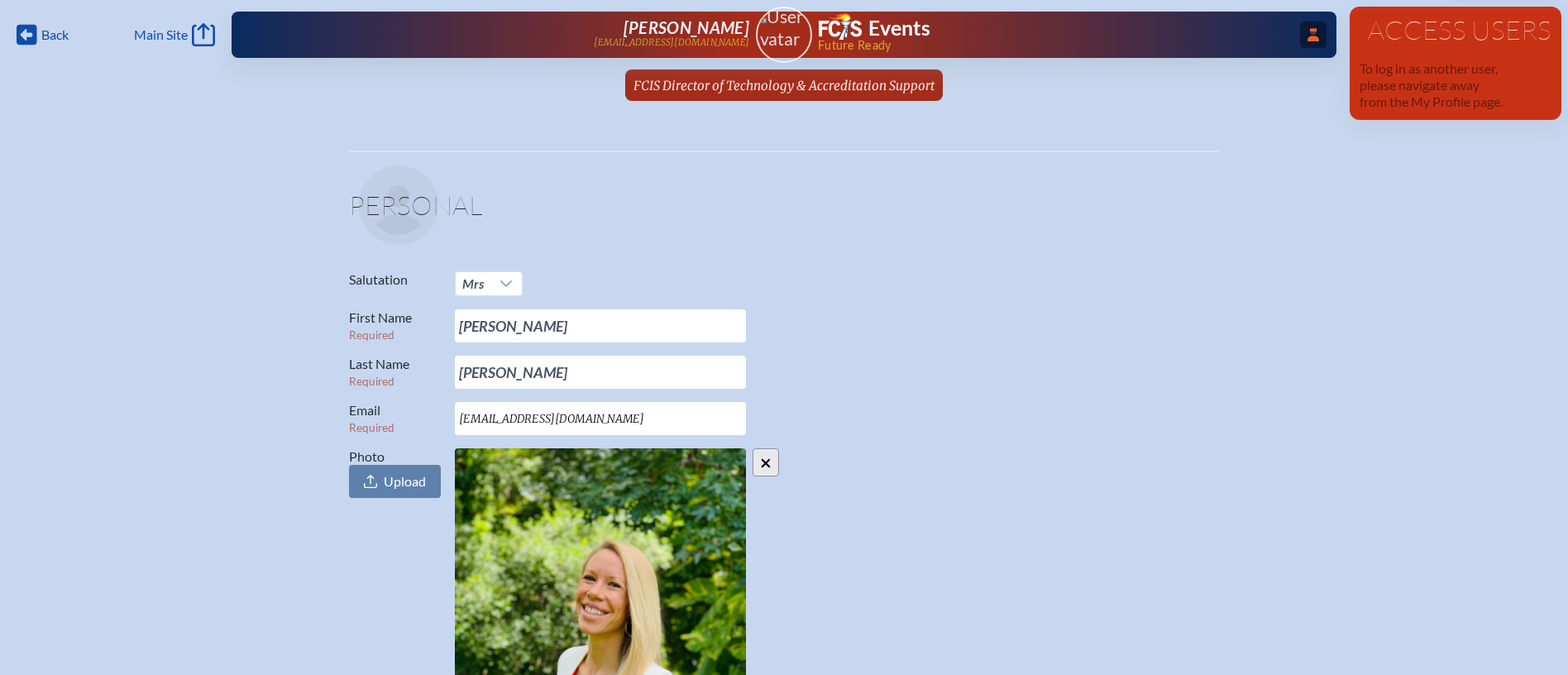
click at [764, 41] on img at bounding box center [784, 27] width 71 height 43
click at [770, 84] on span "FCIS Director of Technology & Accreditation Support" at bounding box center [784, 85] width 301 height 15
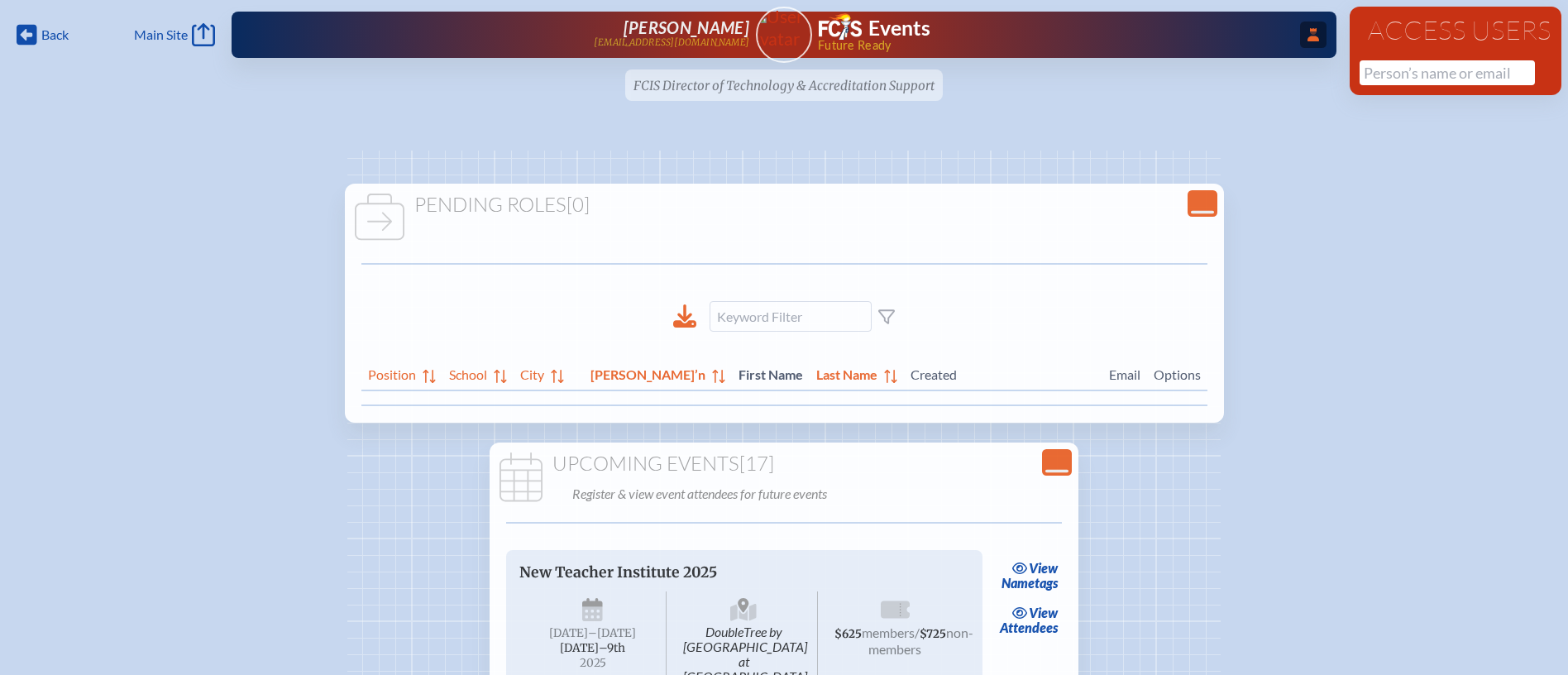
click at [1418, 86] on div "Access Users No results found" at bounding box center [1455, 51] width 212 height 89
click at [1421, 76] on input "text" at bounding box center [1447, 72] width 175 height 25
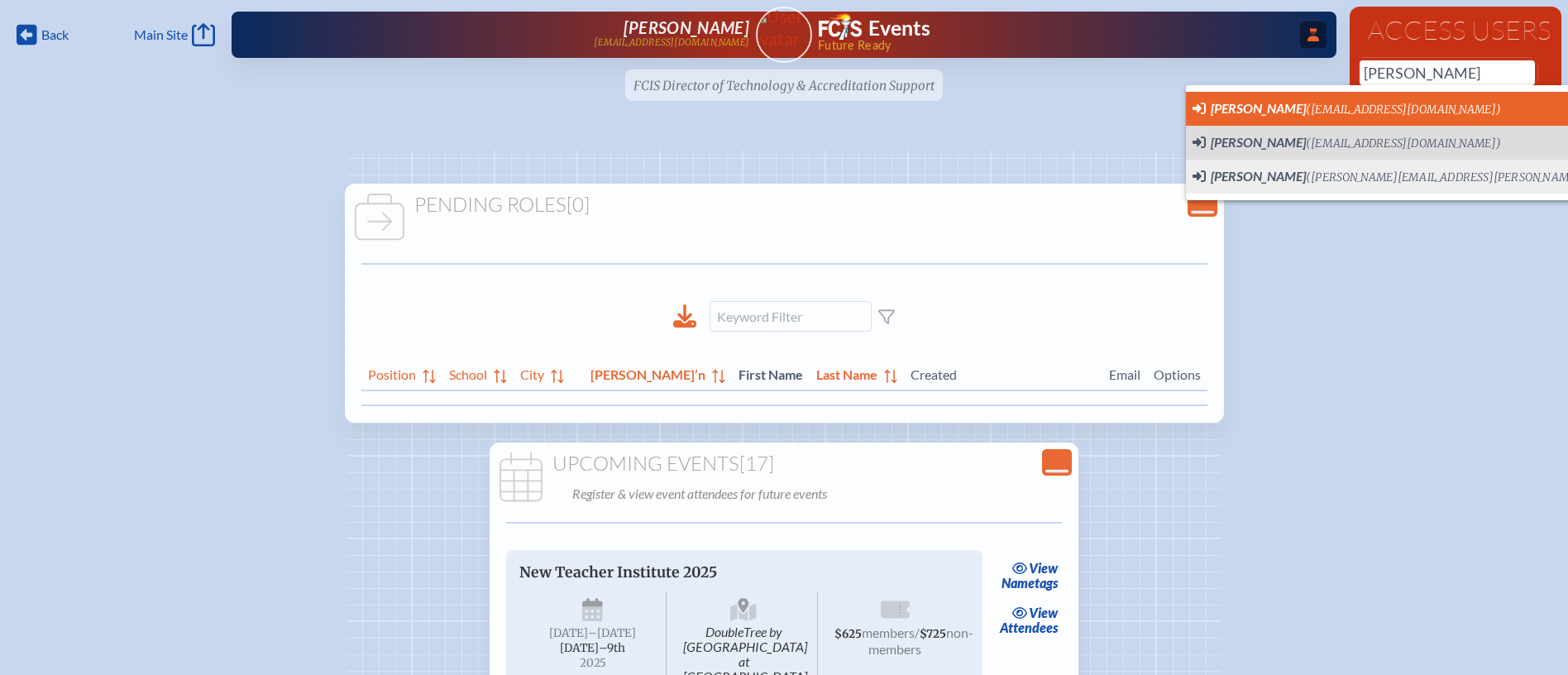
click at [1408, 95] on li "Derek Cummings (dcummings@creationvillage.com) User Profile" at bounding box center [1449, 109] width 527 height 34
type input "[EMAIL_ADDRESS][DOMAIN_NAME]"
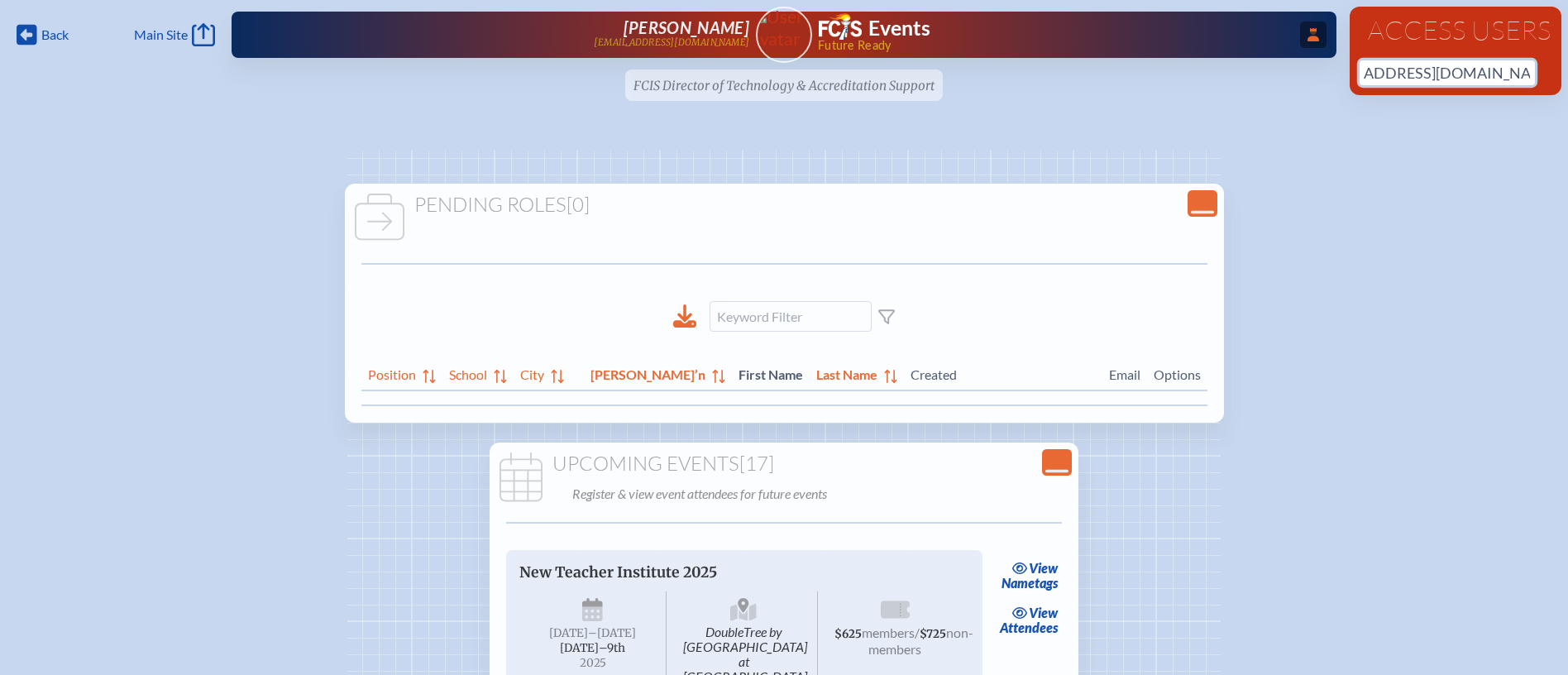
click at [1400, 67] on input "[EMAIL_ADDRESS][DOMAIN_NAME]" at bounding box center [1447, 72] width 175 height 25
click at [787, 38] on img at bounding box center [784, 27] width 71 height 43
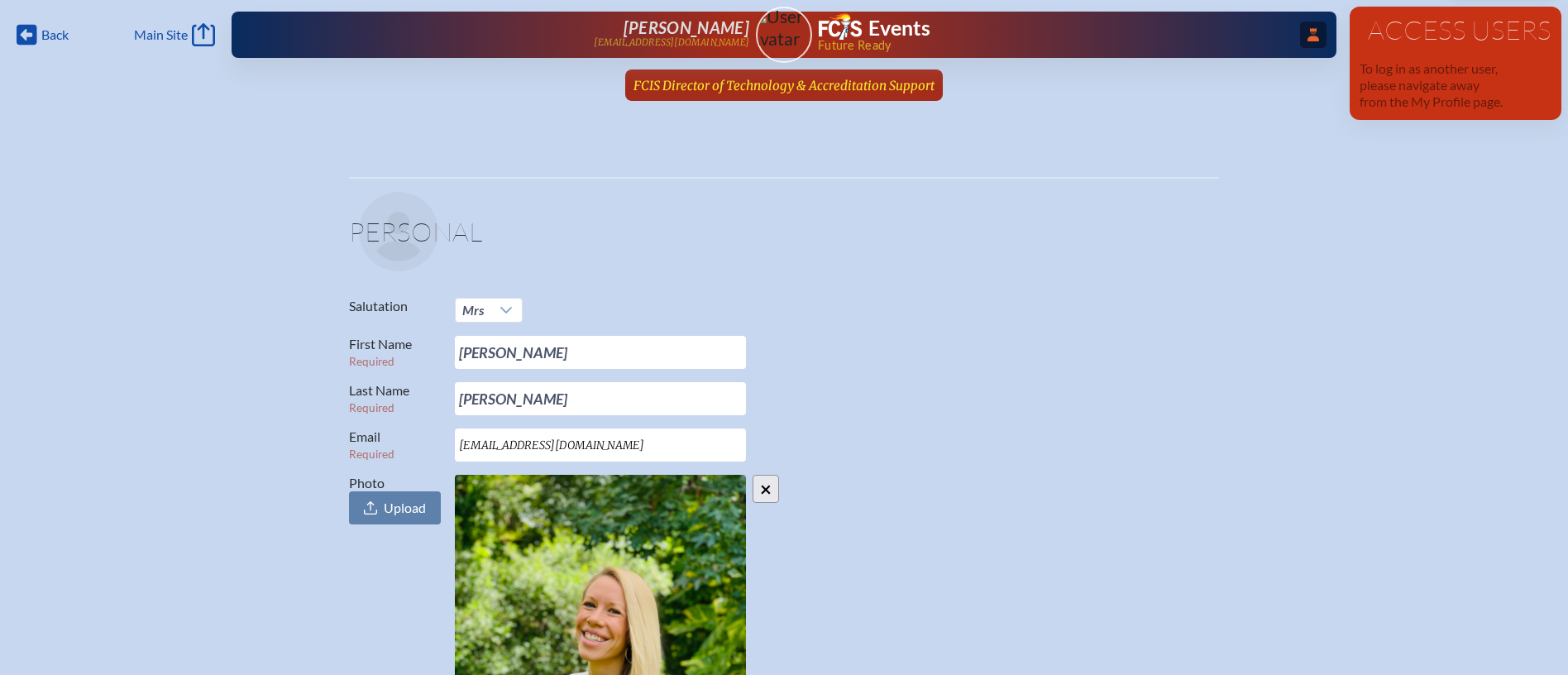
click at [761, 86] on span "FCIS Director of Technology & Accreditation Support" at bounding box center [784, 85] width 301 height 15
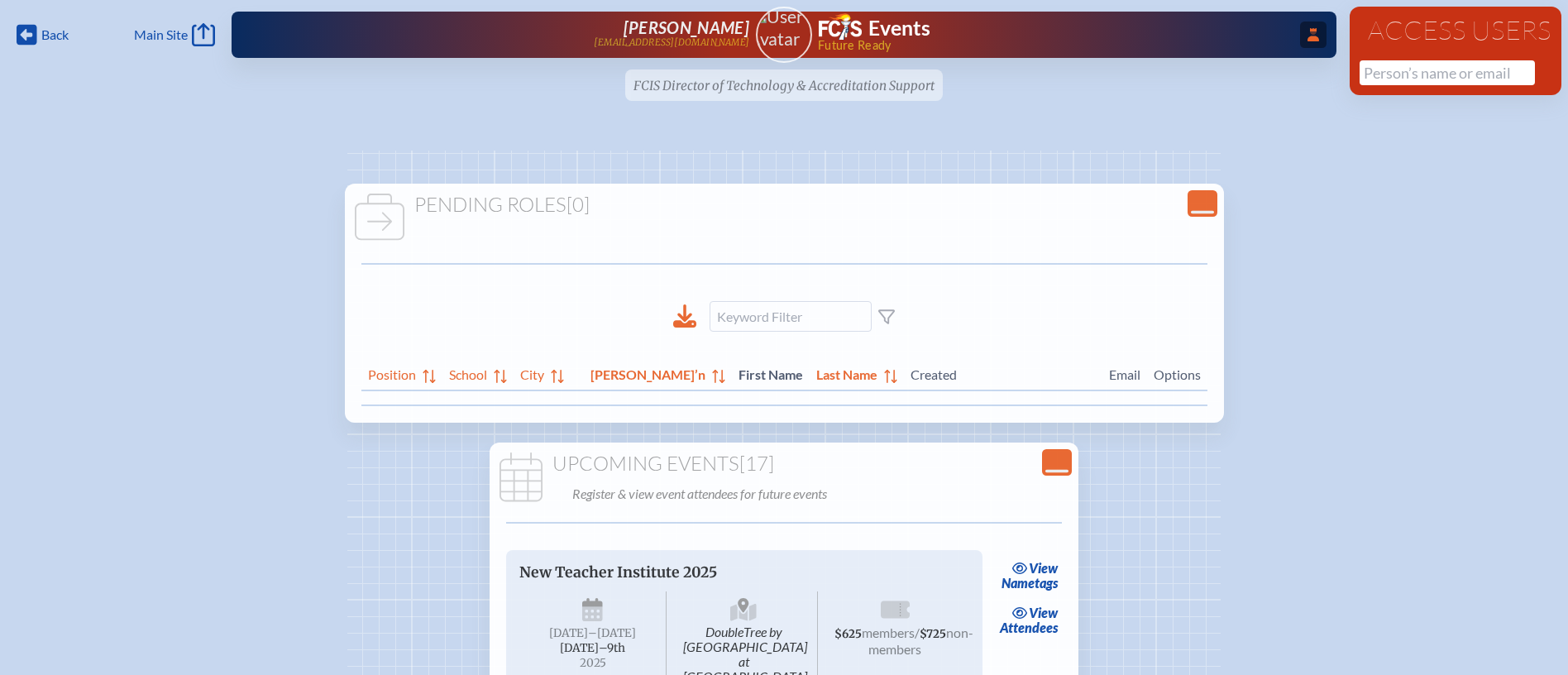
click at [778, 27] on img at bounding box center [784, 27] width 71 height 43
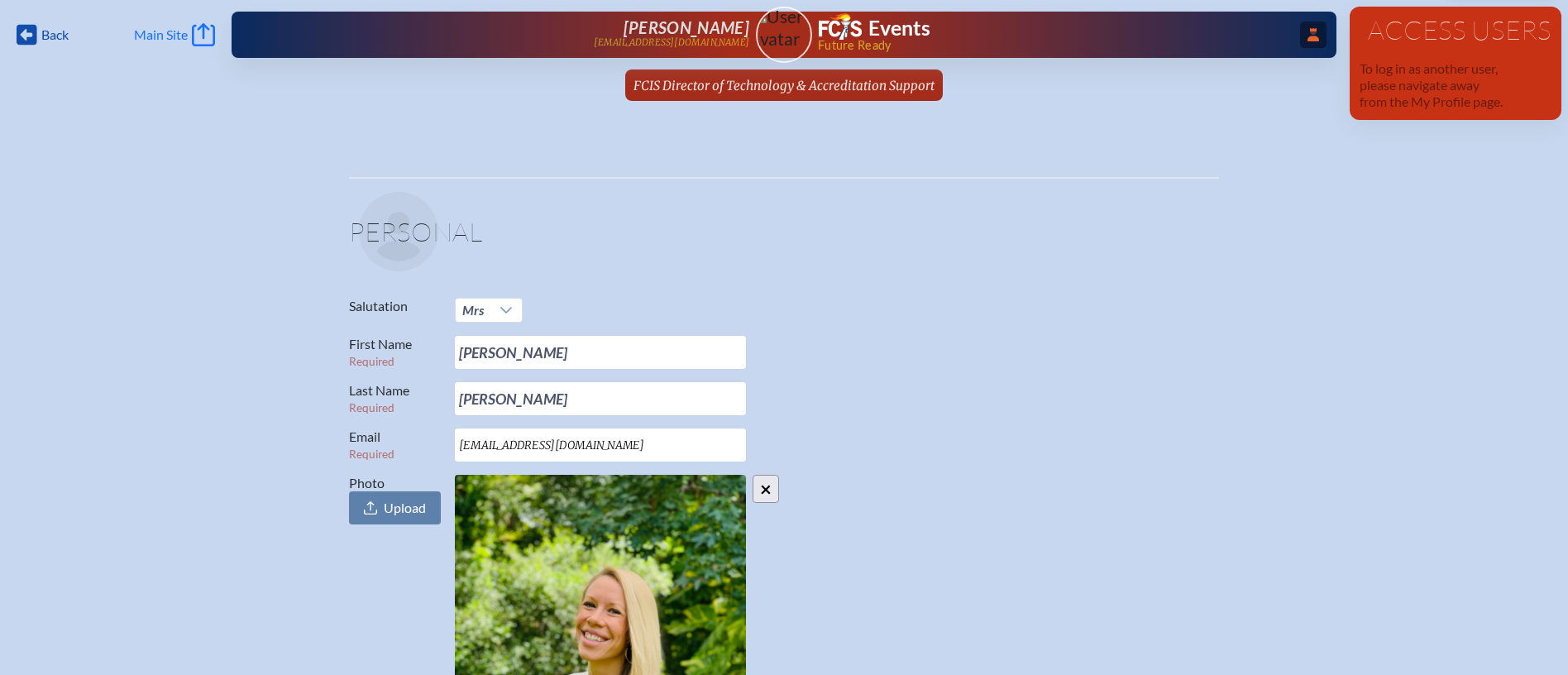
click at [170, 26] on span "Main Site" at bounding box center [160, 34] width 54 height 16
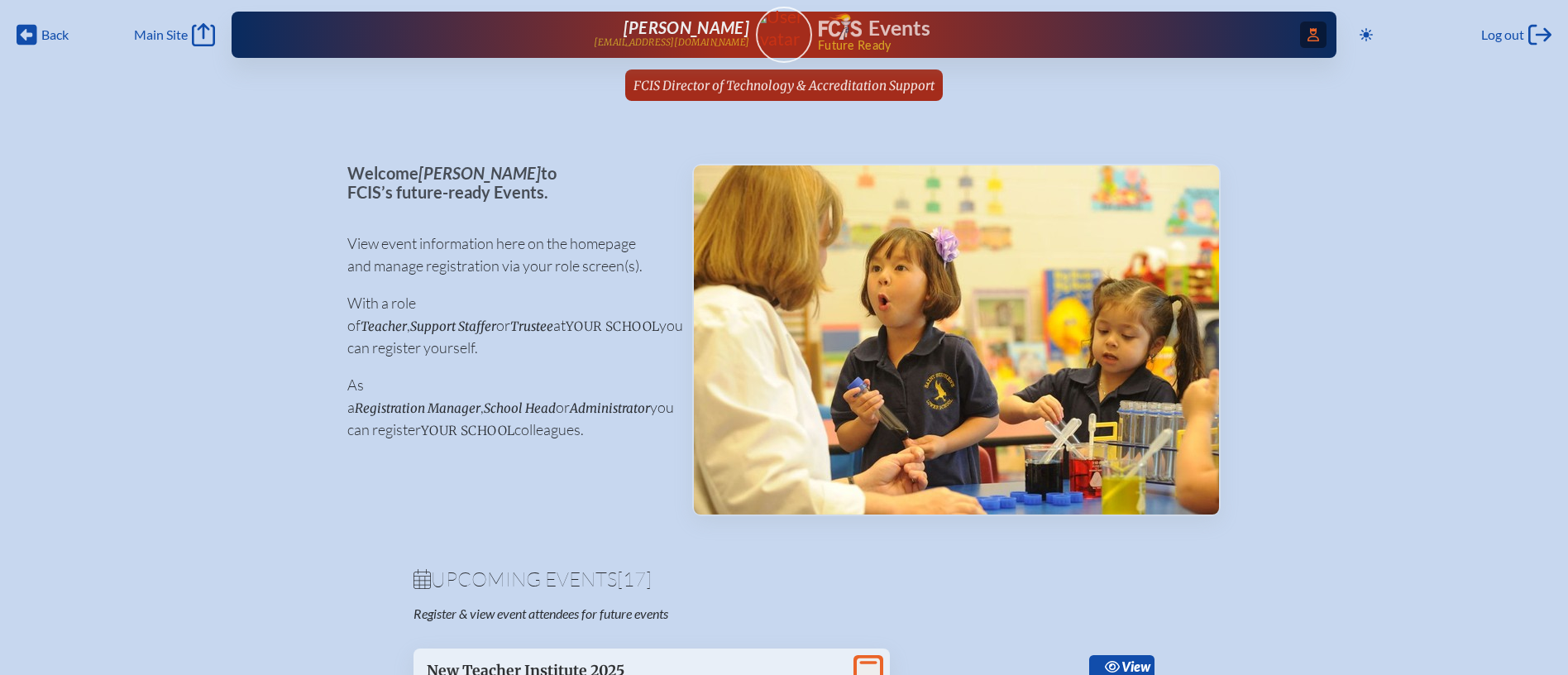
click at [1301, 33] on span "Access Users..." at bounding box center [1312, 34] width 26 height 26
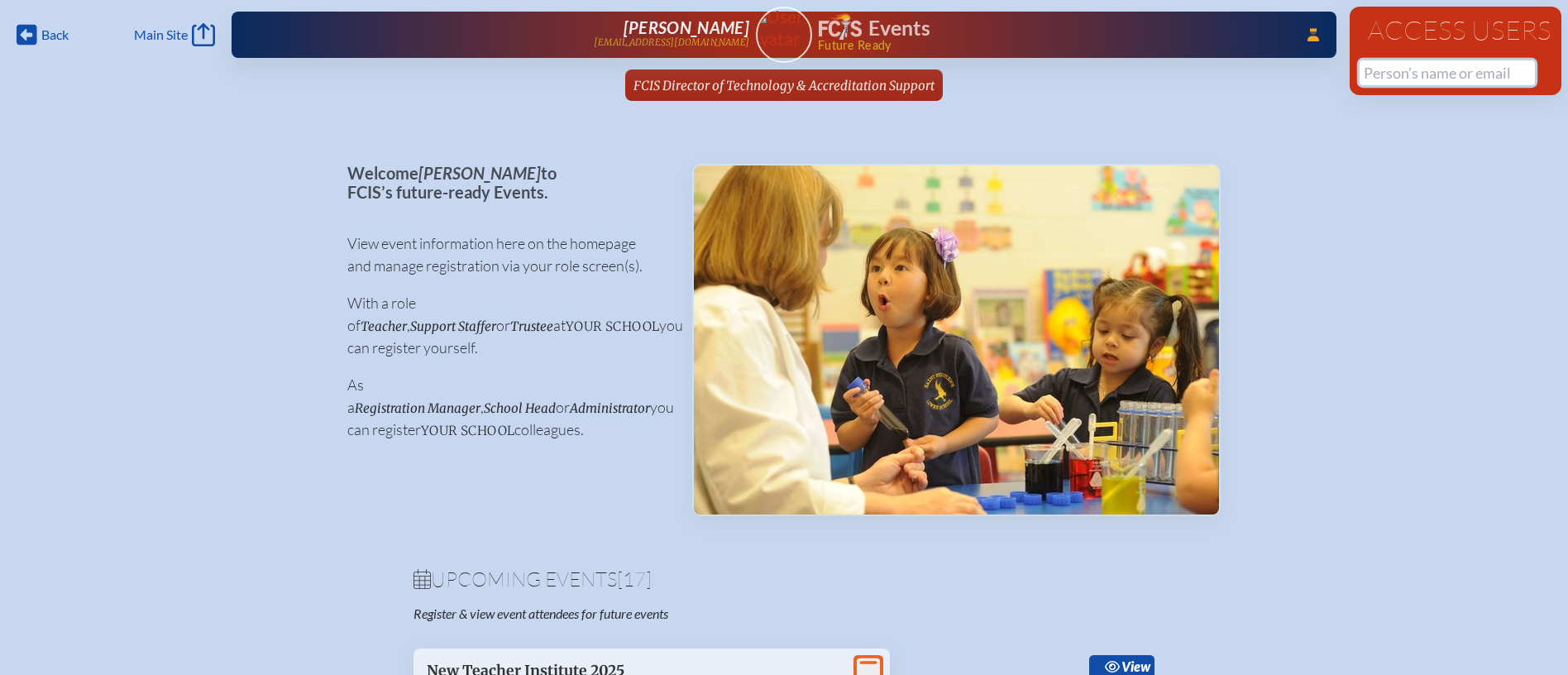
click at [1409, 71] on input "text" at bounding box center [1447, 72] width 175 height 25
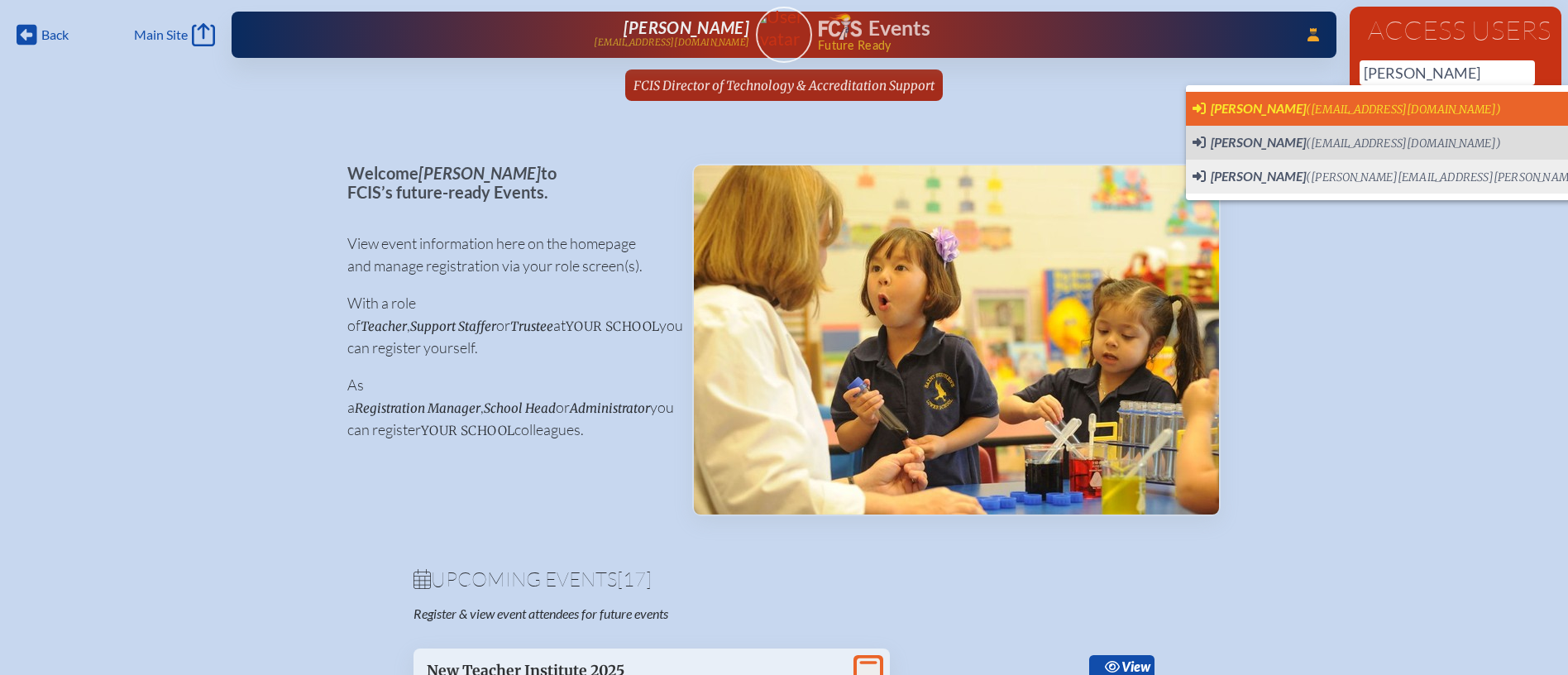
click at [1404, 107] on span "(dcummings@creationvillage.com)" at bounding box center [1403, 109] width 195 height 14
type input "[EMAIL_ADDRESS][DOMAIN_NAME]"
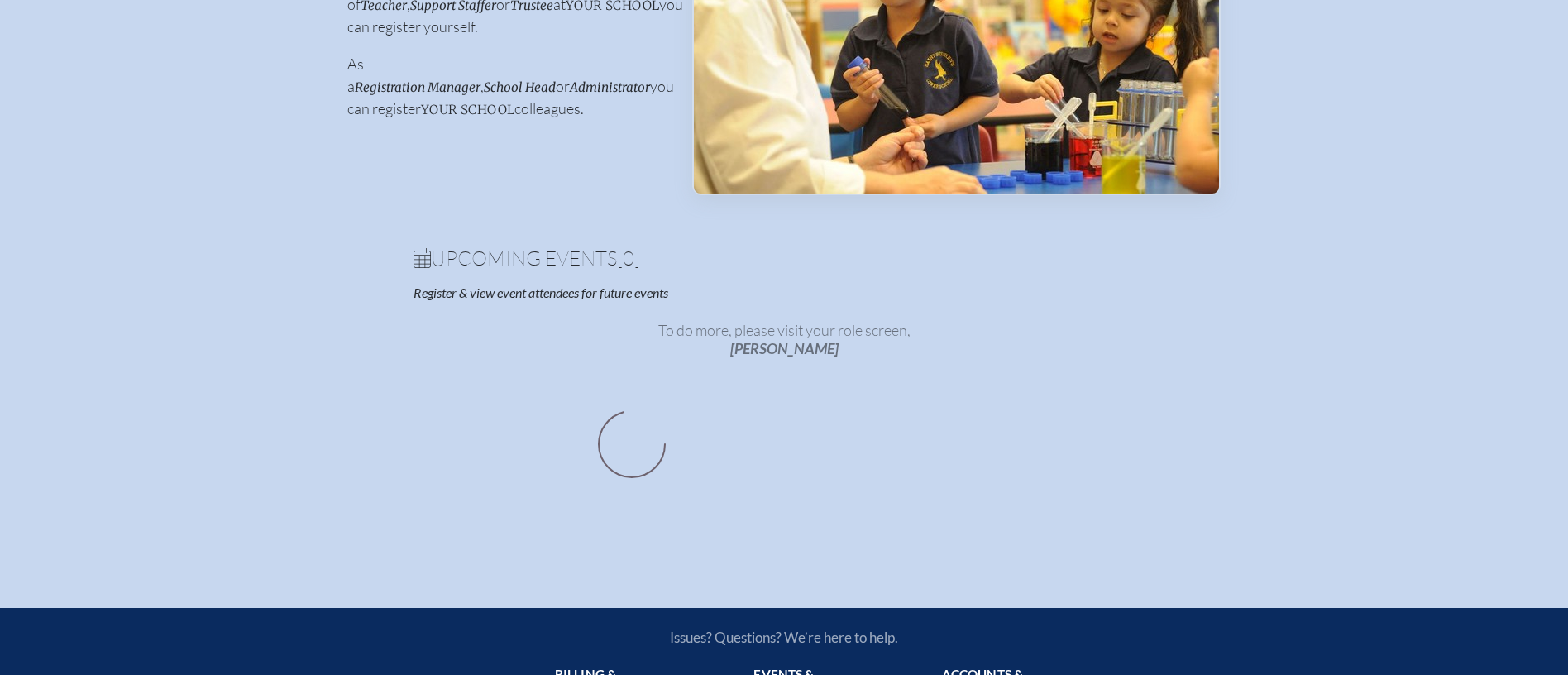
scroll to position [343, 0]
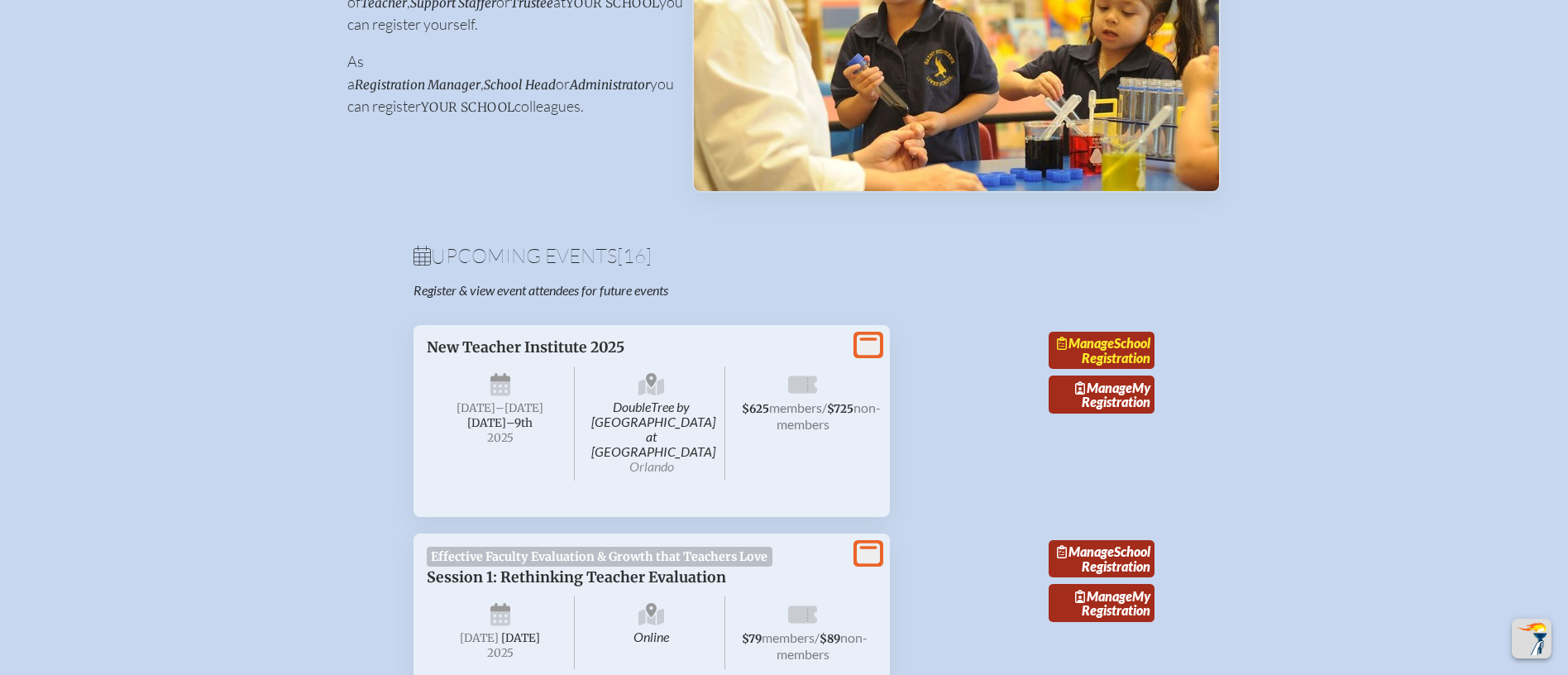
click at [1150, 352] on link "Manage School Registration" at bounding box center [1101, 350] width 106 height 38
